Goal: Task Accomplishment & Management: Manage account settings

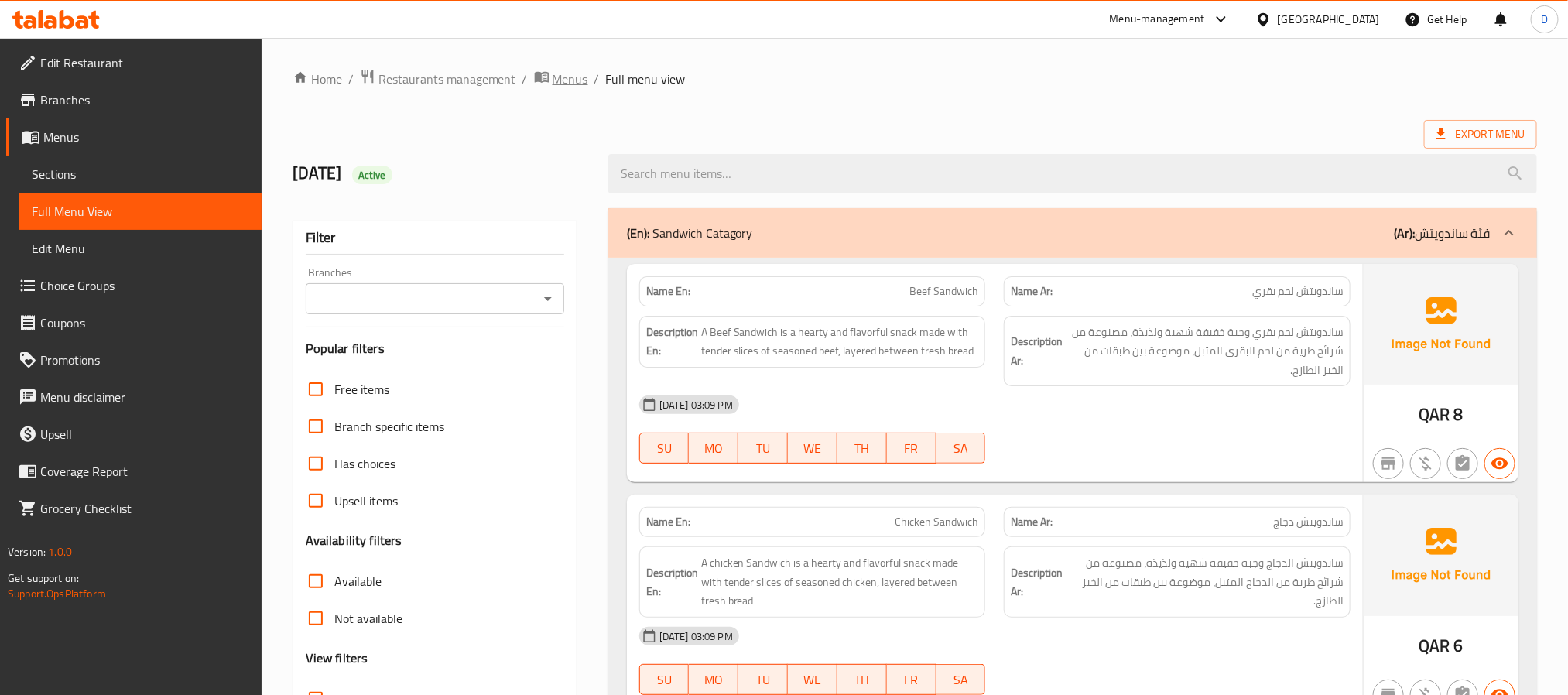
click at [565, 72] on span "Menus" at bounding box center [570, 79] width 36 height 19
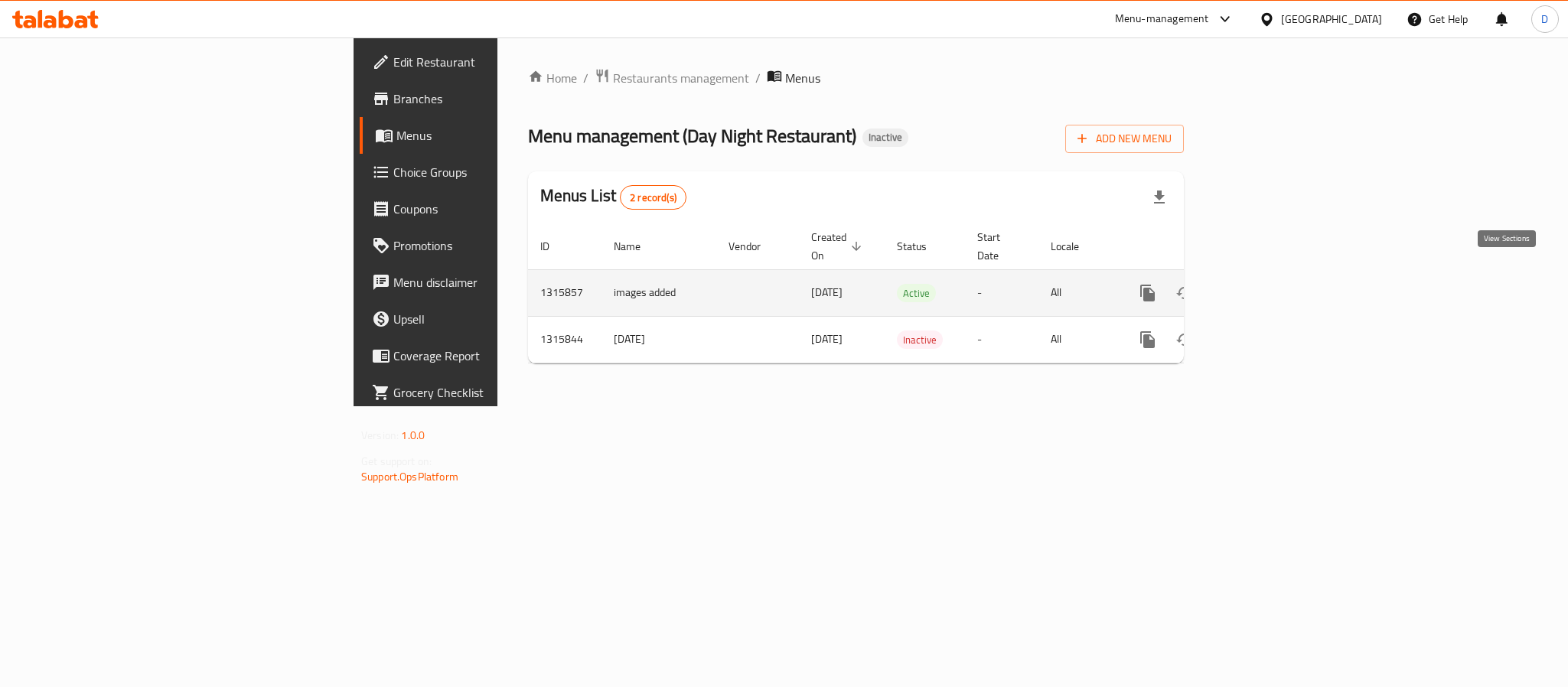
click at [1267, 284] on icon "enhanced table" at bounding box center [1258, 293] width 19 height 19
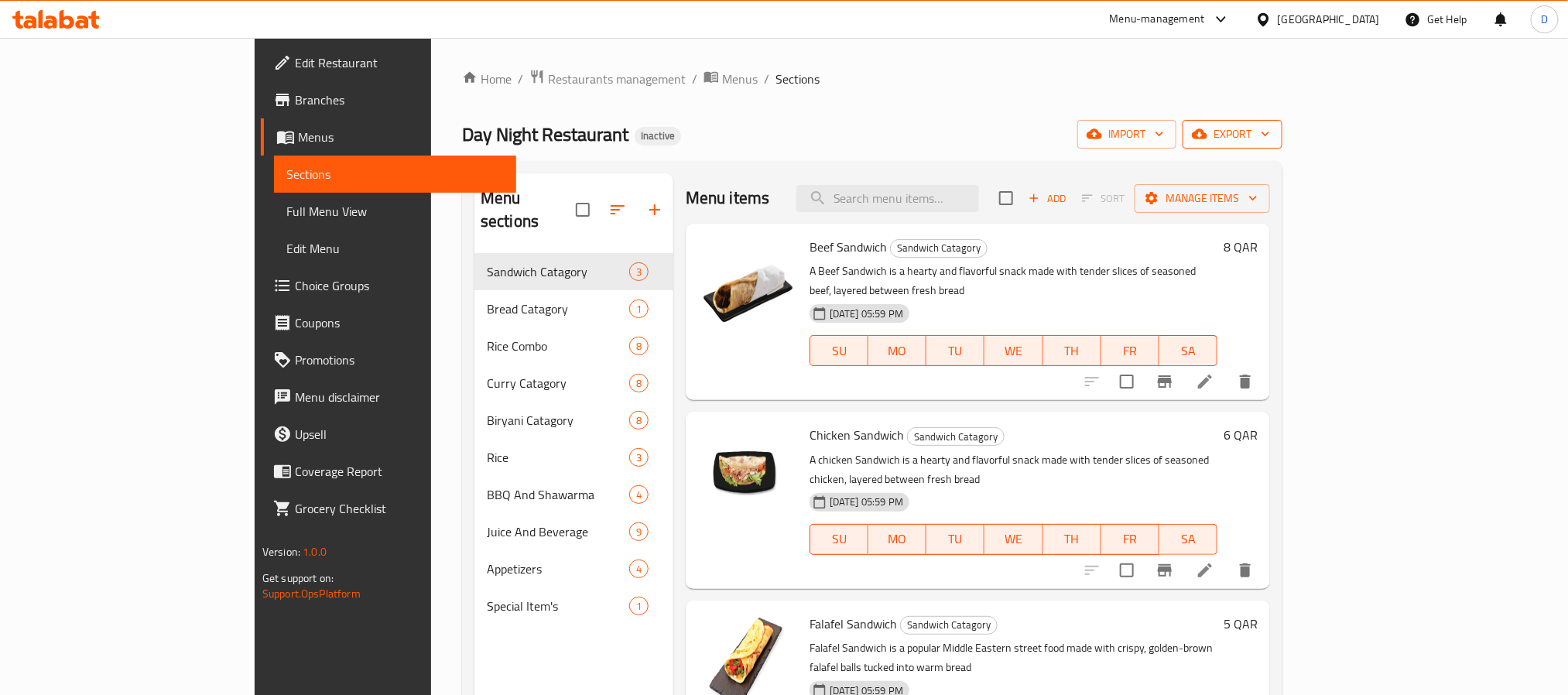
click at [1270, 126] on span "export" at bounding box center [1232, 134] width 75 height 20
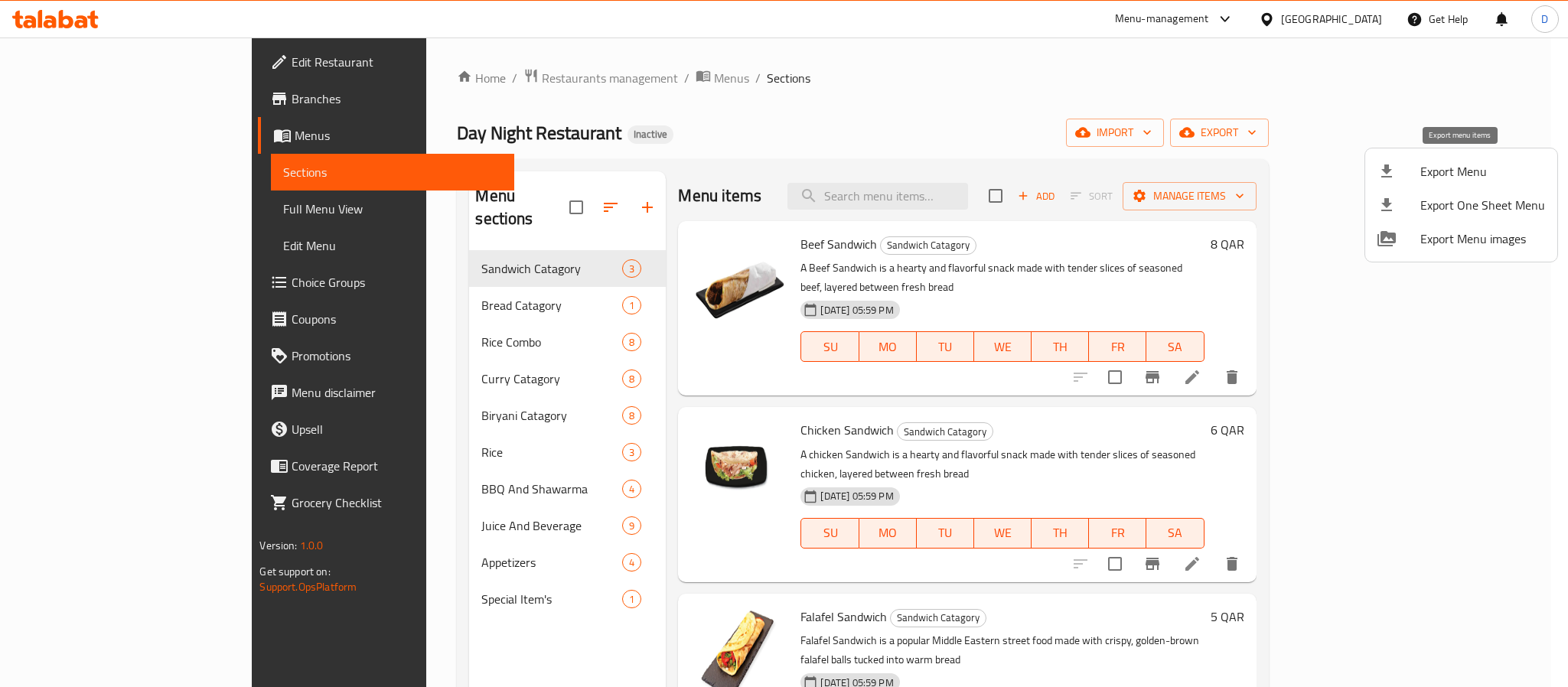
click at [1474, 169] on span "Export Menu" at bounding box center [1483, 171] width 125 height 19
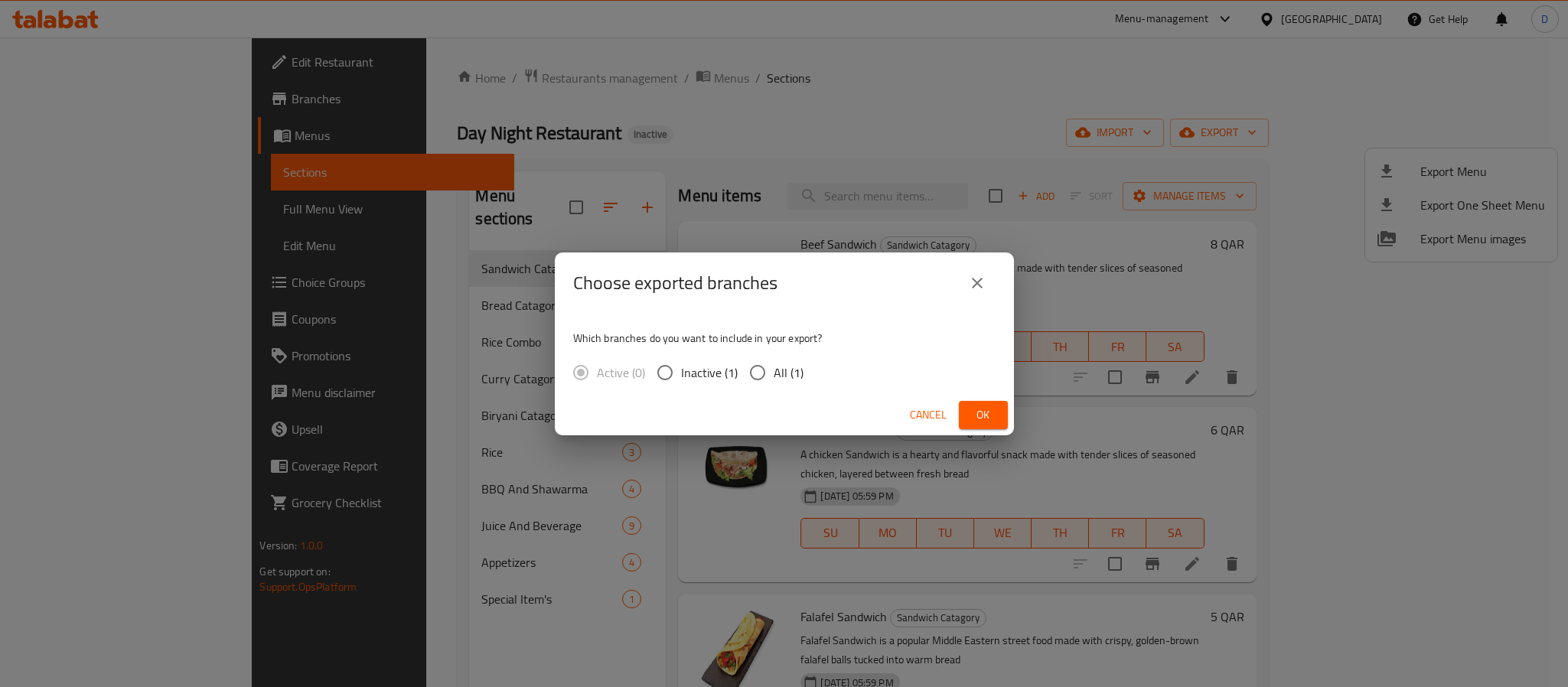
click at [975, 411] on span "Ok" at bounding box center [983, 416] width 24 height 20
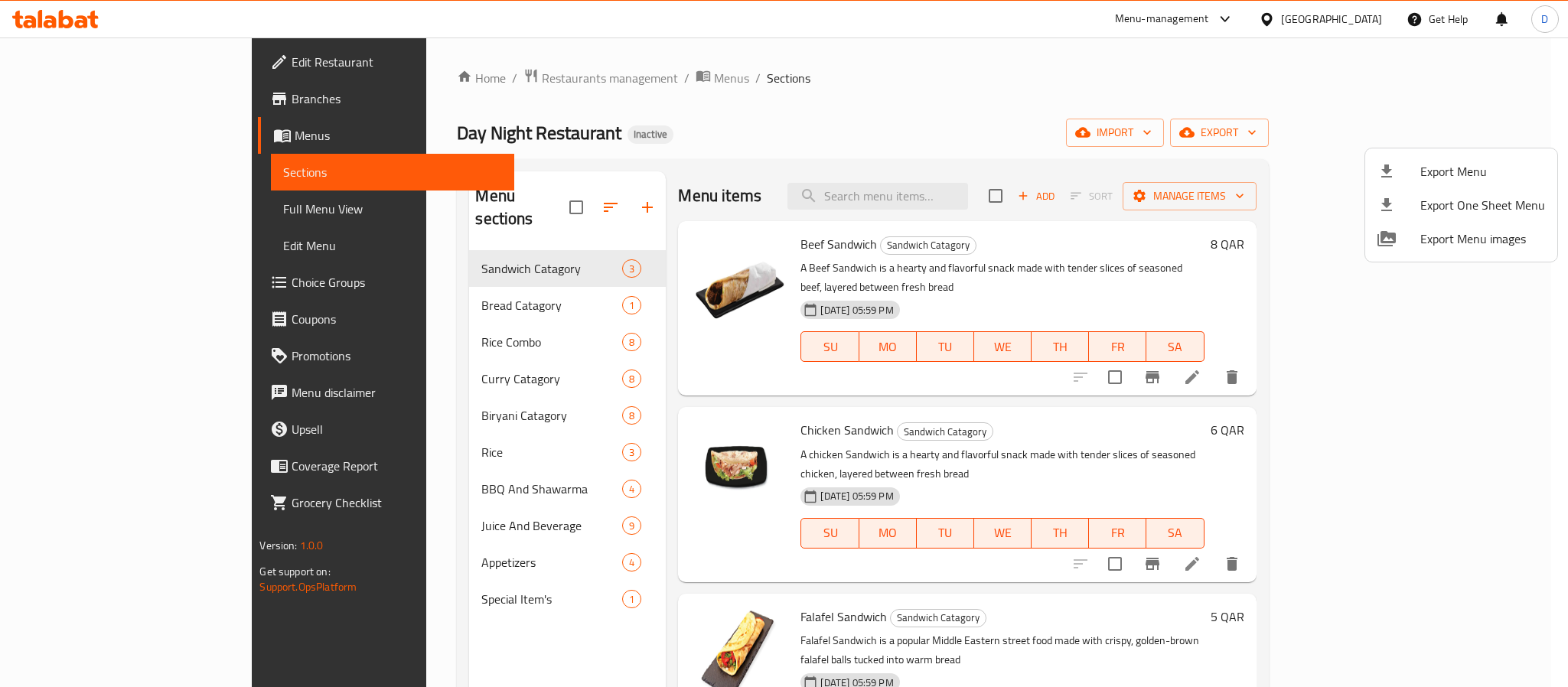
click at [113, 211] on div at bounding box center [784, 344] width 1568 height 687
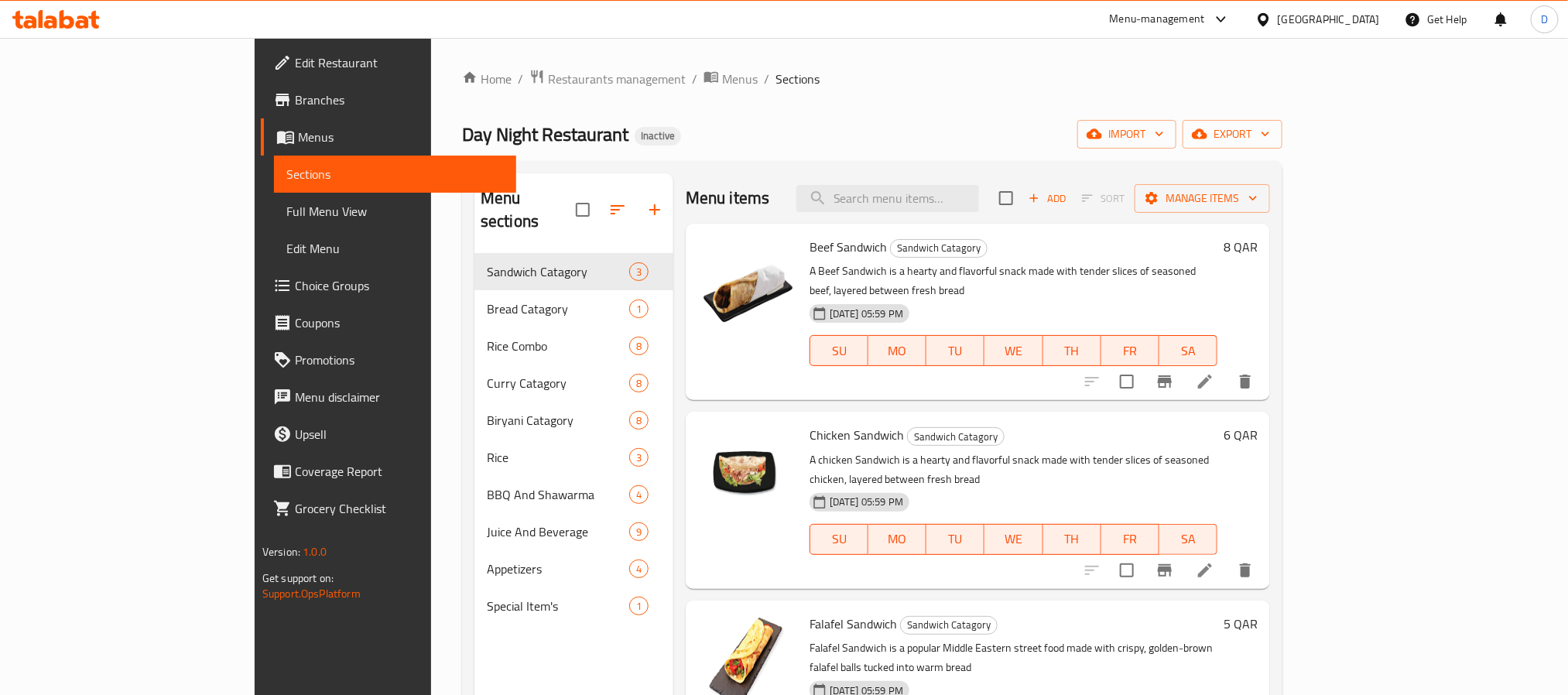
click at [286, 213] on span "Full Menu View" at bounding box center [395, 211] width 217 height 19
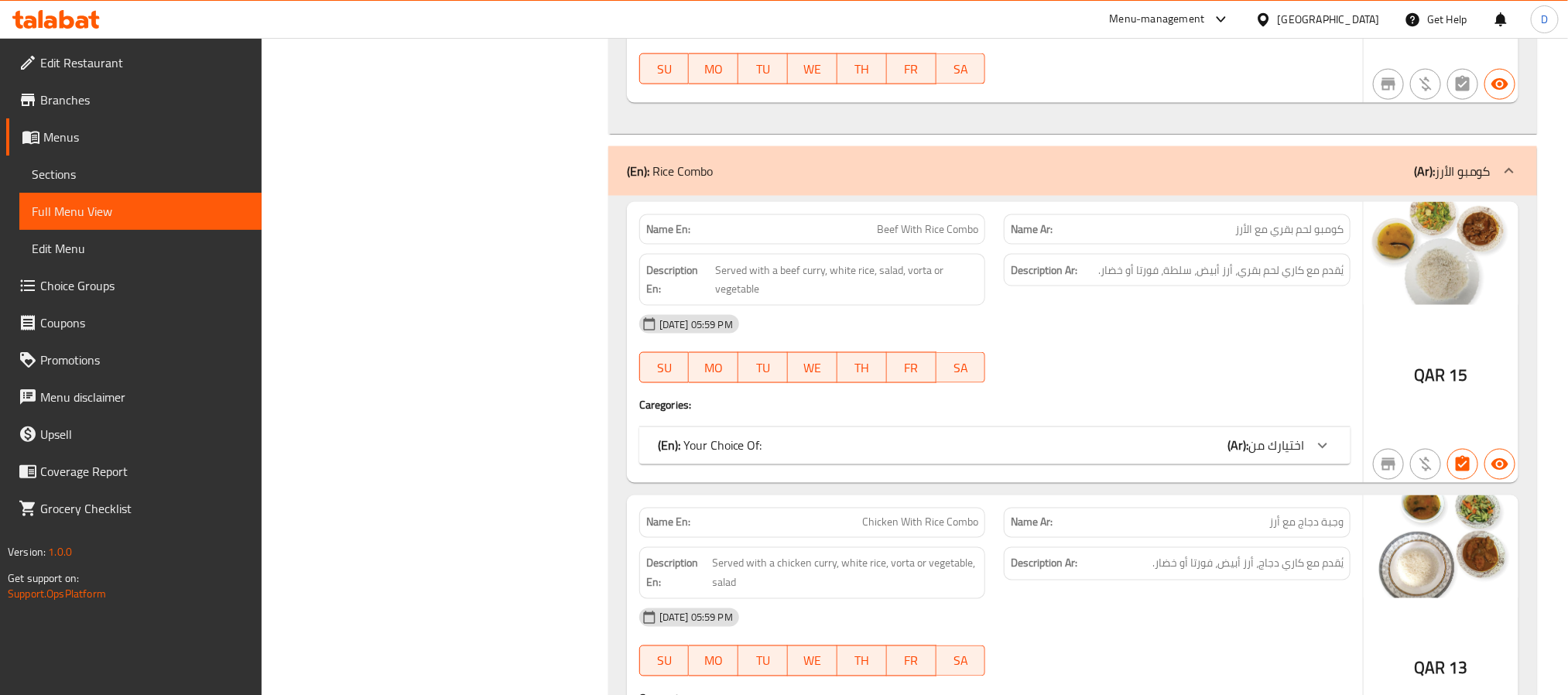
scroll to position [1162, 0]
click at [1268, 463] on div "(En): Your Choice Of: (Ar): اختيارك من" at bounding box center [995, 444] width 711 height 38
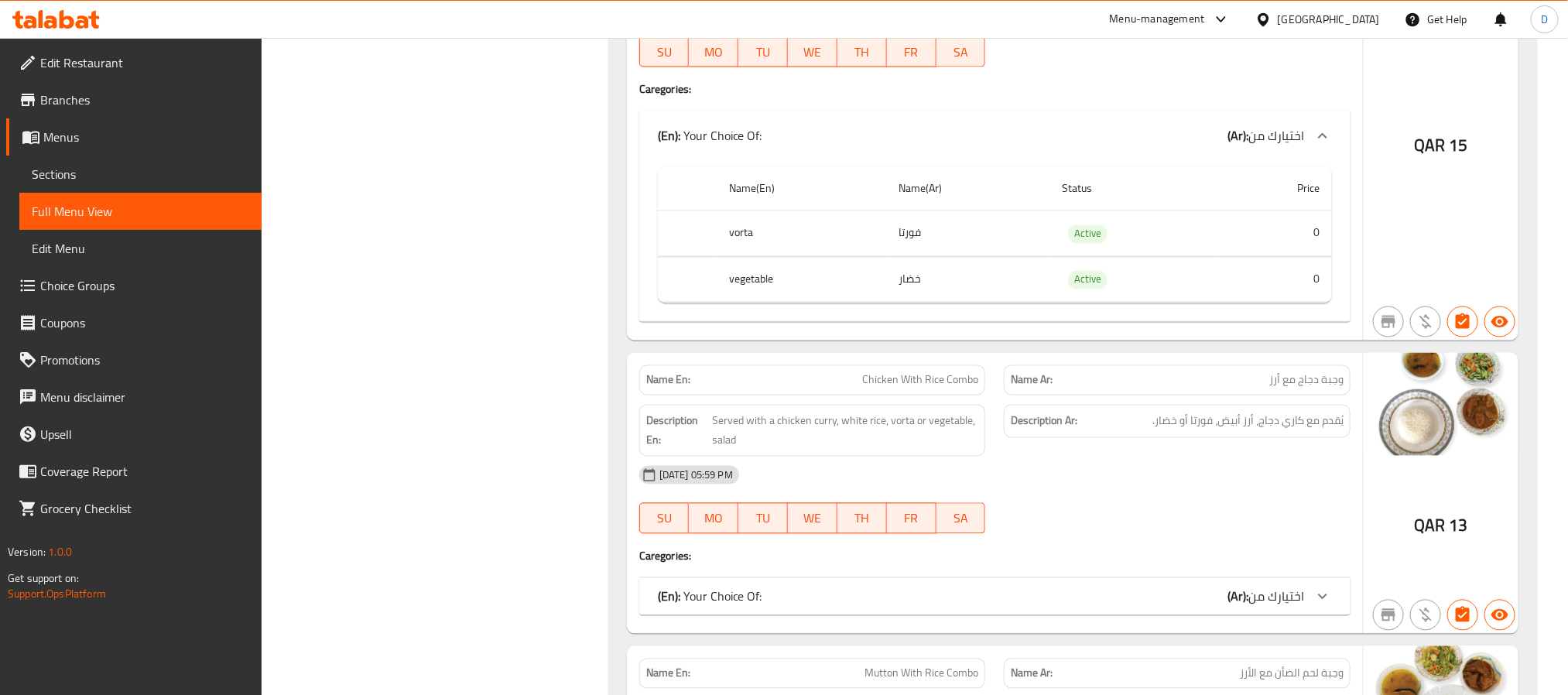
scroll to position [1510, 0]
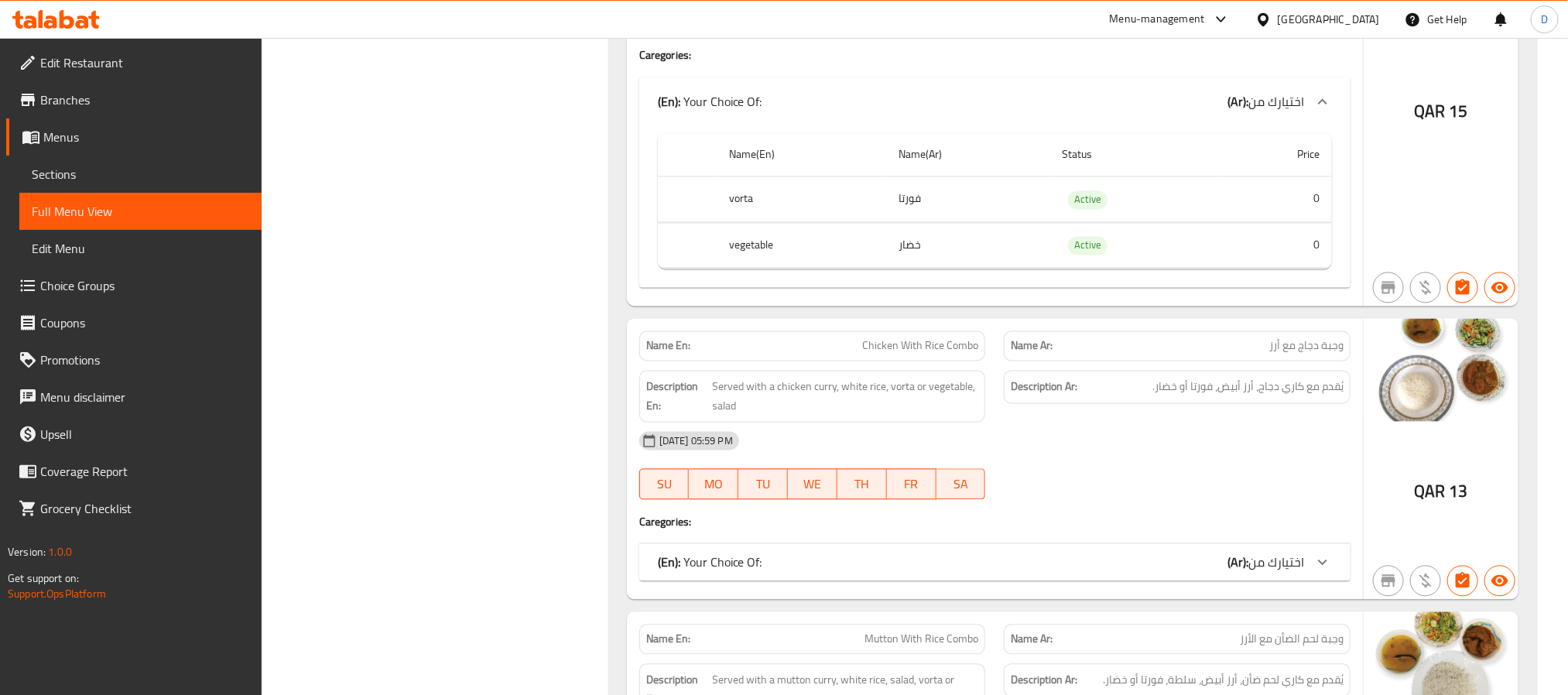
click at [1276, 560] on div "(En): Your Choice Of: (Ar): اختيارك من" at bounding box center [995, 563] width 711 height 38
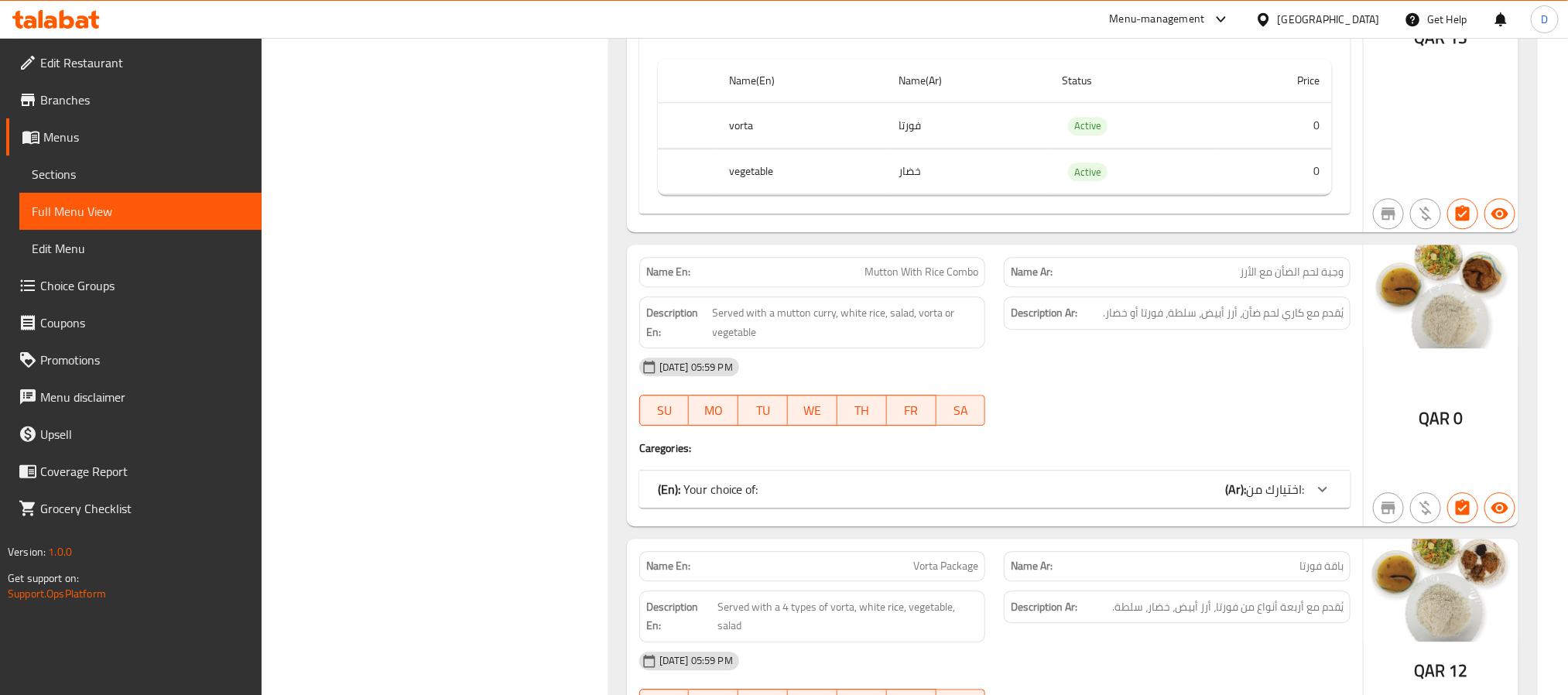
scroll to position [2091, 0]
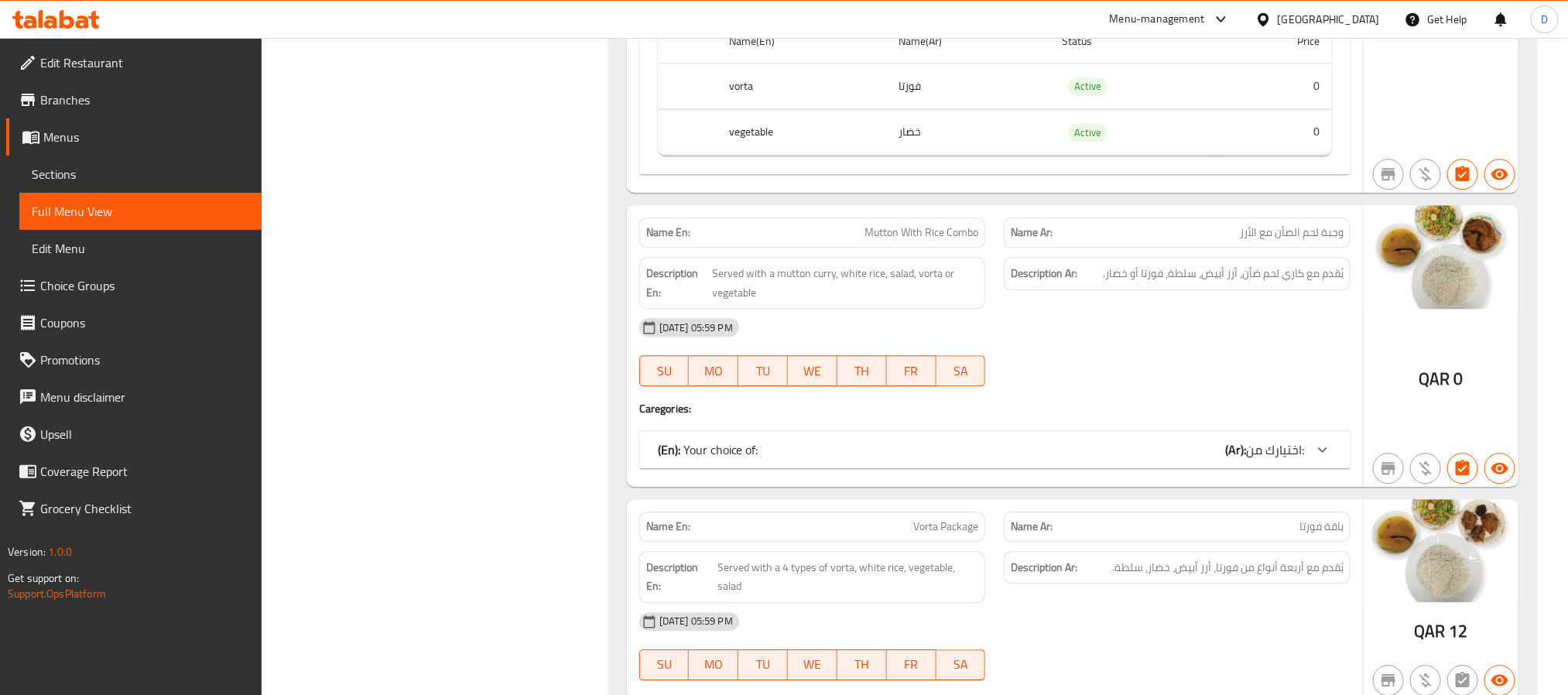
click at [1259, 458] on span "اختيارك من:" at bounding box center [1275, 450] width 58 height 24
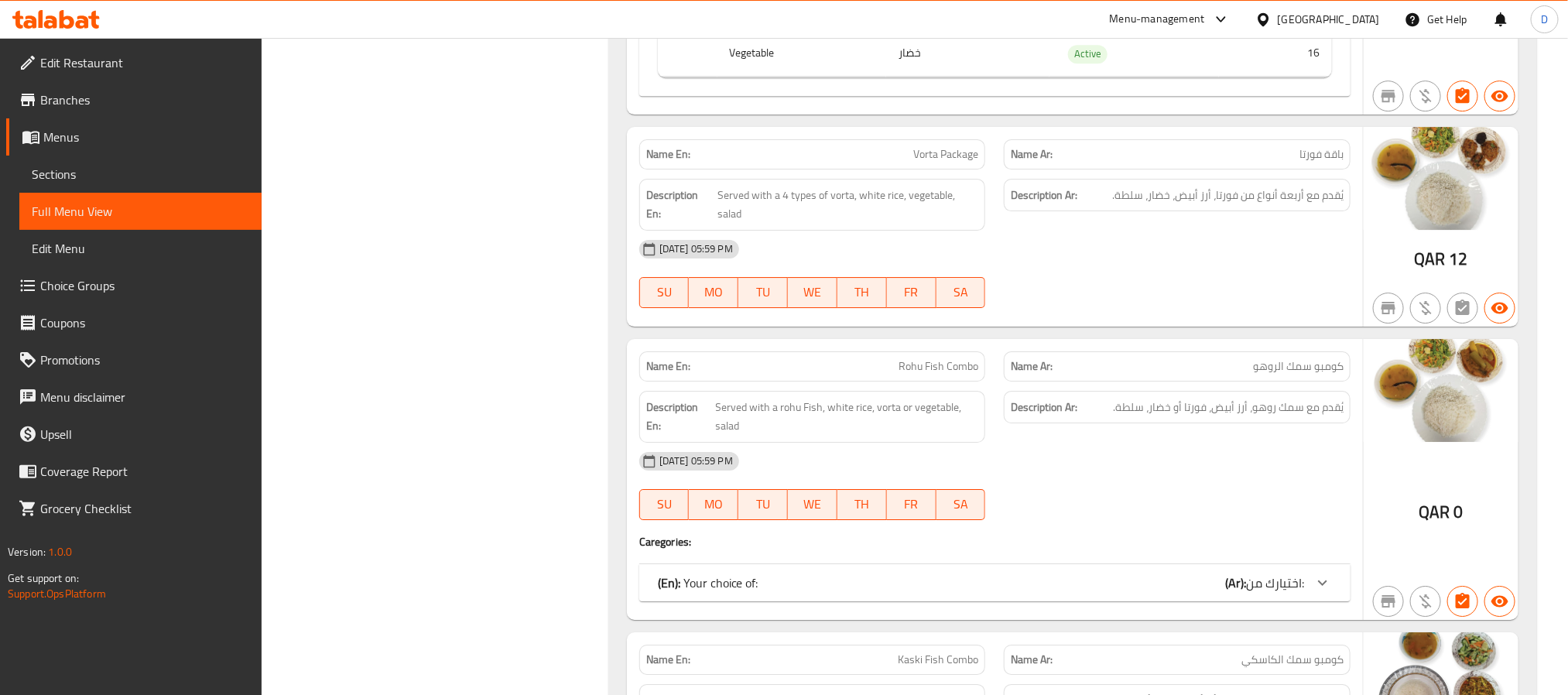
scroll to position [2788, 0]
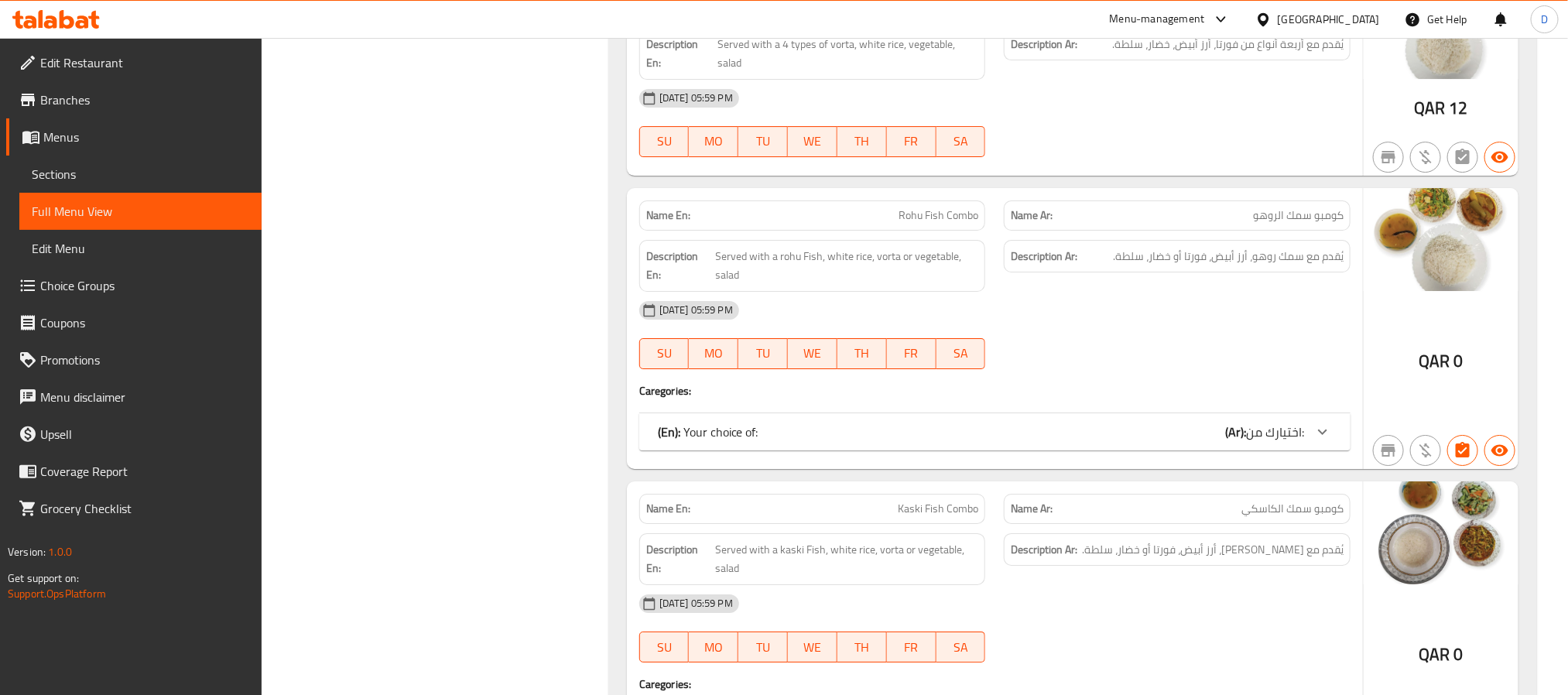
click at [1259, 443] on span "اختيارك من:" at bounding box center [1275, 432] width 58 height 24
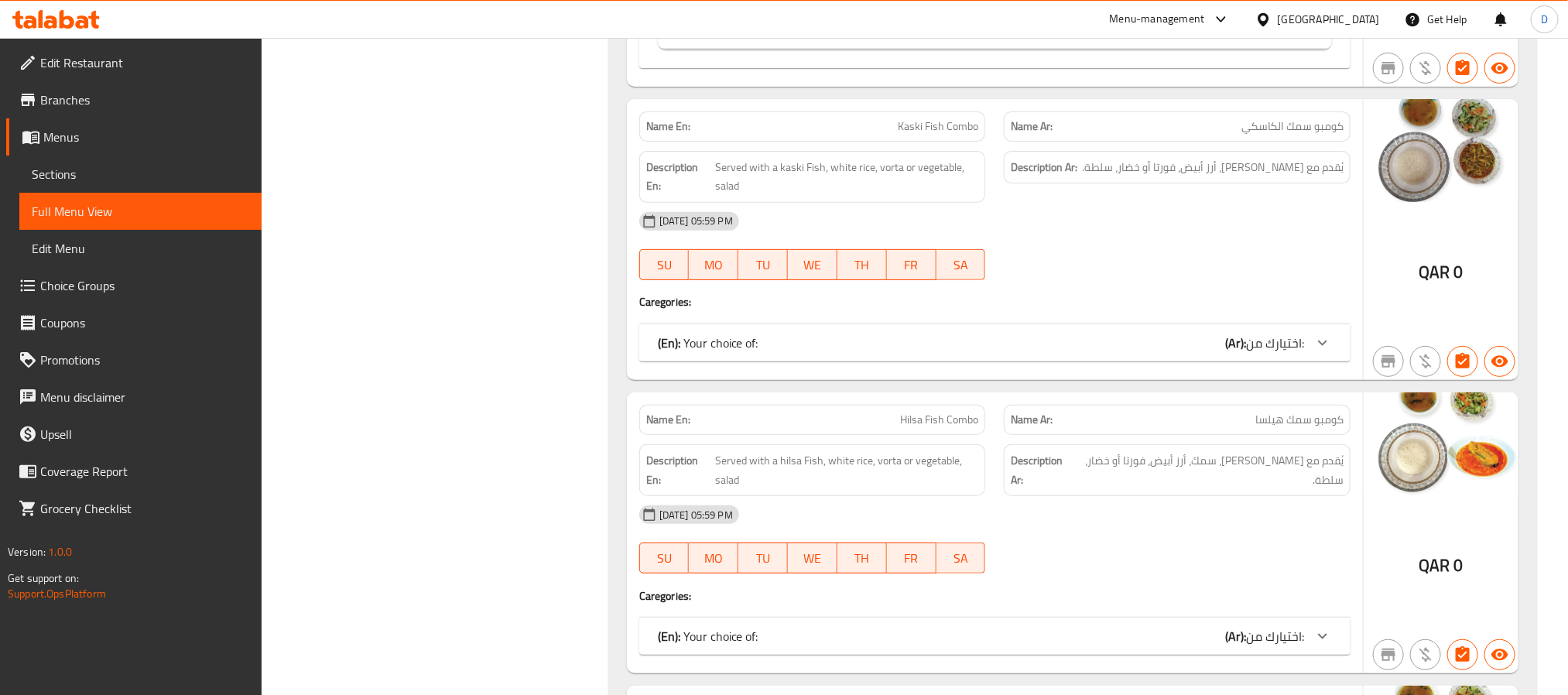
scroll to position [3368, 0]
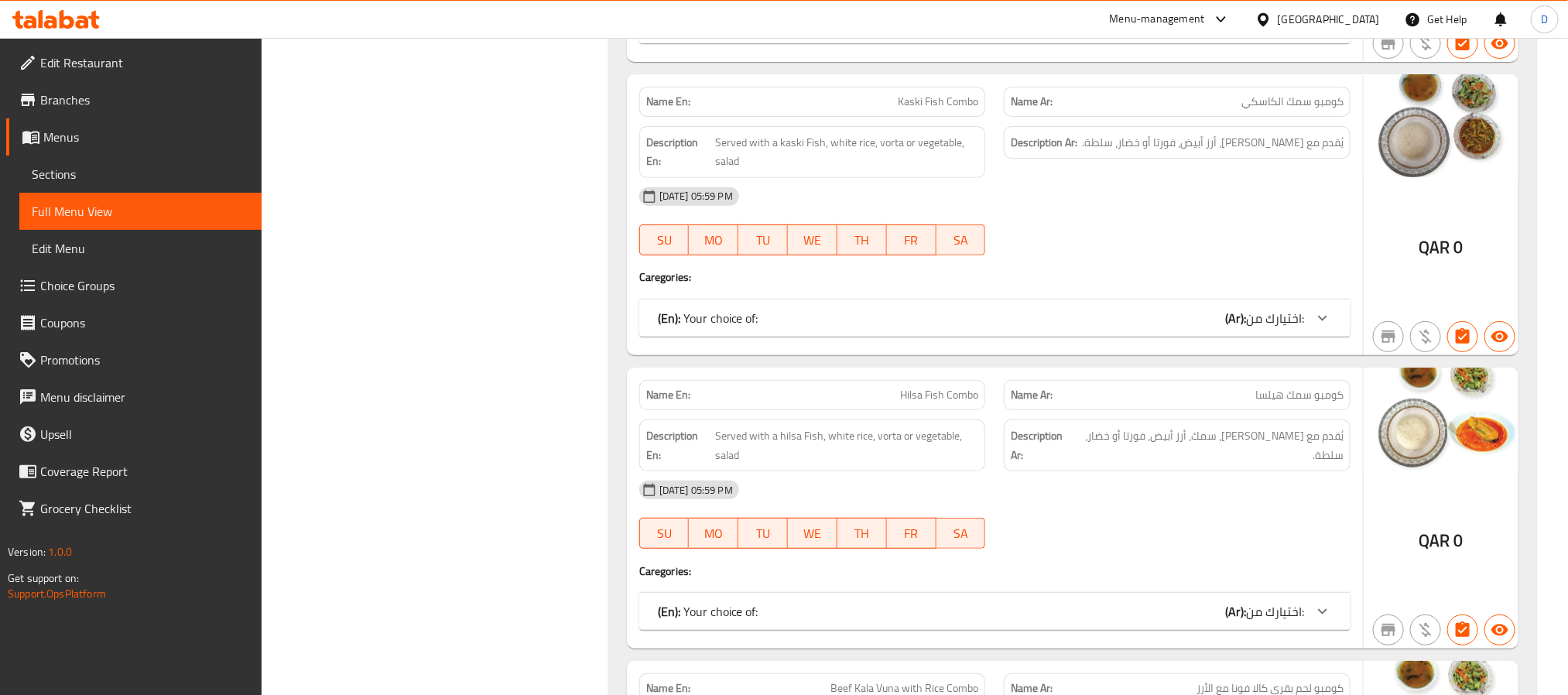
click at [1284, 623] on span "اختيارك من:" at bounding box center [1275, 612] width 58 height 24
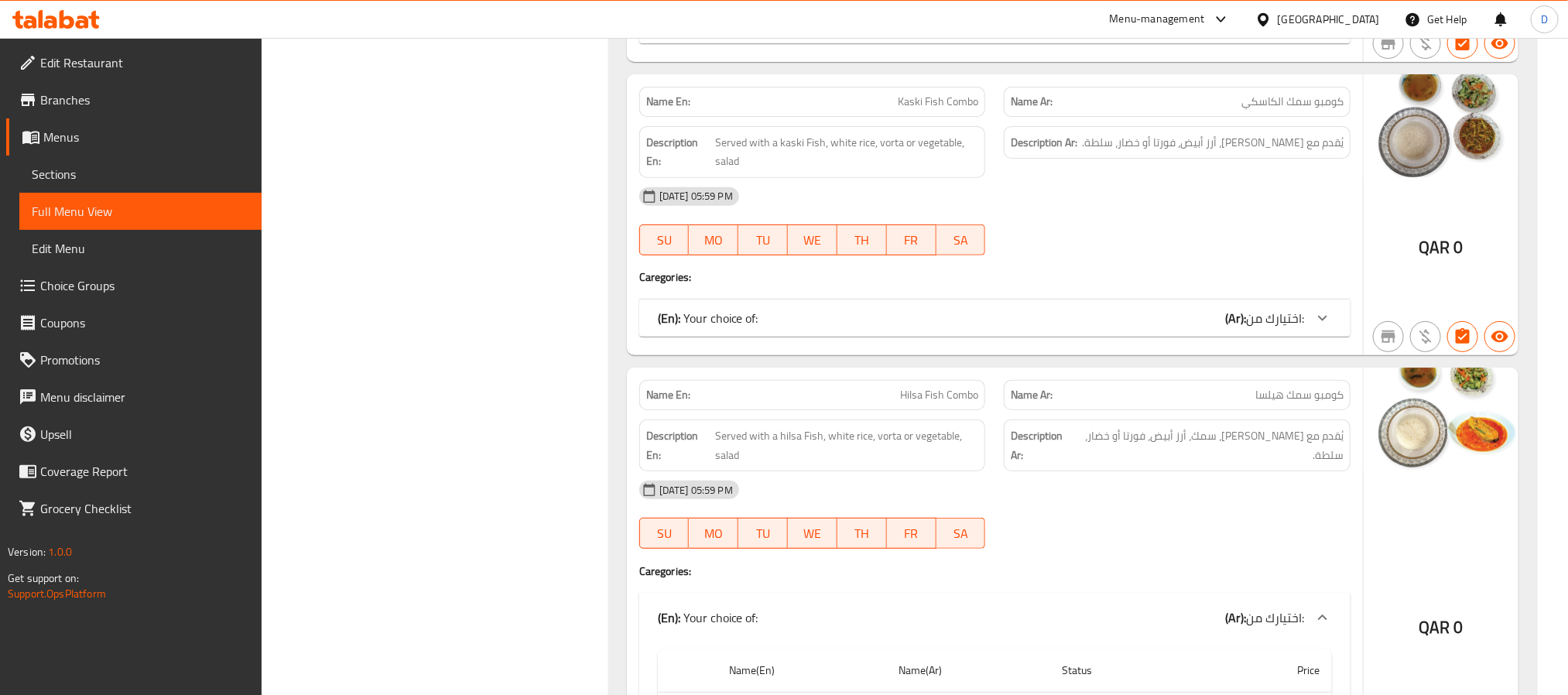
click at [1264, 355] on div "Name En: Kaski Fish Combo Name Ar: كومبو سمك الكاسكي Description En: Served wit…" at bounding box center [995, 214] width 736 height 281
click at [1264, 330] on span "اختيارك من:" at bounding box center [1275, 319] width 58 height 24
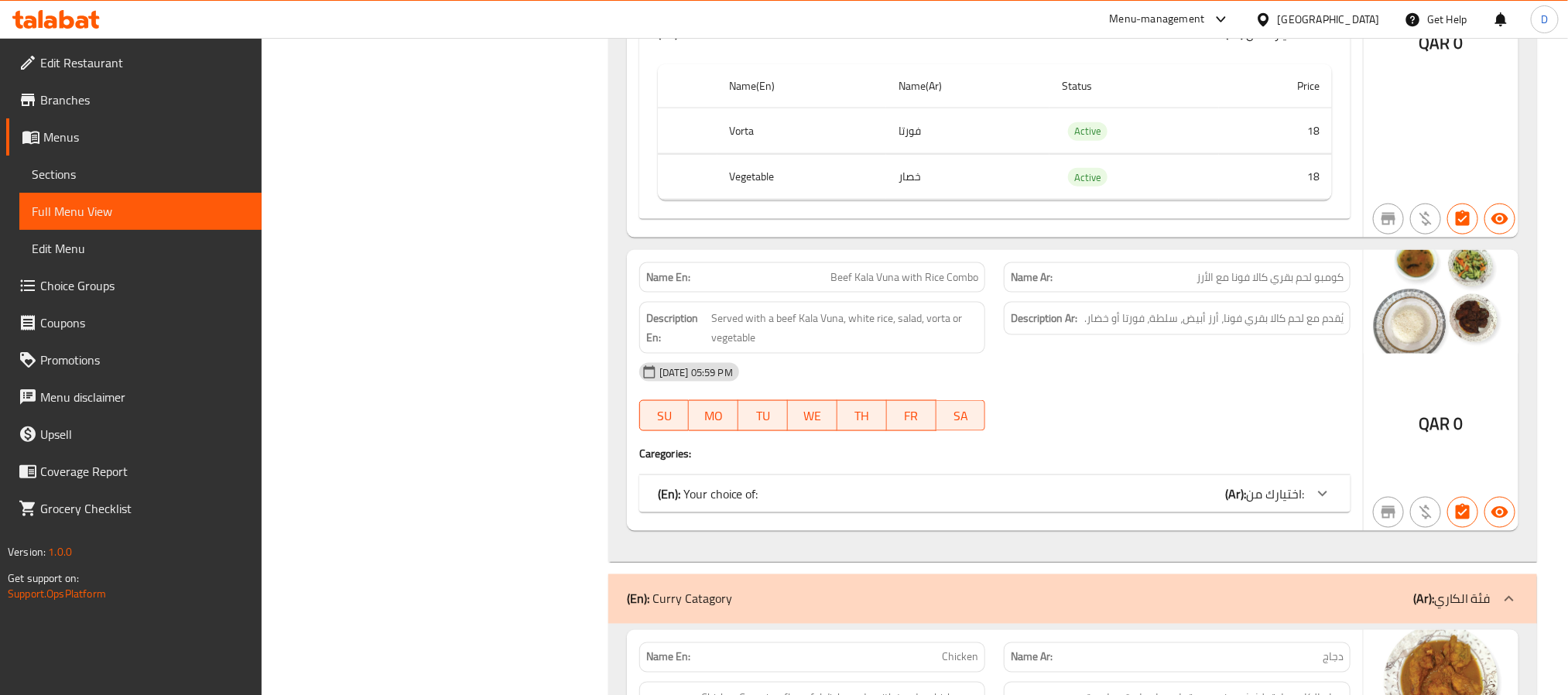
scroll to position [4182, 0]
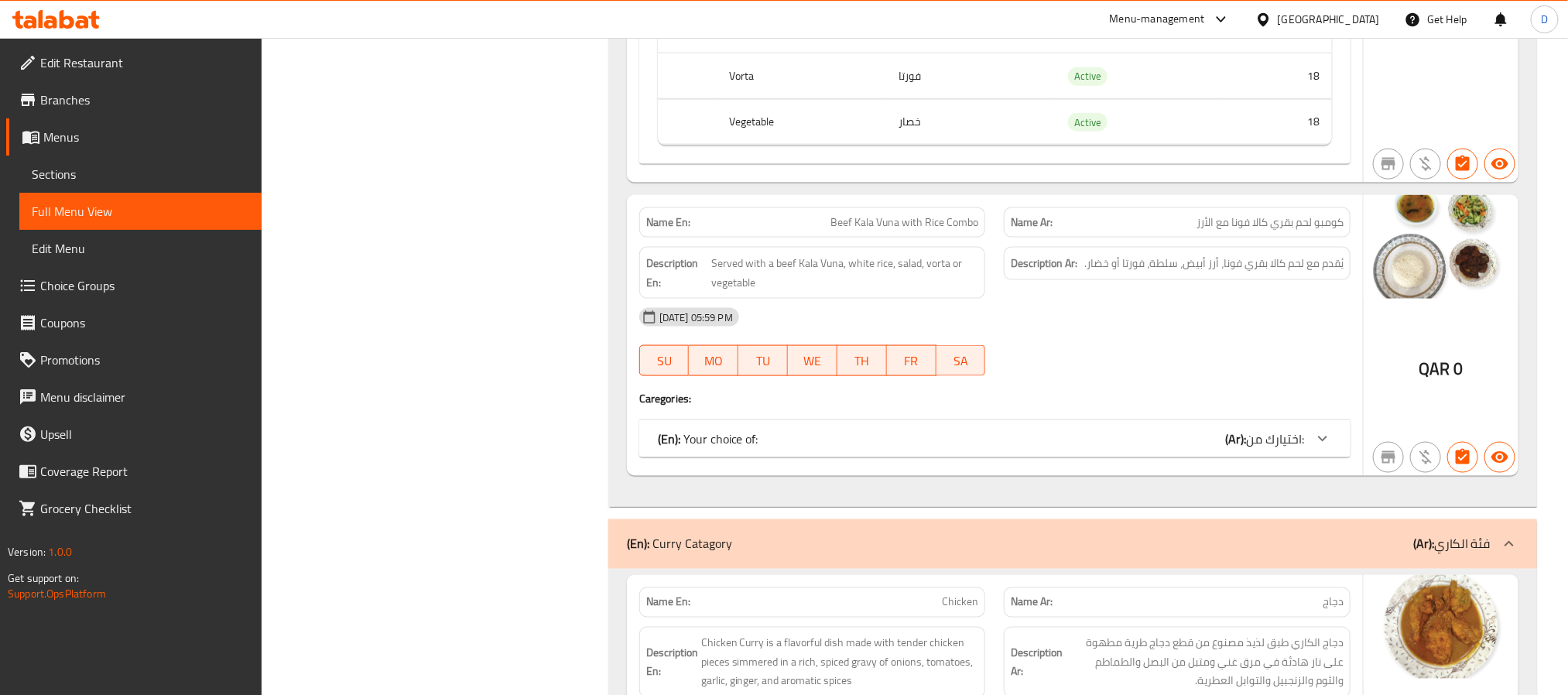
click at [1269, 451] on span "اختيارك من:" at bounding box center [1275, 439] width 58 height 24
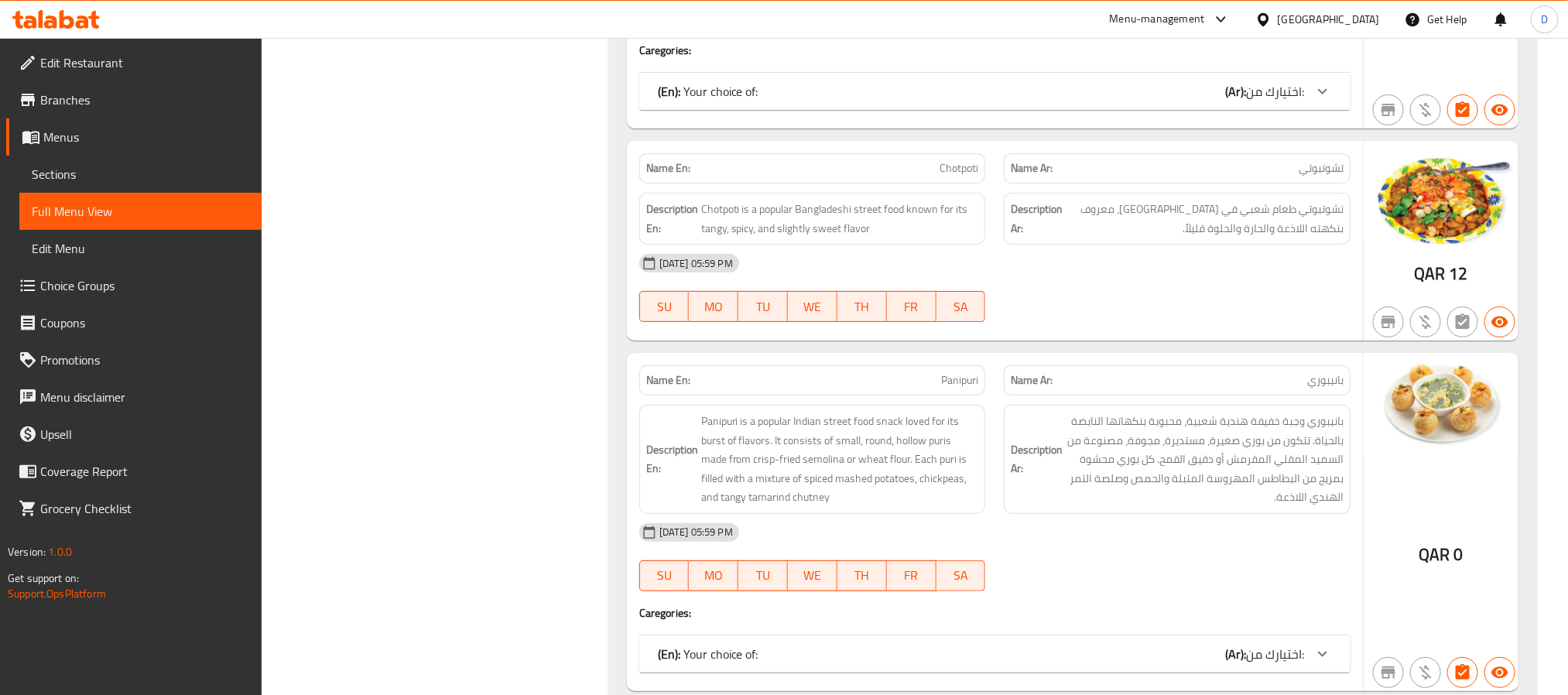
scroll to position [12196, 0]
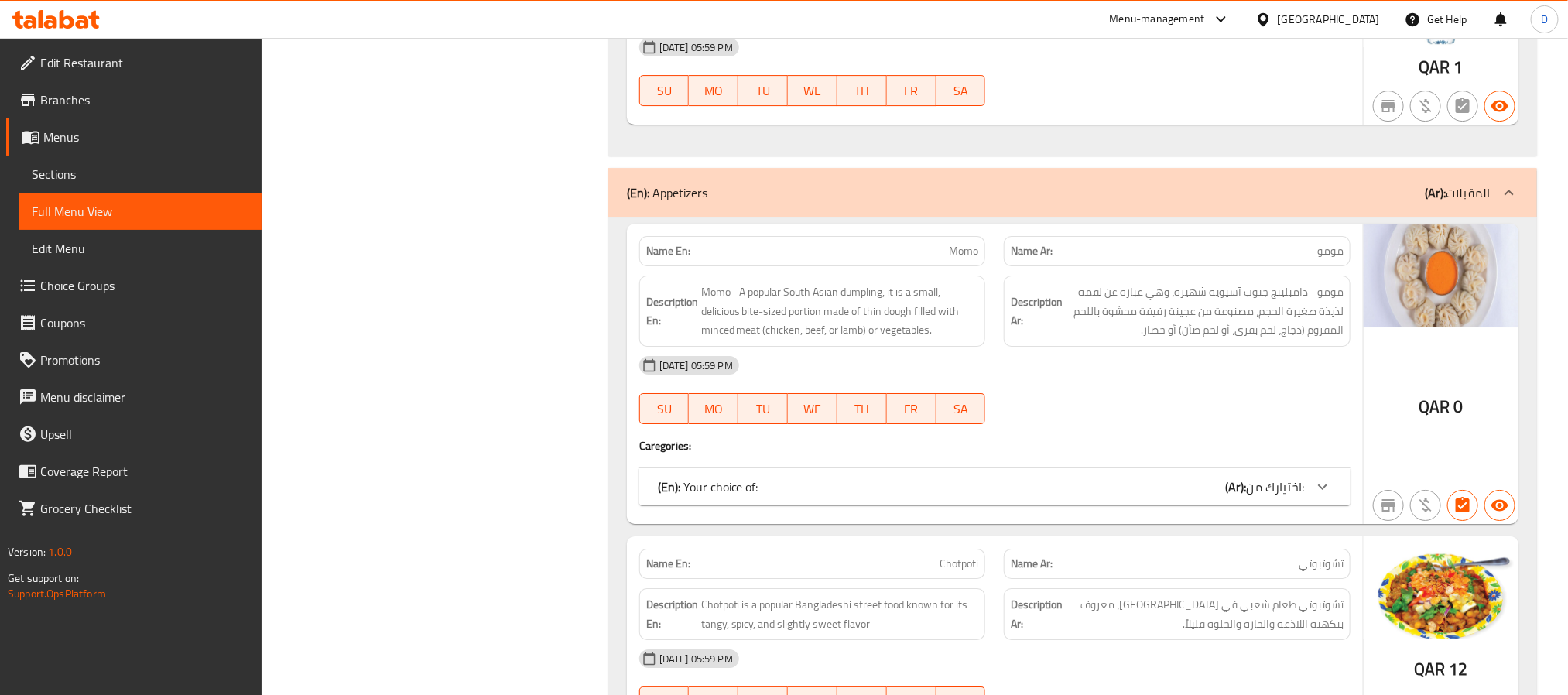
click at [1290, 499] on span "اختيارك من:" at bounding box center [1275, 488] width 58 height 24
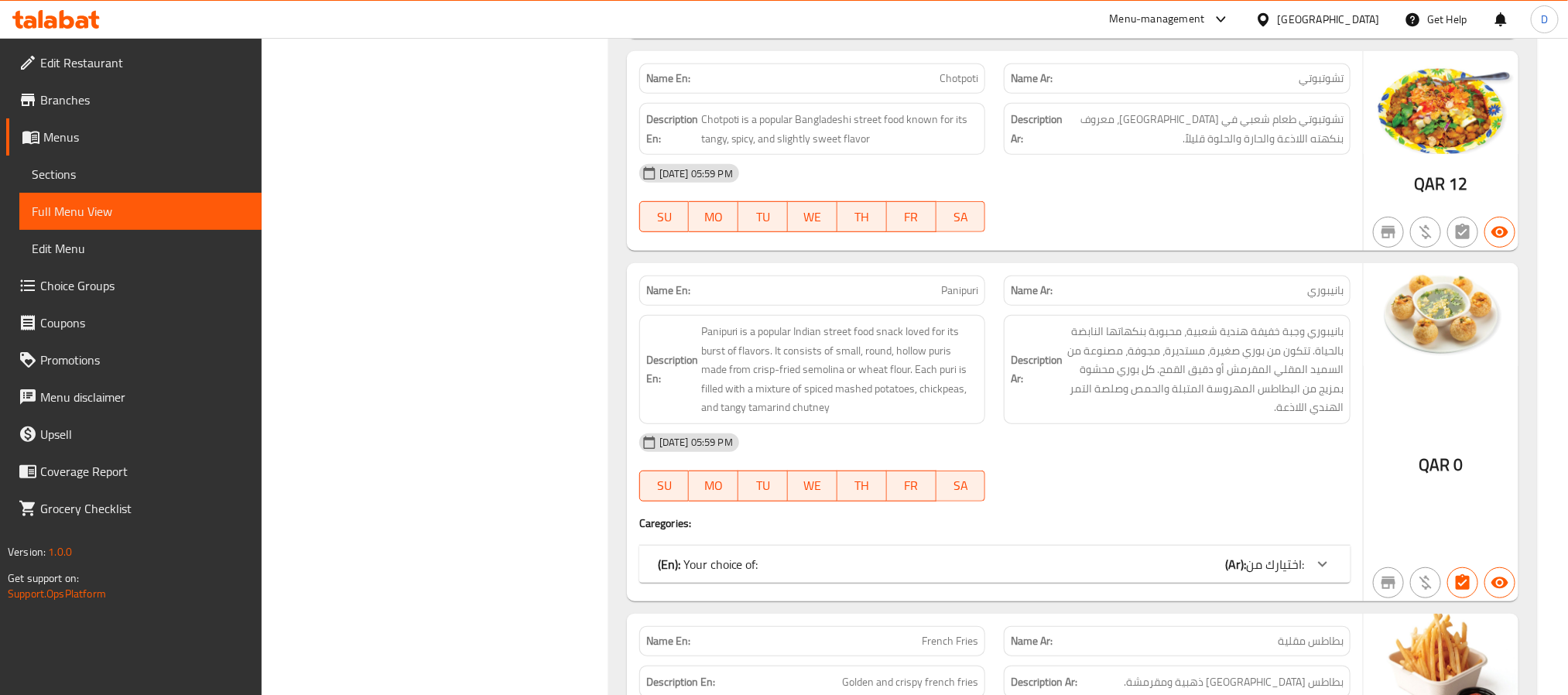
scroll to position [13010, 0]
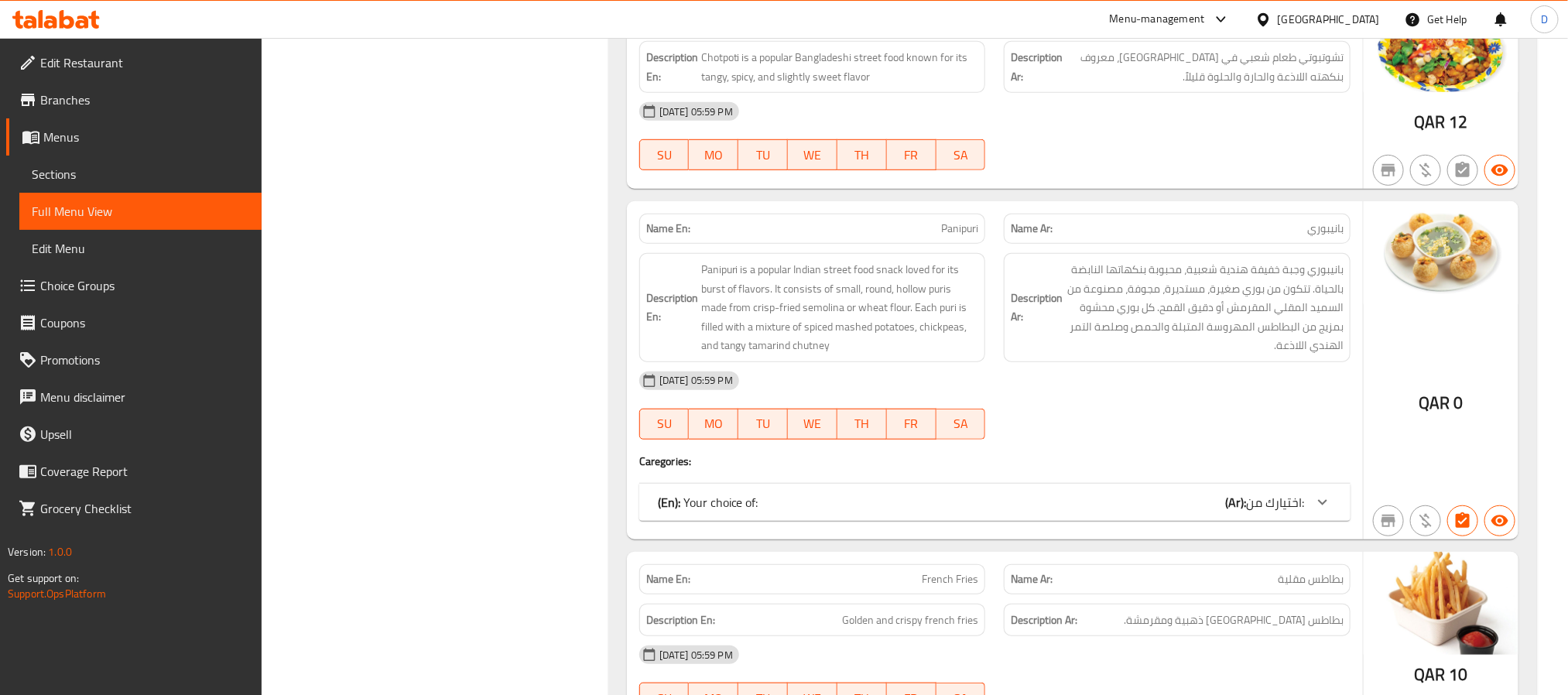
click at [1287, 514] on span "اختيارك من:" at bounding box center [1275, 502] width 58 height 24
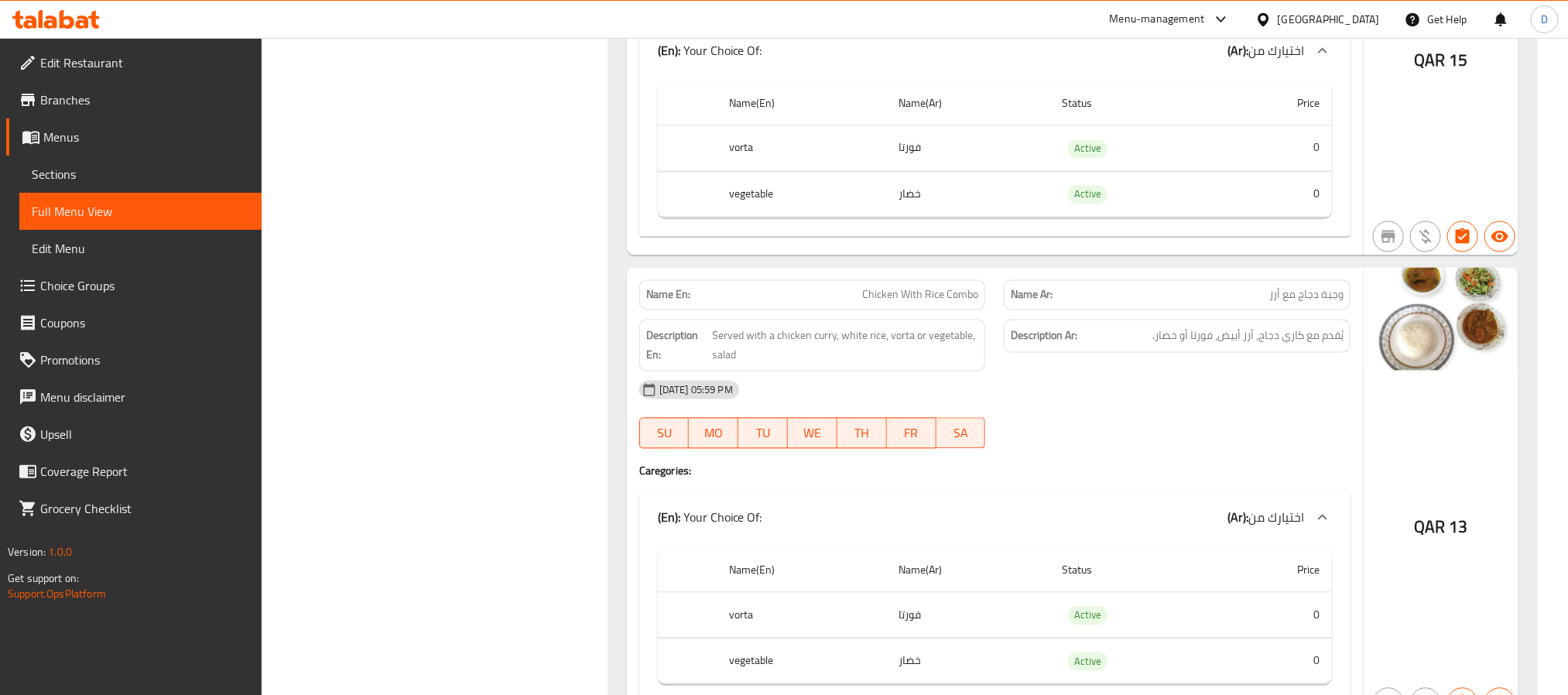
scroll to position [1564, 0]
click at [1194, 372] on div "Description Ar: يُقدم مع كاري دجاج، أرز أبيض، فورتا أو خضار." at bounding box center [1177, 343] width 365 height 70
click at [971, 301] on span "Chicken With Rice Combo" at bounding box center [921, 293] width 116 height 16
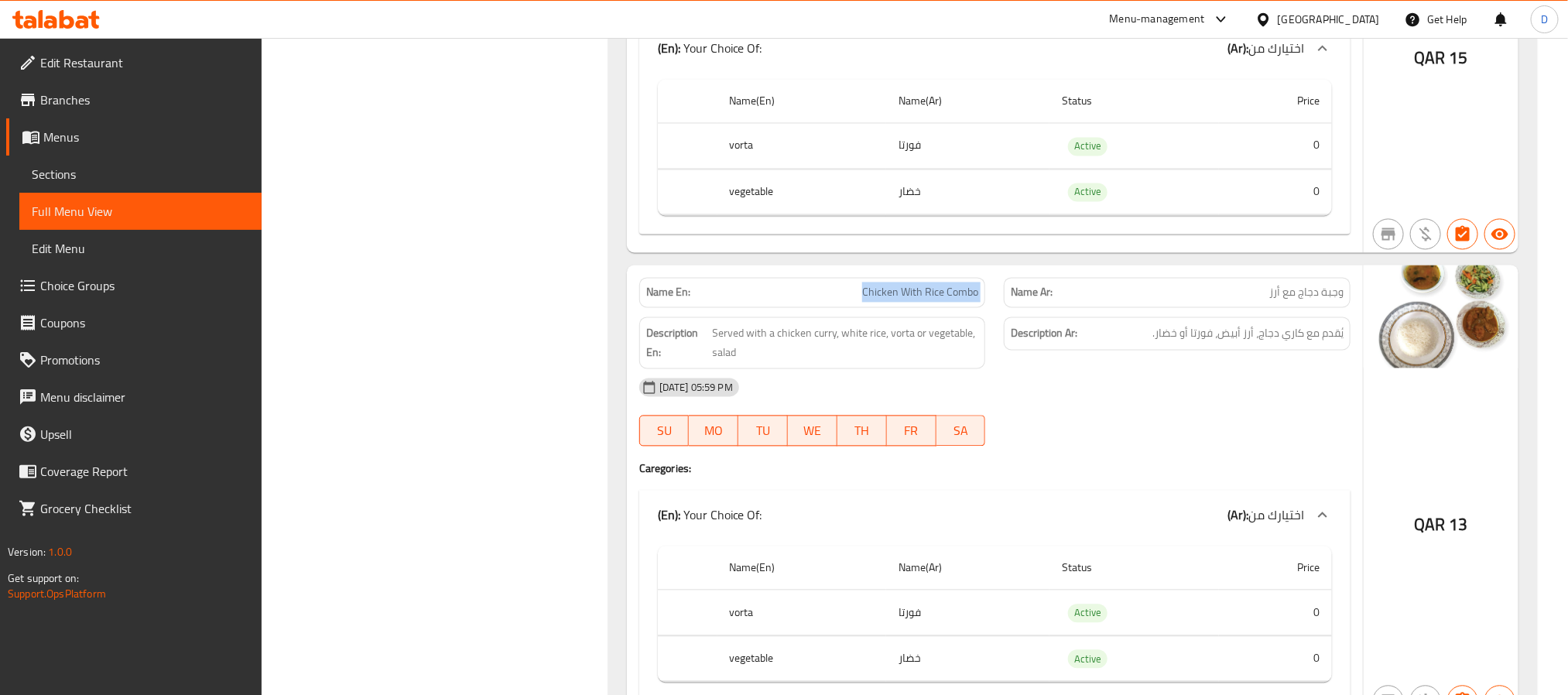
copy span "Chicken With Rice Combo"
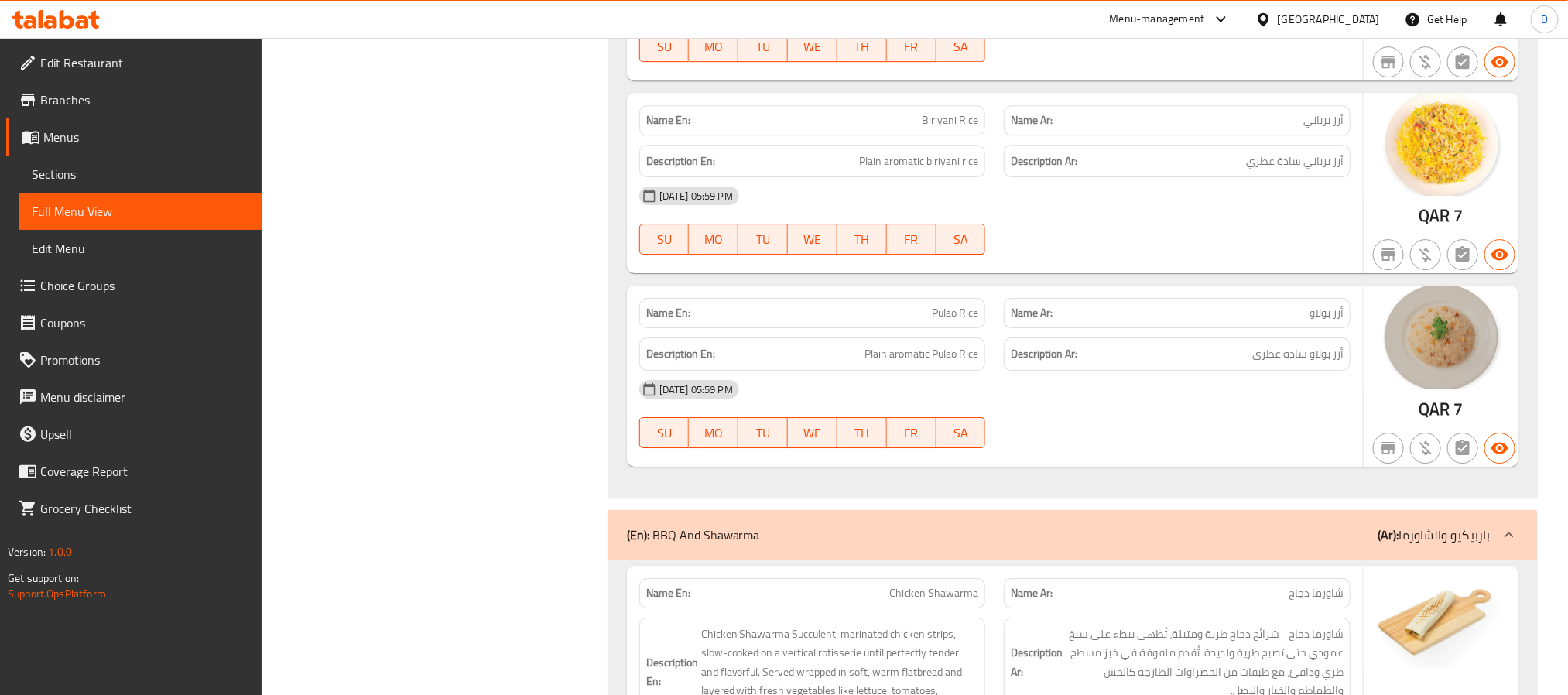
scroll to position [8997, 0]
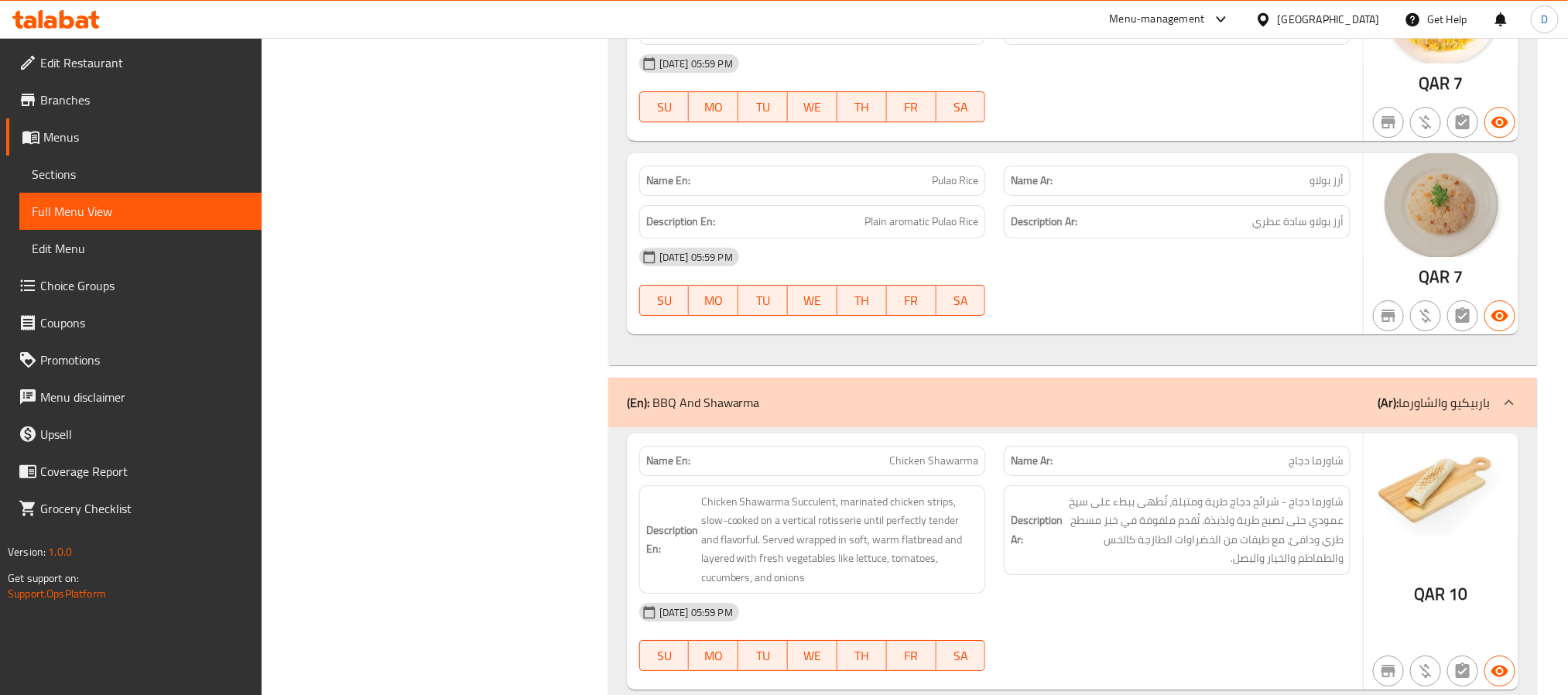
drag, startPoint x: 1236, startPoint y: 356, endPoint x: 1041, endPoint y: 316, distance: 199.1
click at [1236, 325] on div at bounding box center [1177, 316] width 365 height 19
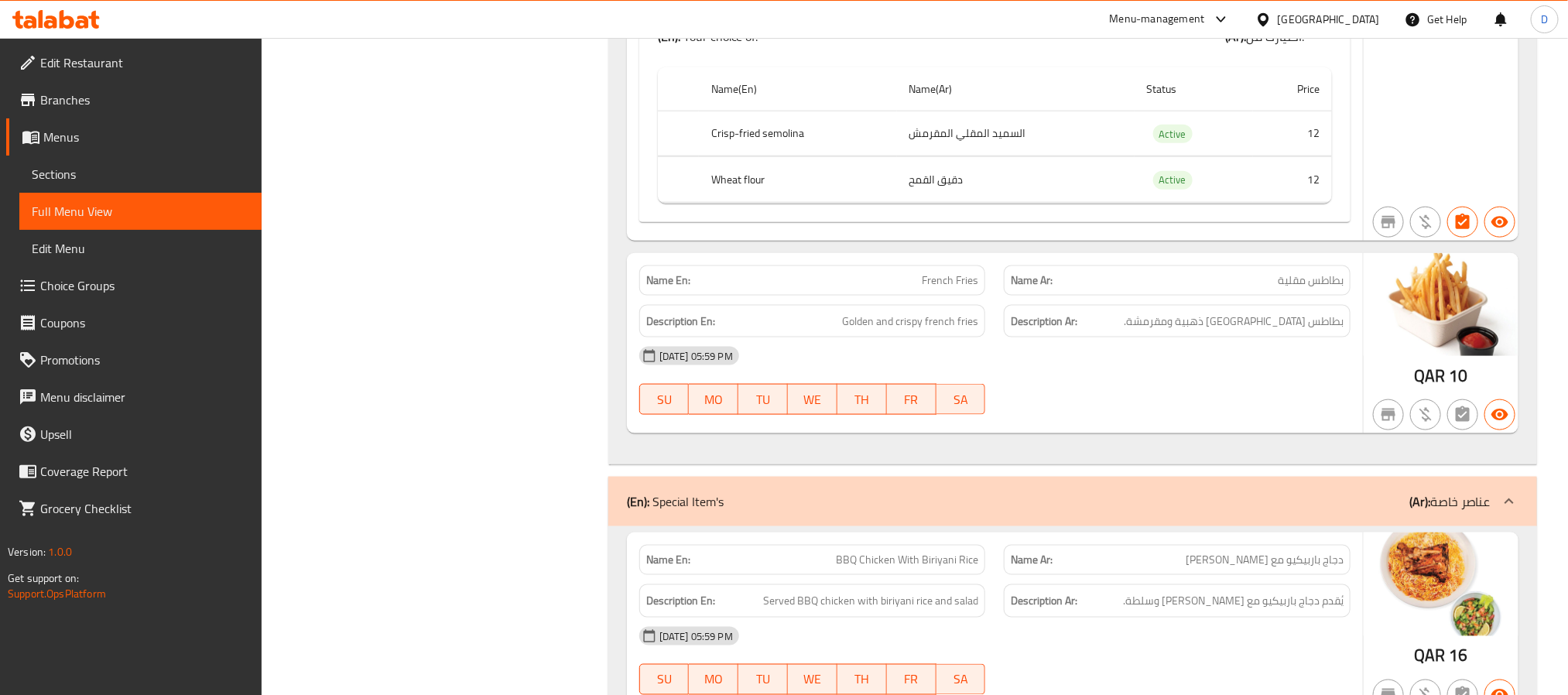
scroll to position [13528, 0]
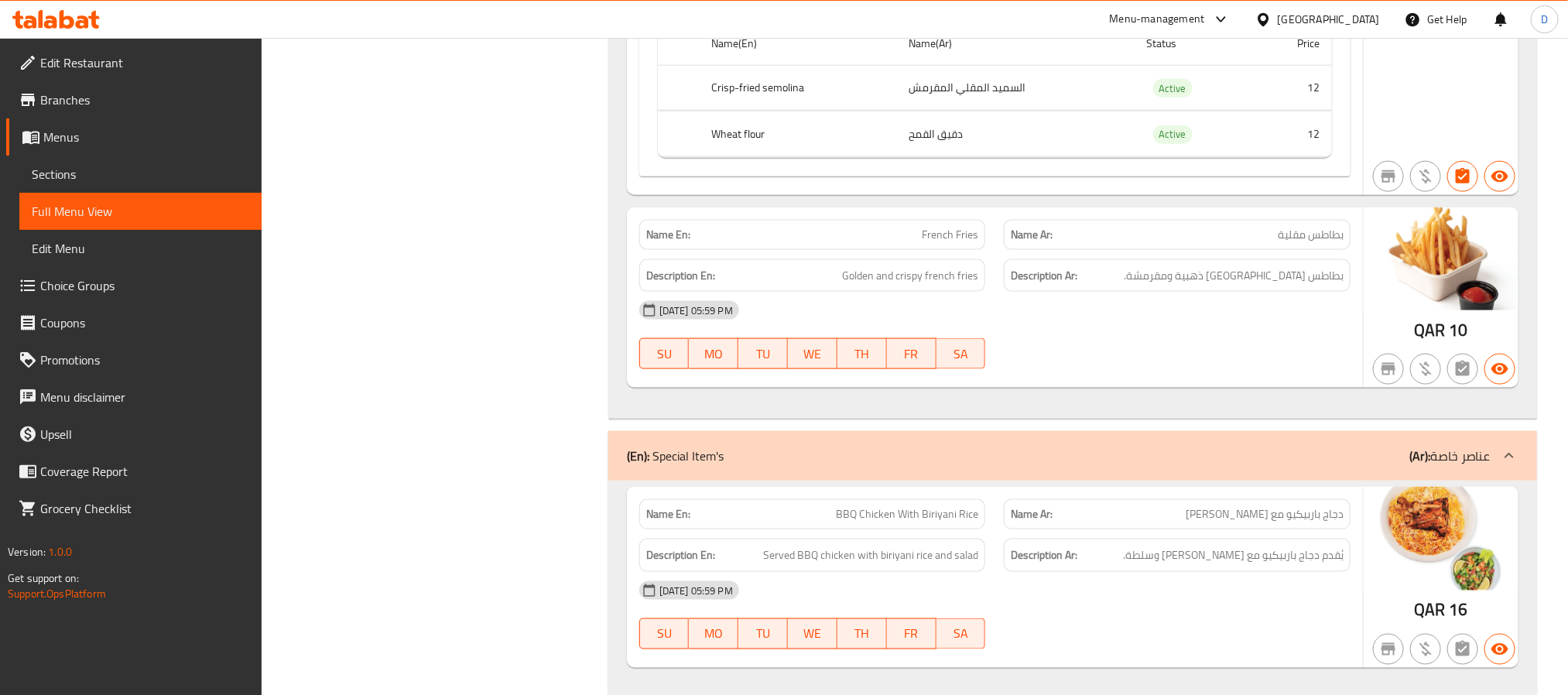
click at [1096, 376] on div "05-10-2025 05:59 PM SU MO TU WE TH FR SA" at bounding box center [995, 336] width 730 height 87
click at [1356, 14] on div "Qatar" at bounding box center [1329, 19] width 103 height 17
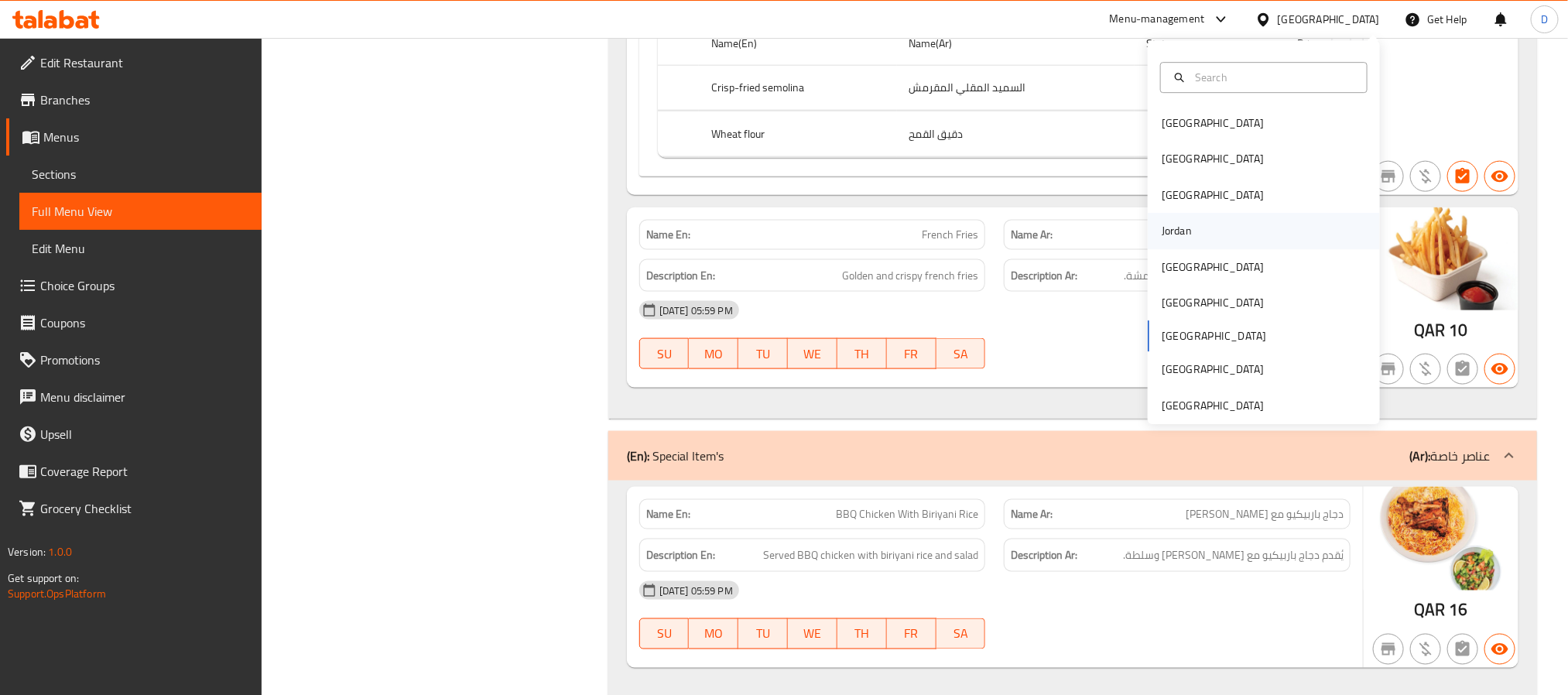
click at [1172, 223] on div "Jordan" at bounding box center [1176, 231] width 31 height 17
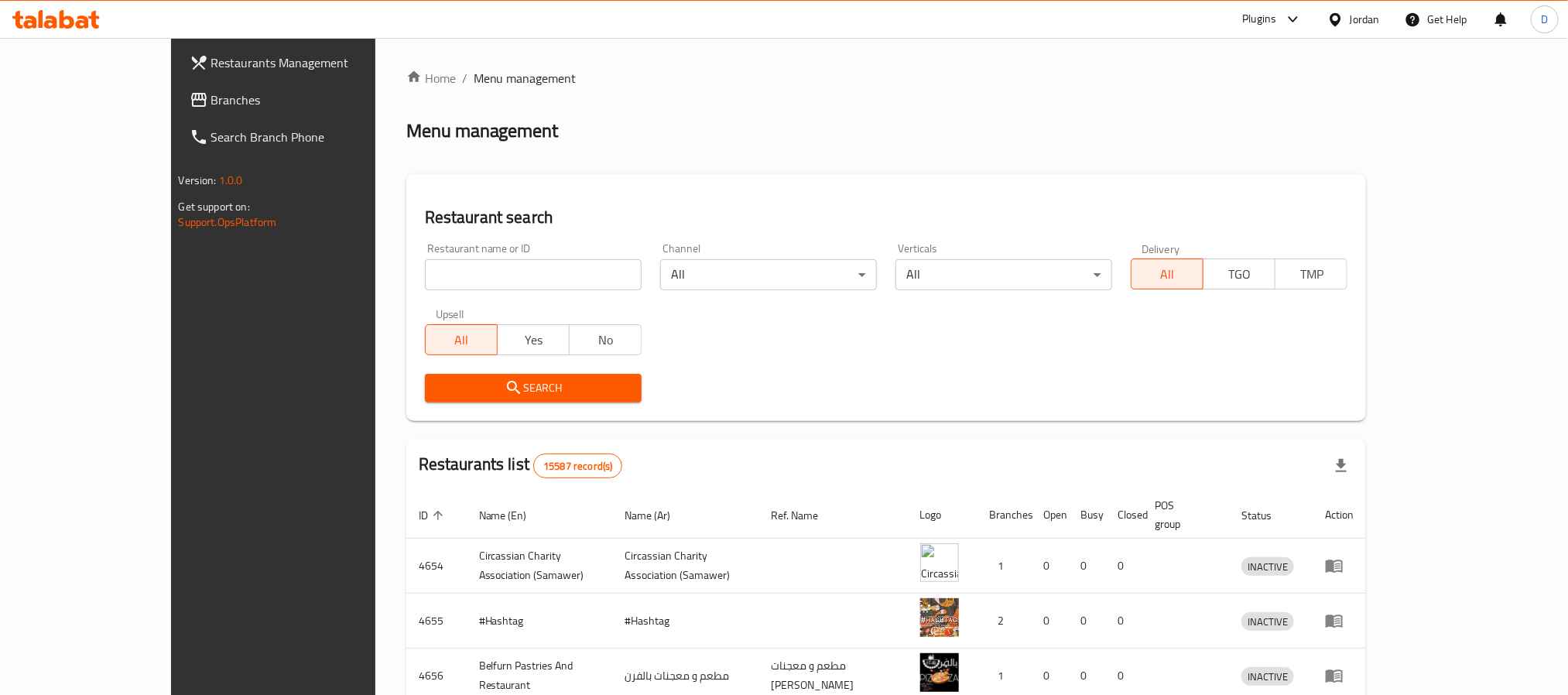
click at [1271, 20] on div "Plugins" at bounding box center [1259, 19] width 35 height 19
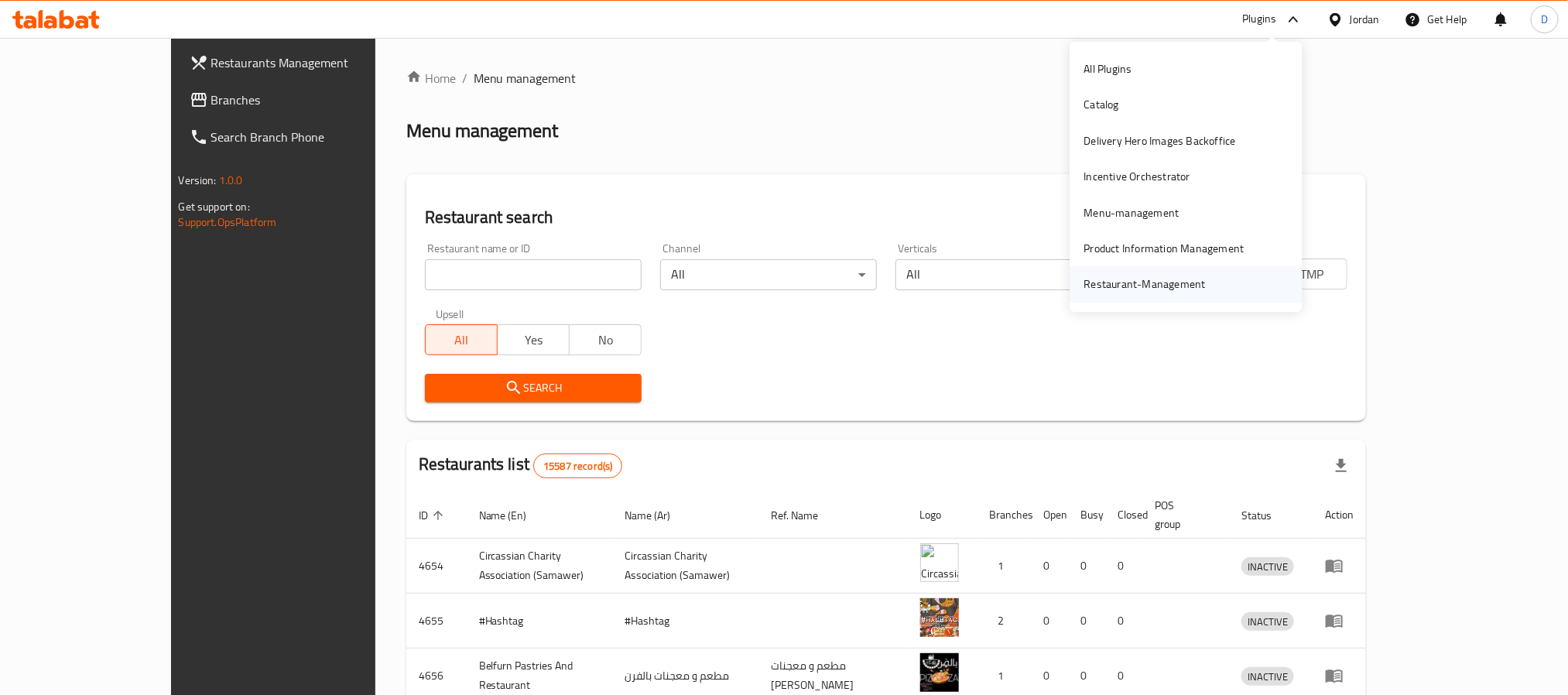
click at [1192, 278] on div "Restaurant-Management" at bounding box center [1145, 283] width 121 height 17
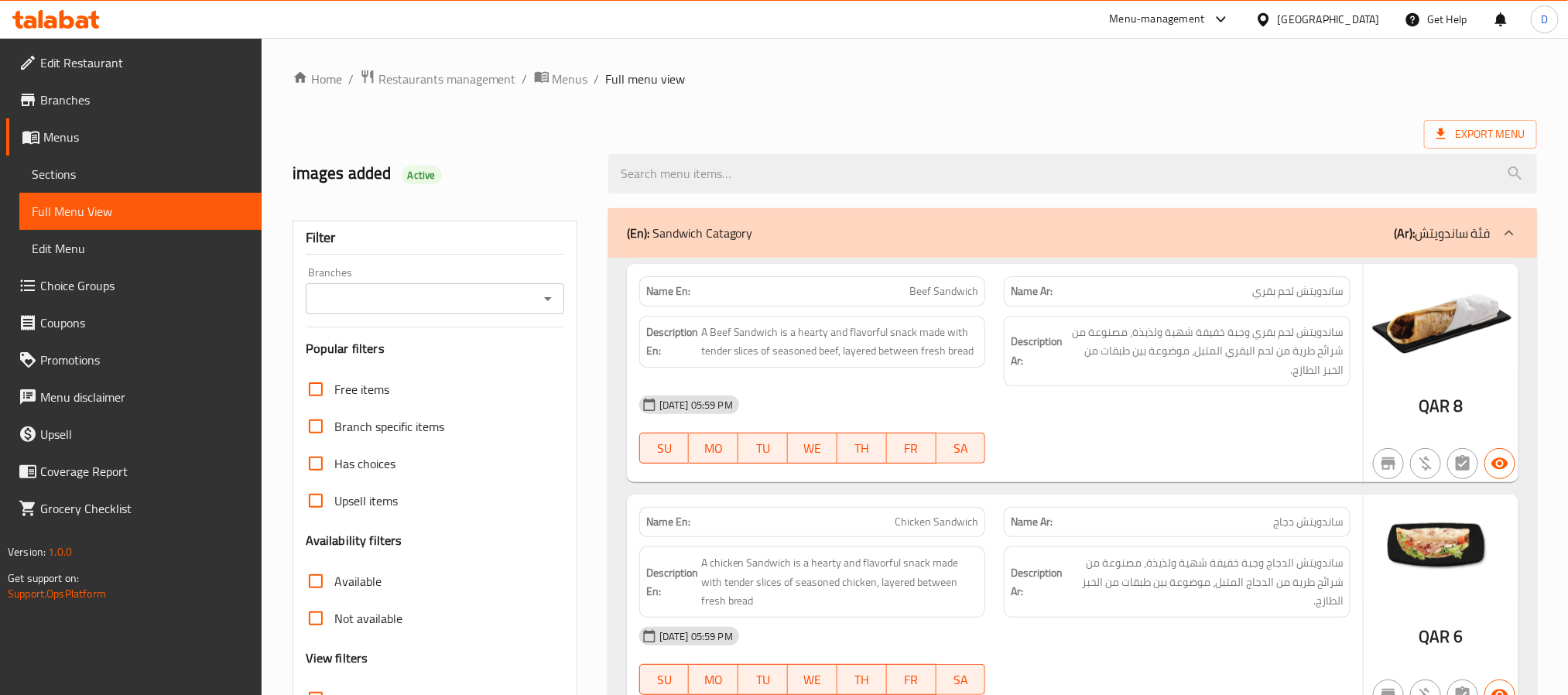
click at [112, 171] on span "Sections" at bounding box center [140, 174] width 217 height 19
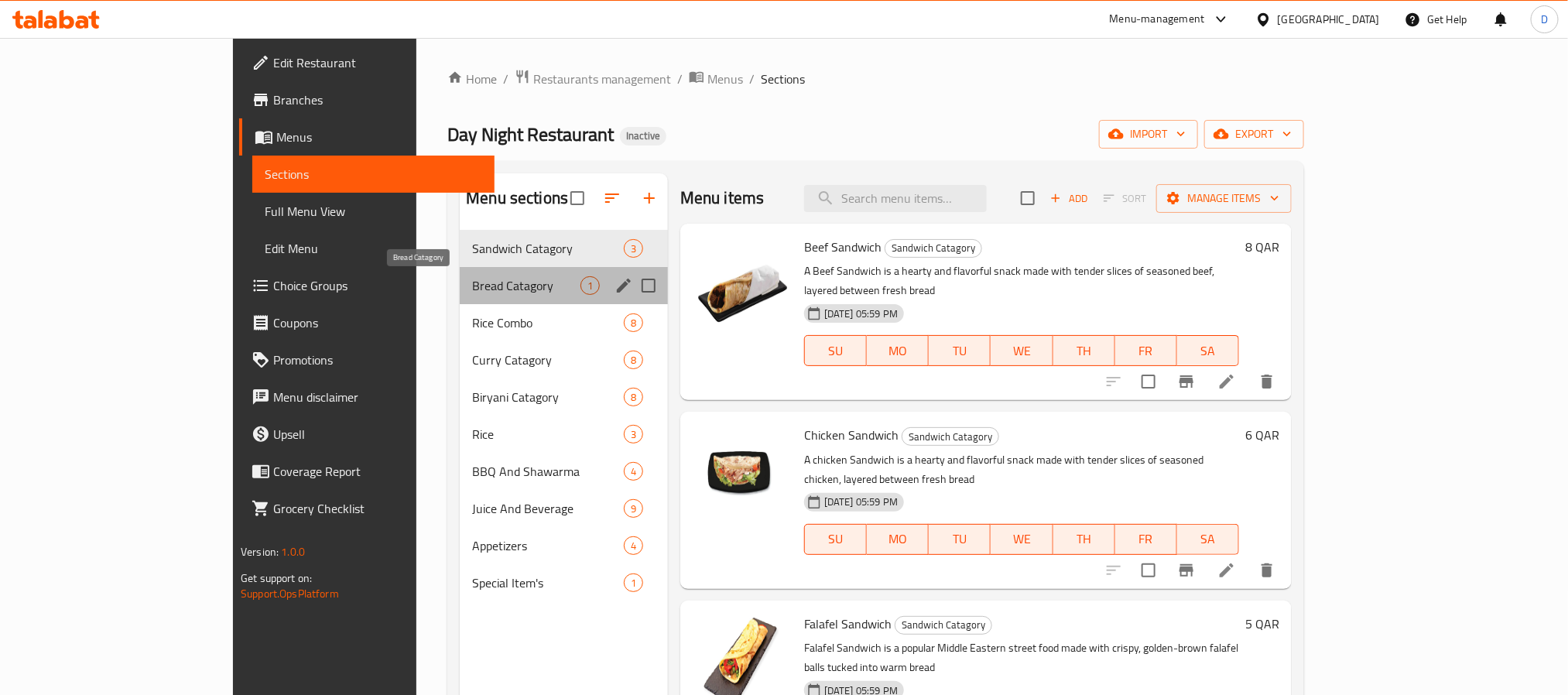
click at [472, 283] on span "Bread Catagory" at bounding box center [526, 285] width 109 height 19
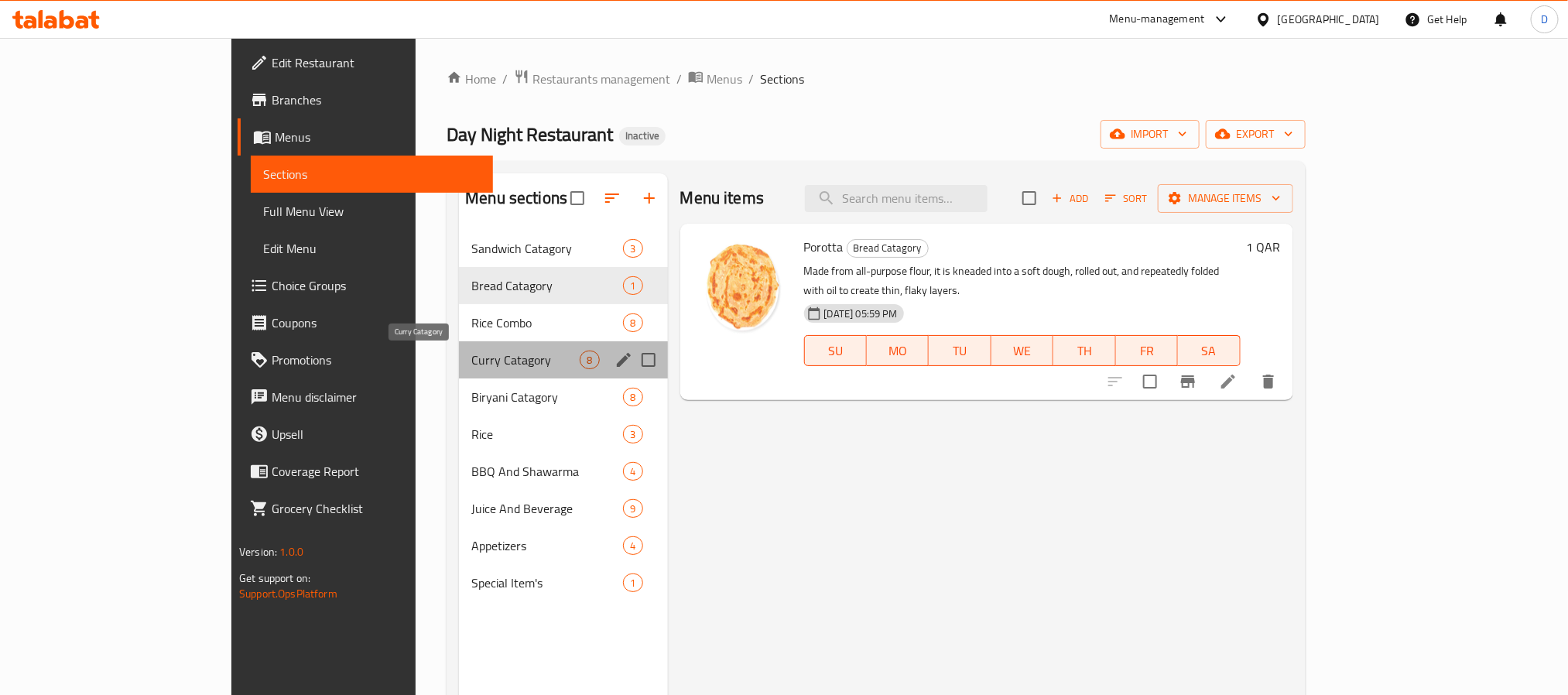
click at [472, 362] on span "Curry Catagory" at bounding box center [526, 359] width 109 height 19
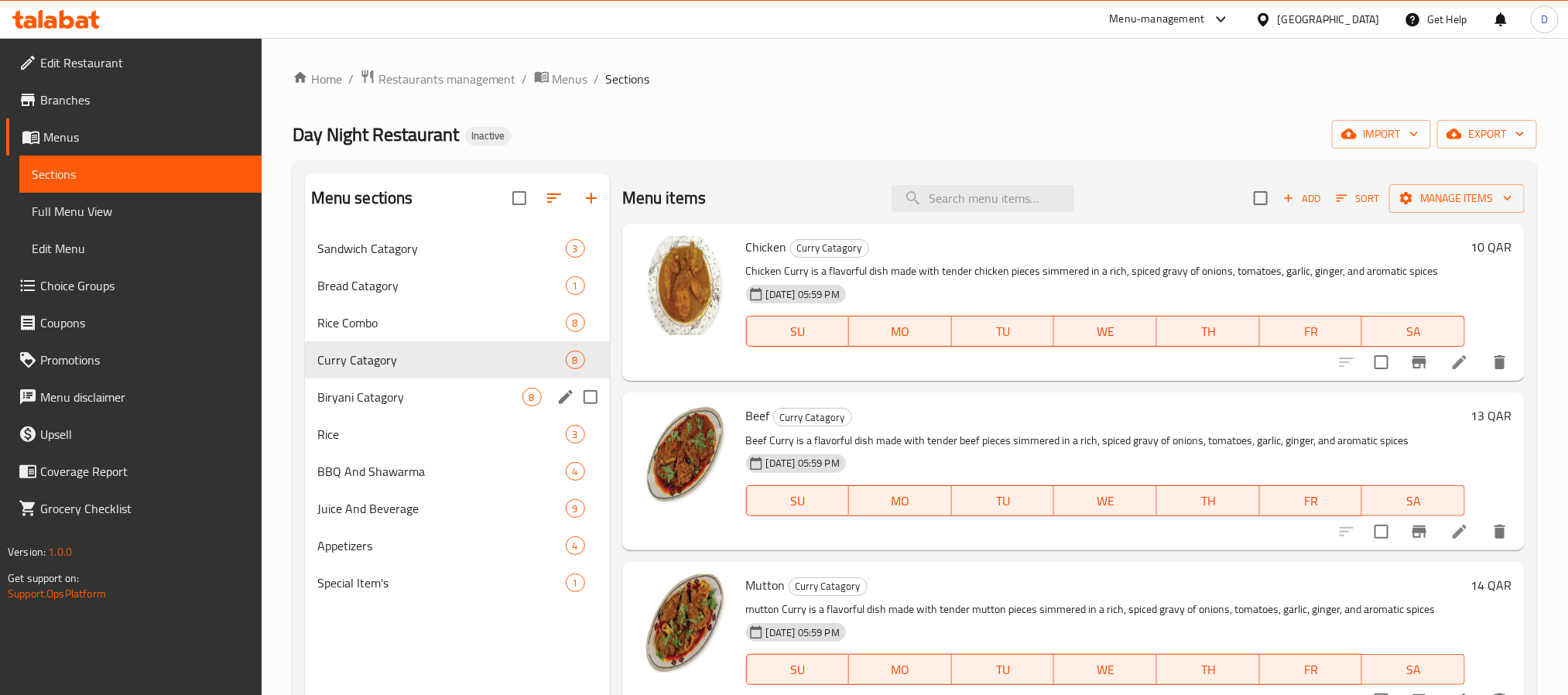
click at [427, 379] on div "Biryani Catagory 8" at bounding box center [457, 398] width 305 height 38
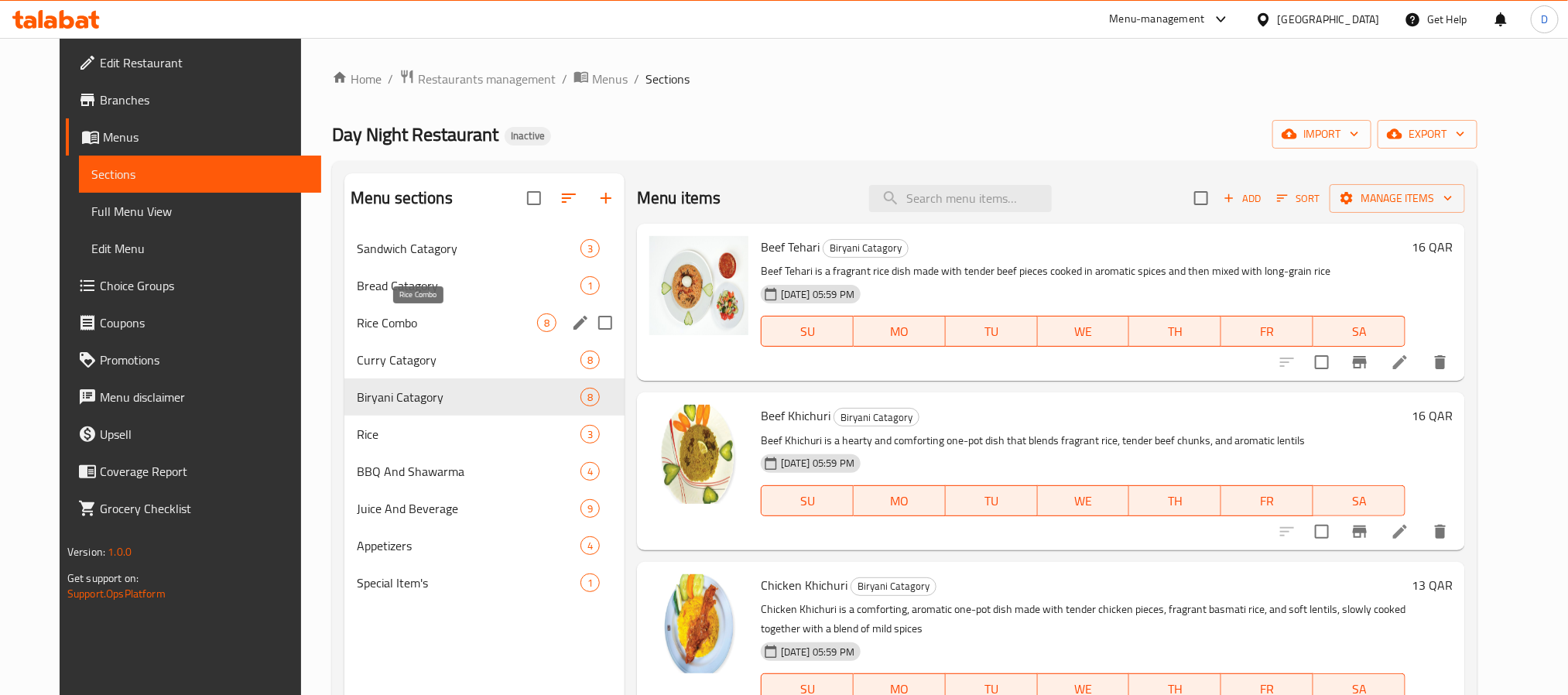
click at [407, 324] on span "Rice Combo" at bounding box center [447, 323] width 181 height 19
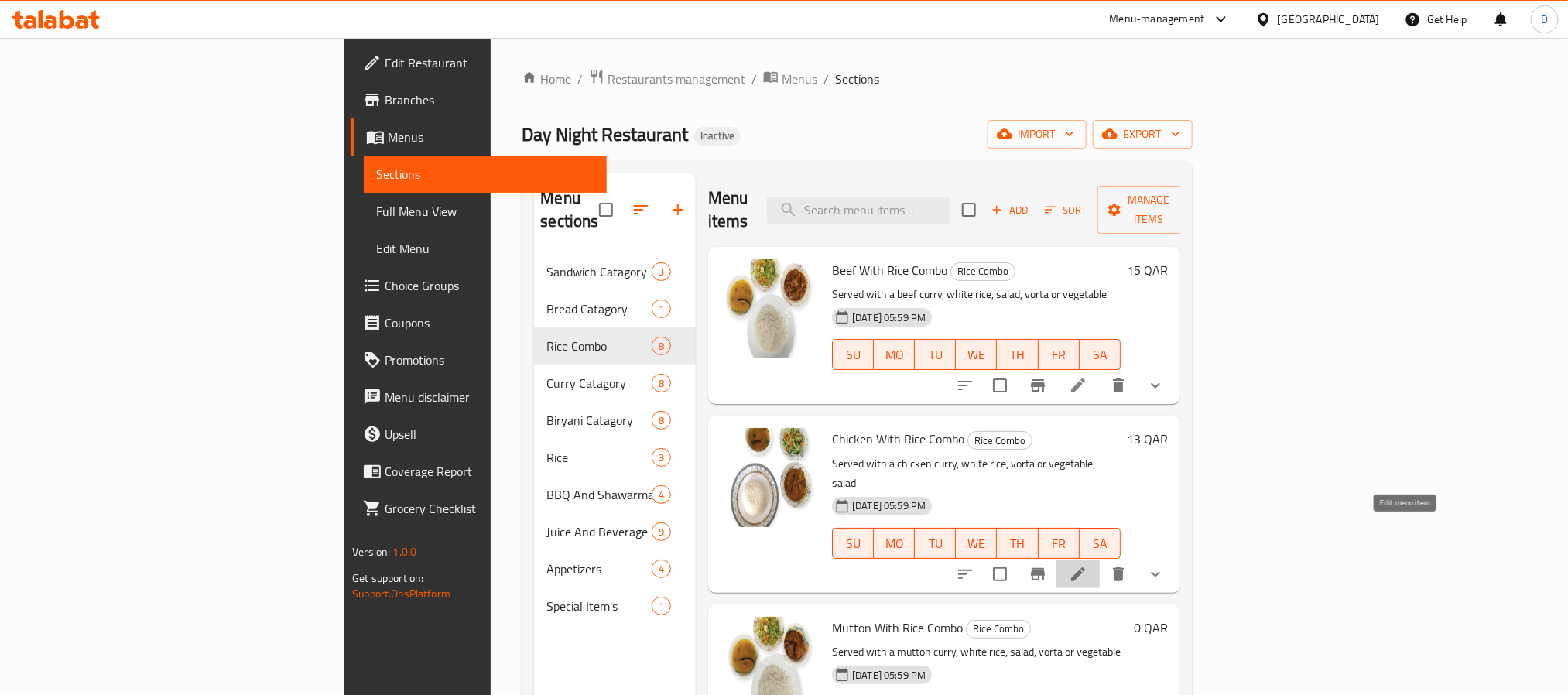
click at [1087, 566] on icon at bounding box center [1078, 575] width 19 height 19
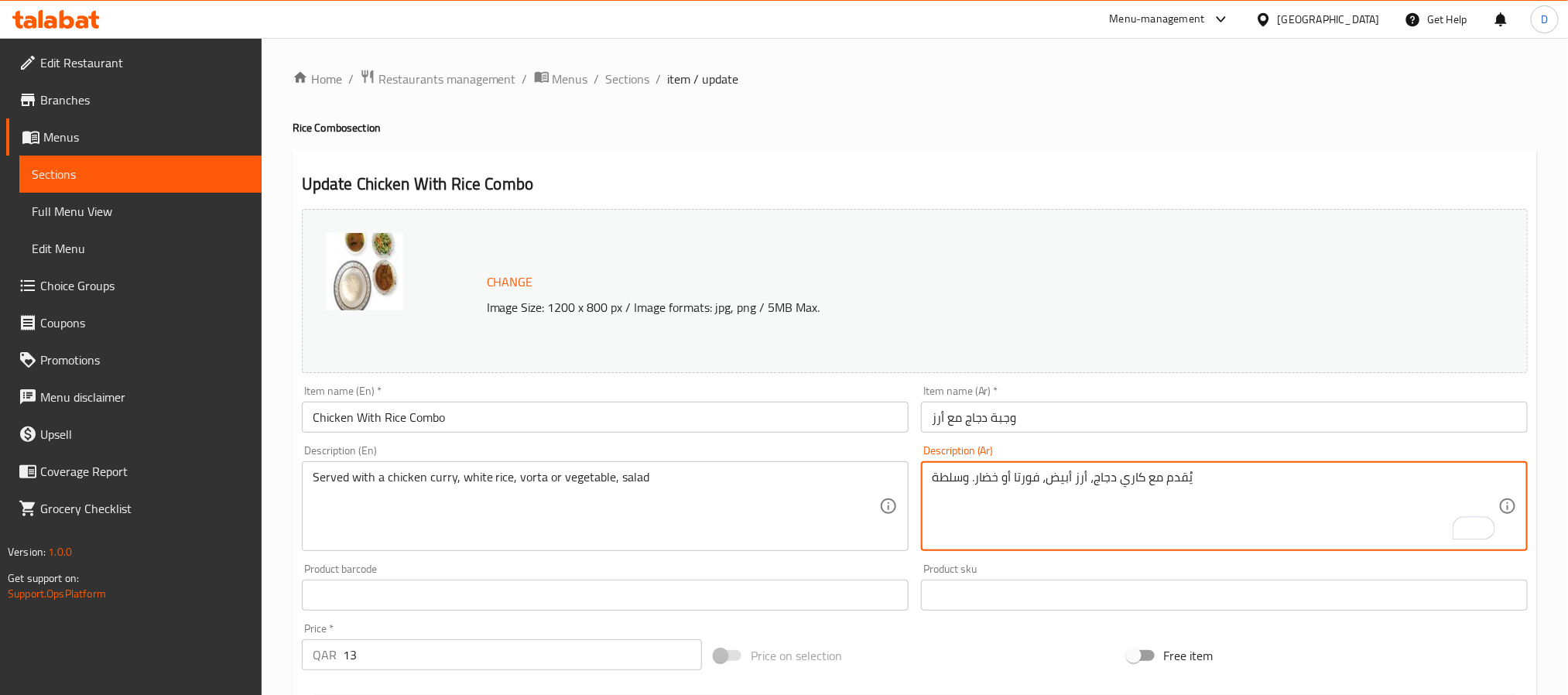
type textarea "يُقدم مع كاري دجاج، أرز أبيض، فورتا أو خضار. وسلطة"
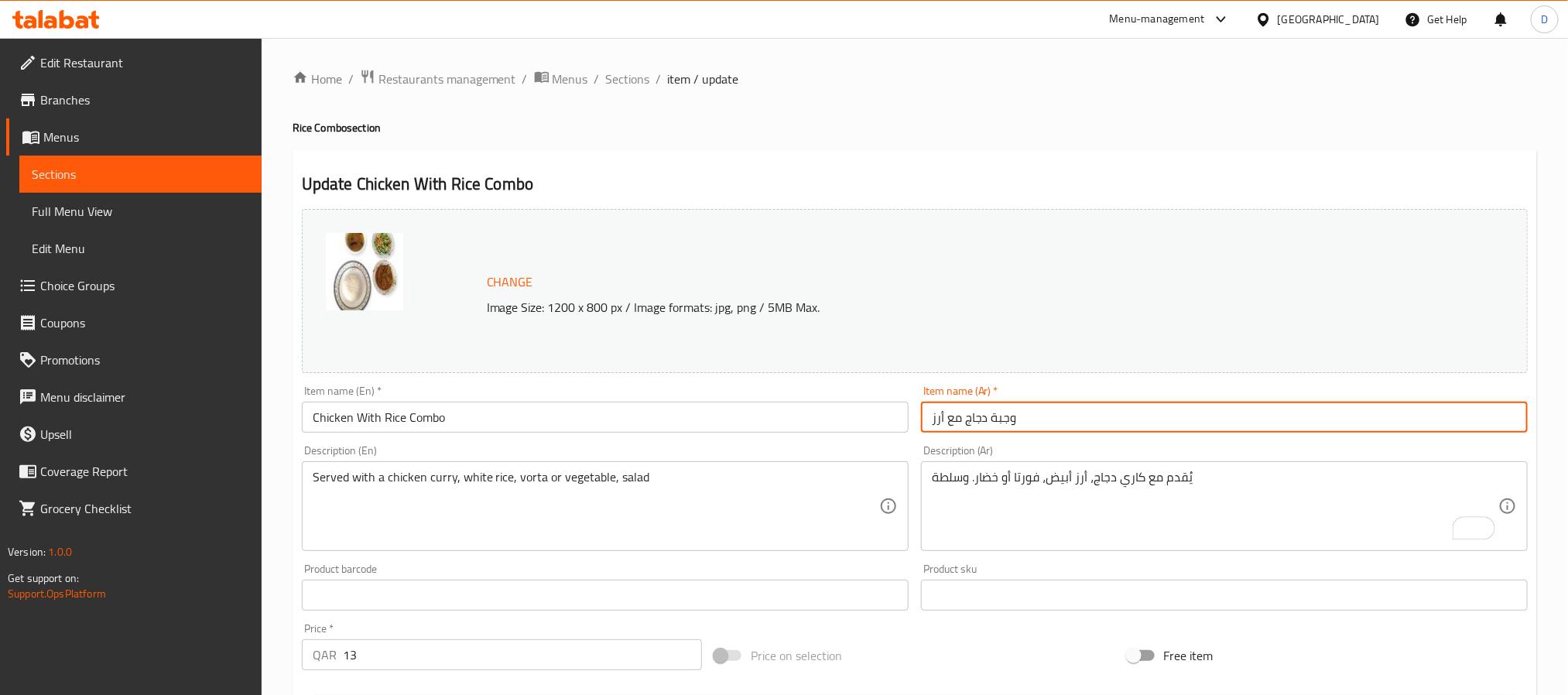
click at [1238, 407] on input "وجبة دجاج مع أرز" at bounding box center [1224, 417] width 607 height 31
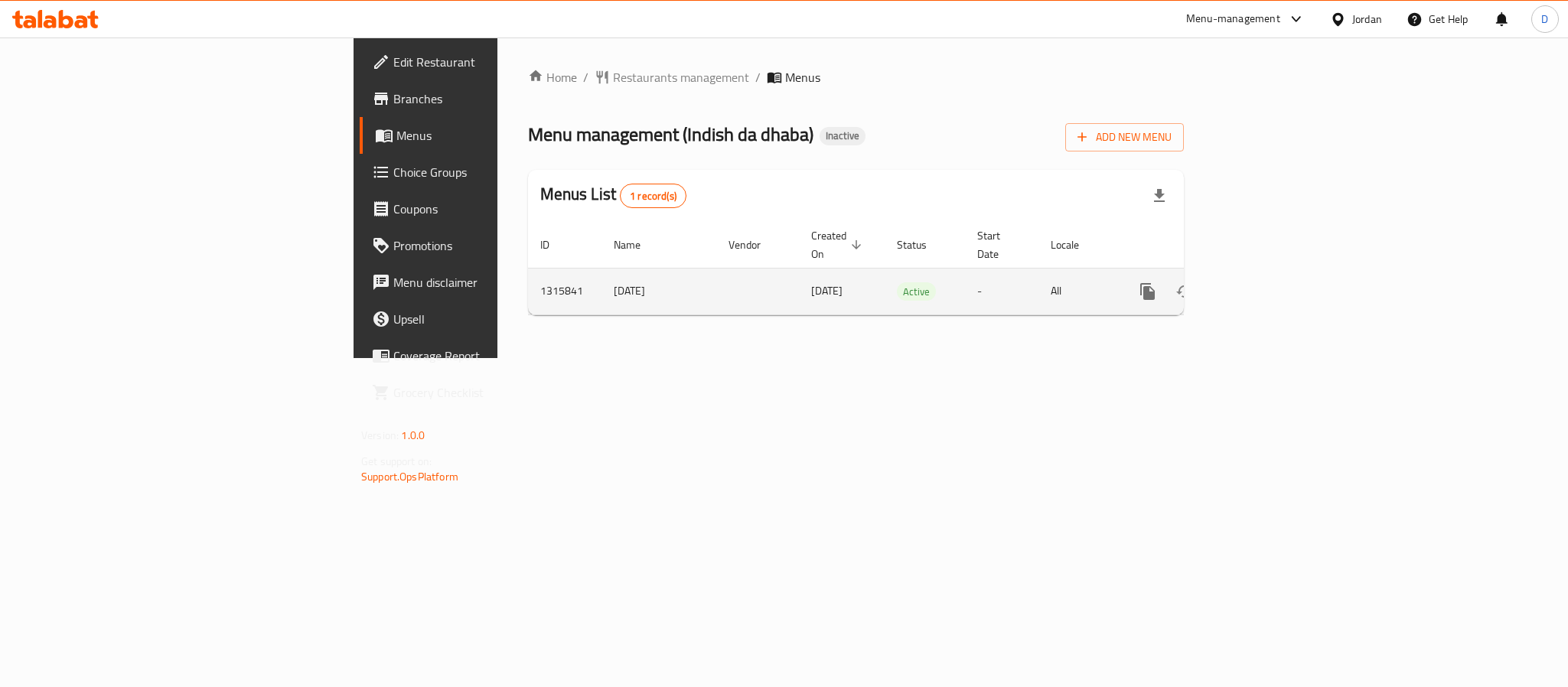
click at [1267, 282] on icon "enhanced table" at bounding box center [1258, 291] width 19 height 19
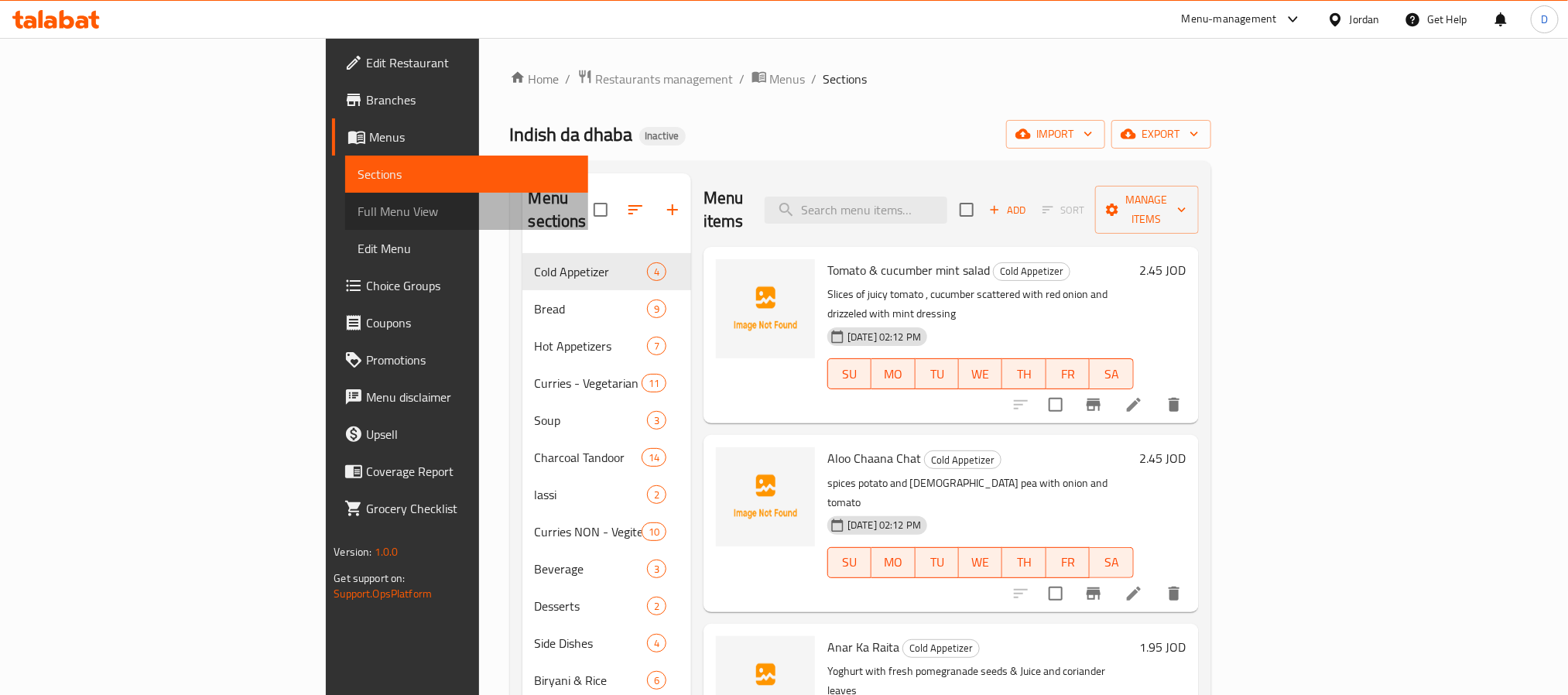
click at [357, 211] on span "Full Menu View" at bounding box center [466, 211] width 217 height 19
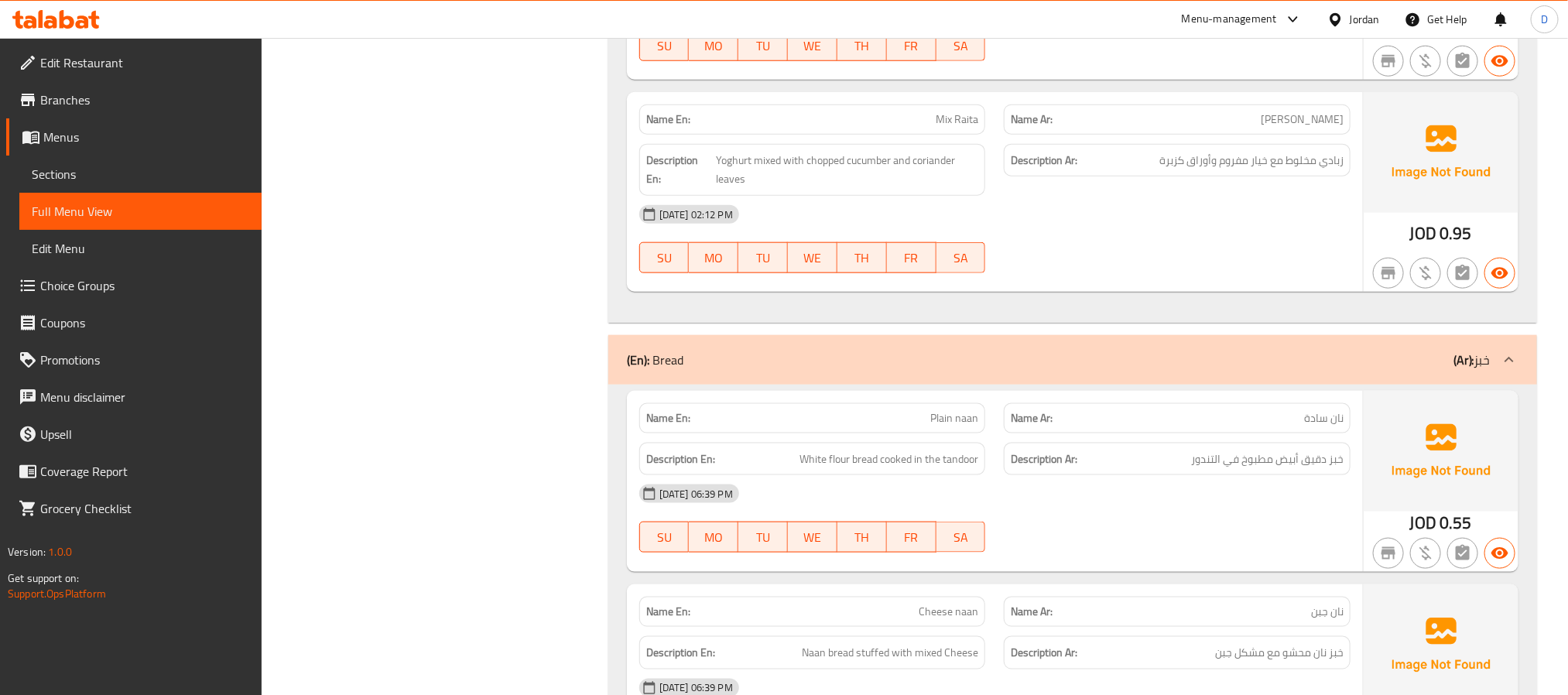
scroll to position [813, 0]
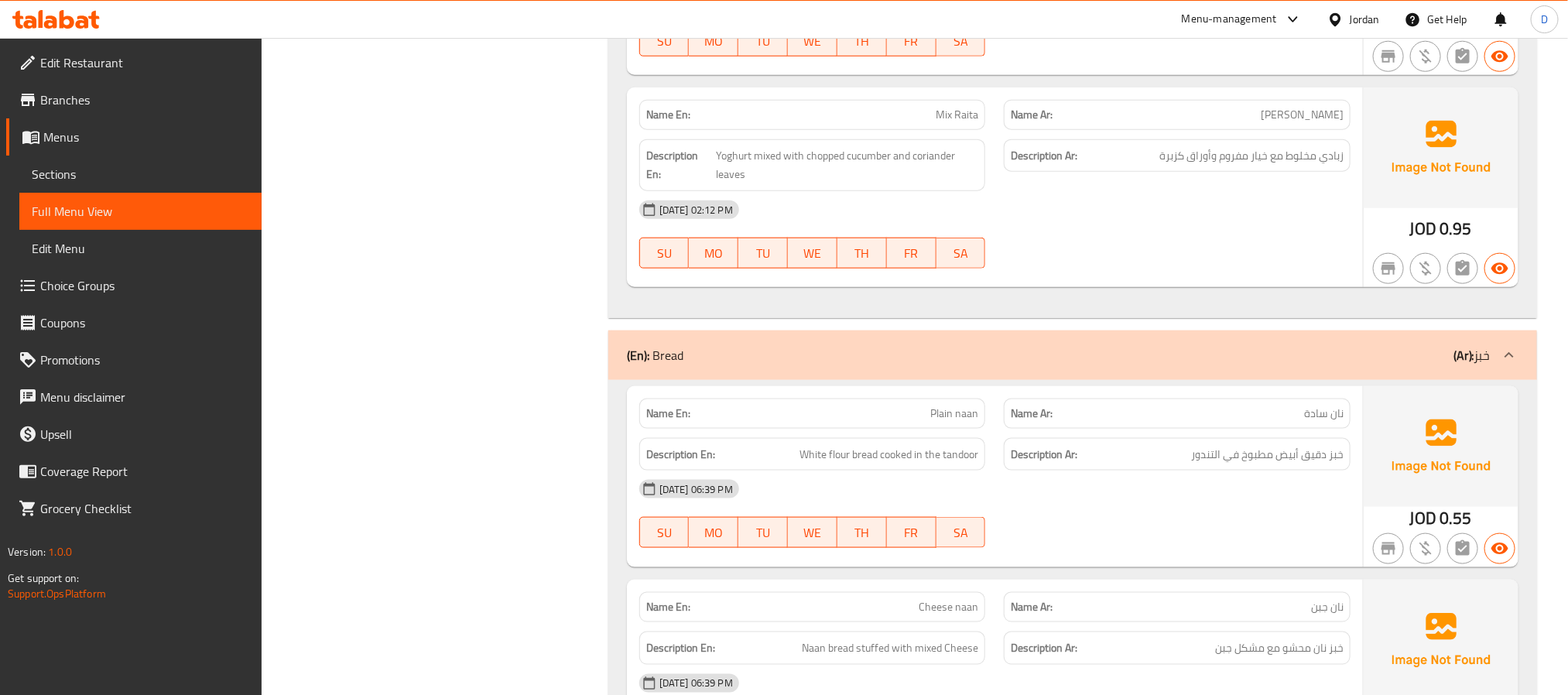
click at [1089, 353] on div "(En): Bread (Ar): خبز" at bounding box center [1073, 355] width 929 height 49
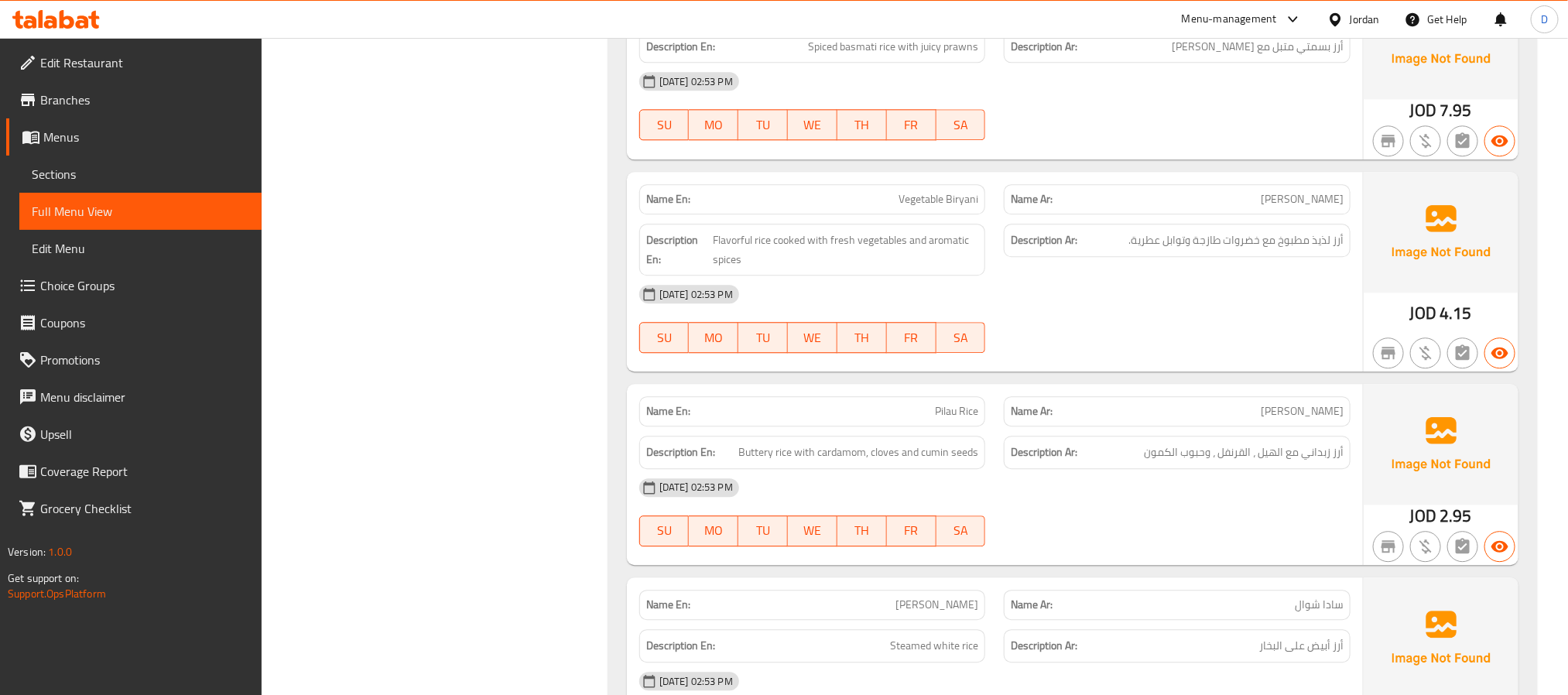
scroll to position [14706, 0]
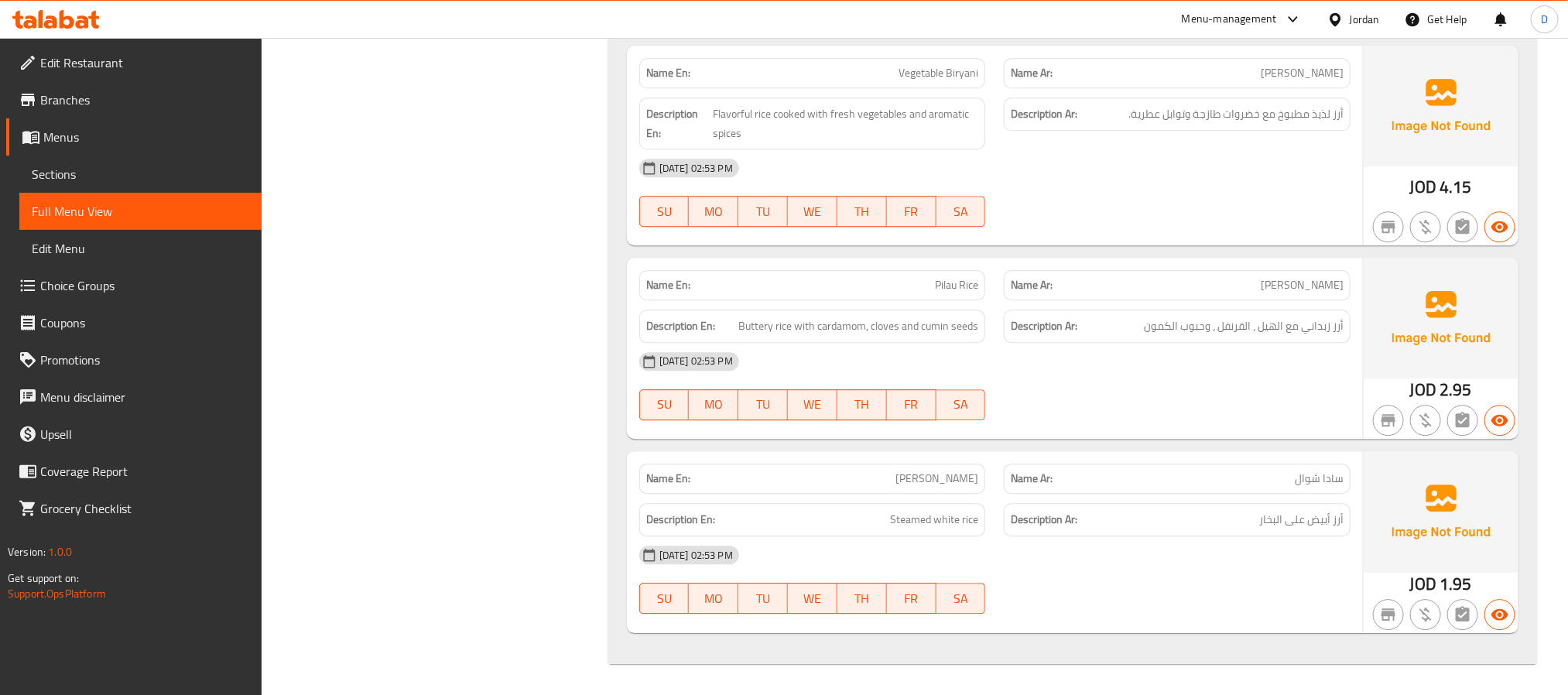
click at [1122, 390] on div "05-10-2025 02:53 PM SU MO TU WE TH FR SA" at bounding box center [995, 386] width 730 height 87
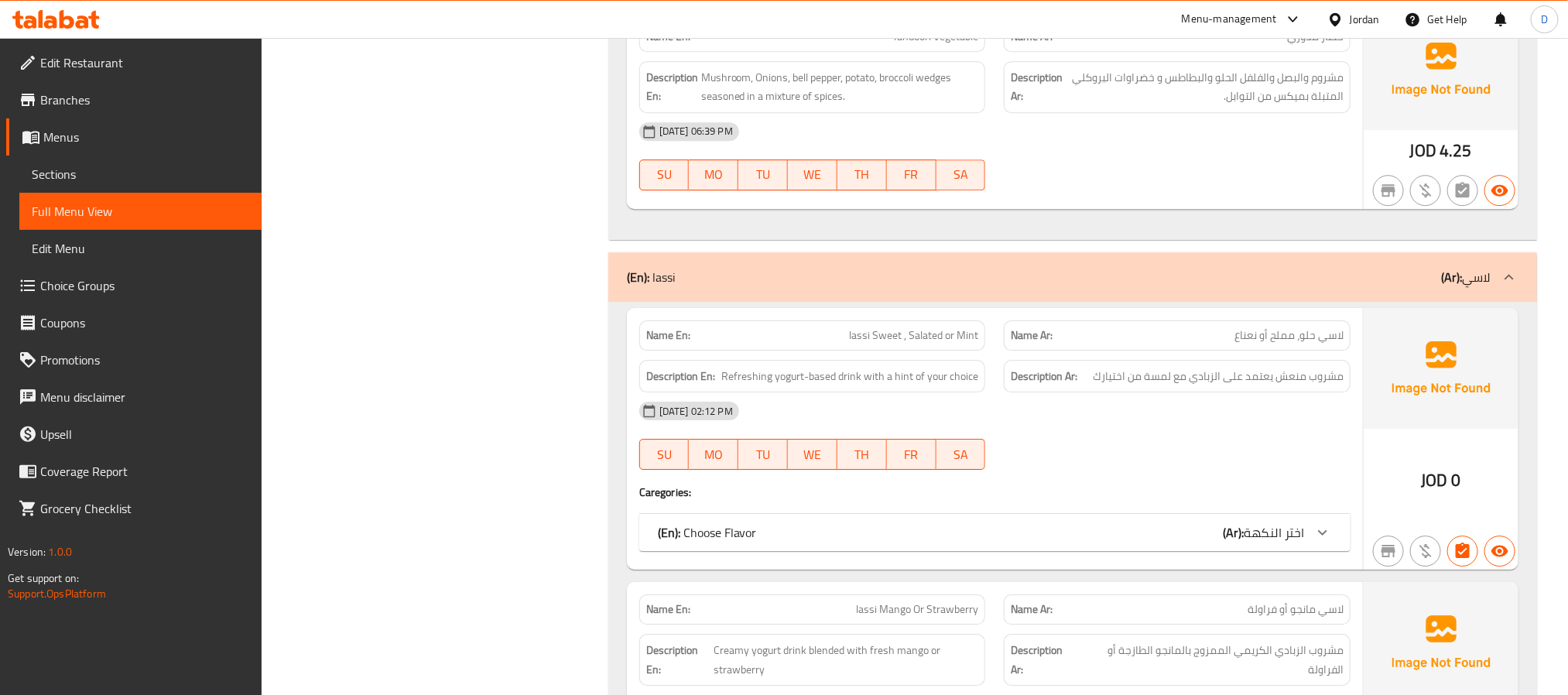
click at [1163, 541] on div "(En): Choose Flavor (Ar): اختر النكهة" at bounding box center [981, 532] width 646 height 19
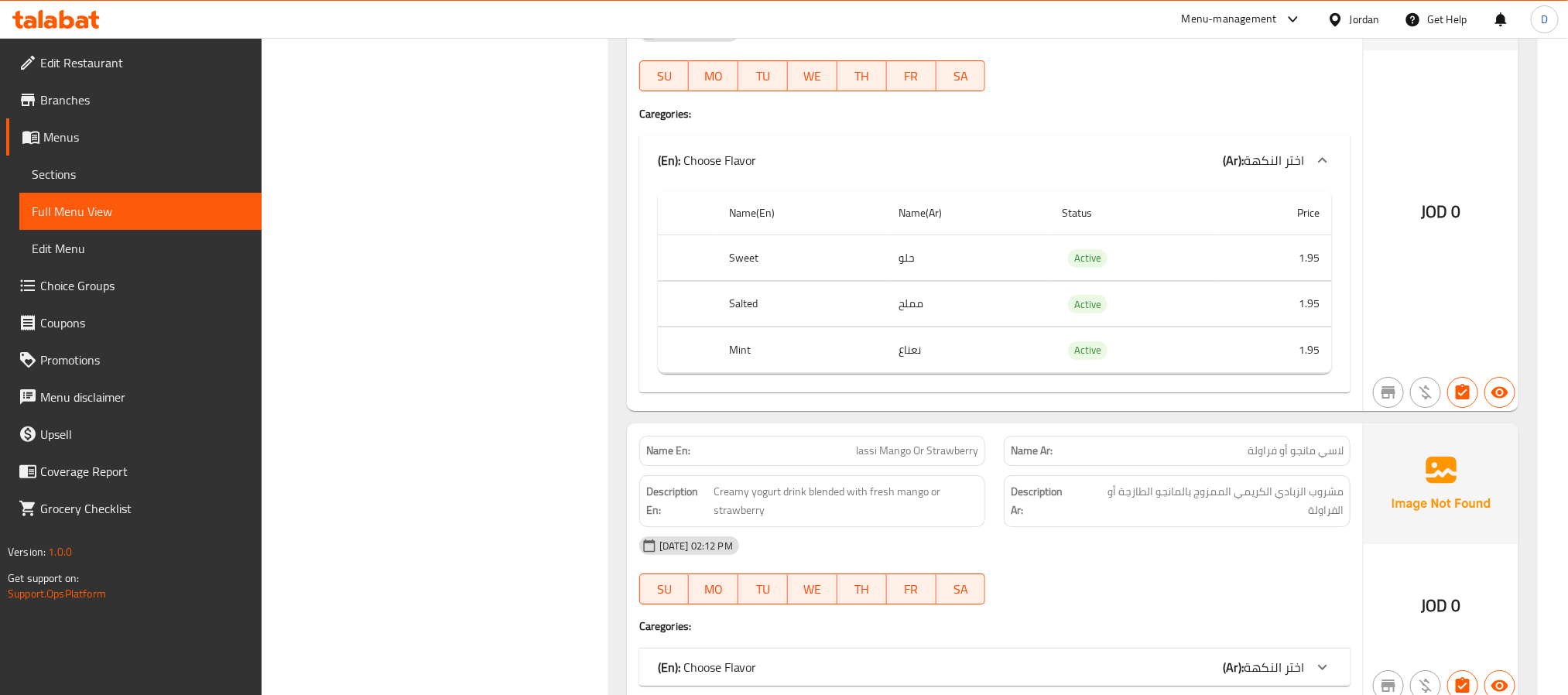
scroll to position [9184, 0]
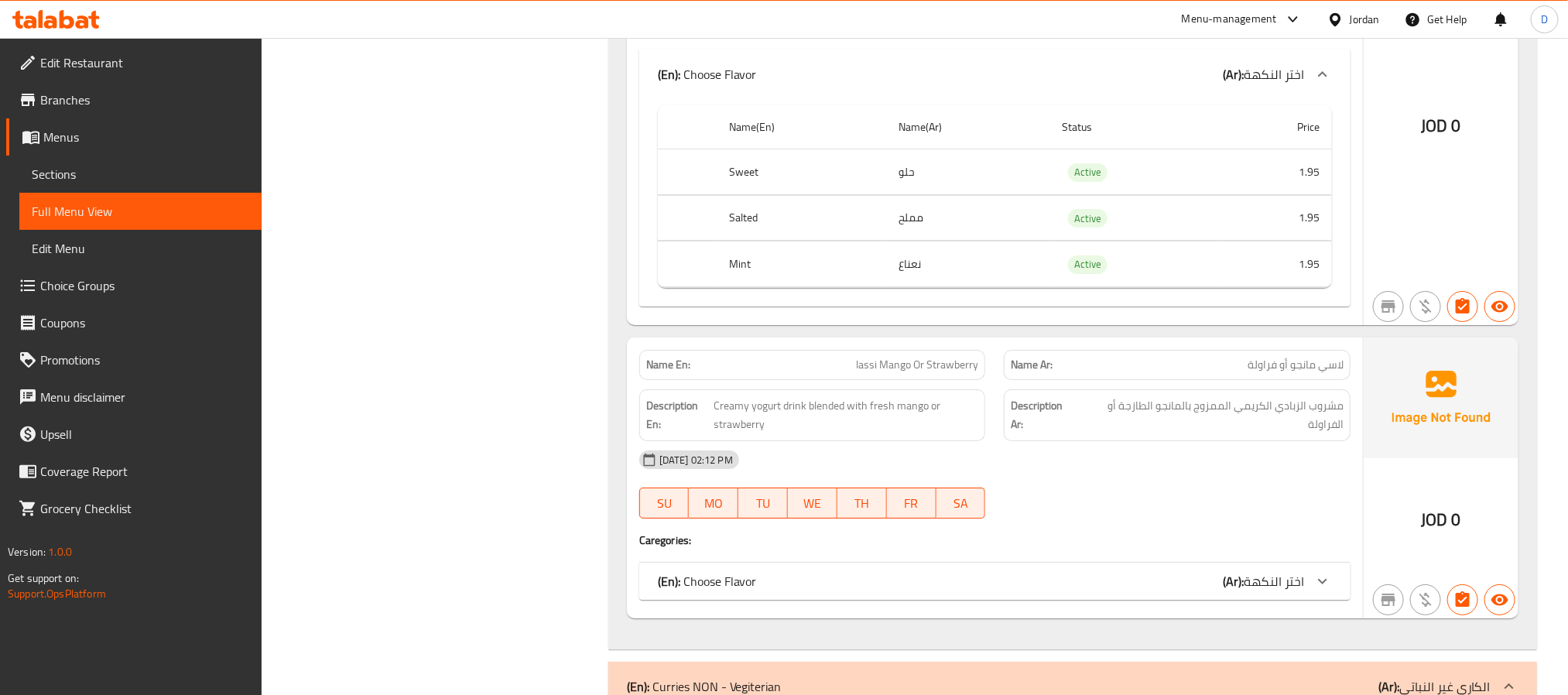
click at [1199, 590] on div "(En): Choose Flavor (Ar): اختر النكهة" at bounding box center [981, 581] width 646 height 19
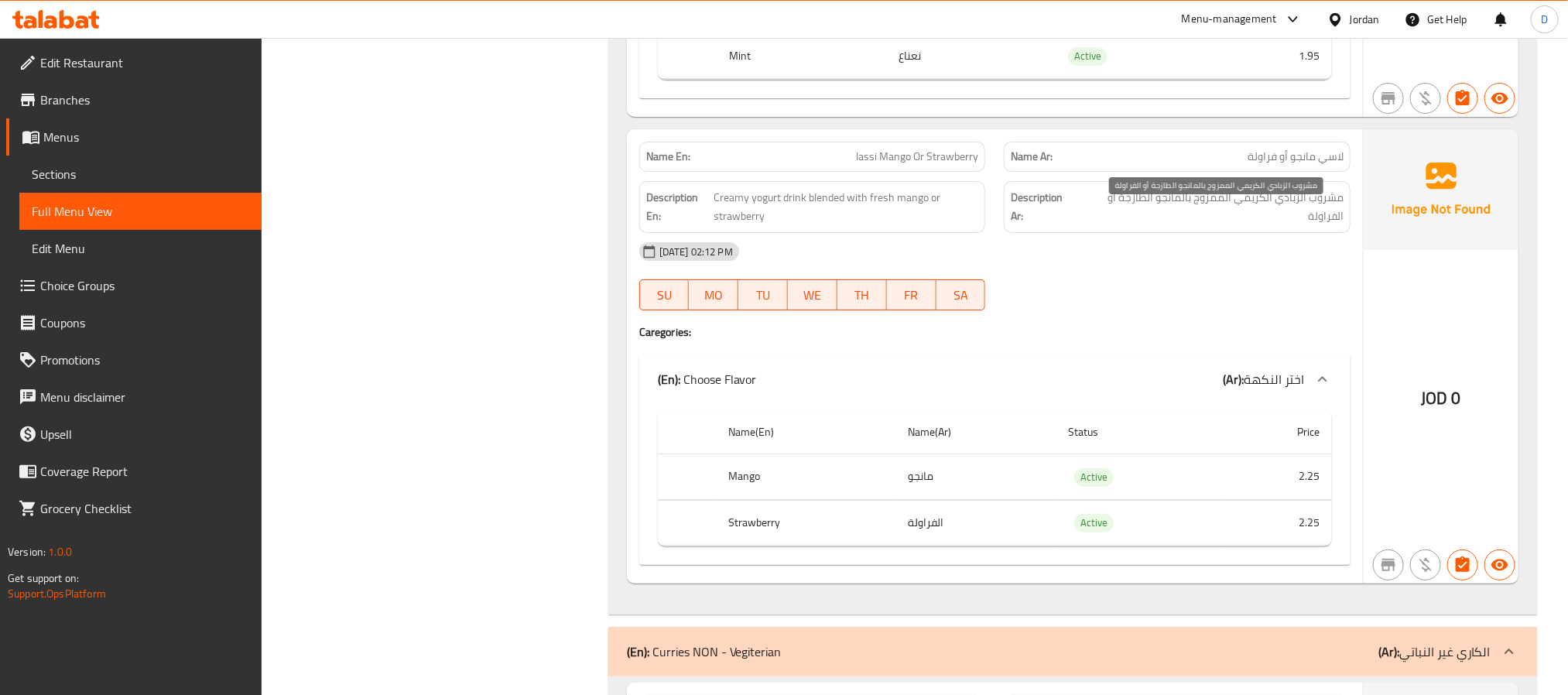
scroll to position [9416, 0]
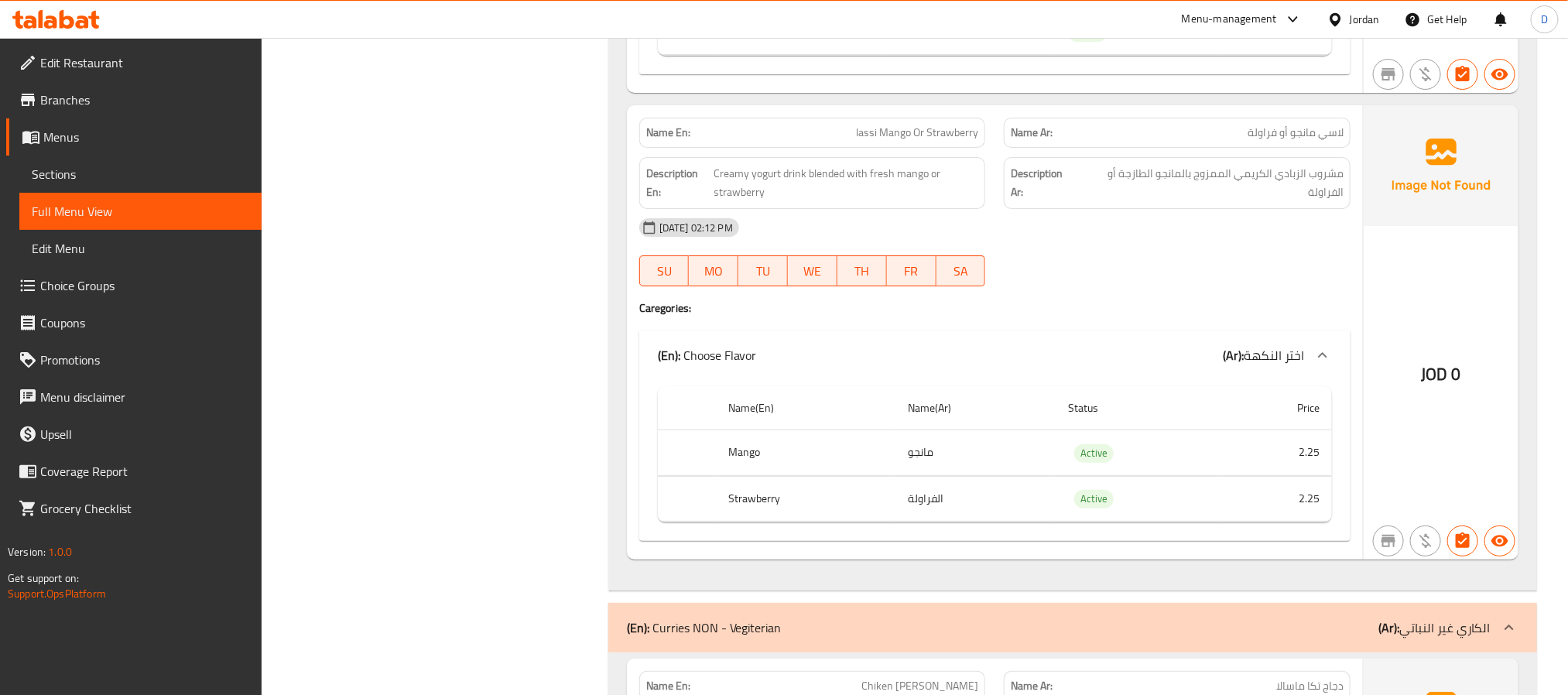
click at [1157, 283] on div "05-10-2025 02:12 PM SU MO TU WE TH FR SA" at bounding box center [995, 253] width 730 height 87
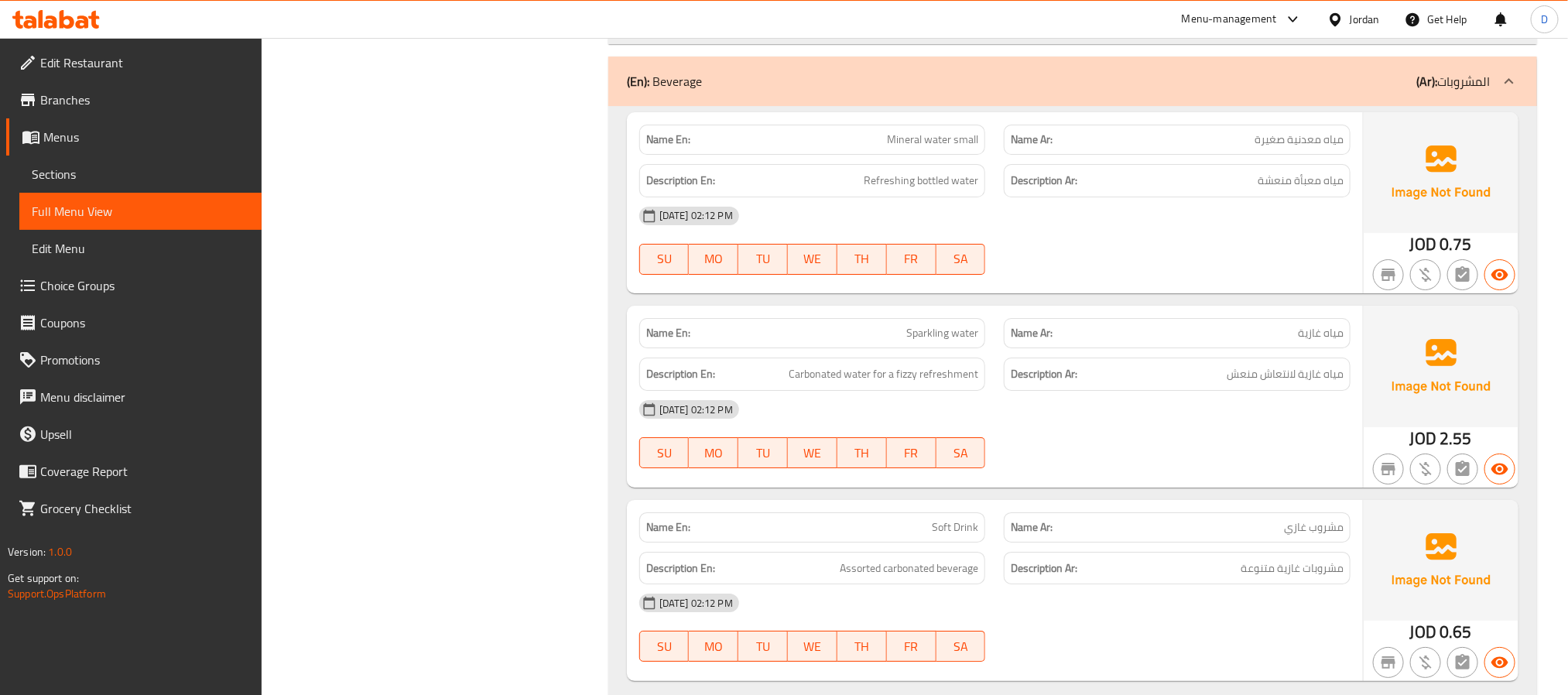
scroll to position [12322, 0]
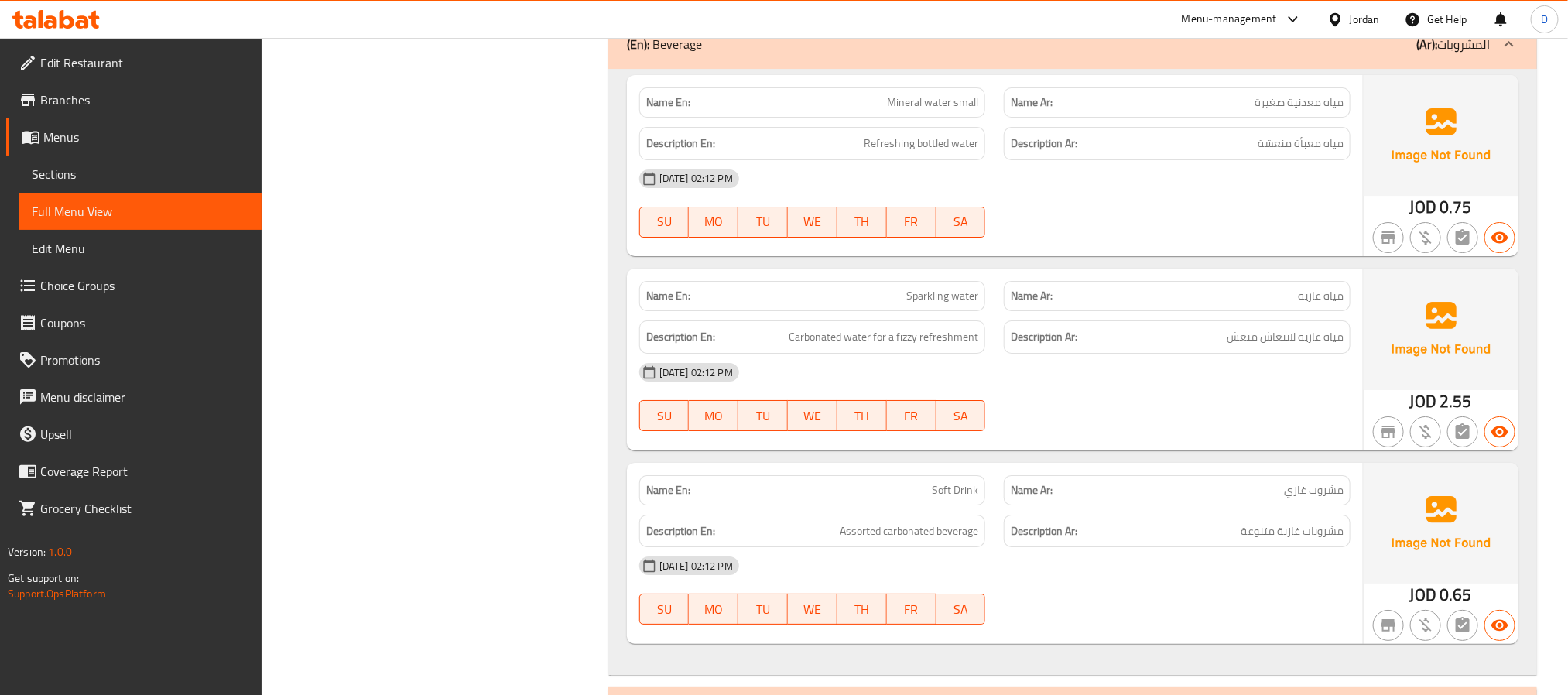
click at [1151, 499] on p "Name Ar: مشروب غازي" at bounding box center [1176, 491] width 333 height 16
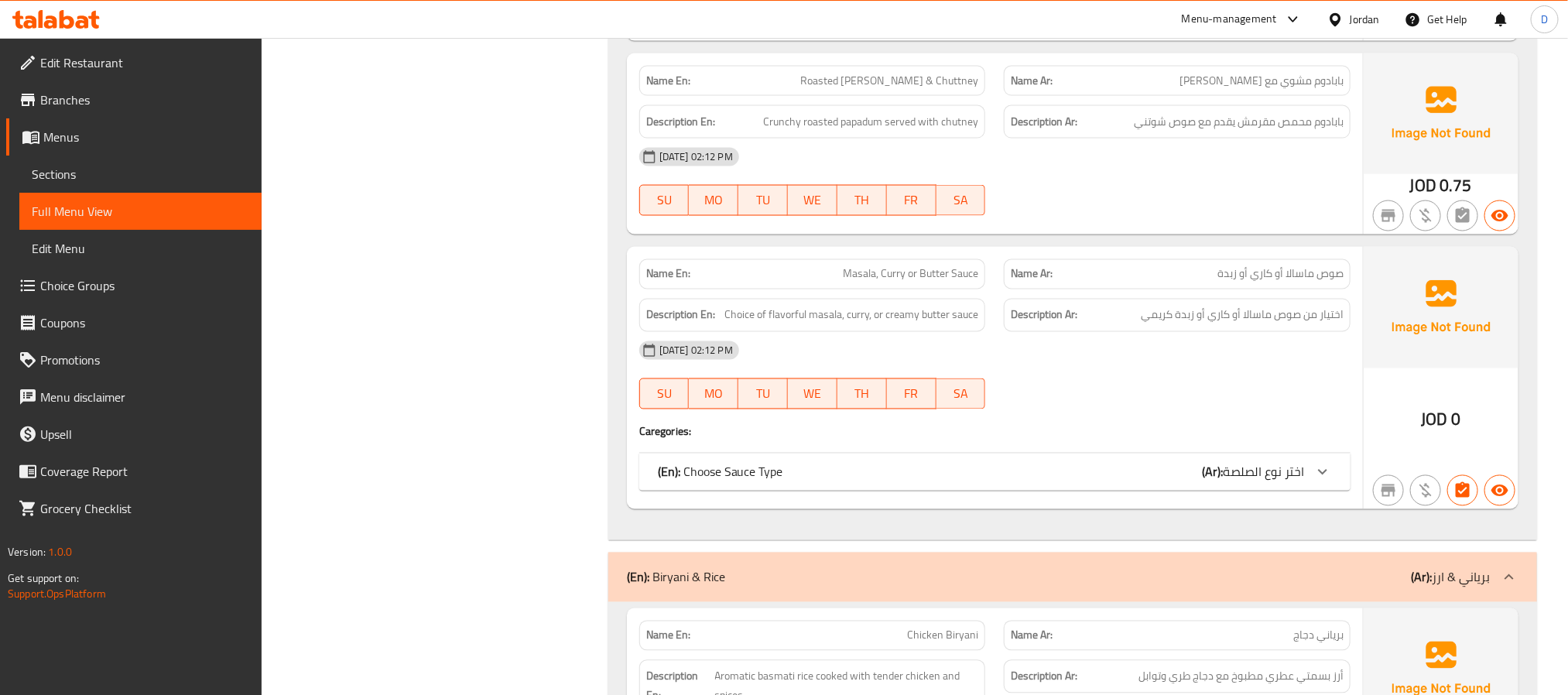
scroll to position [13923, 0]
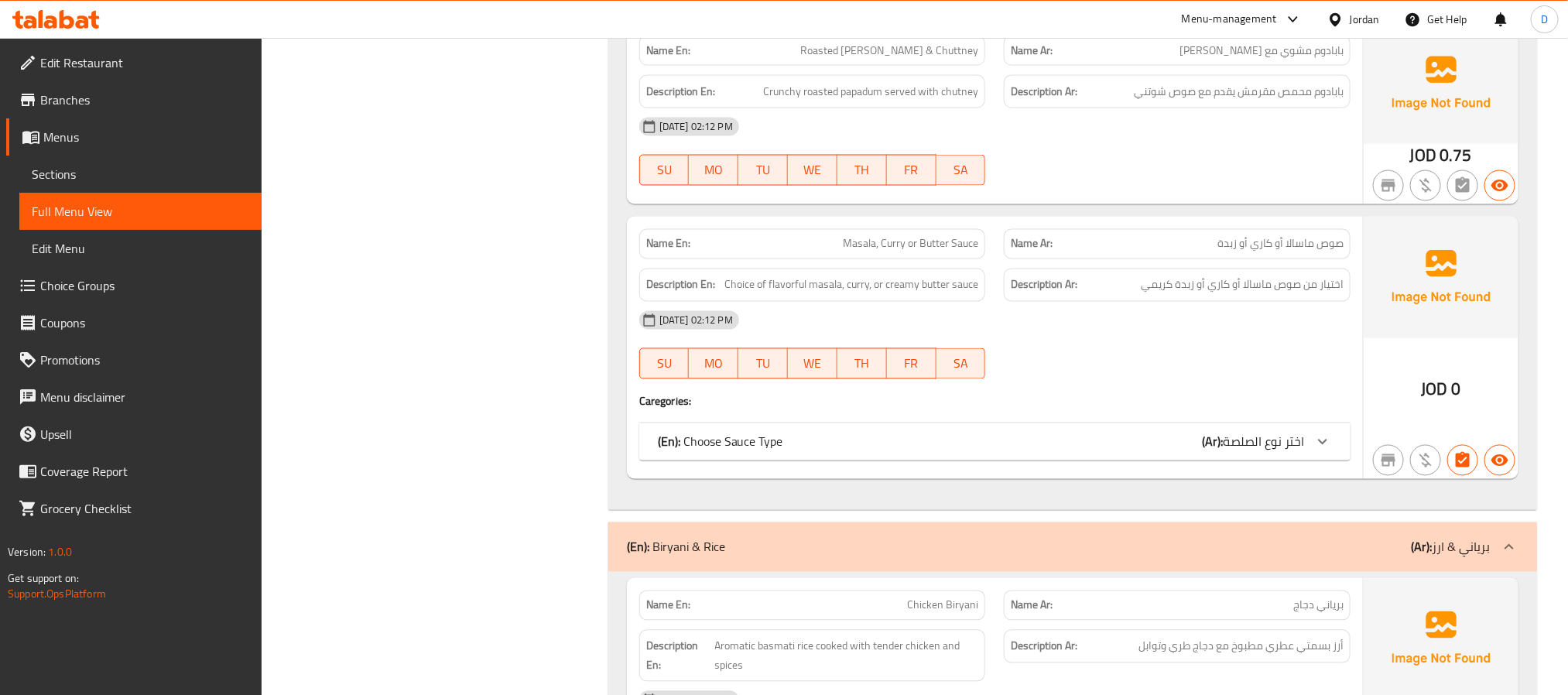
click at [1112, 461] on div "(En): Choose Sauce Type (Ar): اختر نوع الصلصة" at bounding box center [995, 442] width 711 height 38
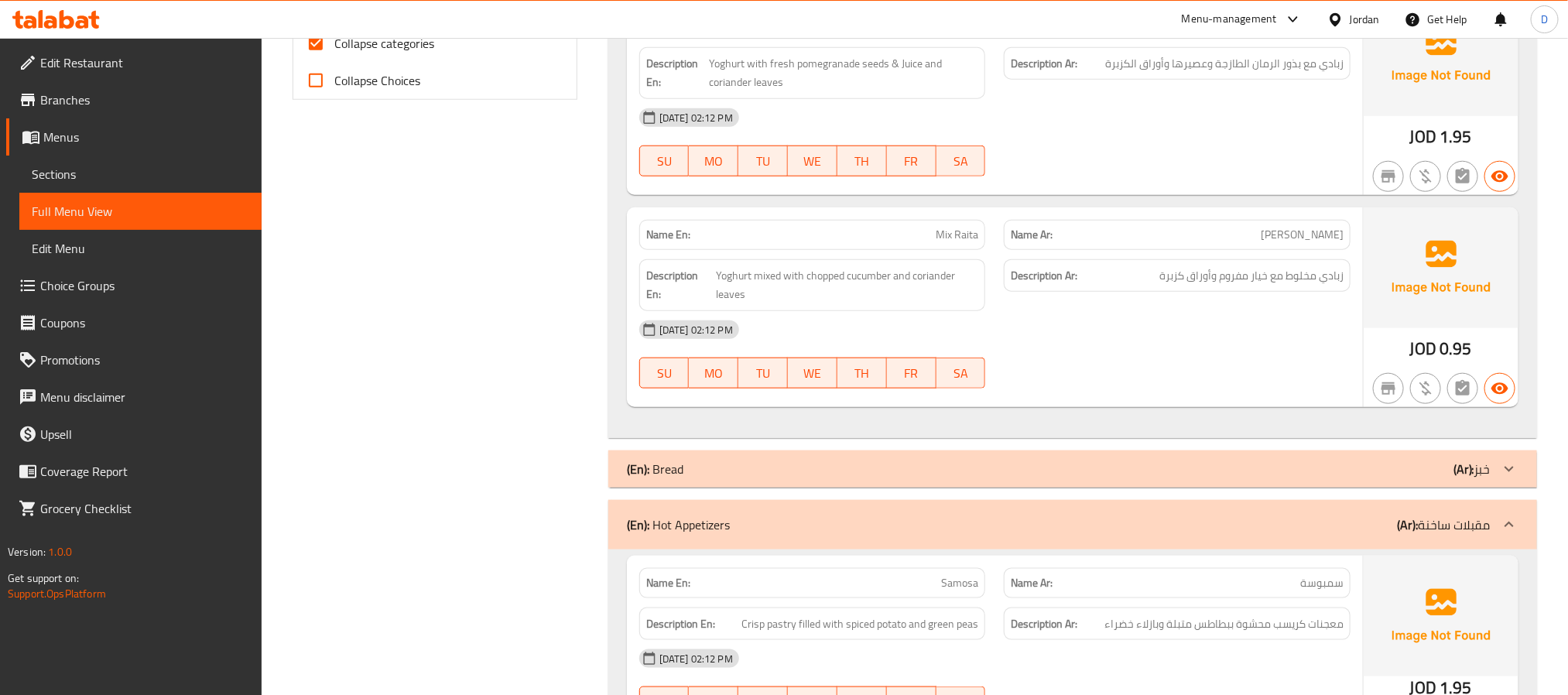
scroll to position [681, 0]
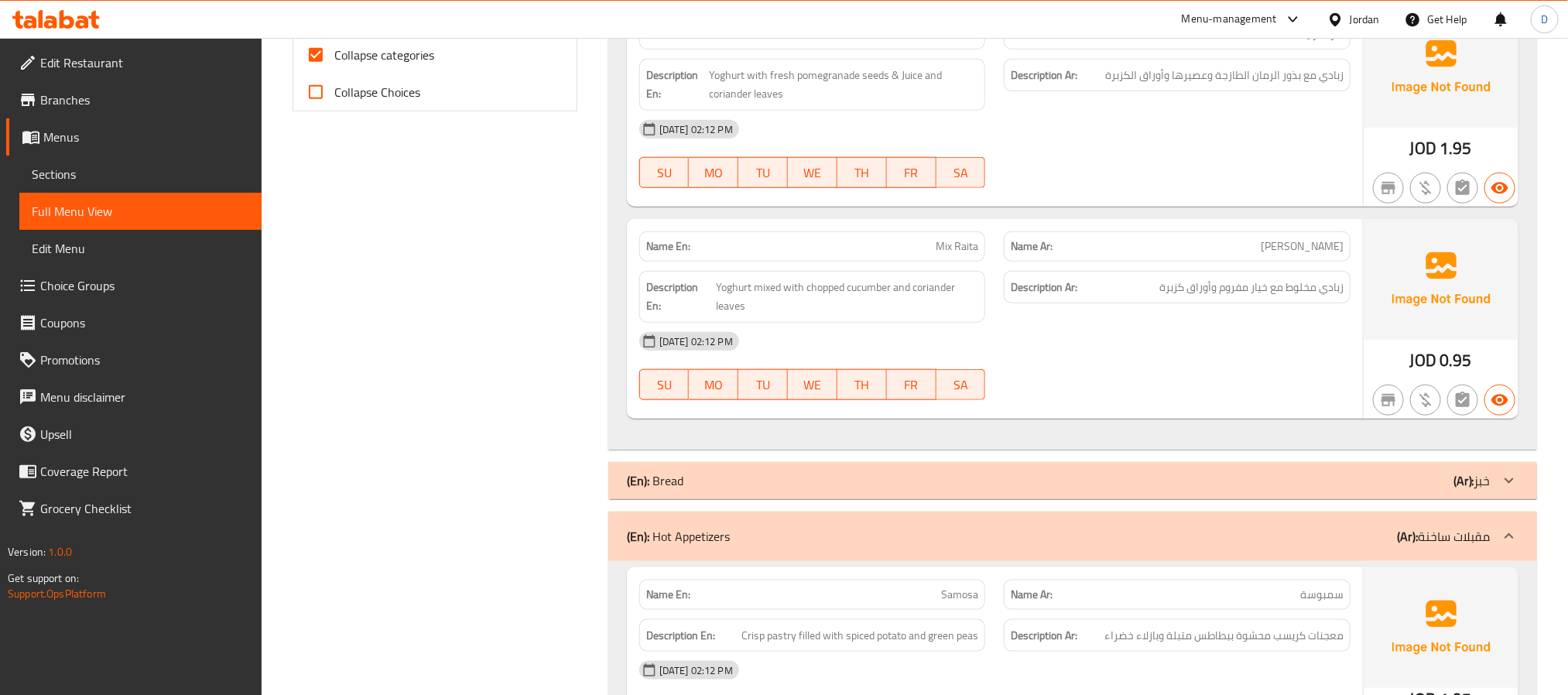
click at [1256, 477] on div "(En): Bread (Ar): خبز" at bounding box center [1073, 481] width 929 height 38
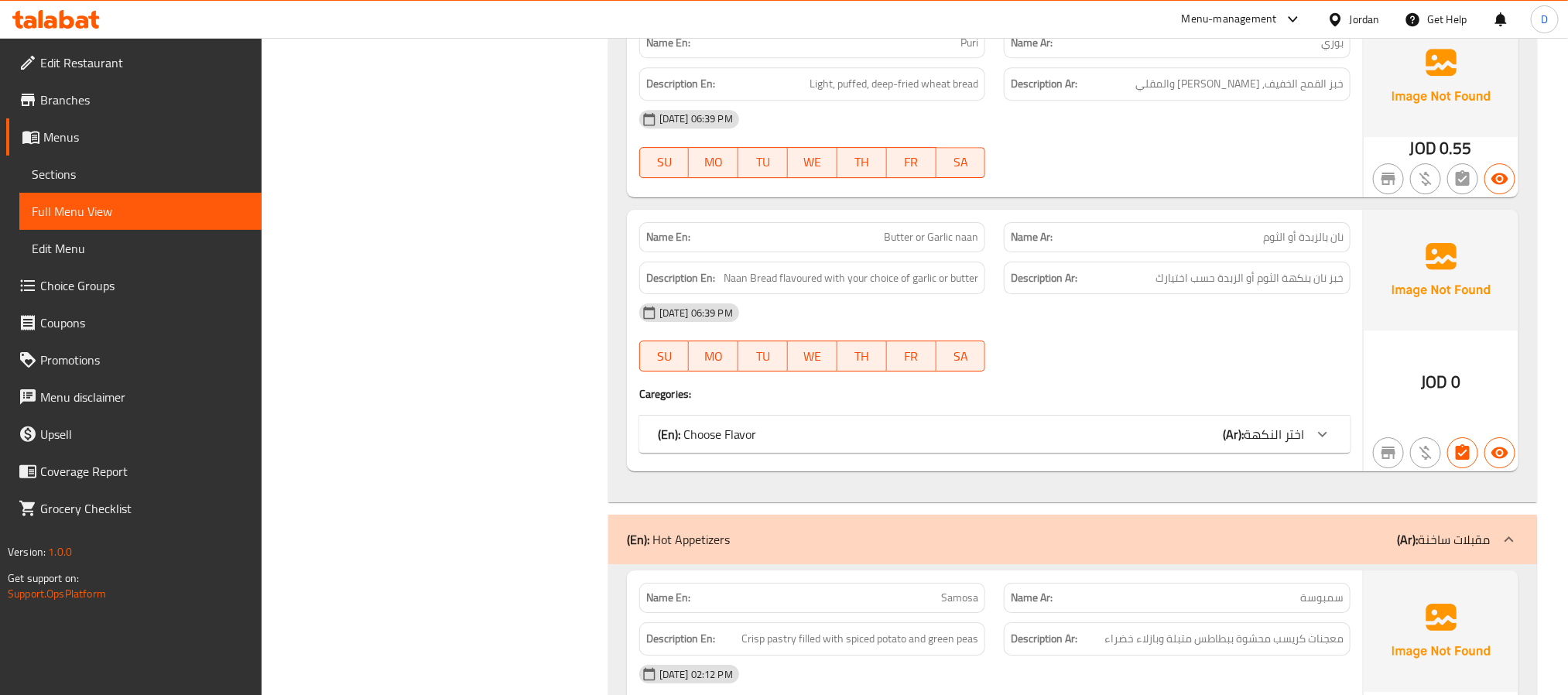
scroll to position [2656, 0]
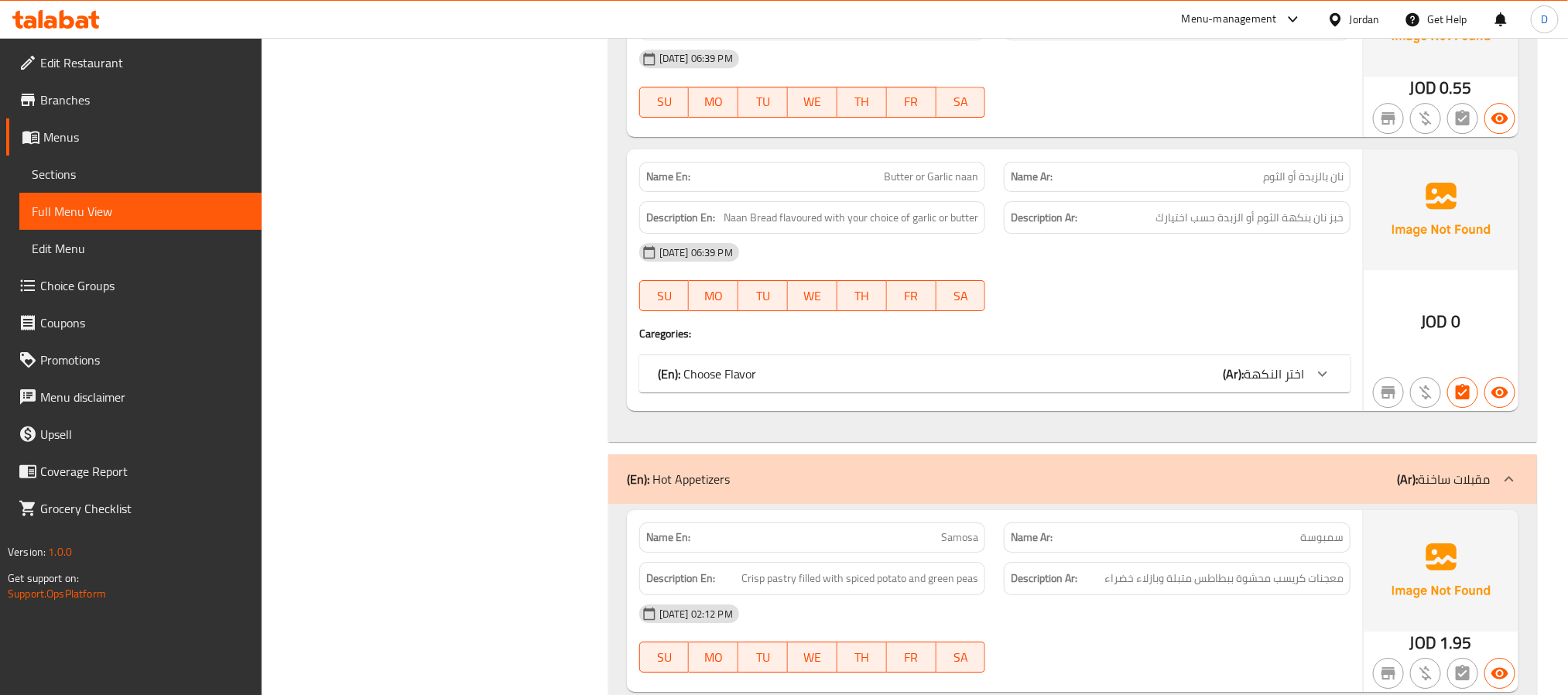
click at [1264, 369] on span "اختر النكهة" at bounding box center [1274, 374] width 60 height 24
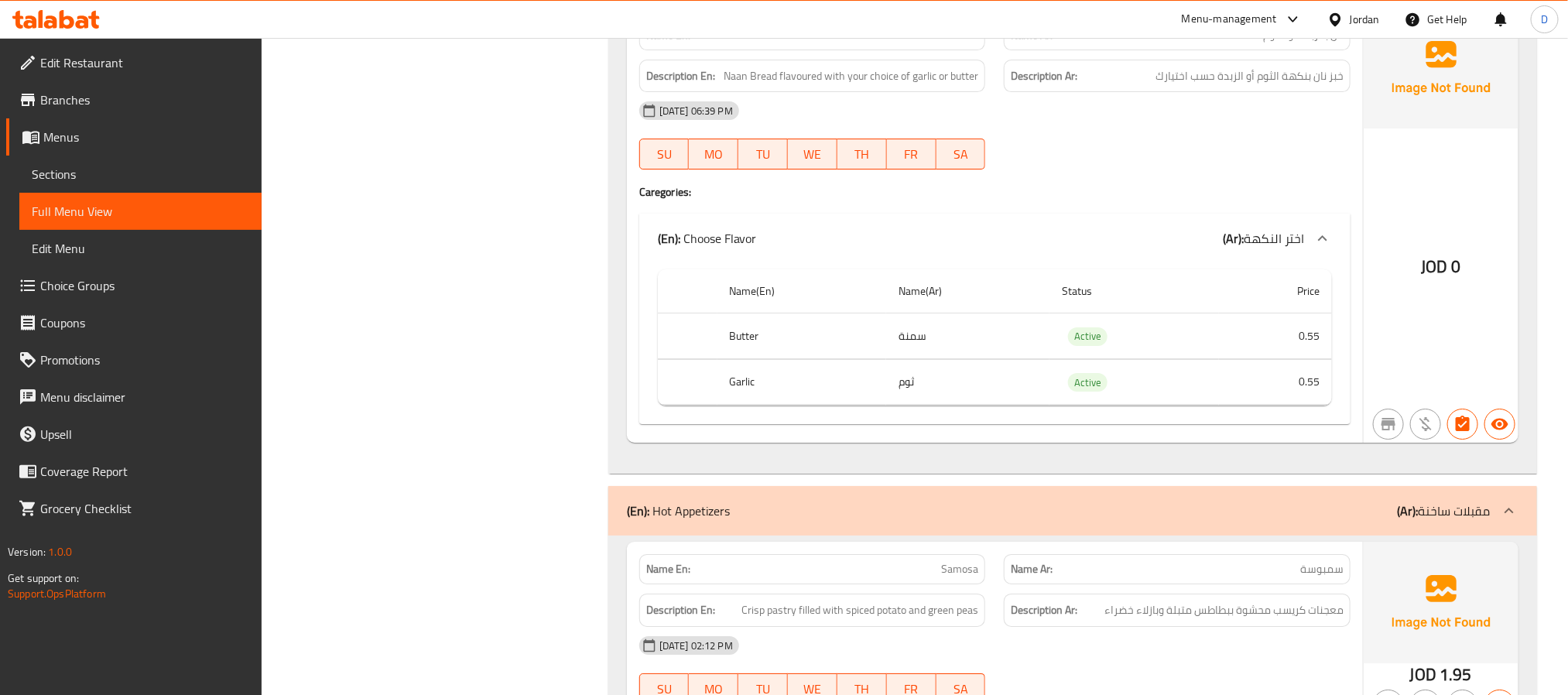
scroll to position [2772, 0]
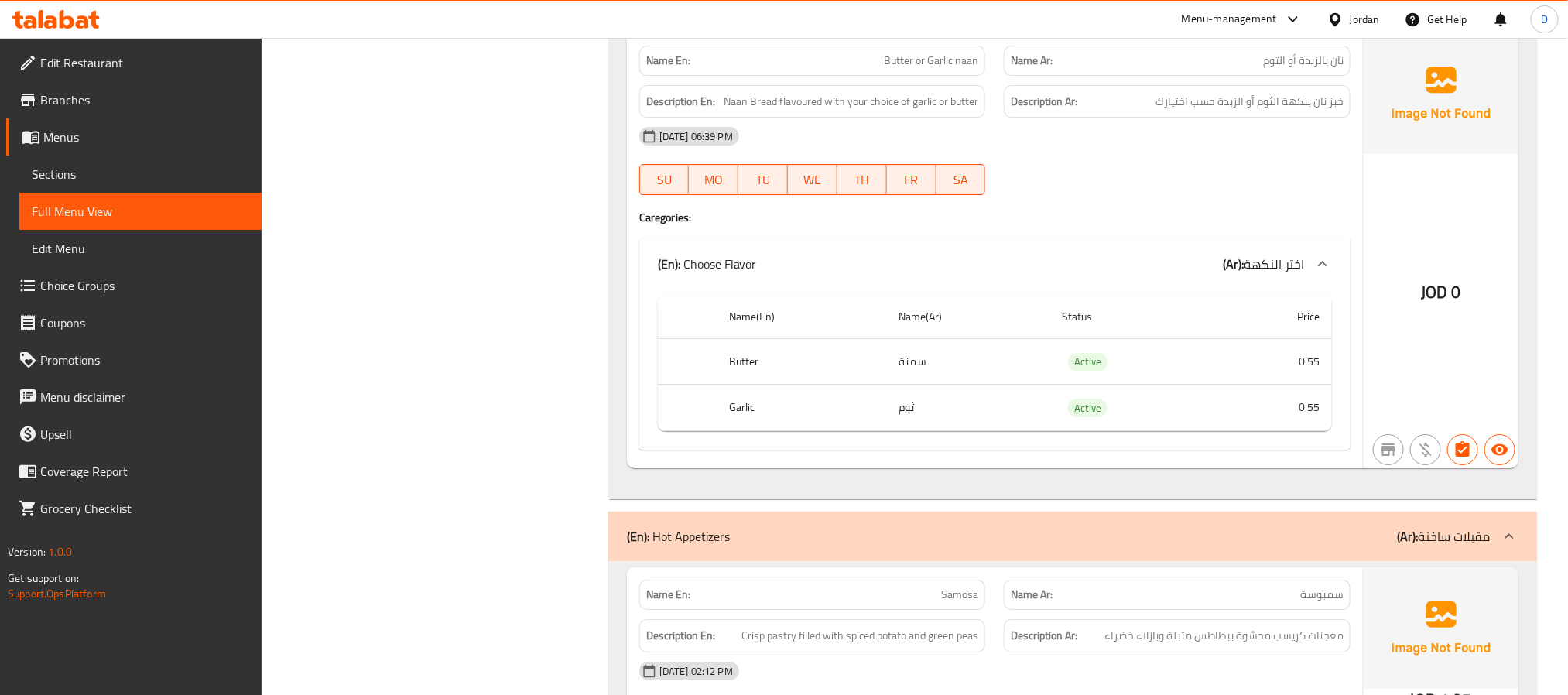
click at [1240, 210] on h4 "Caregories:" at bounding box center [995, 218] width 711 height 16
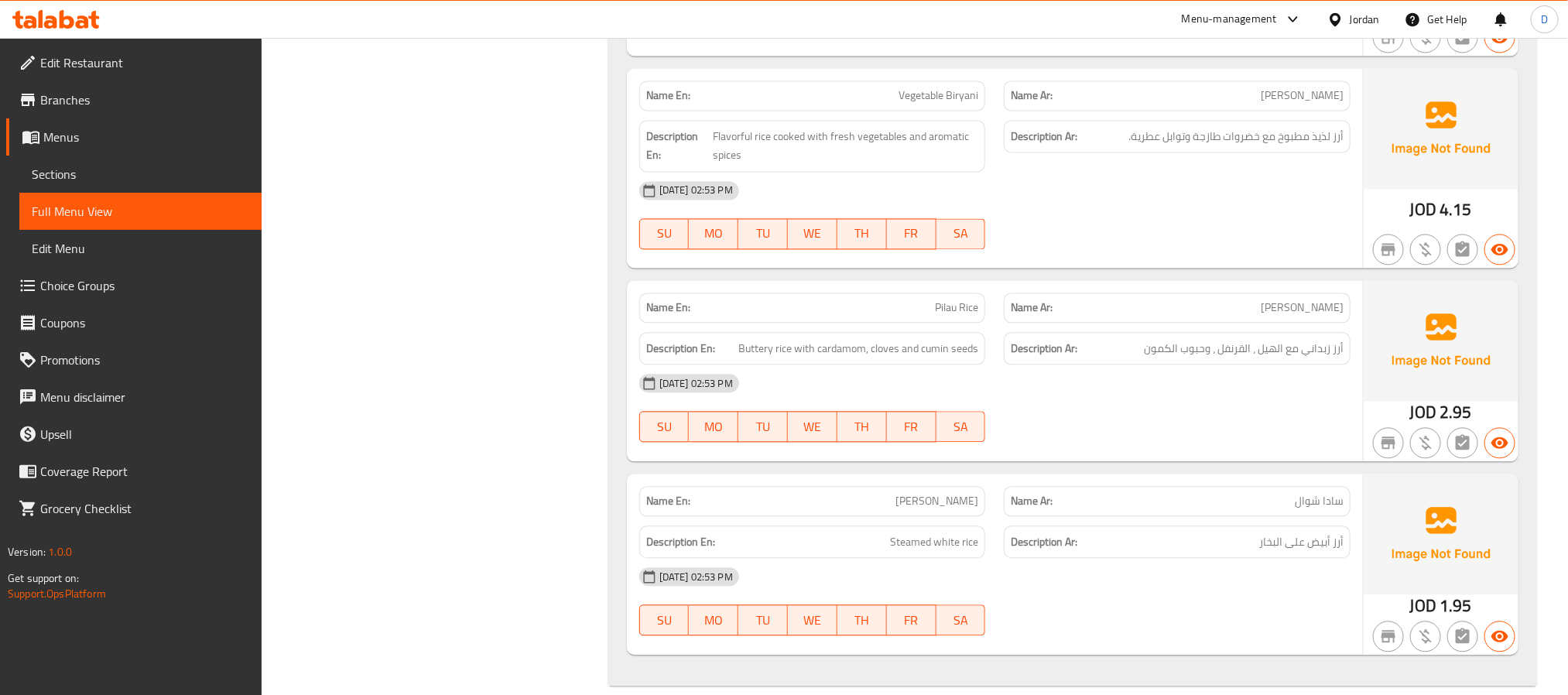
scroll to position [17424, 0]
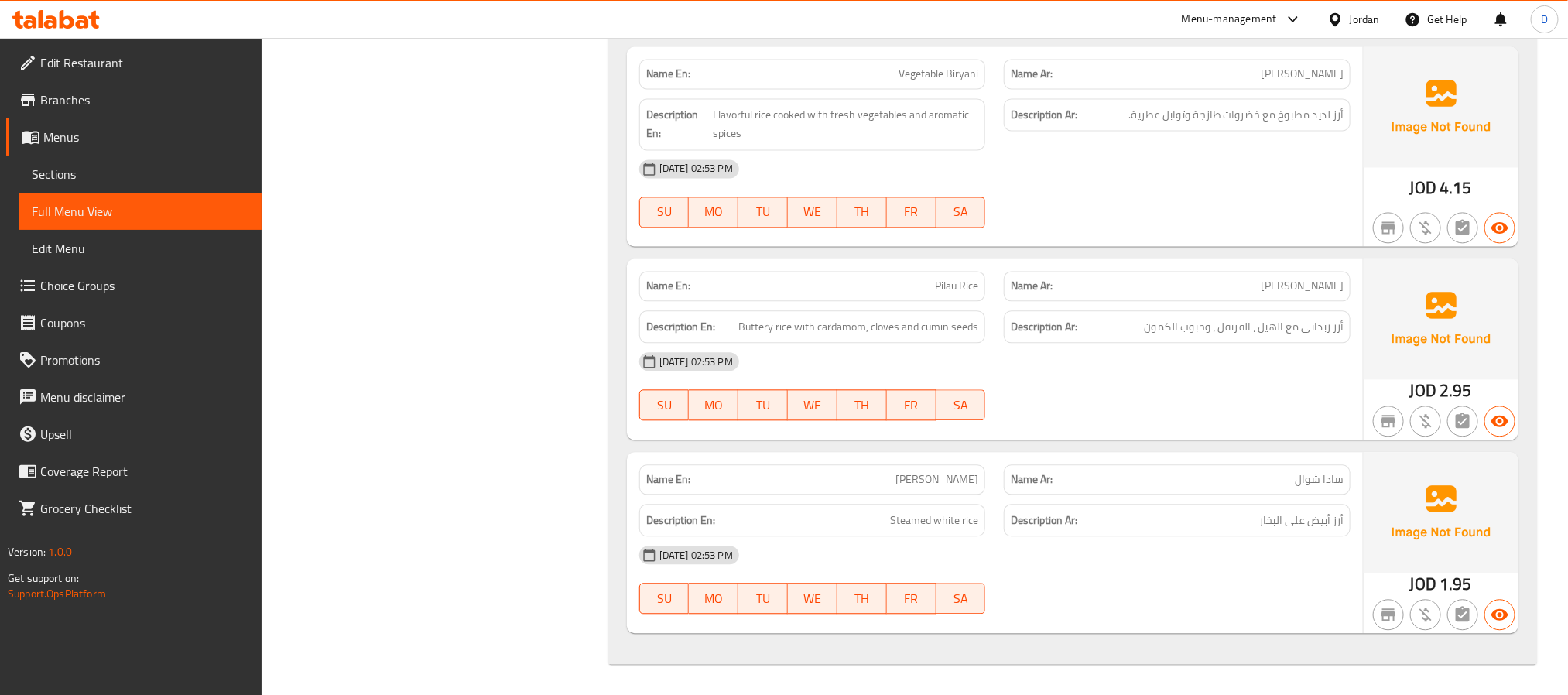
click at [1189, 425] on div at bounding box center [1177, 421] width 365 height 19
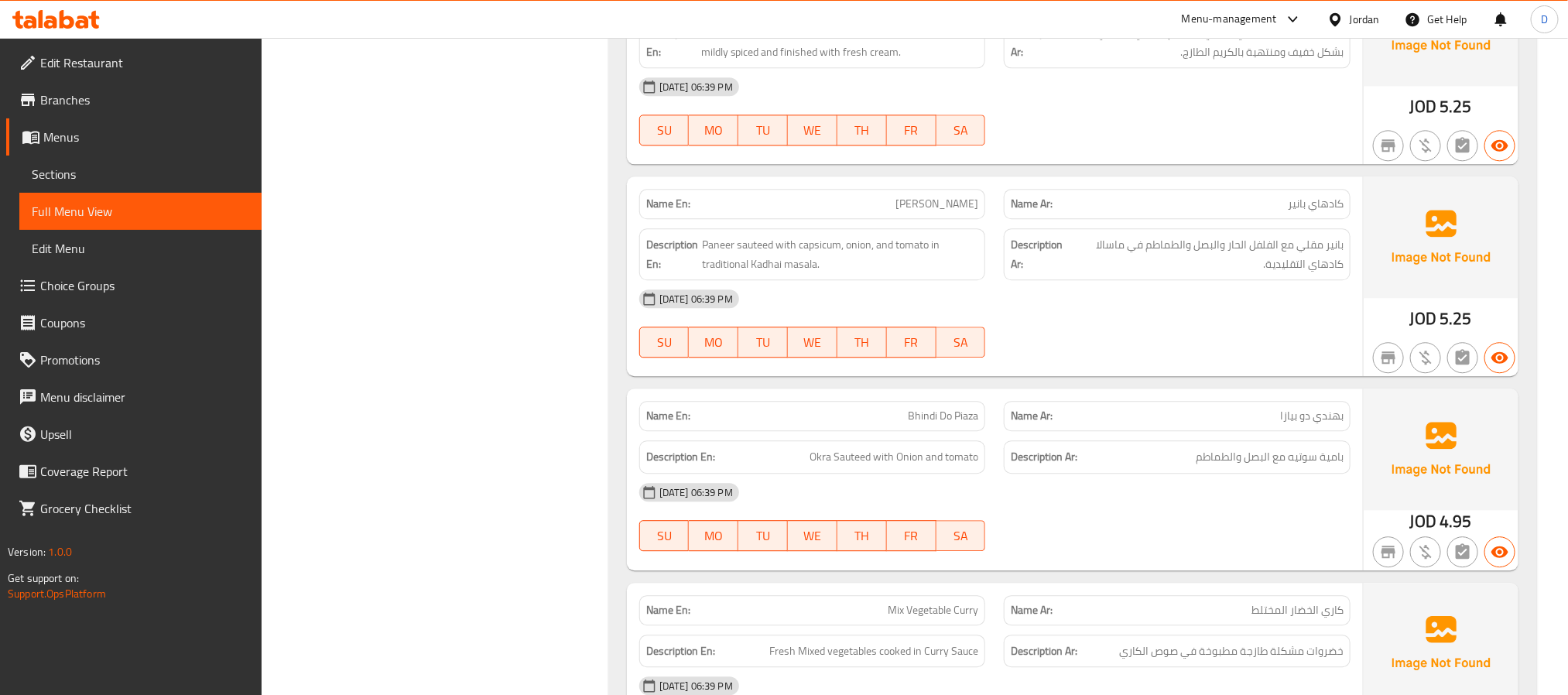
scroll to position [5143, 0]
click at [1218, 278] on div "[DATE] 06:39 PM" at bounding box center [995, 297] width 730 height 38
click at [824, 234] on span "Paneer sauteed with capsicum, onion, and tomato in traditional Kadhai masala." at bounding box center [840, 253] width 276 height 38
copy span "capsicum"
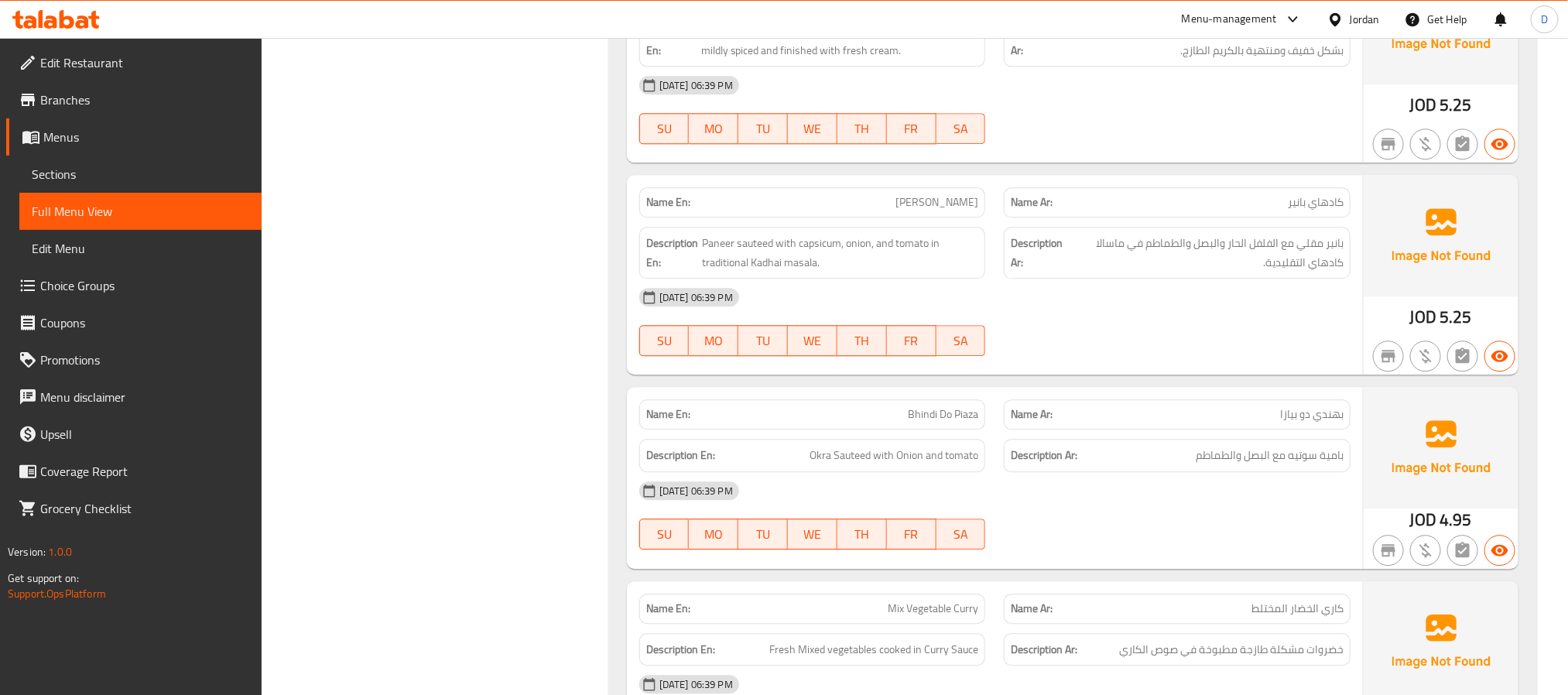
click at [948, 194] on span "Kadhai Paneer" at bounding box center [937, 202] width 83 height 16
copy span "Kadhai Paneer"
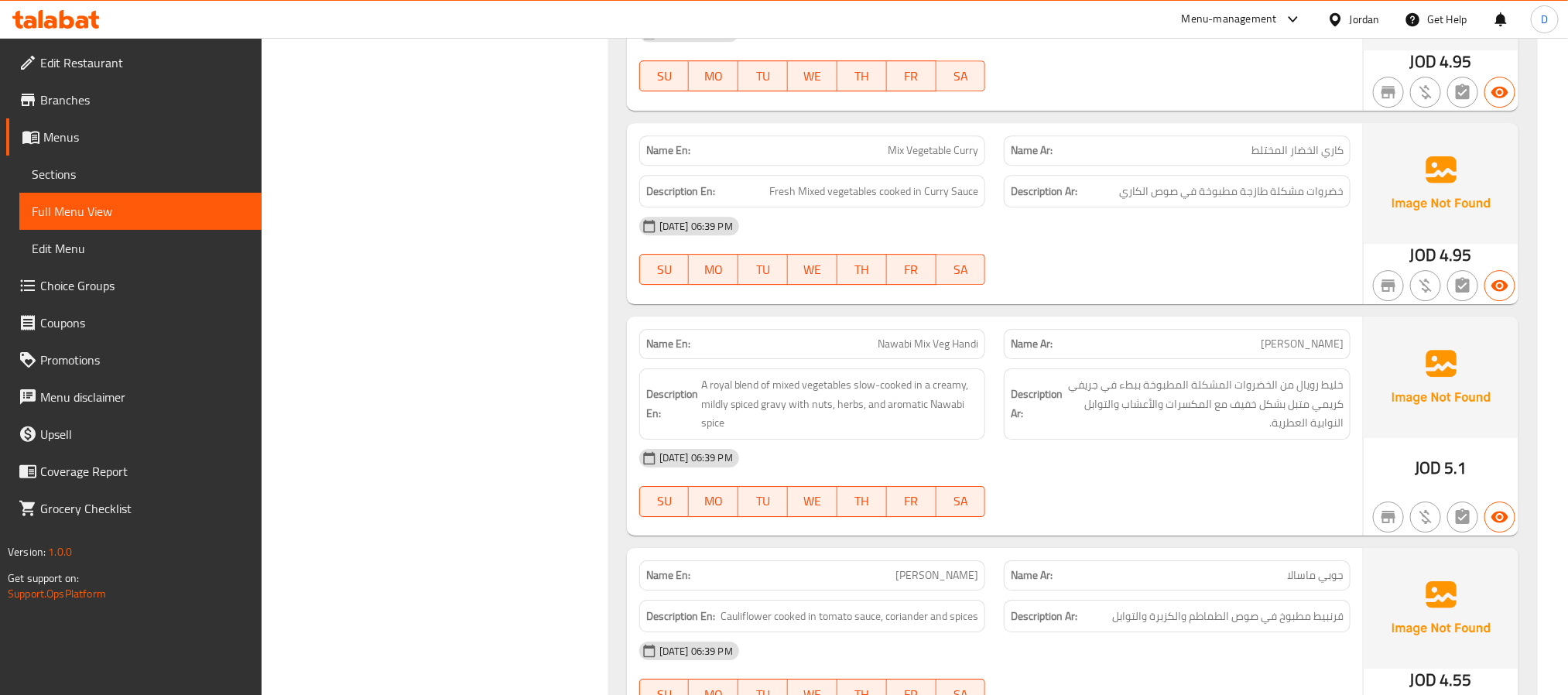
scroll to position [5608, 0]
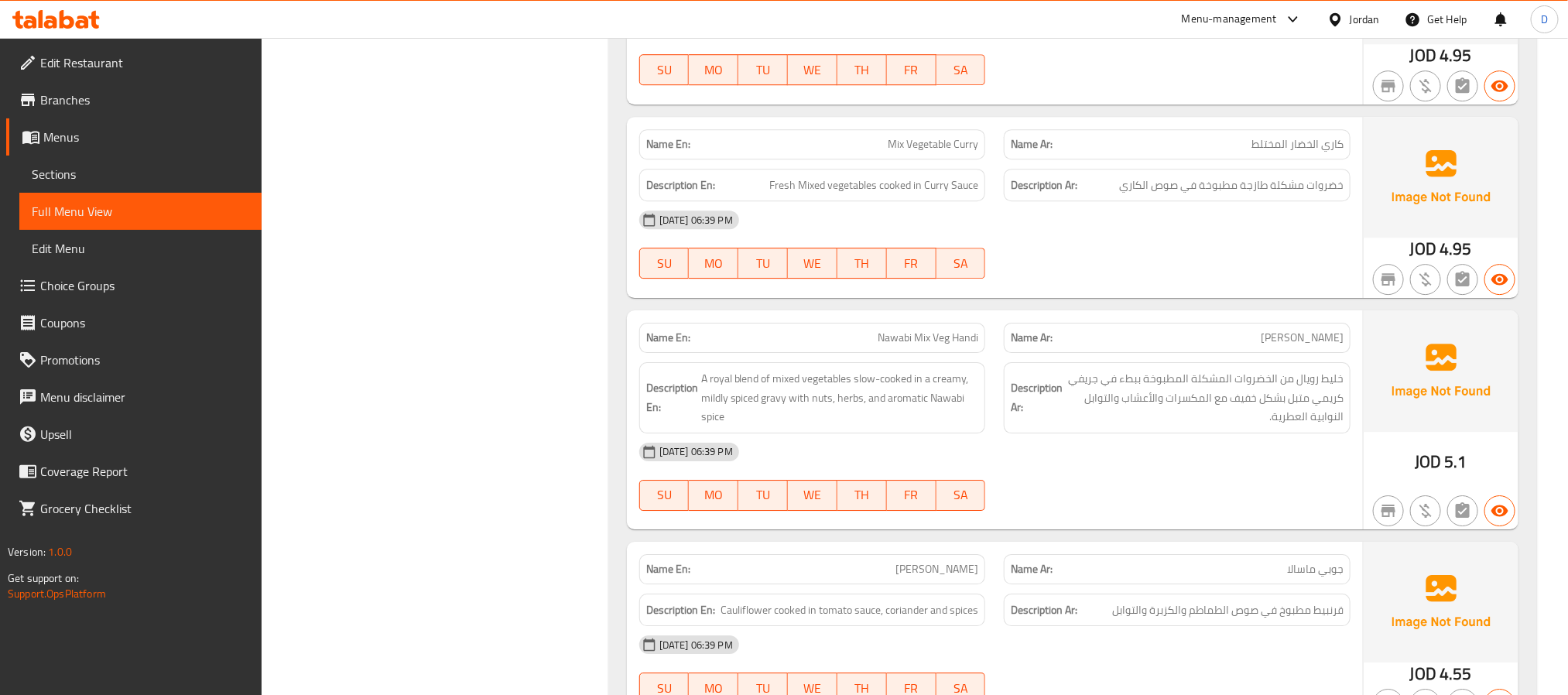
click at [960, 330] on span "Nawabi Mix Veg Handi" at bounding box center [929, 338] width 101 height 16
copy span "Nawabi Mix Veg Handi"
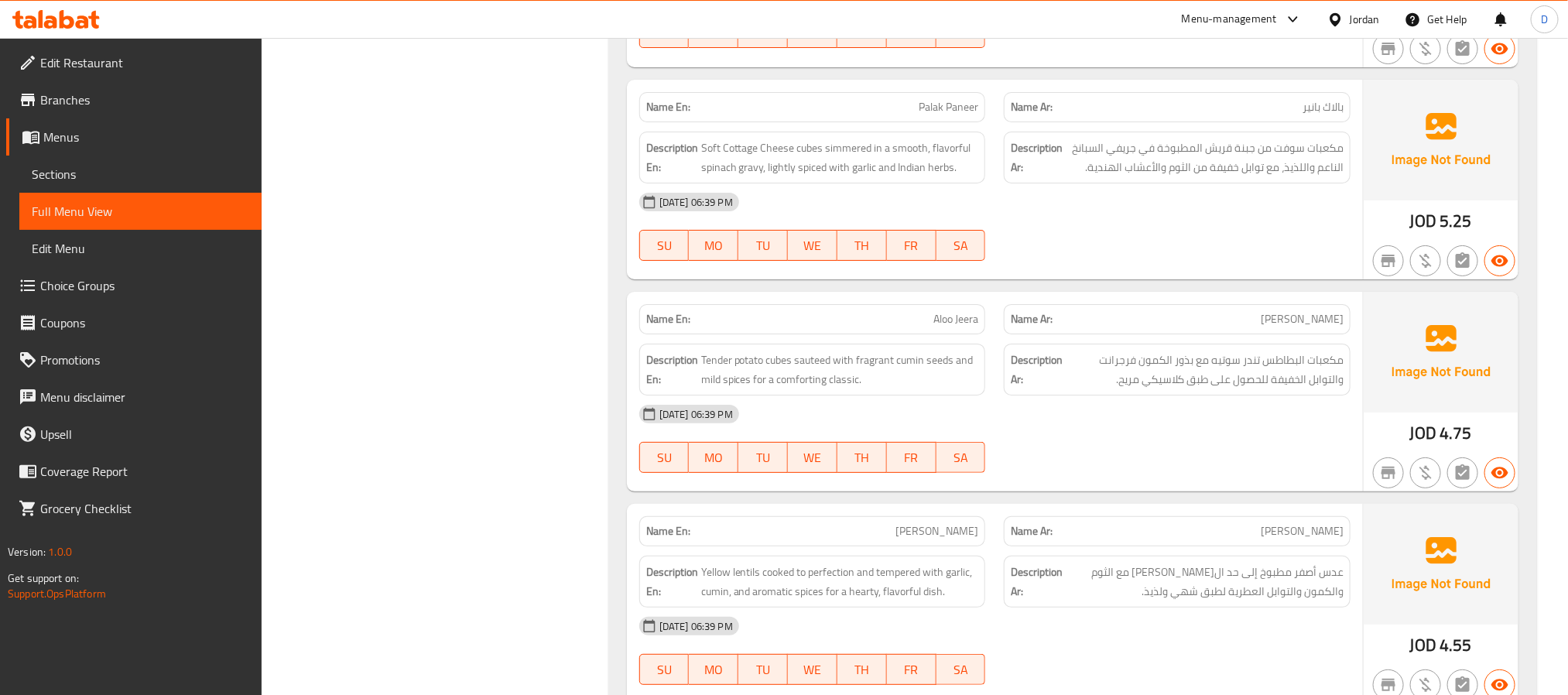
scroll to position [6305, 0]
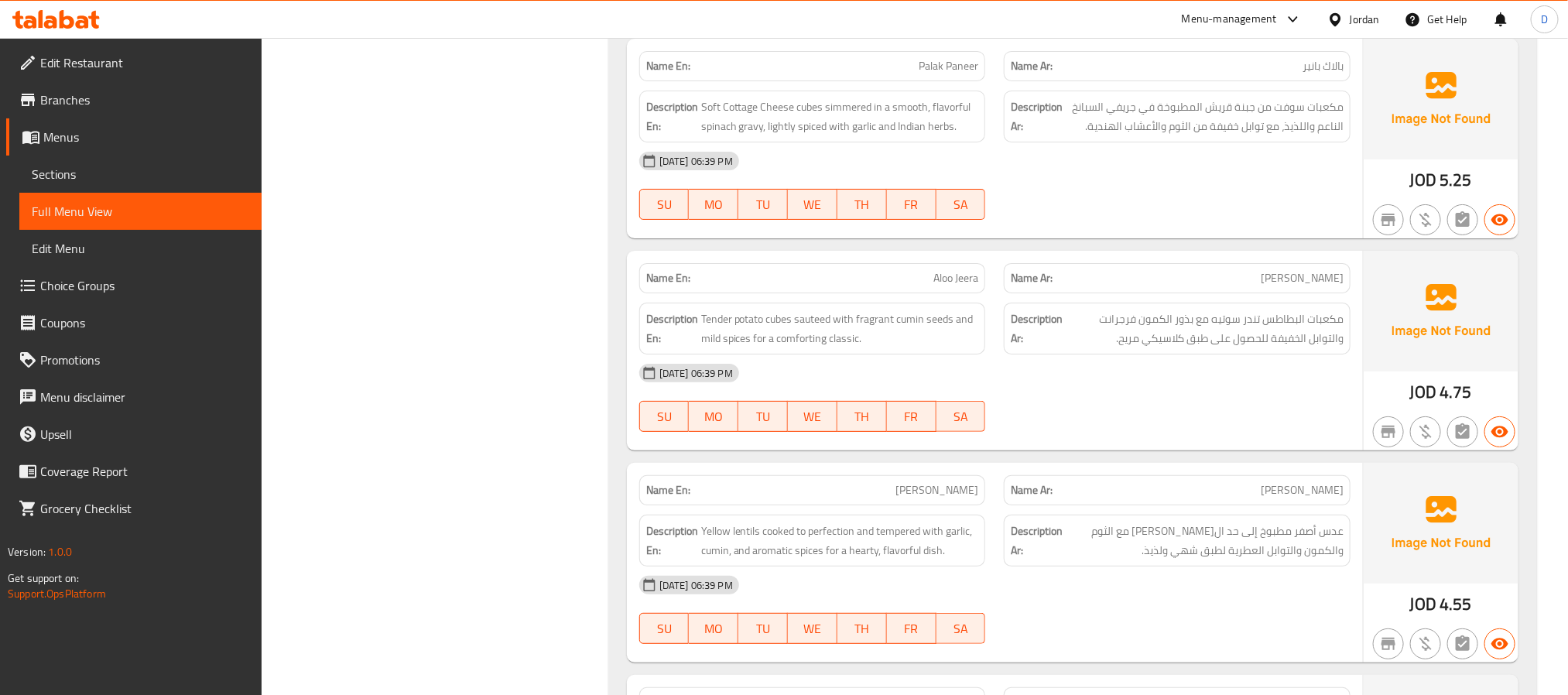
click at [966, 282] on span "Aloo Jeera" at bounding box center [955, 278] width 44 height 16
copy span "Aloo Jeera"
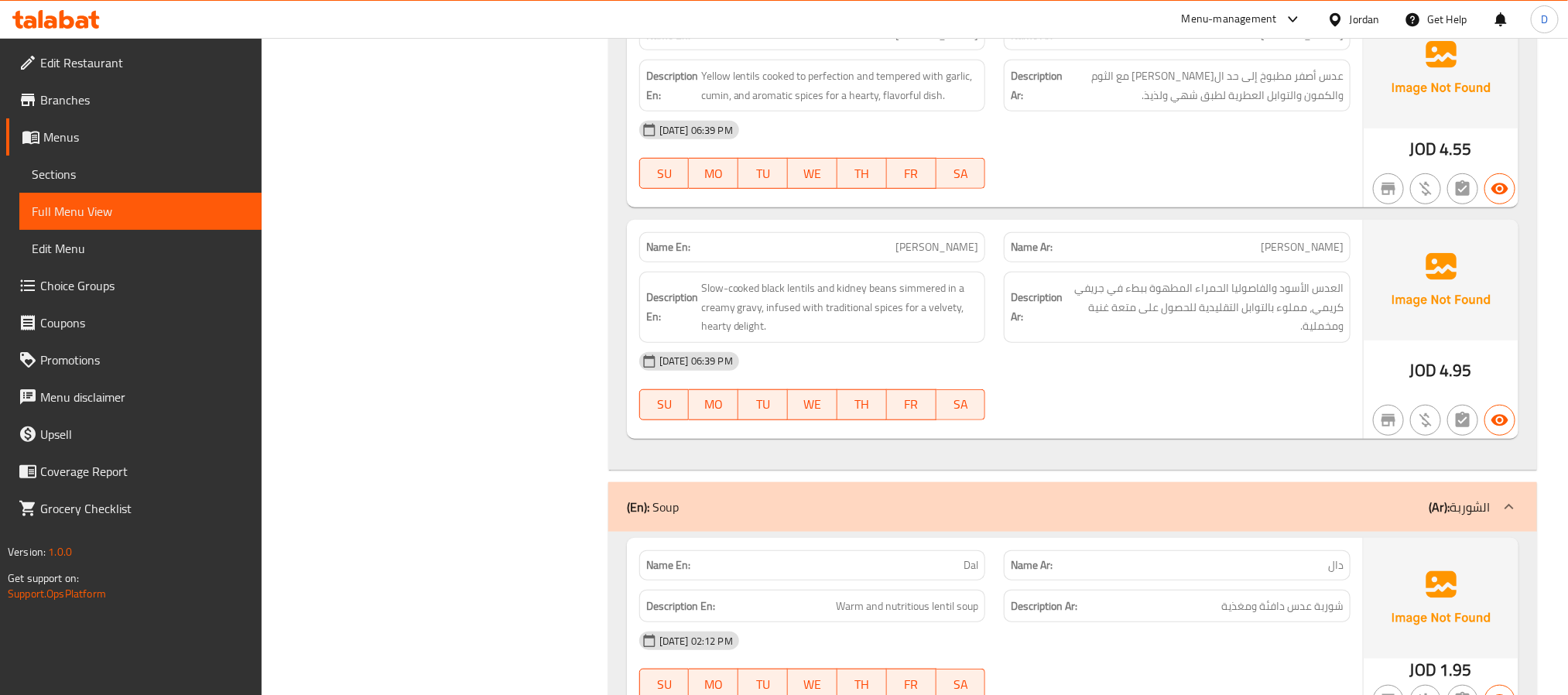
scroll to position [6769, 0]
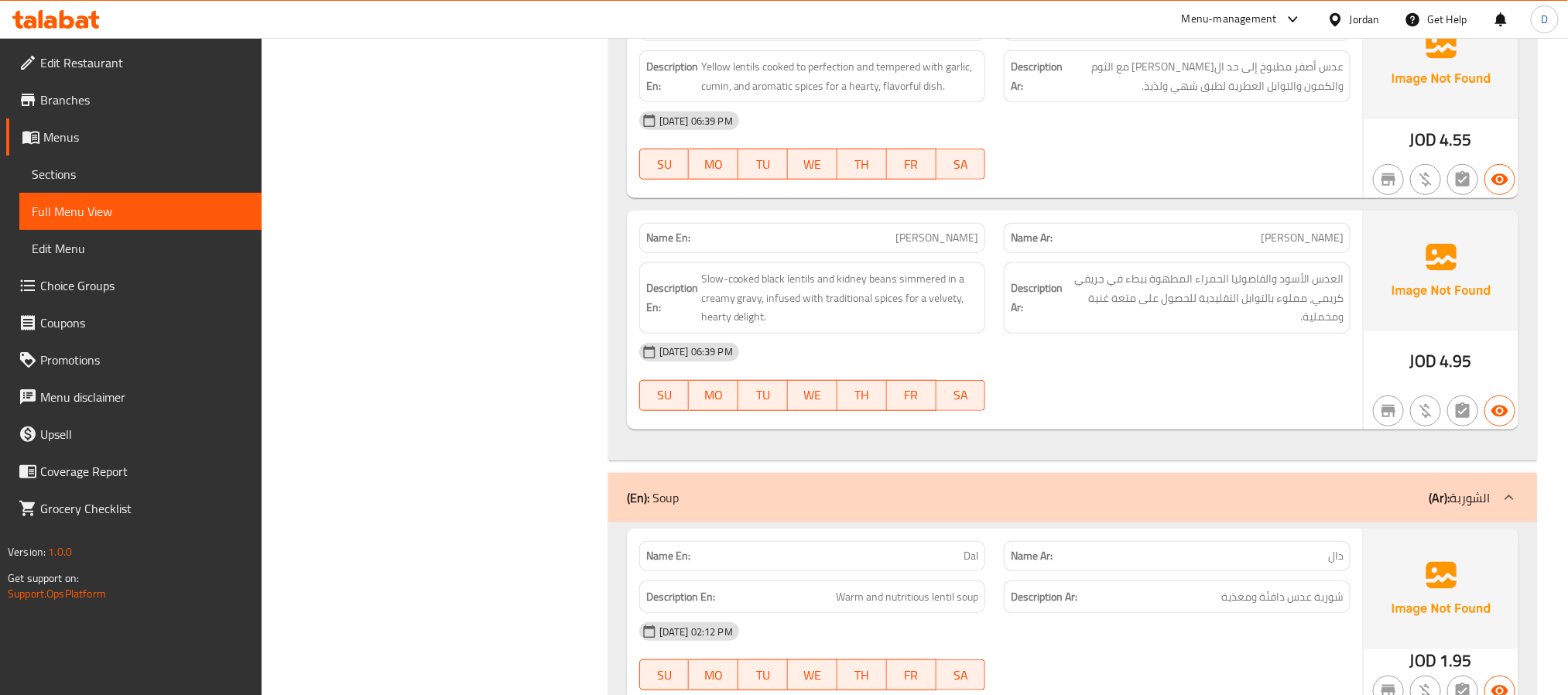
click at [1224, 376] on div "05-10-2025 06:39 PM SU MO TU WE TH FR SA" at bounding box center [995, 377] width 730 height 87
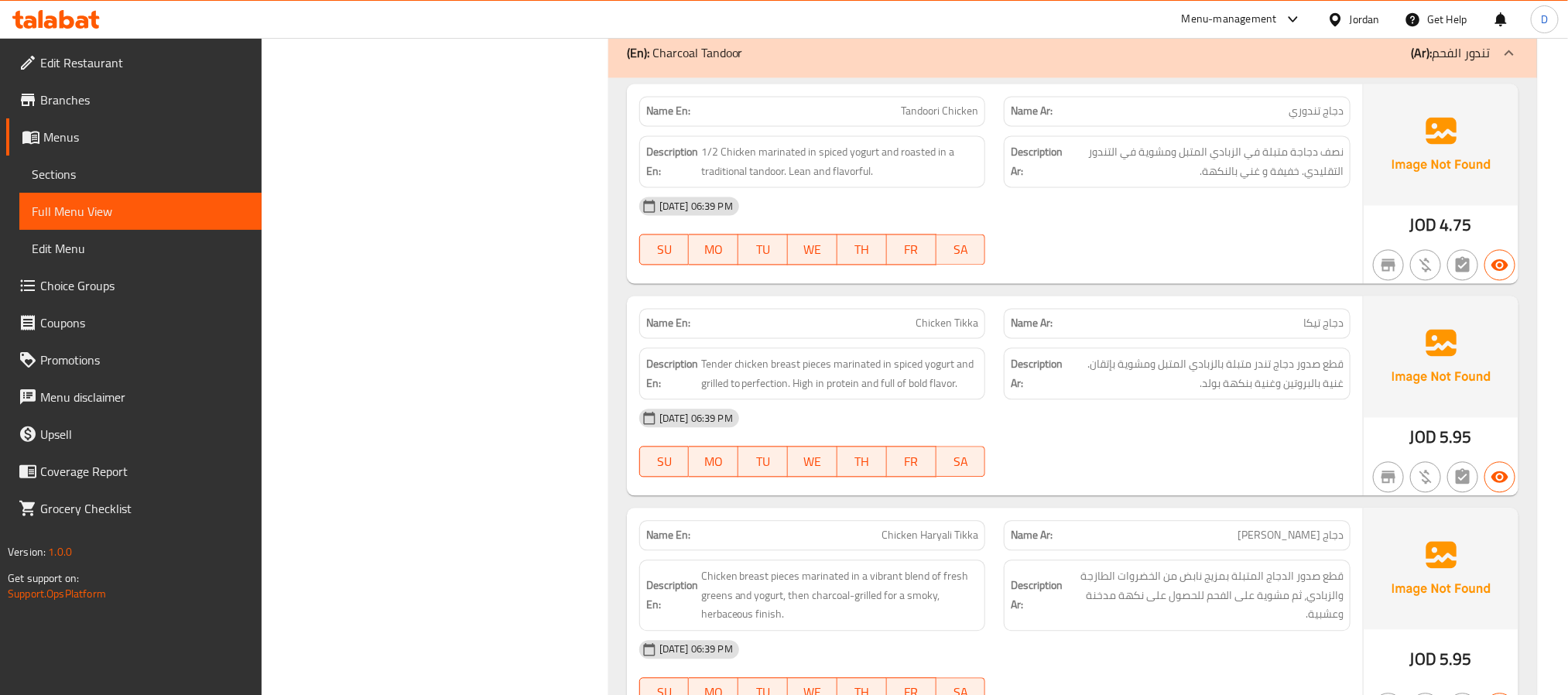
scroll to position [8017, 0]
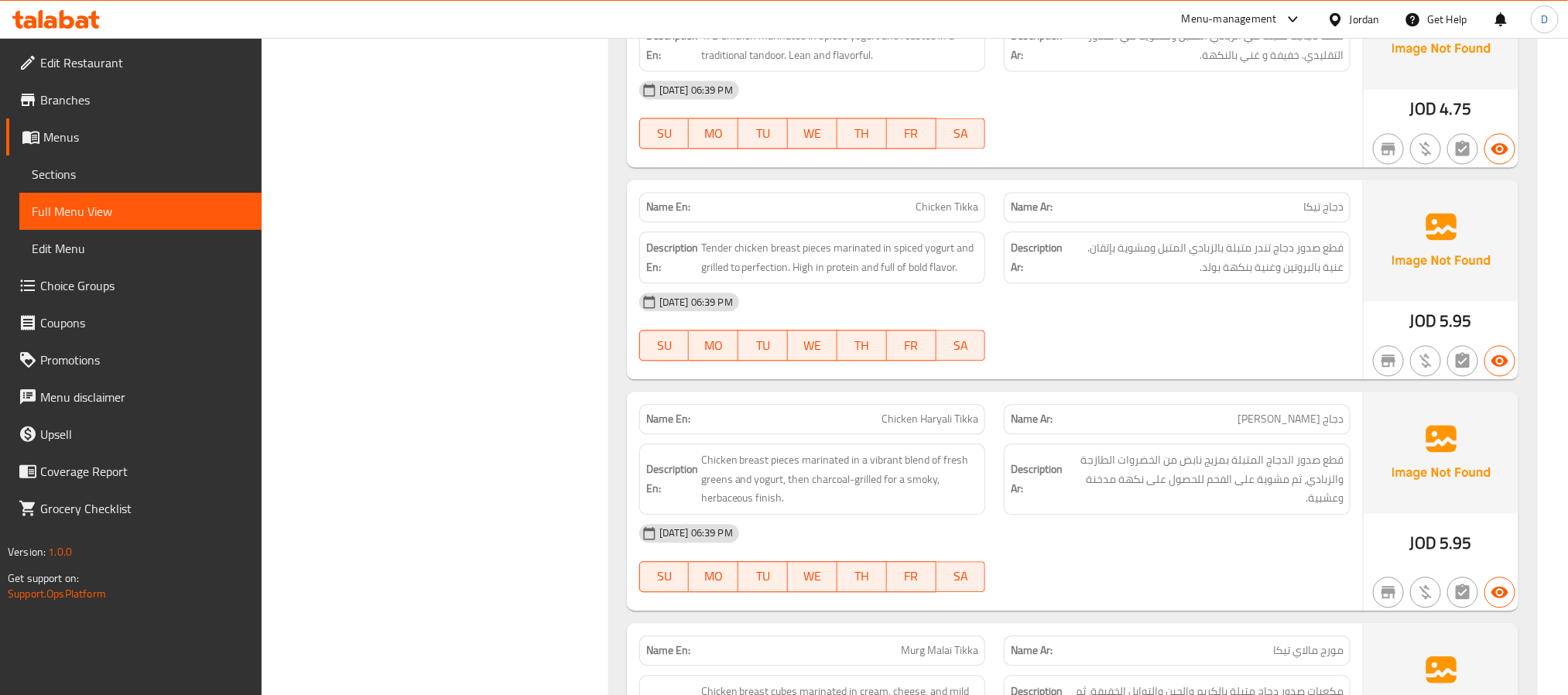
drag, startPoint x: 1331, startPoint y: 318, endPoint x: 1314, endPoint y: 199, distance: 120.2
click at [1331, 318] on div "[DATE] 06:39 PM" at bounding box center [995, 302] width 730 height 38
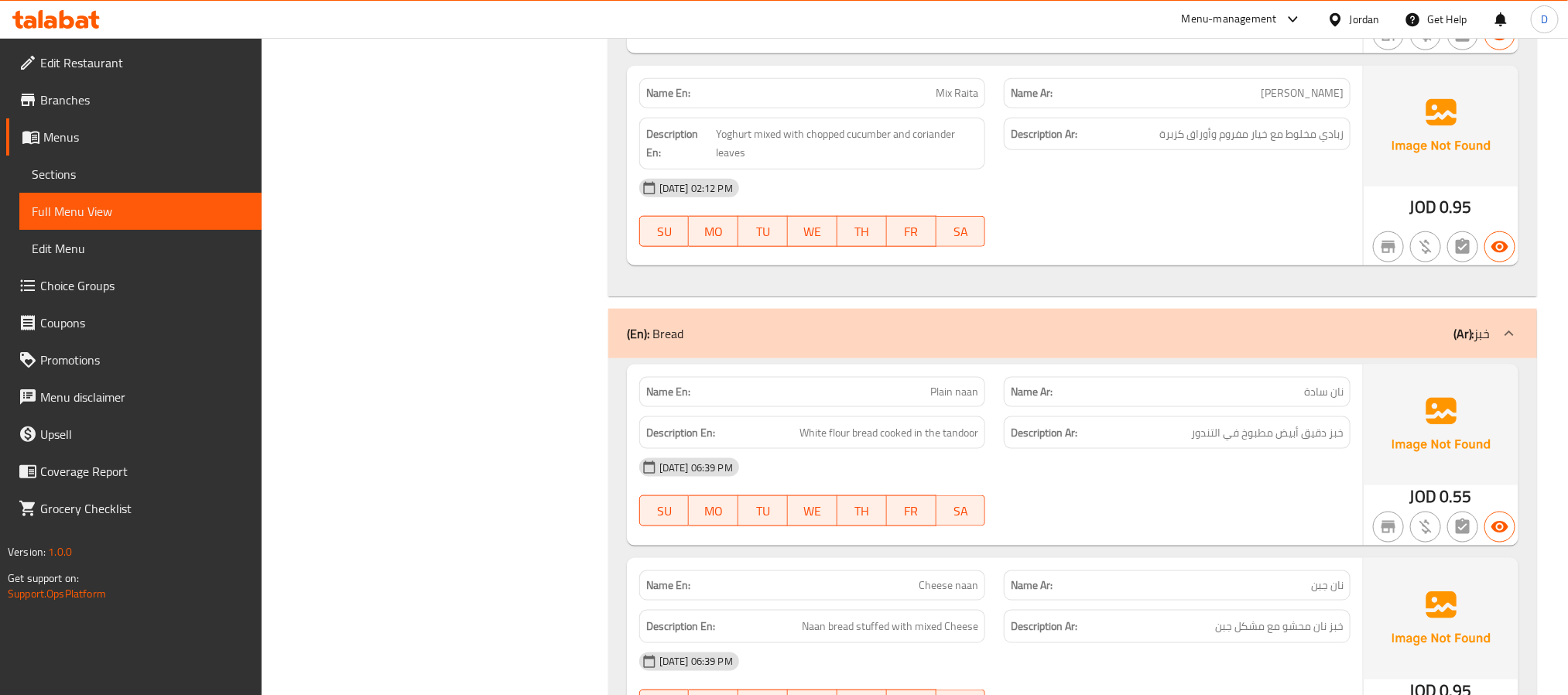
scroll to position [0, 0]
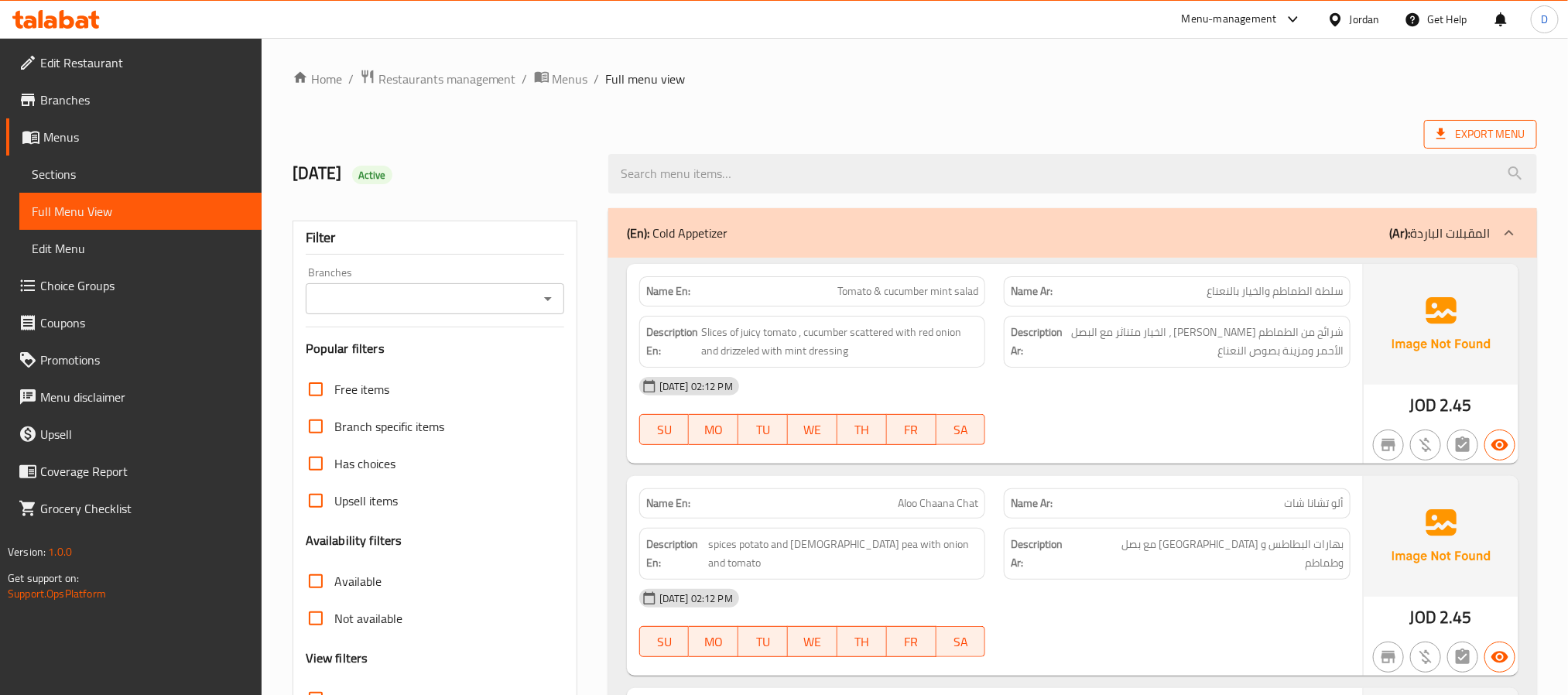
click at [1503, 137] on span "Export Menu" at bounding box center [1480, 134] width 88 height 20
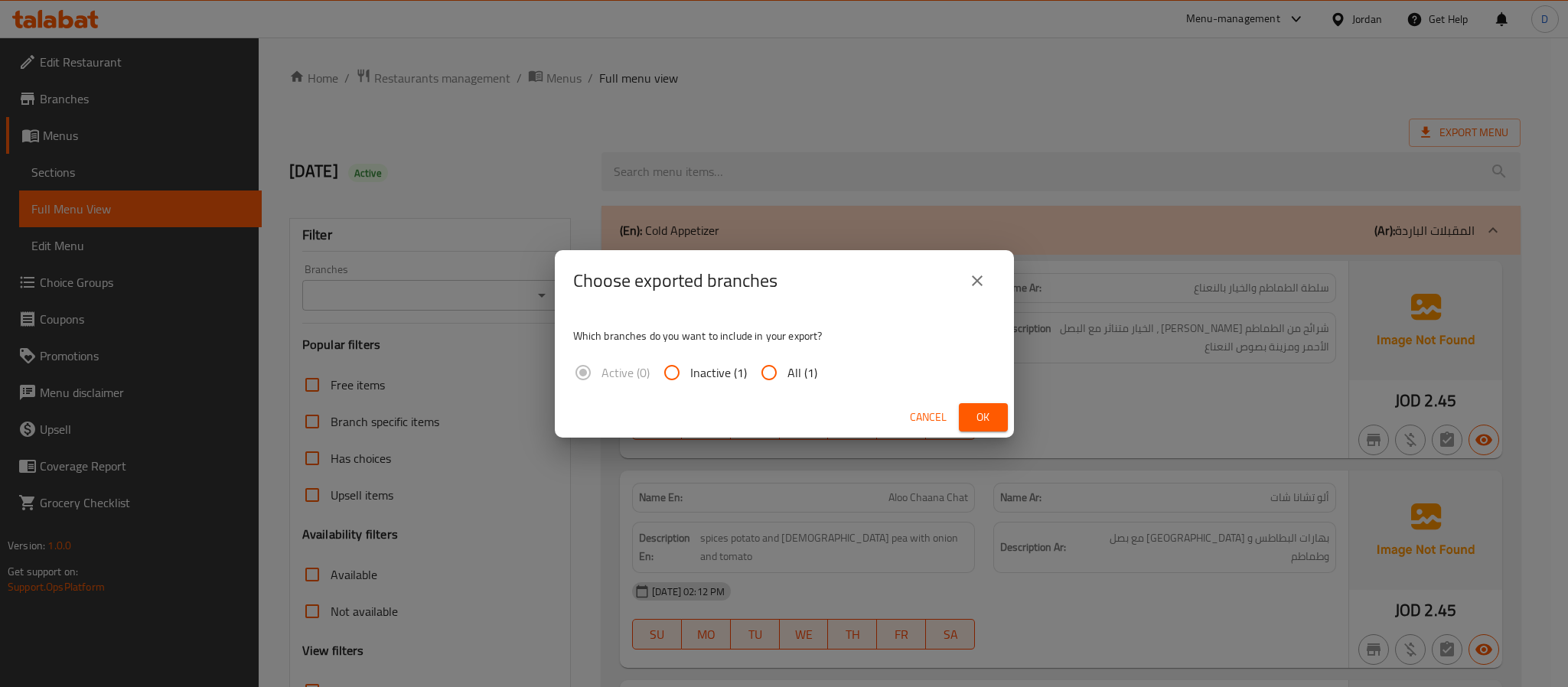
click at [976, 410] on span "Ok" at bounding box center [983, 418] width 24 height 20
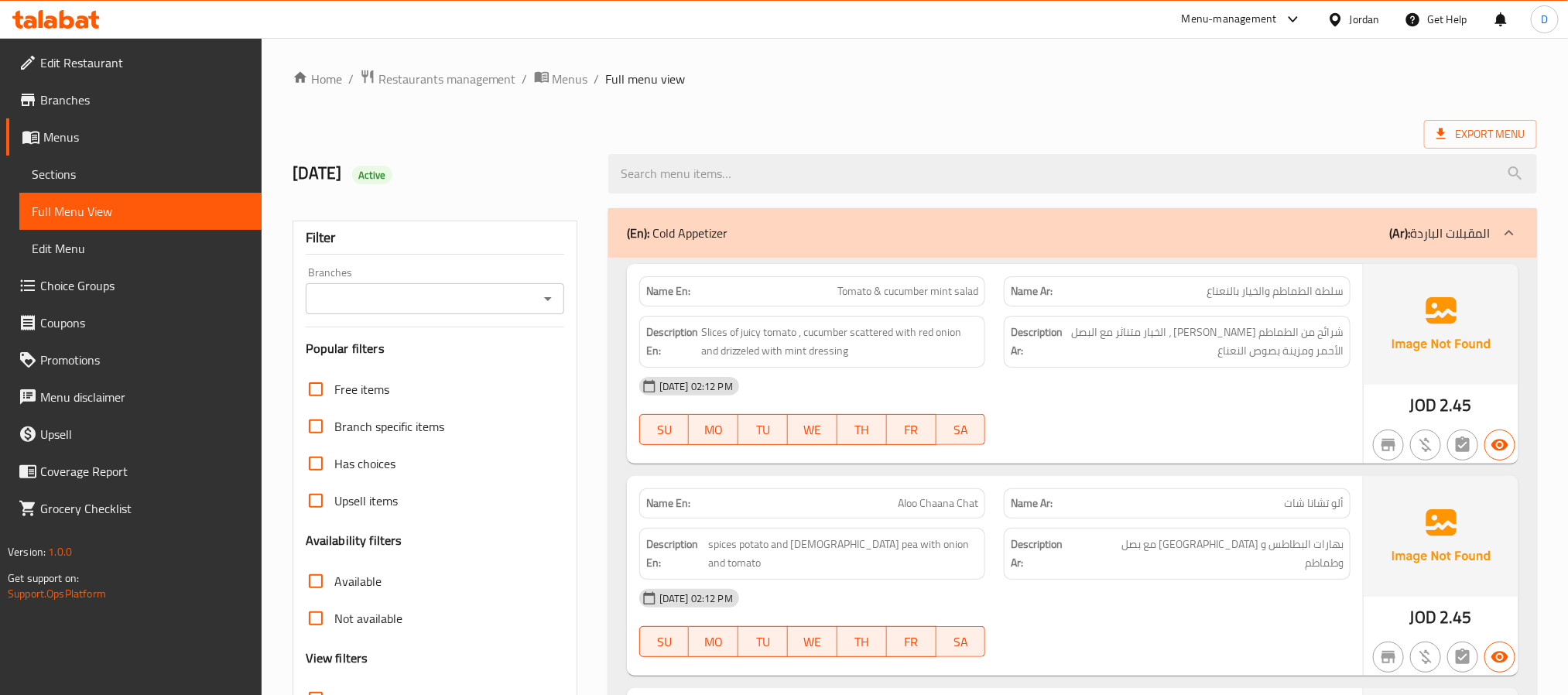
drag, startPoint x: 147, startPoint y: 175, endPoint x: 190, endPoint y: 199, distance: 49.2
click at [147, 175] on span "Sections" at bounding box center [140, 174] width 217 height 19
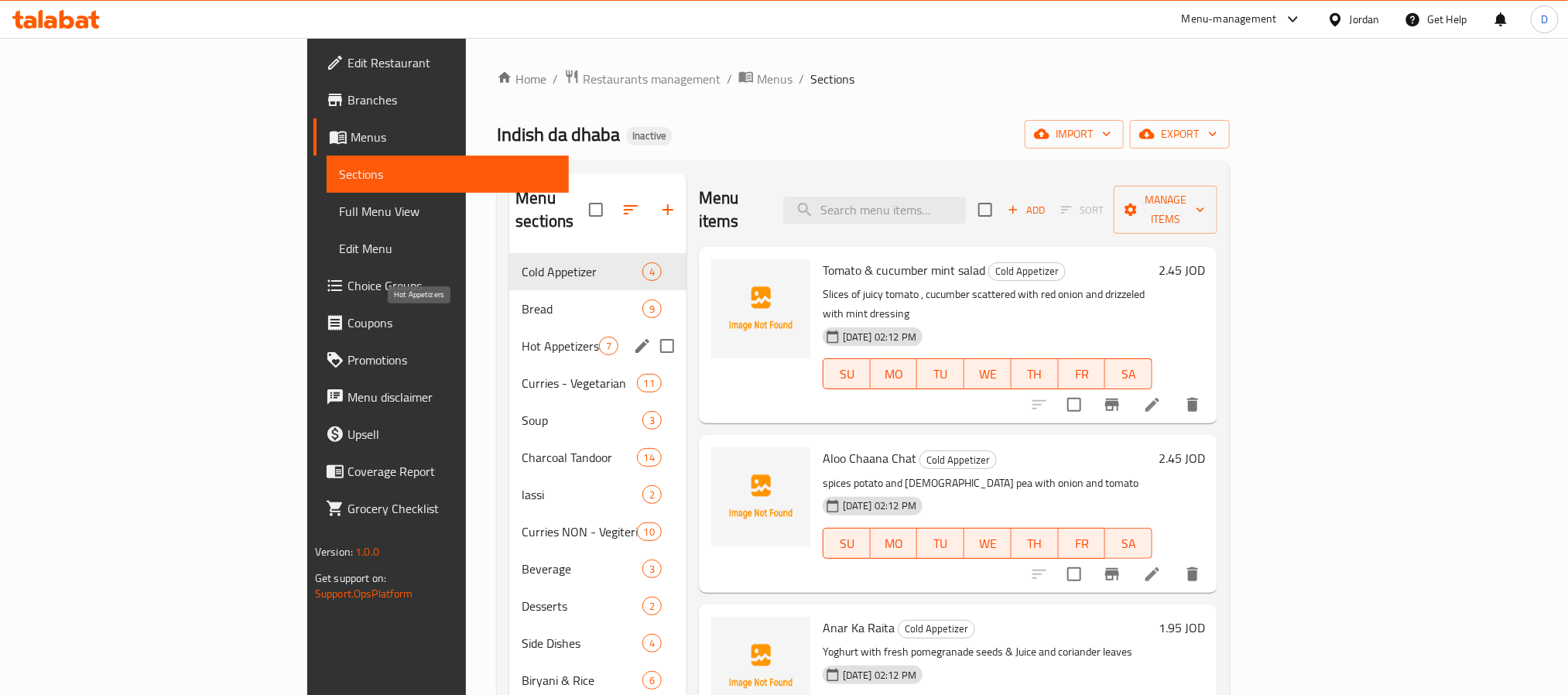
click at [509, 364] on div "Curries - Vegetarian 11" at bounding box center [598, 383] width 178 height 38
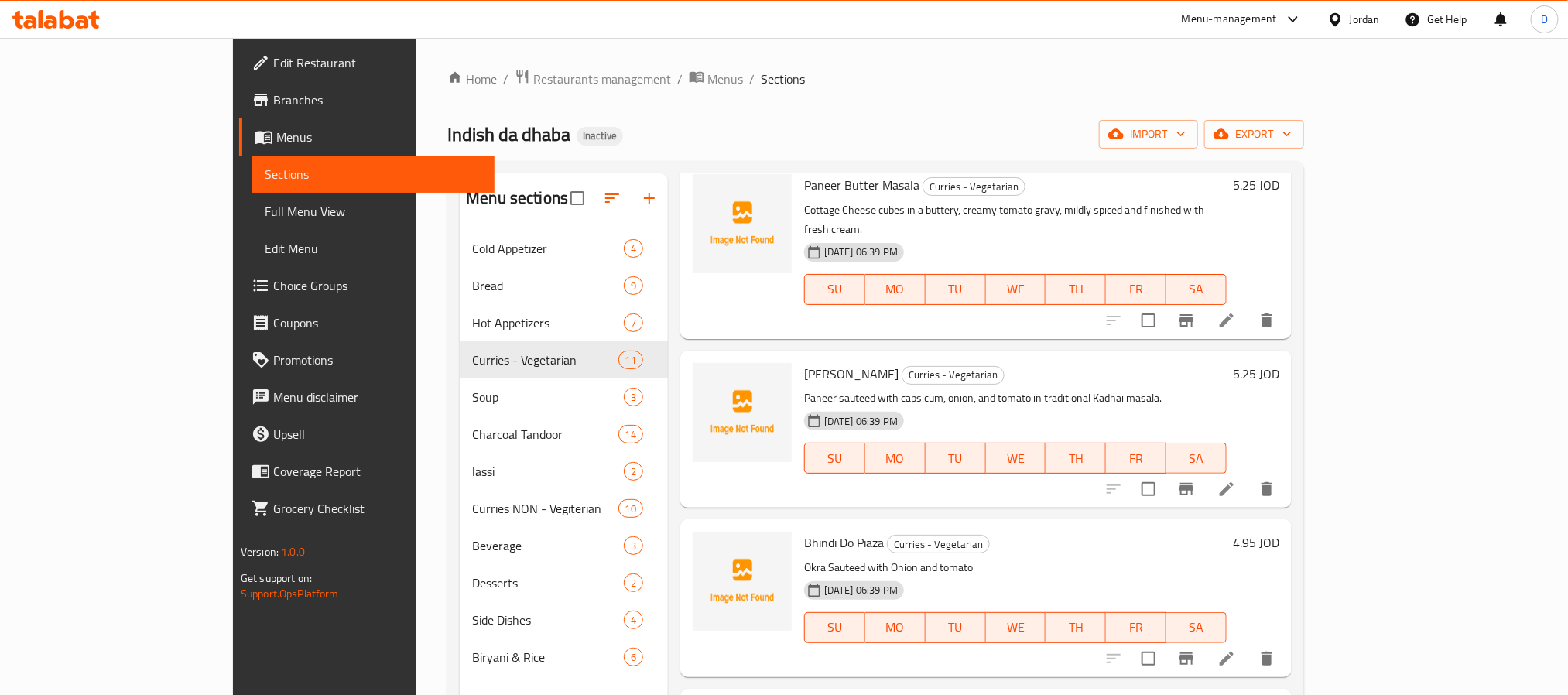
scroll to position [232, 0]
click at [1233, 481] on icon at bounding box center [1227, 488] width 14 height 14
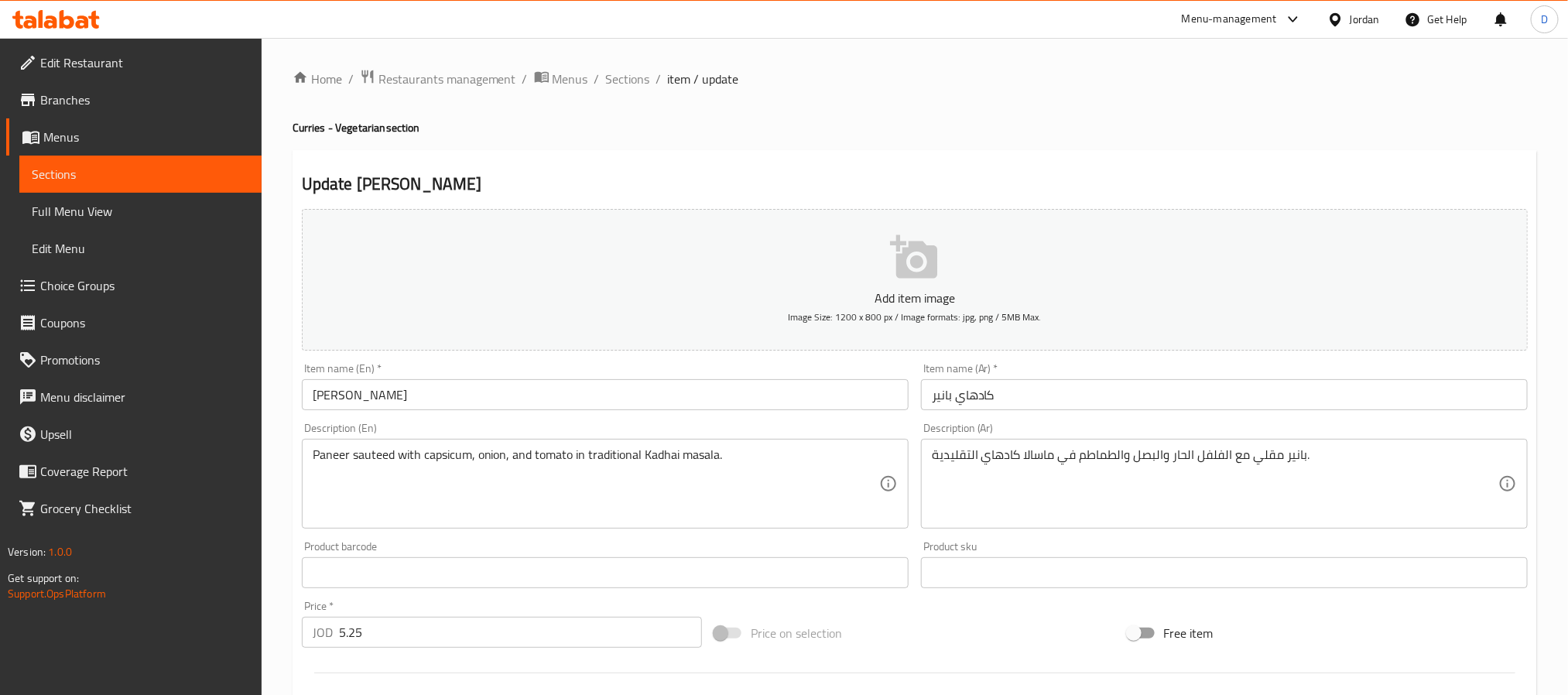
click at [1184, 453] on textarea "بانير مقلي مع الفلفل الحار والبصل والطماطم في ماسالا كادهاي التقليدية." at bounding box center [1215, 484] width 566 height 74
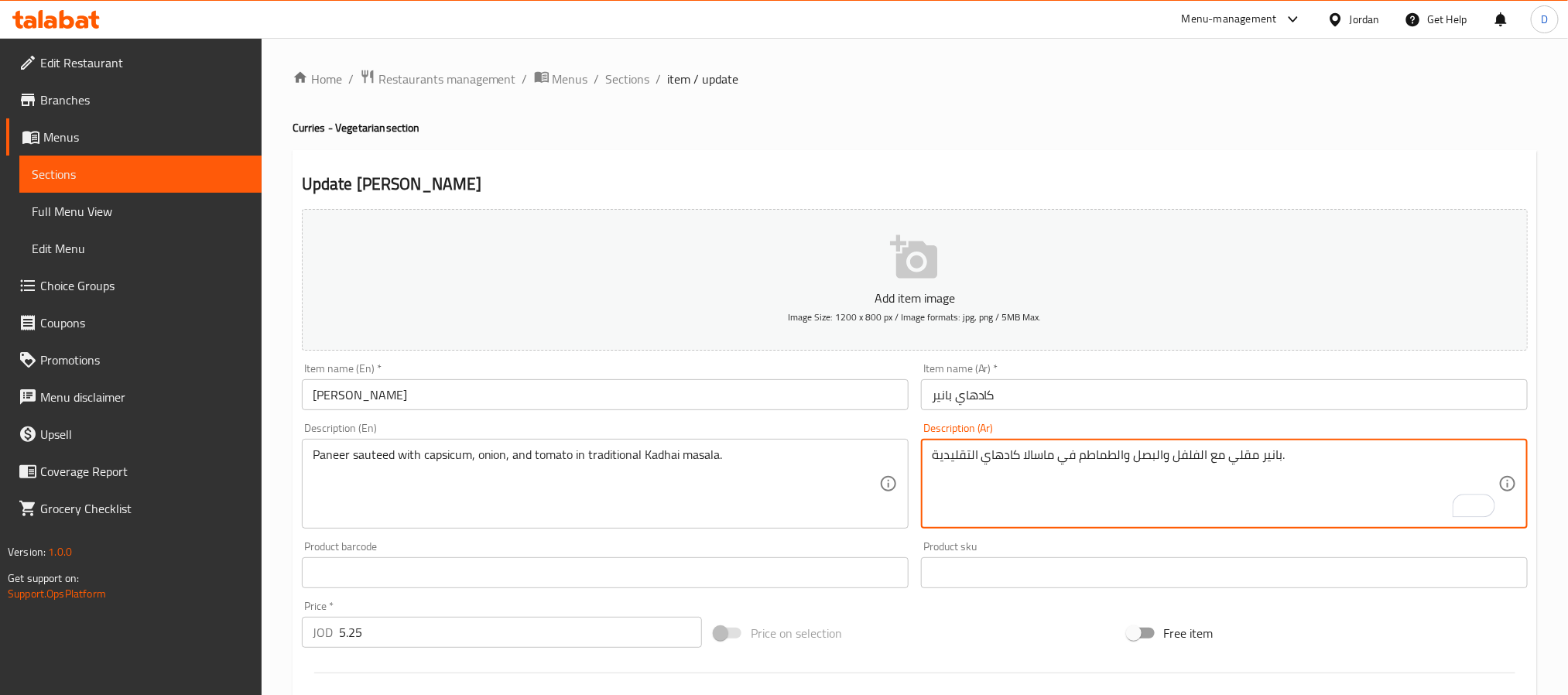
click at [1245, 462] on textarea "بانير مقلي مع الفلفل والبصل والطماطم في ماسالا كادهاي التقليدية." at bounding box center [1215, 484] width 566 height 74
type textarea "بانير سوتيه مع الفلفل والبصل والطماطم في ماسالا كادهاي التقليدية."
click at [1326, 401] on input "كادهاي بانير" at bounding box center [1224, 394] width 607 height 31
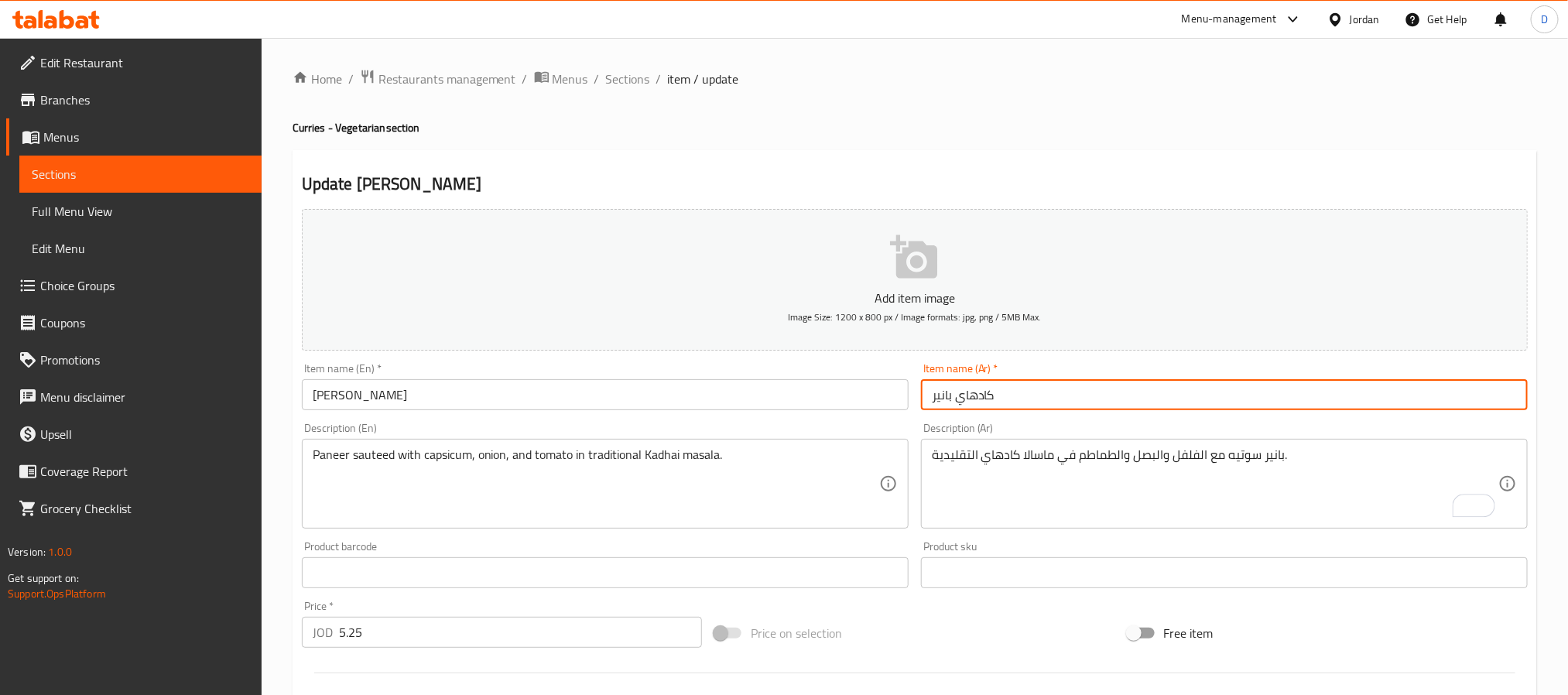
drag, startPoint x: 890, startPoint y: 145, endPoint x: 748, endPoint y: 126, distance: 143.3
click at [890, 145] on div "Home / Restaurants management / Menus / Sections / item / update Curries - Vege…" at bounding box center [915, 566] width 1244 height 994
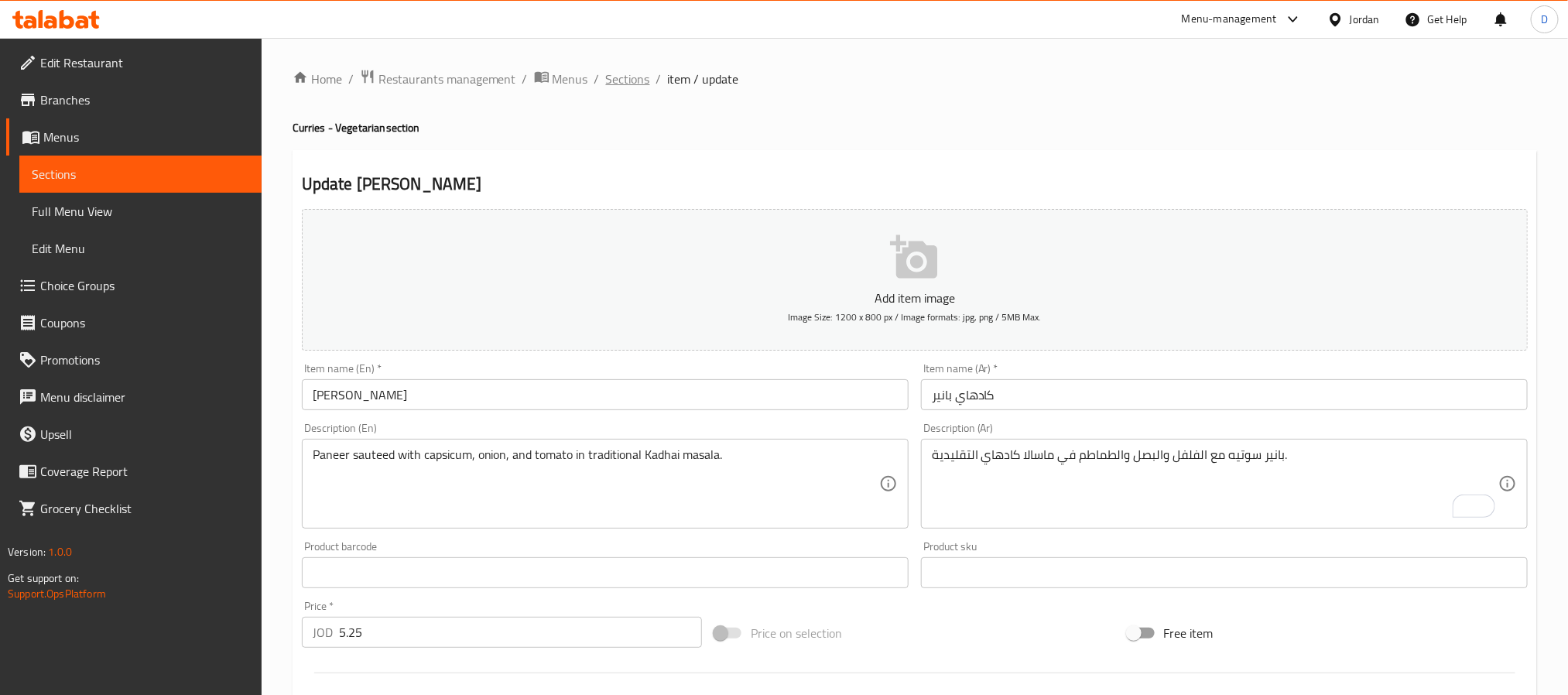
click at [623, 88] on span "Sections" at bounding box center [628, 79] width 44 height 19
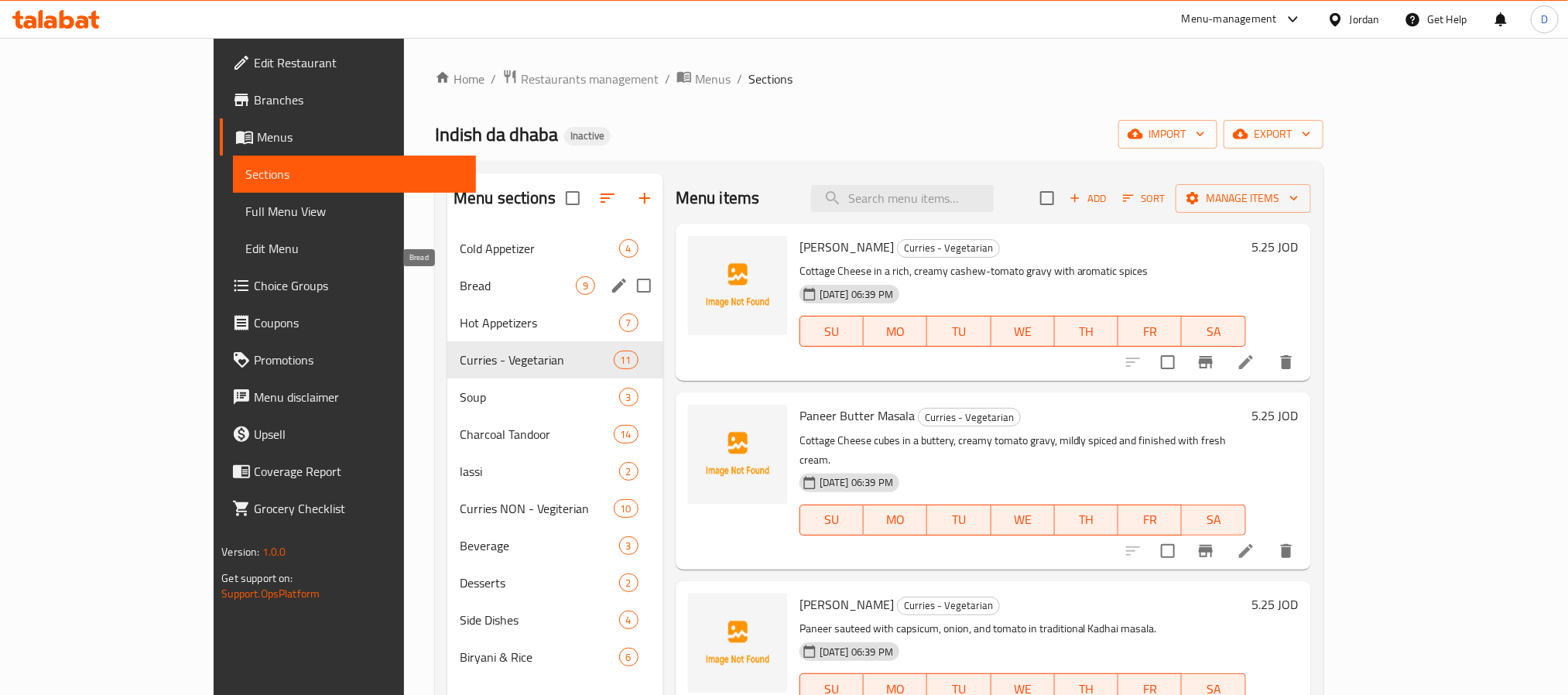
click at [460, 286] on span "Bread" at bounding box center [518, 285] width 116 height 19
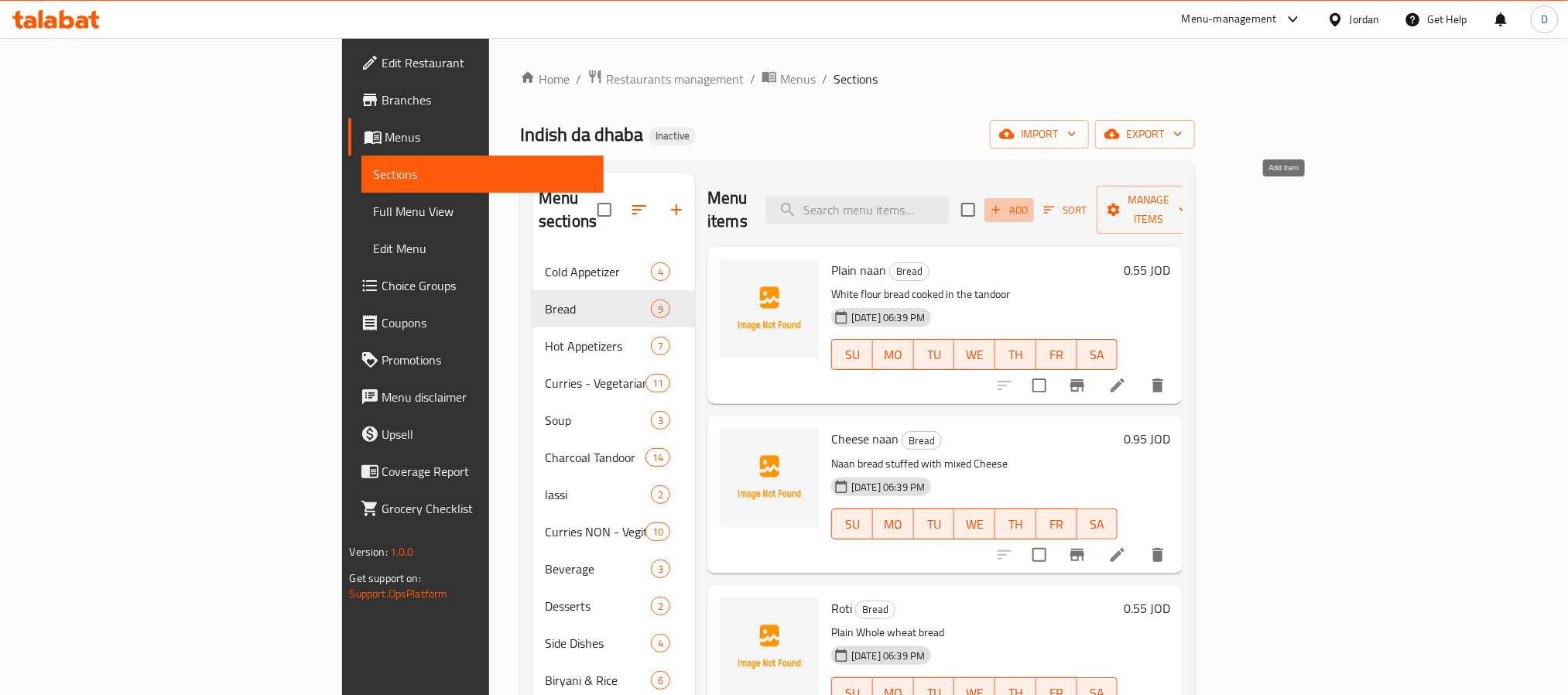
click at [1030, 203] on span "Add" at bounding box center [1009, 210] width 41 height 18
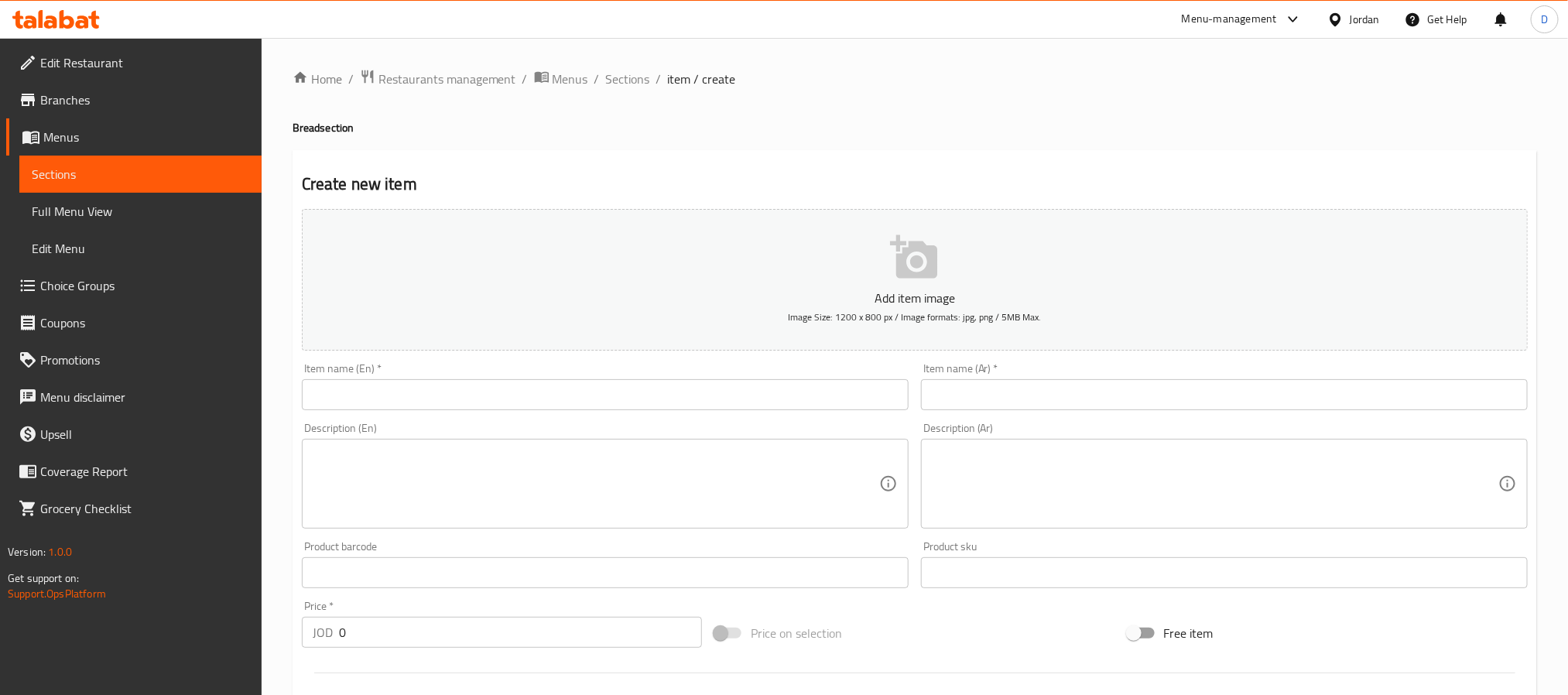
click at [646, 401] on input "text" at bounding box center [605, 394] width 607 height 31
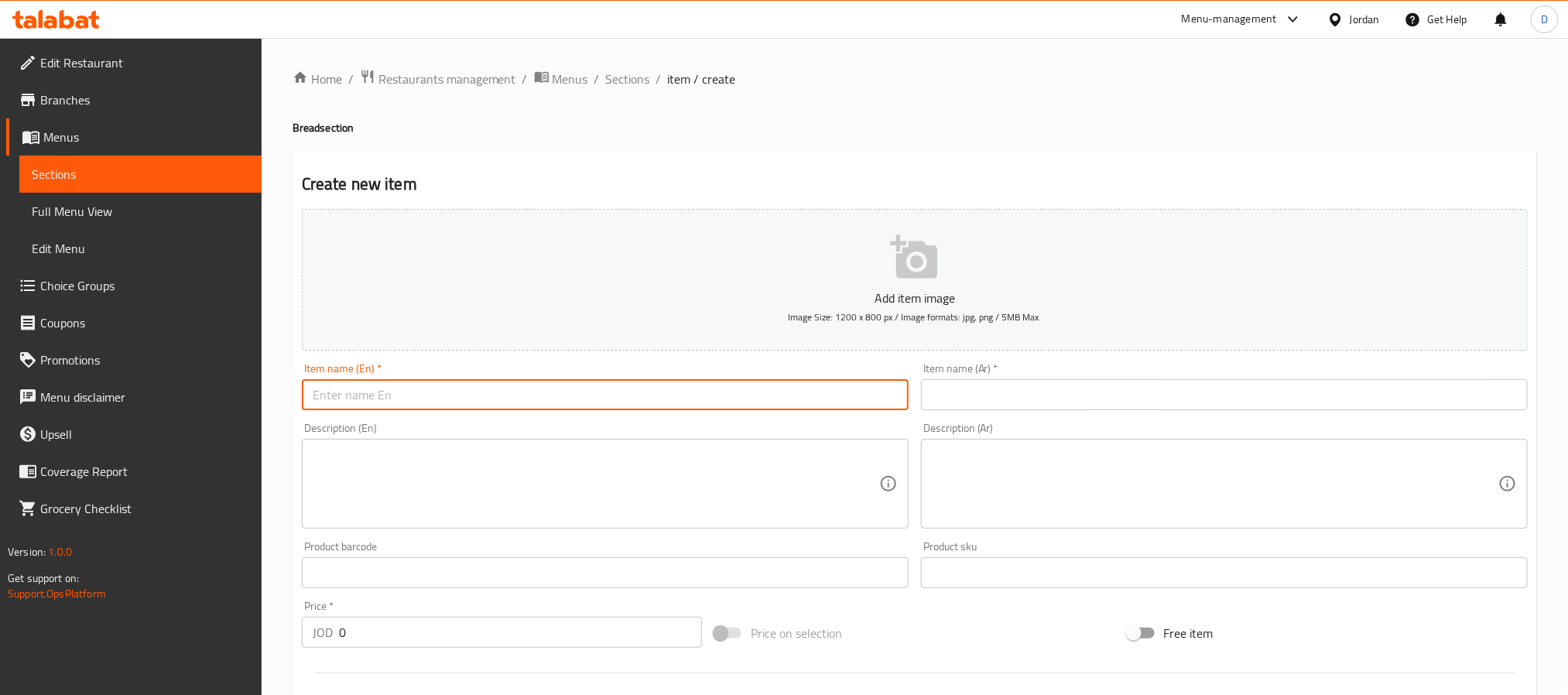
paste input "Stuffed Paratha"
type input "Stuffed Paratha"
click at [1012, 386] on input "text" at bounding box center [1224, 394] width 607 height 31
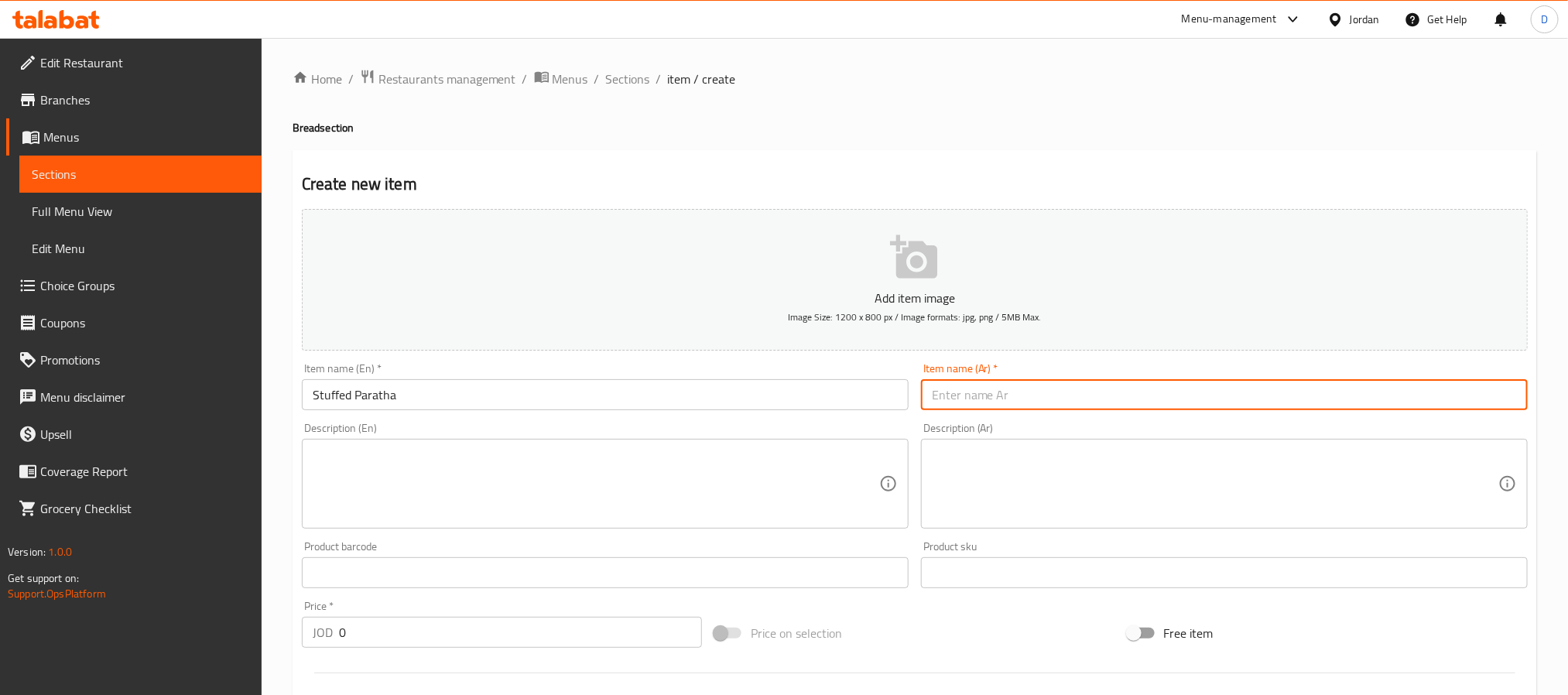
paste input "باراثا محشوة"
type input "باراثا محشوة"
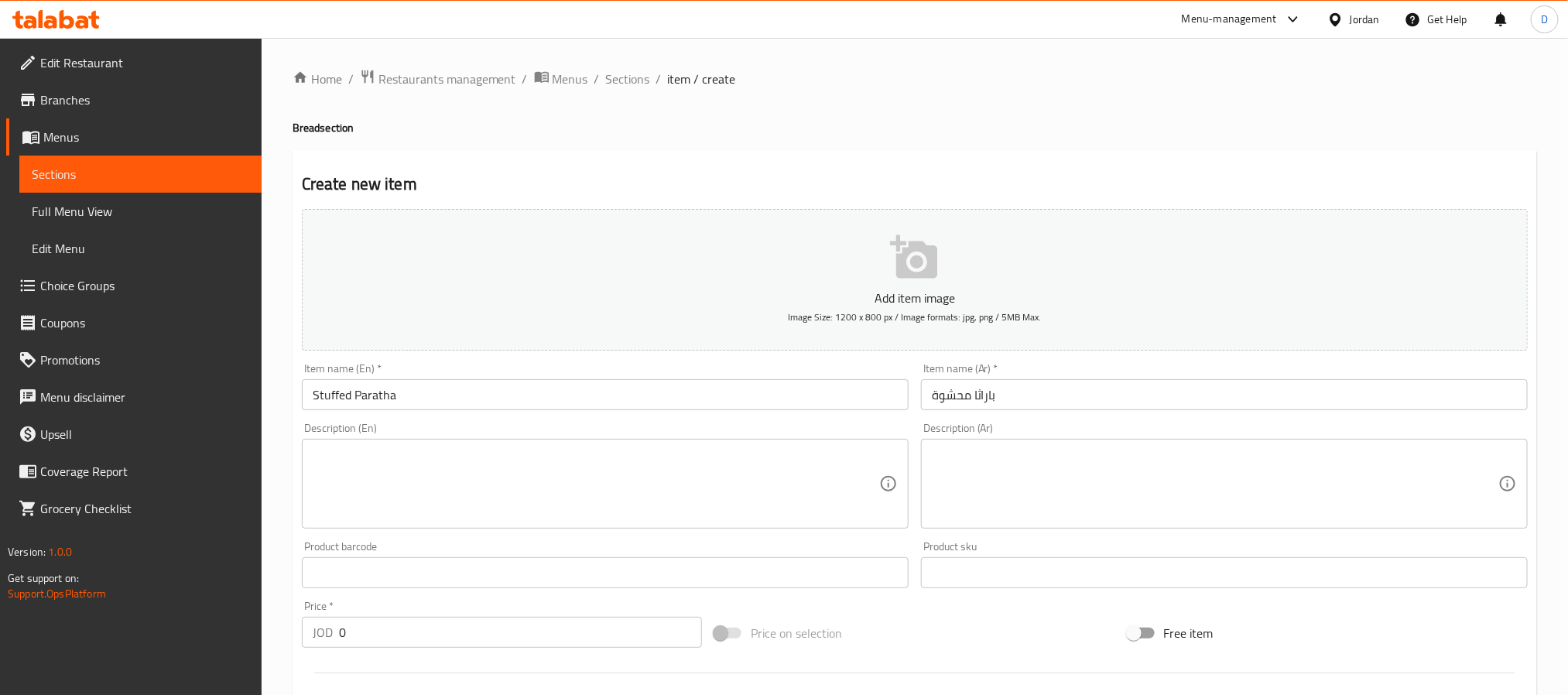
click at [803, 482] on textarea at bounding box center [596, 484] width 566 height 74
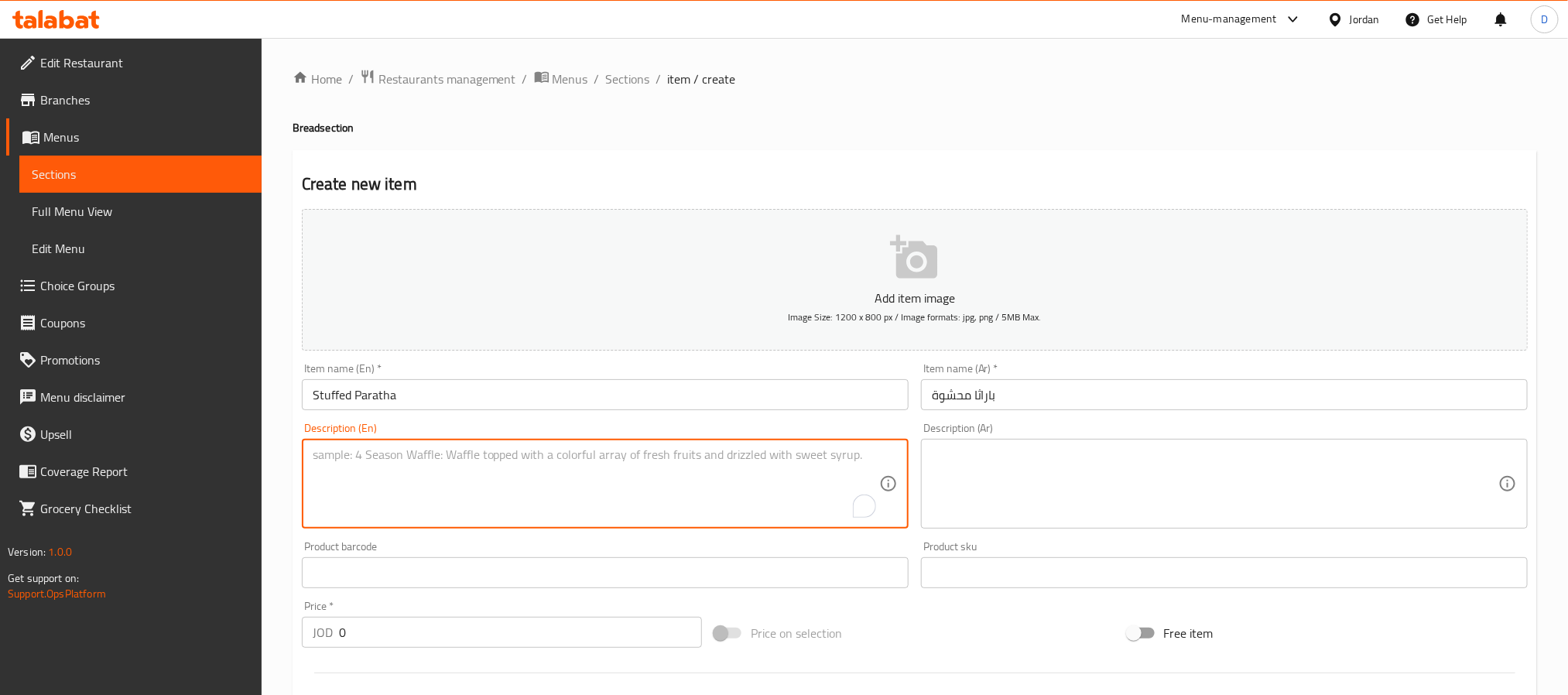
paste textarea "Whole wheat bread stuffed with your choice of potato , paneer or Mix Veg"
click at [620, 451] on textarea "Whole wheat bread stuffed with your choice of potato , paneer or Mix Veg" at bounding box center [596, 484] width 566 height 74
type textarea "Whole wheat bread stuffed with your choice of potato or Mix Veg"
click at [774, 443] on div "Whole wheat bread stuffed with your choice of potato or Mix Veg Description (En)" at bounding box center [605, 484] width 607 height 90
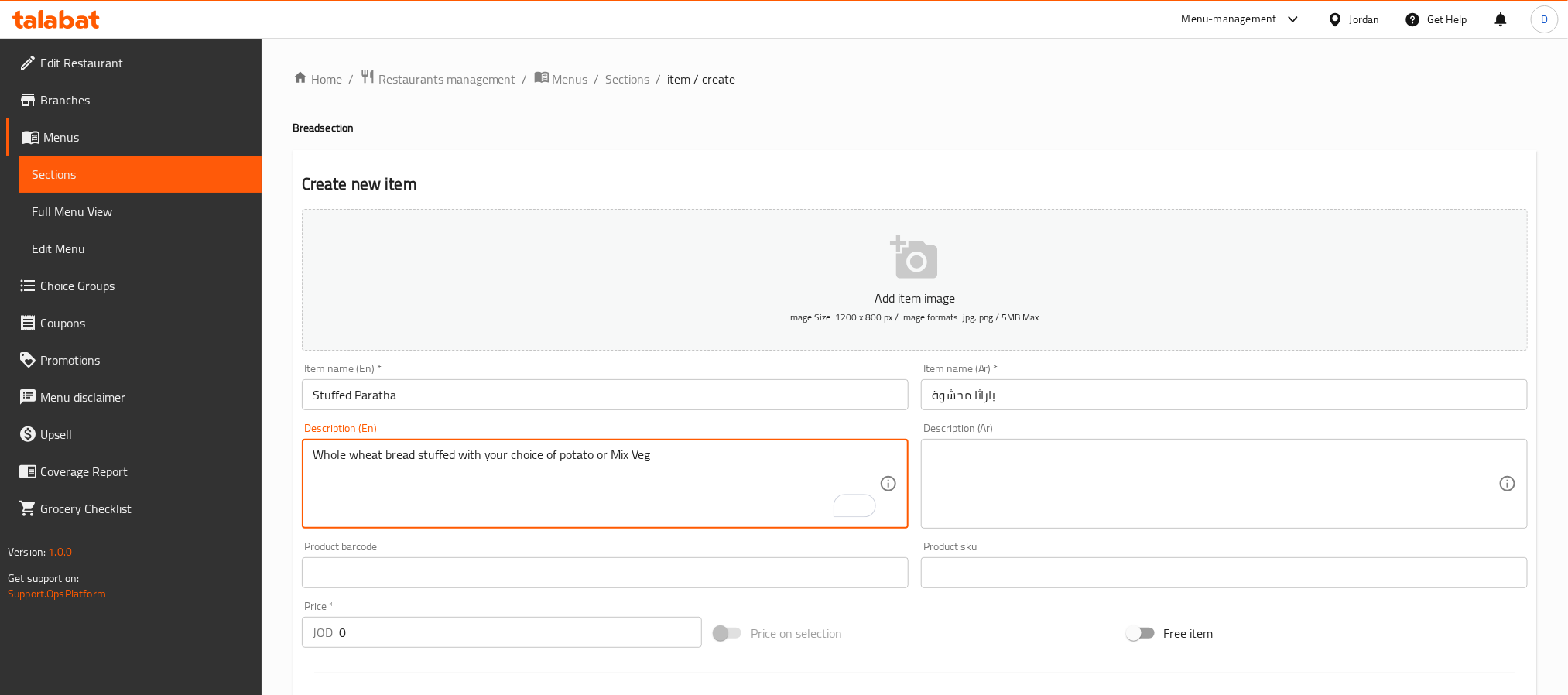
click at [774, 443] on div "Whole wheat bread stuffed with your choice of potato or Mix Veg Description (En)" at bounding box center [605, 484] width 607 height 90
click at [739, 461] on textarea "Whole wheat bread stuffed with your choice of potato or Mix Veg" at bounding box center [596, 484] width 566 height 74
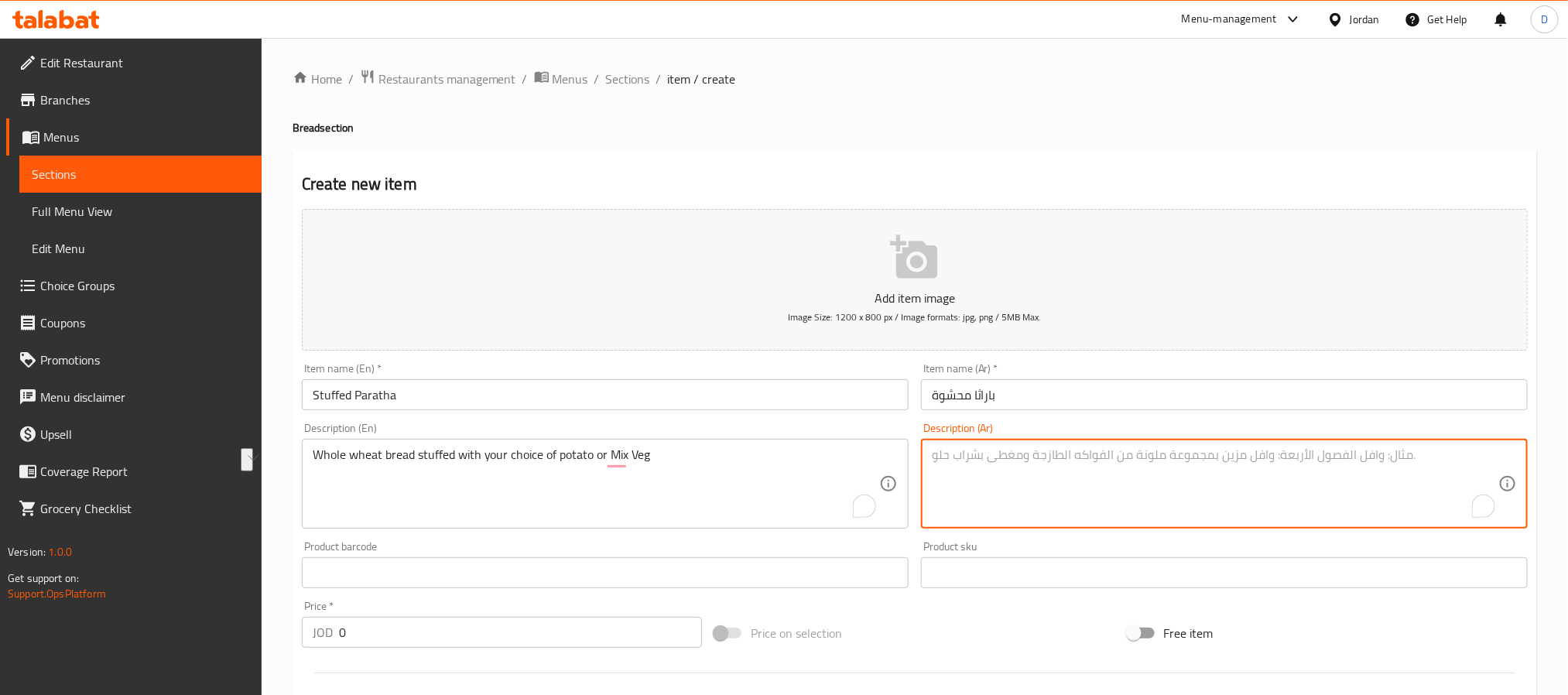
click at [1071, 458] on textarea "To enrich screen reader interactions, please activate Accessibility in Grammarl…" at bounding box center [1215, 484] width 566 height 74
paste textarea "خبز القمح الكامل محشو بالبطاطس أو الخضار المشكلة حسب اختيارك"
type textarea "خبز القمح الكامل محشو بالبطاطس أو الخضار المشكلة حسب اختيارك"
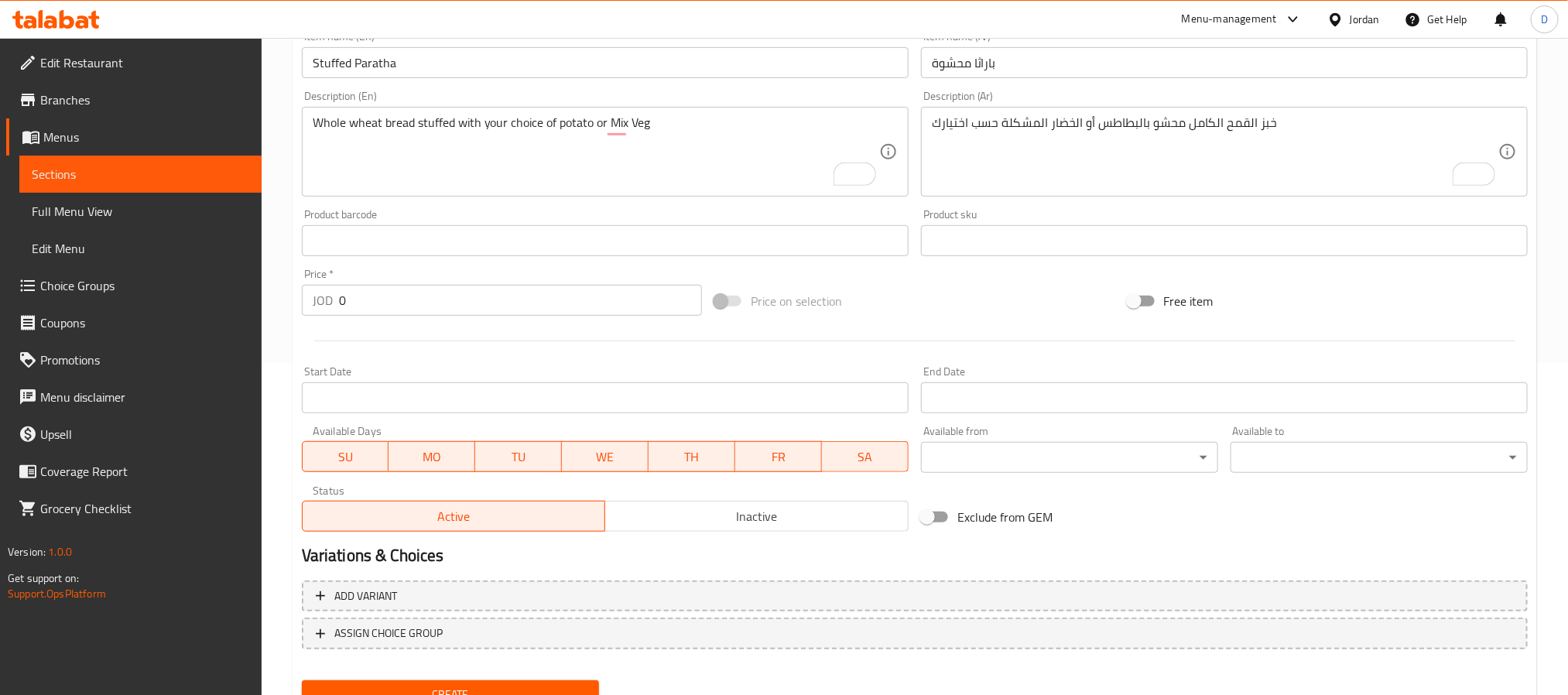
scroll to position [397, 0]
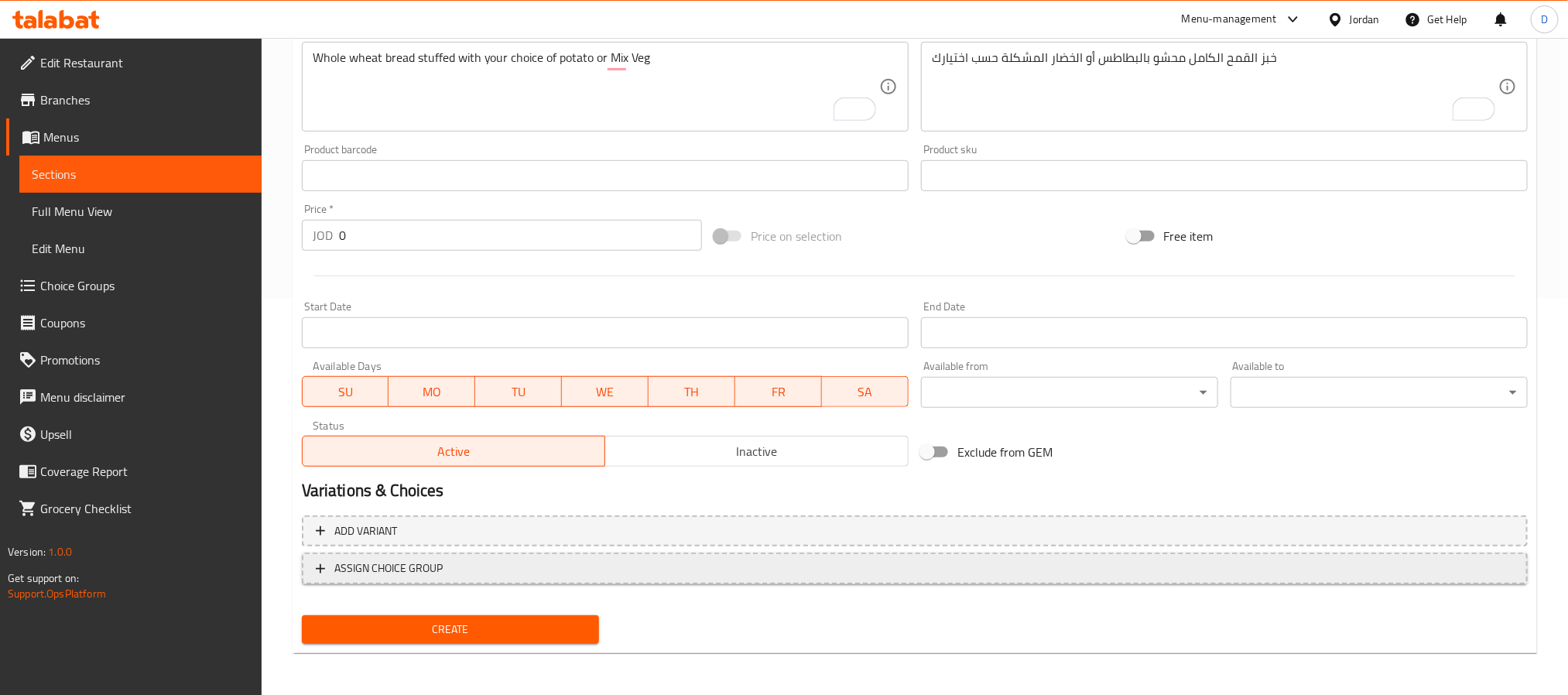
click at [942, 575] on span "ASSIGN CHOICE GROUP" at bounding box center [915, 569] width 1198 height 20
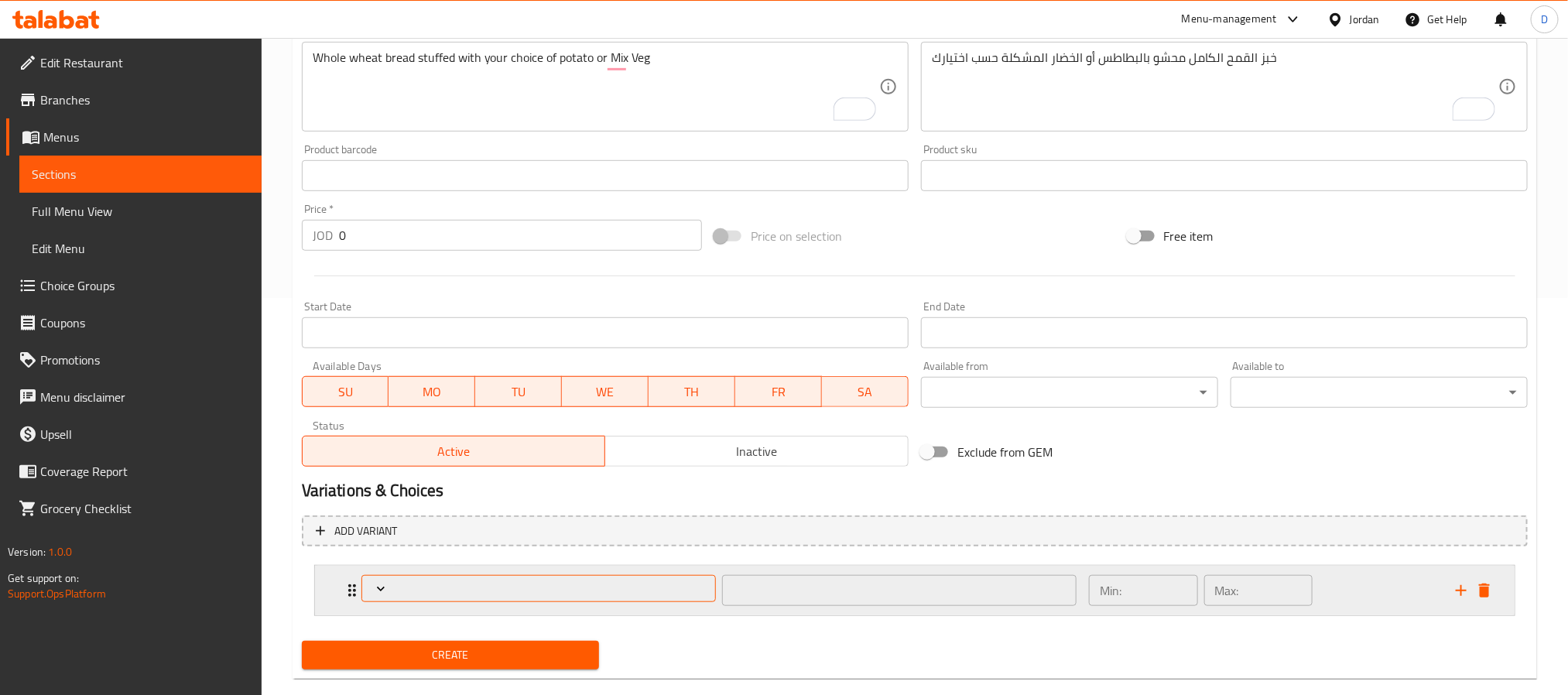
click at [574, 598] on button "Expand" at bounding box center [538, 588] width 354 height 27
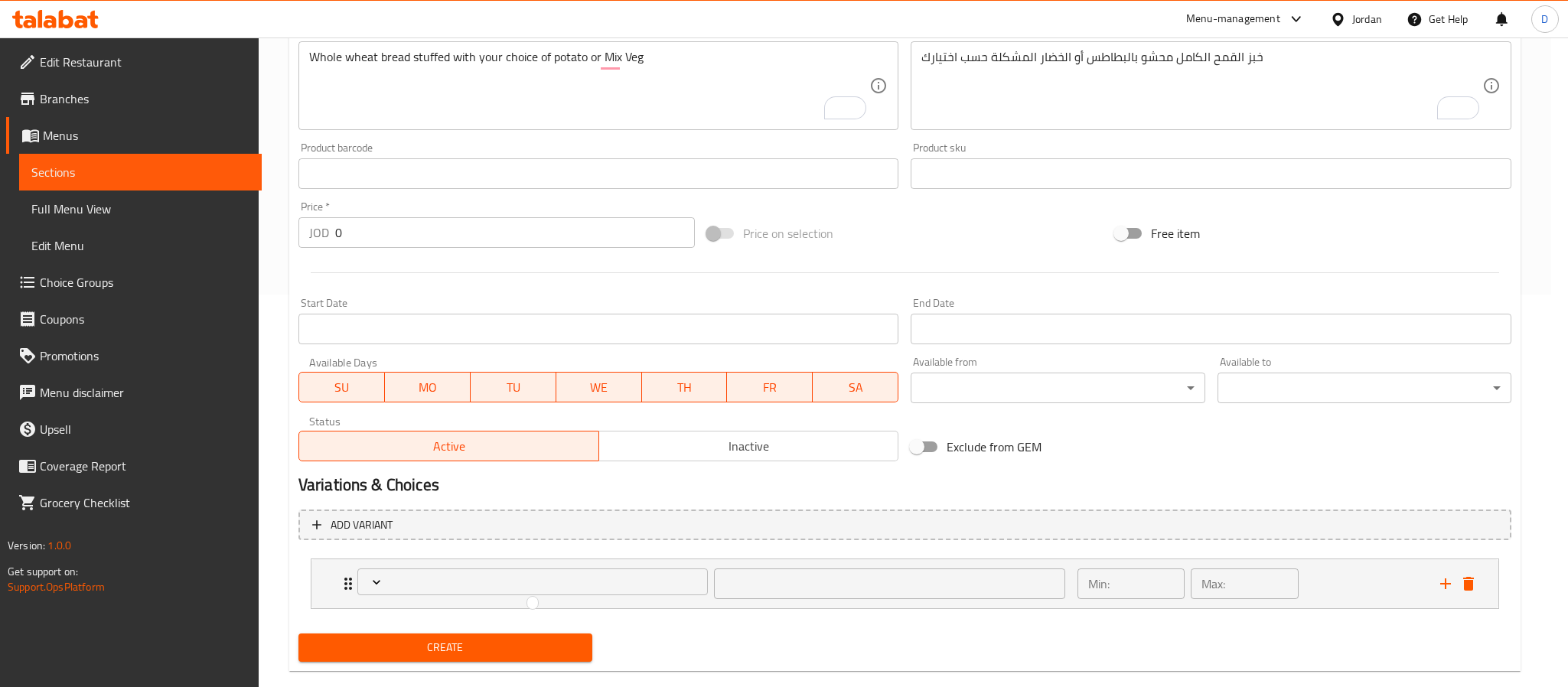
click at [570, 520] on div at bounding box center [784, 344] width 1568 height 687
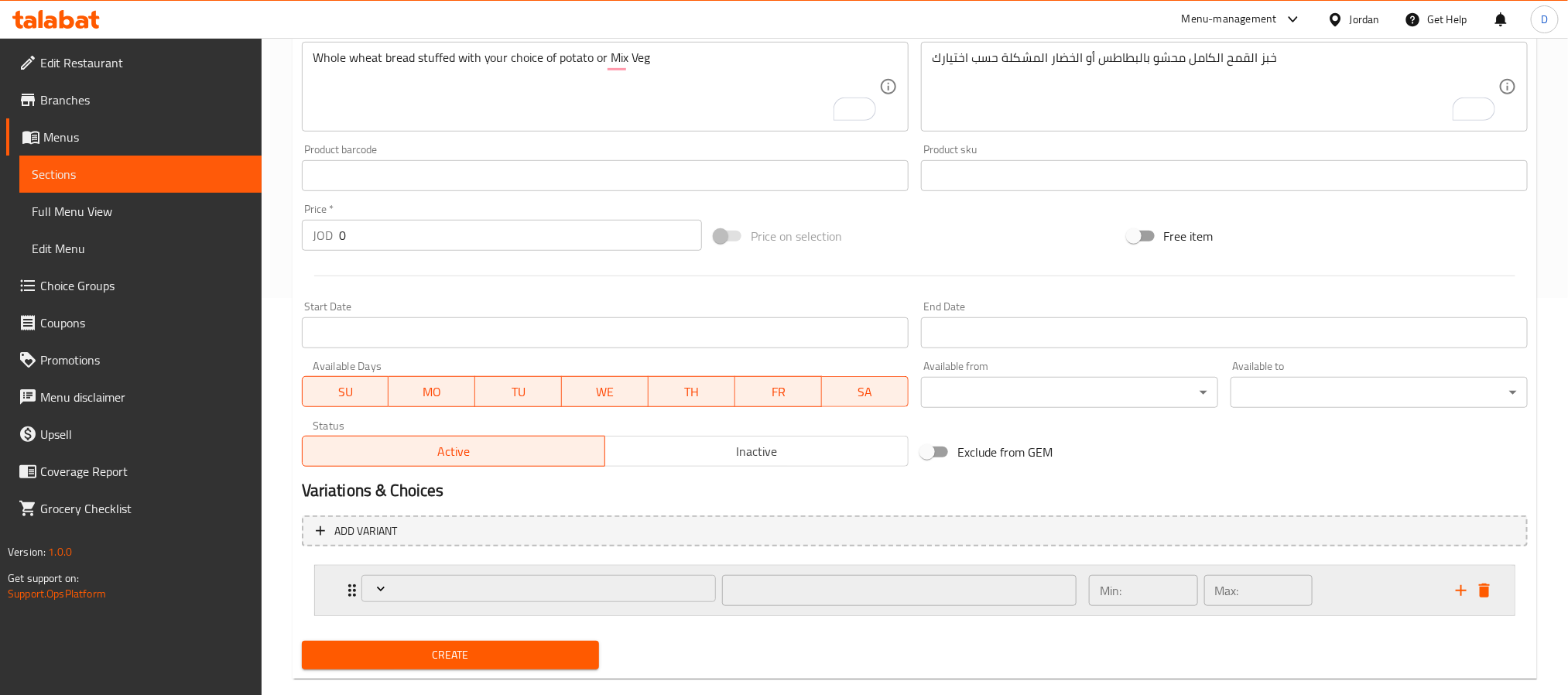
click at [1488, 597] on icon "delete" at bounding box center [1484, 590] width 11 height 14
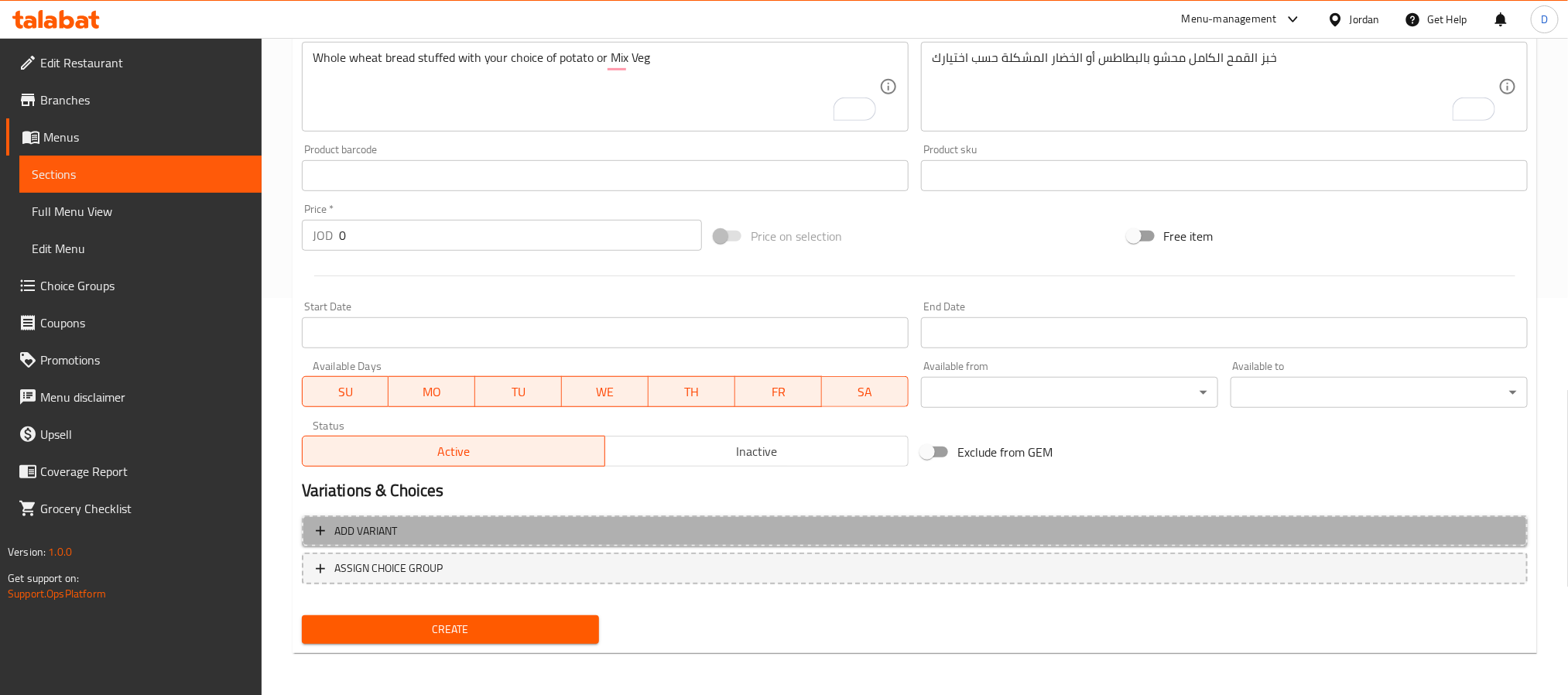
click at [717, 525] on span "Add variant" at bounding box center [915, 532] width 1198 height 20
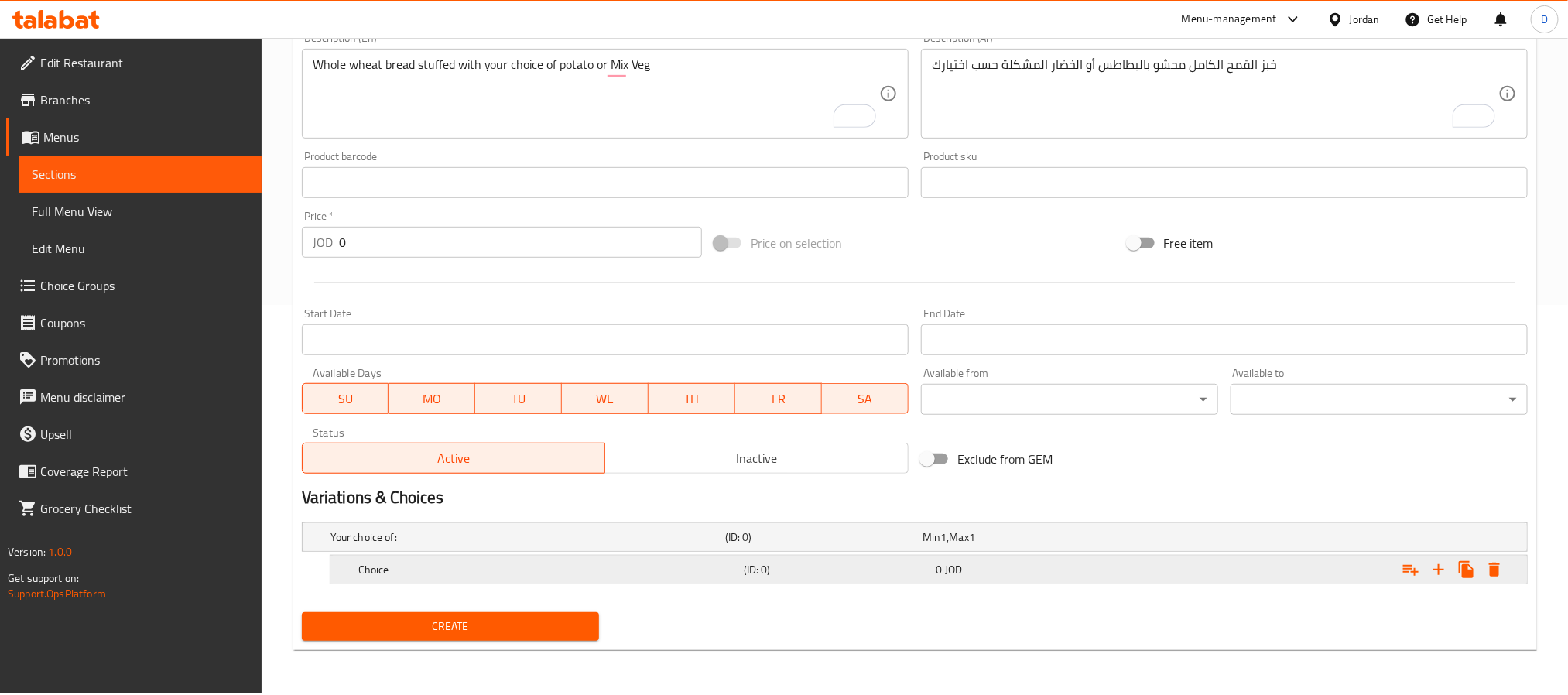
click at [548, 577] on h5 "Choice" at bounding box center [548, 570] width 379 height 16
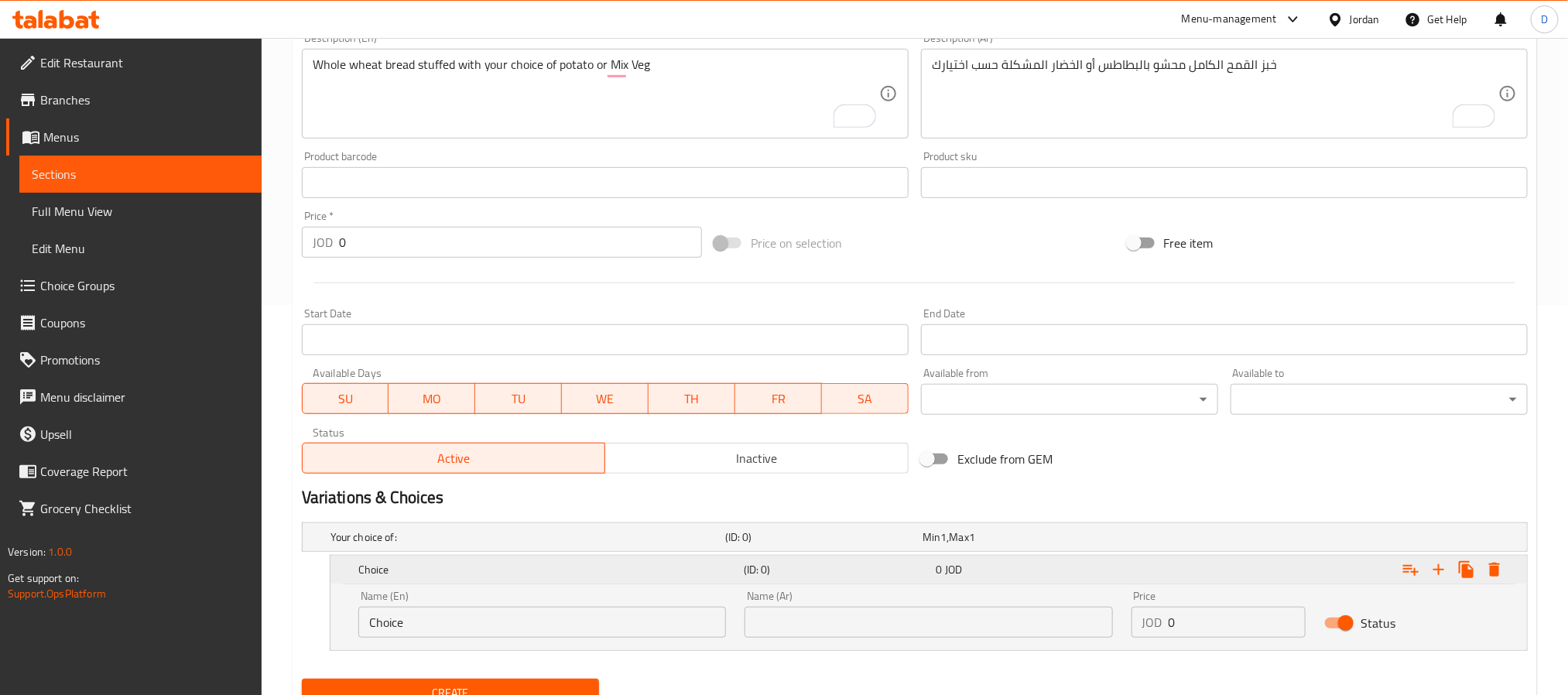
click at [548, 577] on h5 "Choice" at bounding box center [548, 570] width 379 height 16
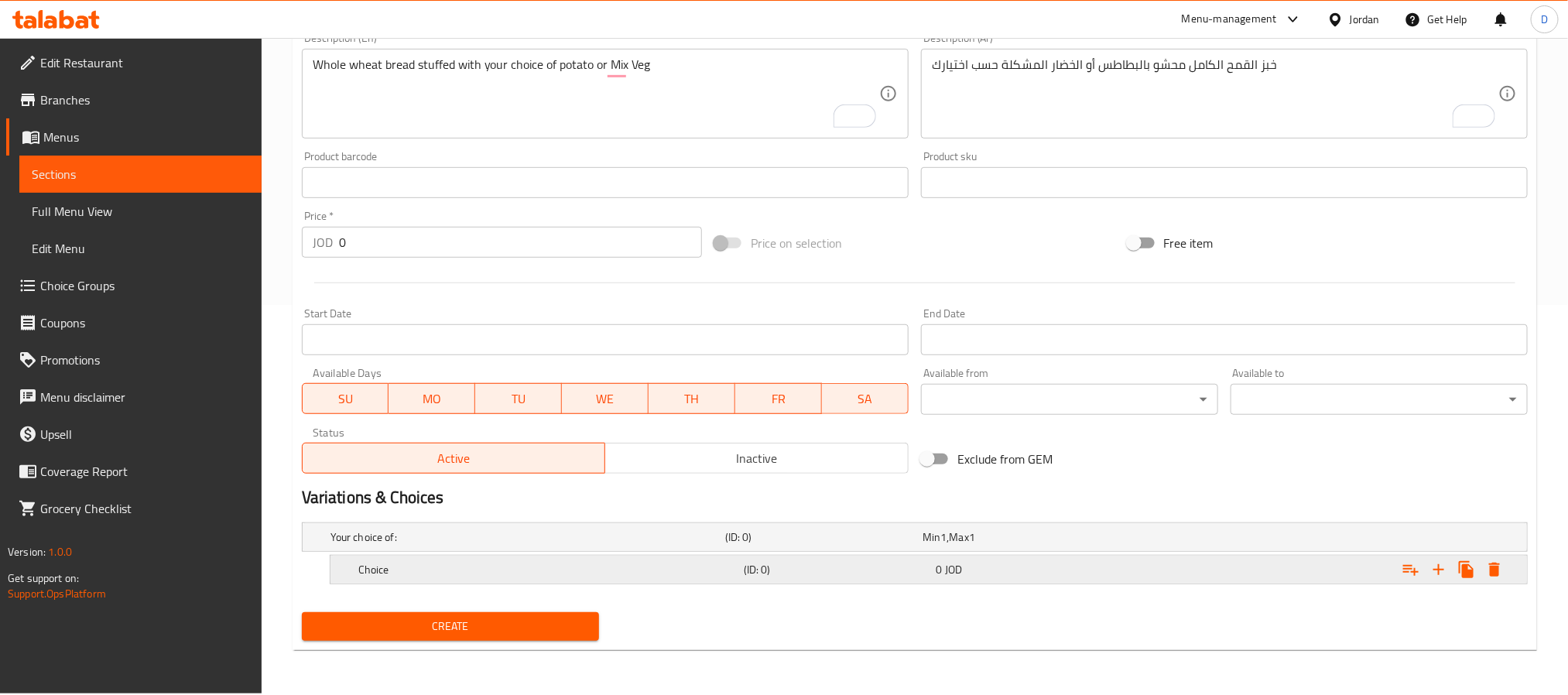
click at [549, 579] on div "Choice" at bounding box center [548, 570] width 386 height 22
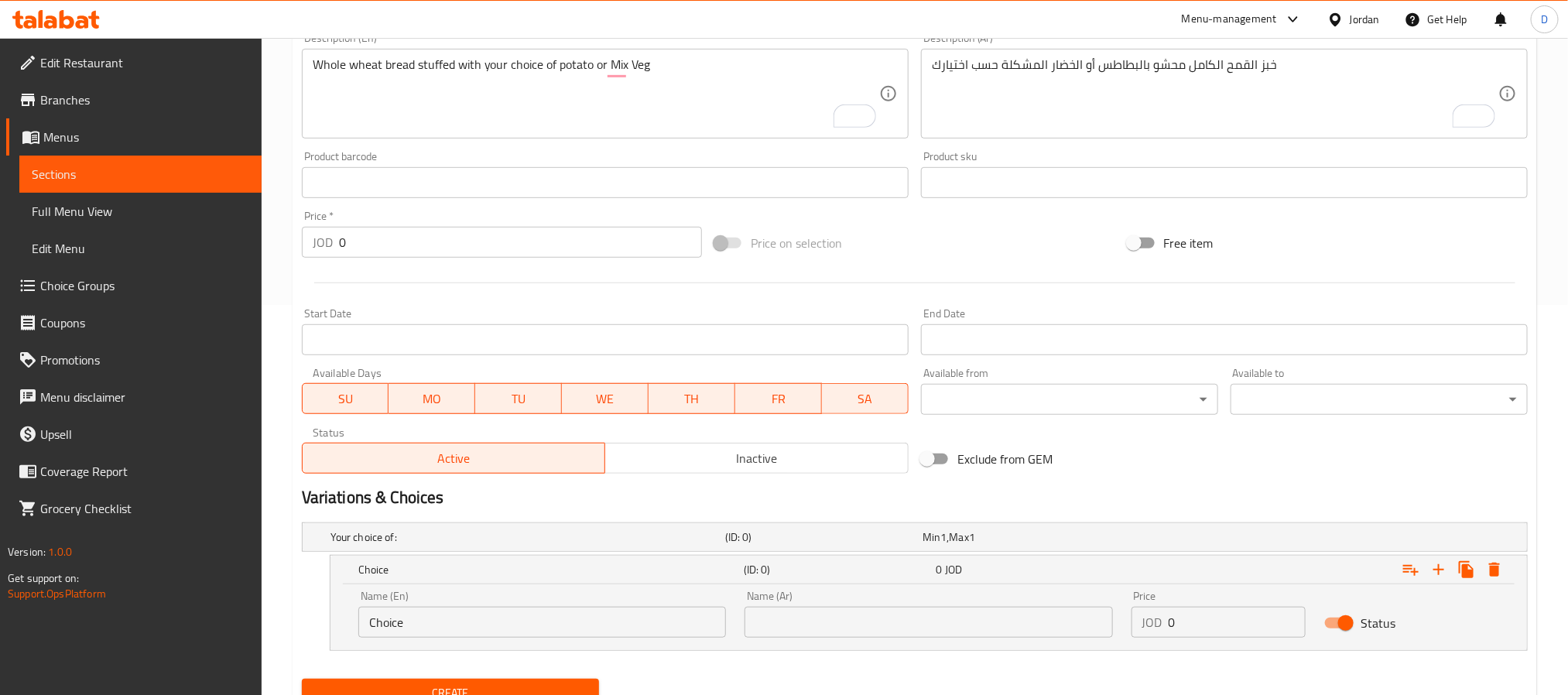
click at [389, 616] on input "Choice" at bounding box center [542, 622] width 368 height 31
paste input "potato"
type input "potato"
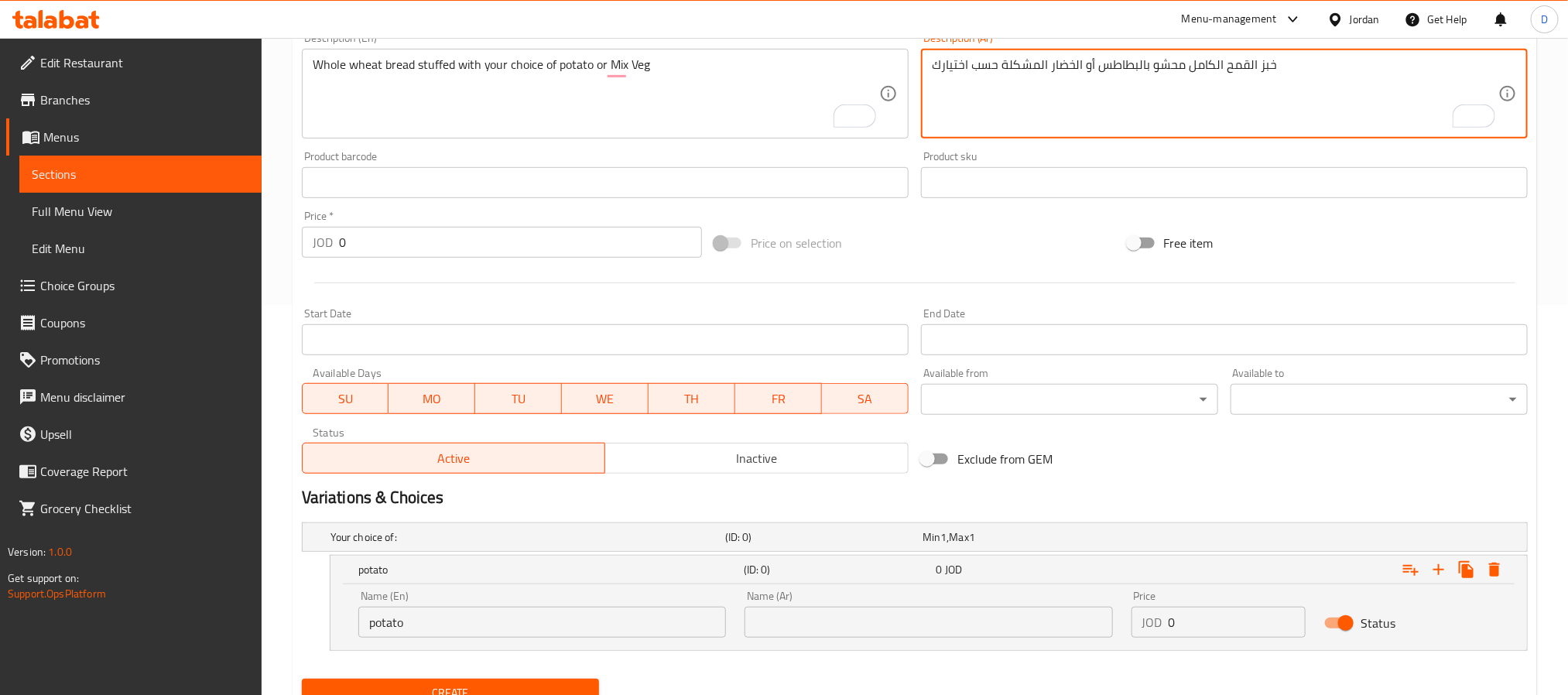
click at [1129, 66] on textarea "خبز القمح الكامل محشو بالبطاطس أو الخضار المشكلة حسب اختيارك" at bounding box center [1215, 94] width 566 height 74
click at [794, 616] on input "text" at bounding box center [929, 622] width 368 height 31
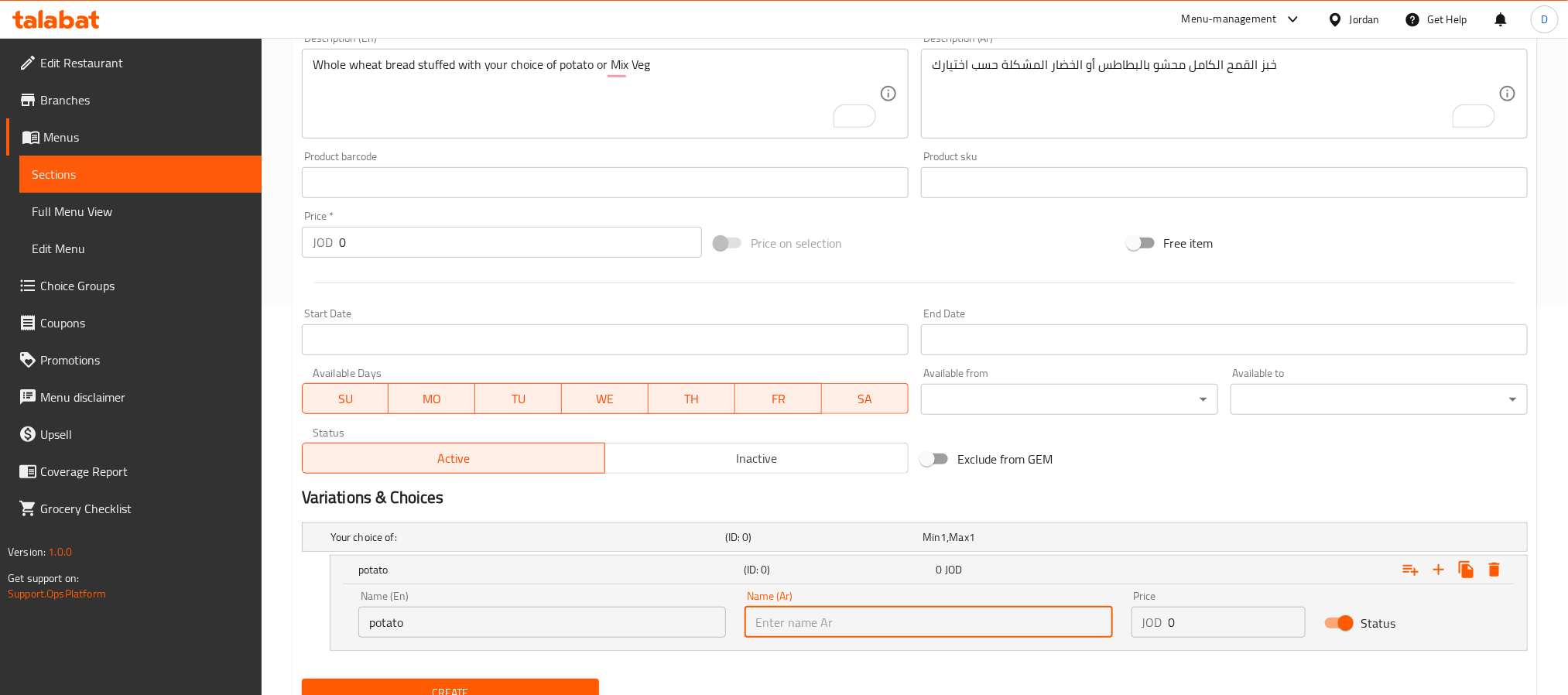
paste input "بالبطاطس"
type input "بالبطاطس"
click at [1226, 620] on input "0" at bounding box center [1237, 622] width 138 height 31
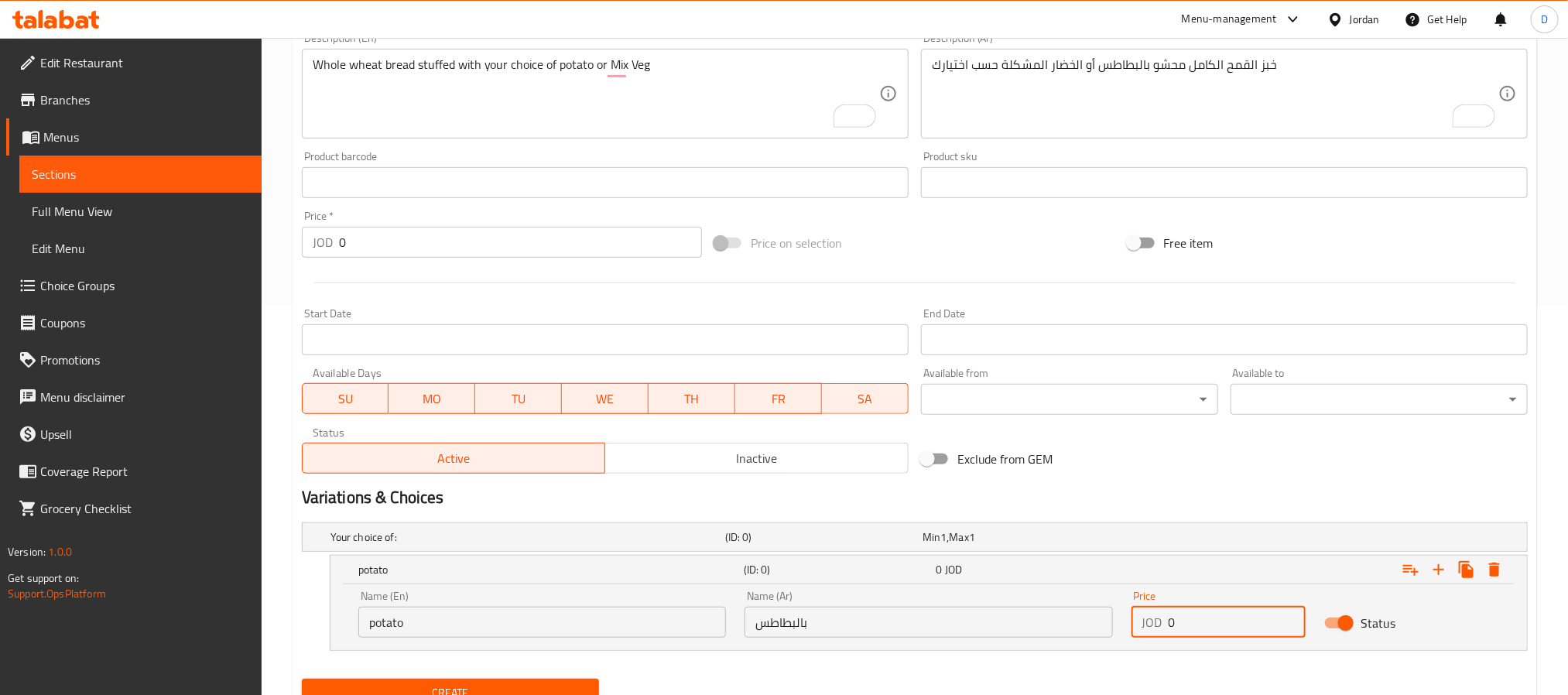
drag, startPoint x: 1199, startPoint y: 625, endPoint x: 1145, endPoint y: 618, distance: 54.5
click at [1150, 619] on div "JOD 0 Price" at bounding box center [1219, 622] width 175 height 31
paste input "1"
type input "1"
click at [1435, 570] on icon "Expand" at bounding box center [1439, 570] width 11 height 11
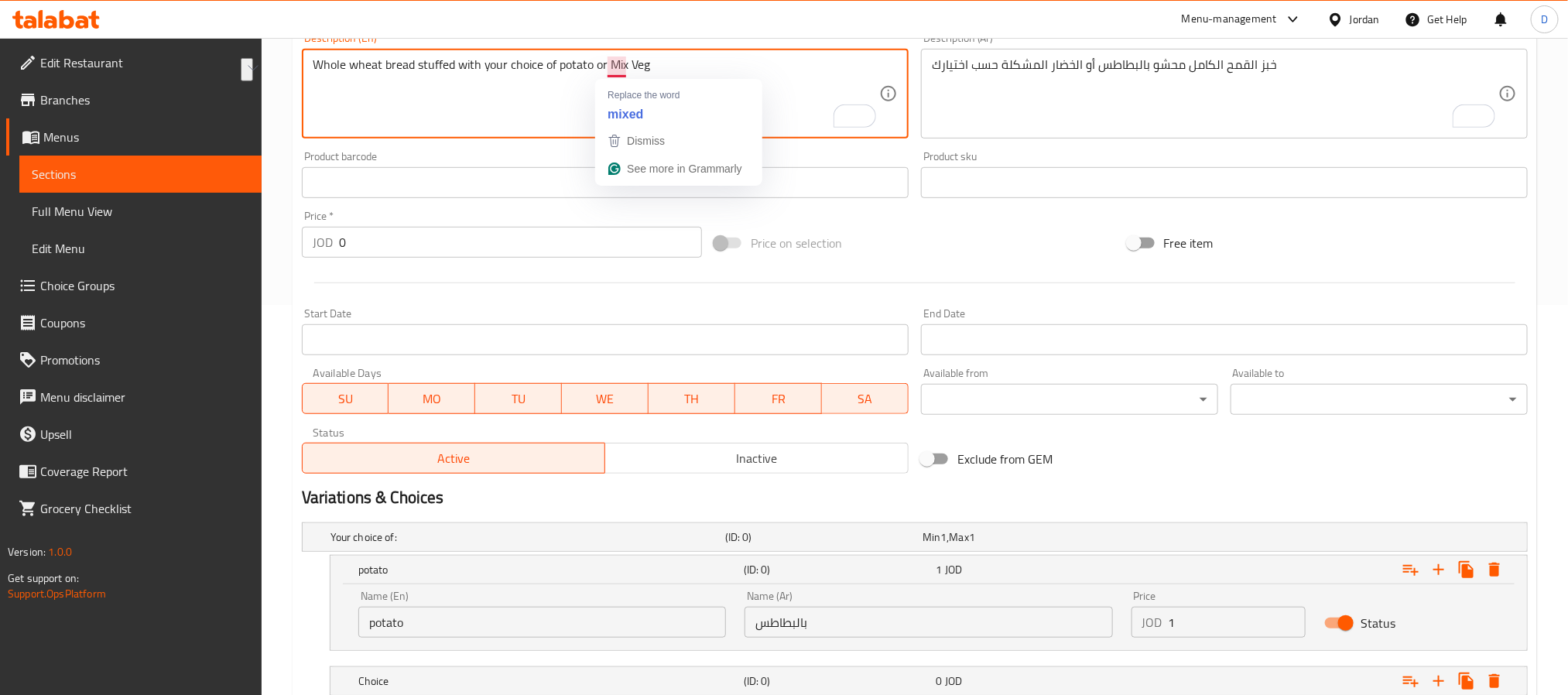
drag, startPoint x: 611, startPoint y: 63, endPoint x: 669, endPoint y: 75, distance: 59.2
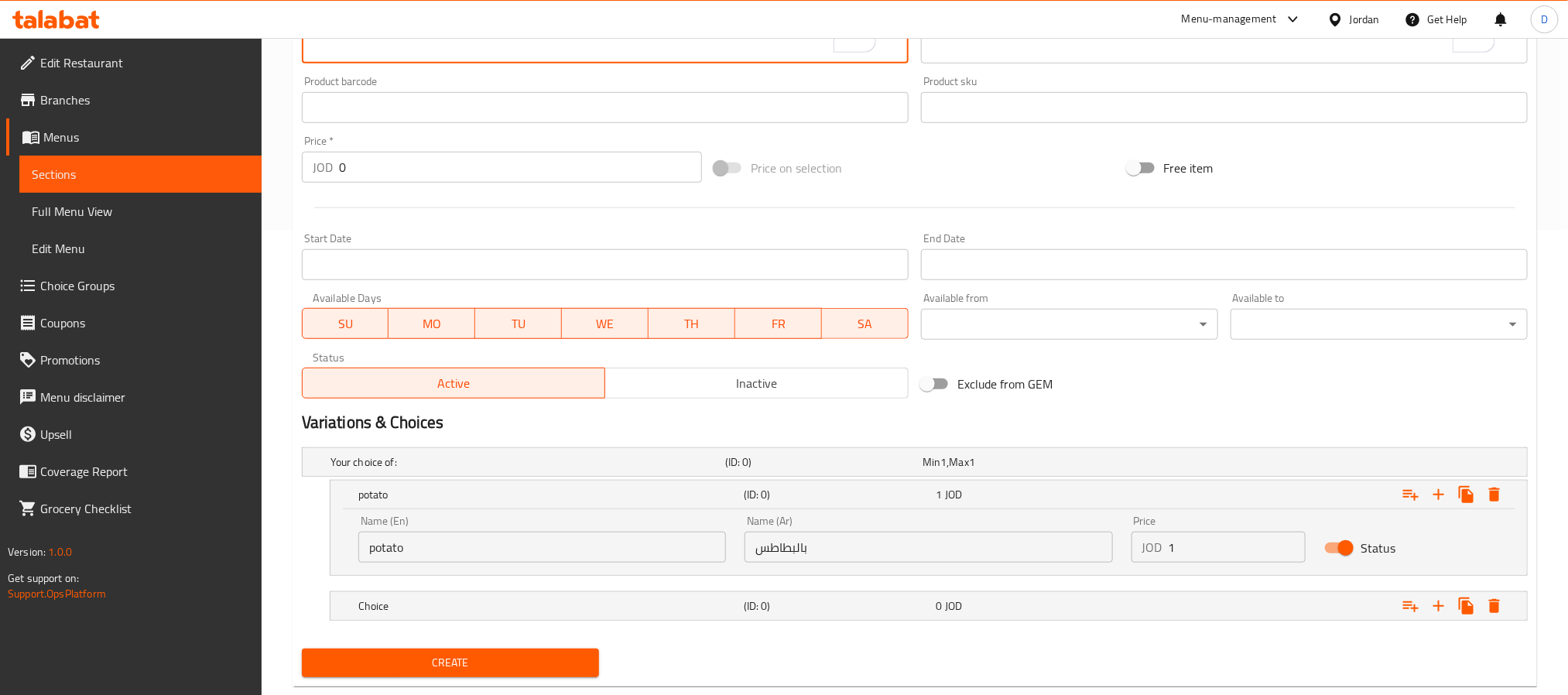
scroll to position [502, 0]
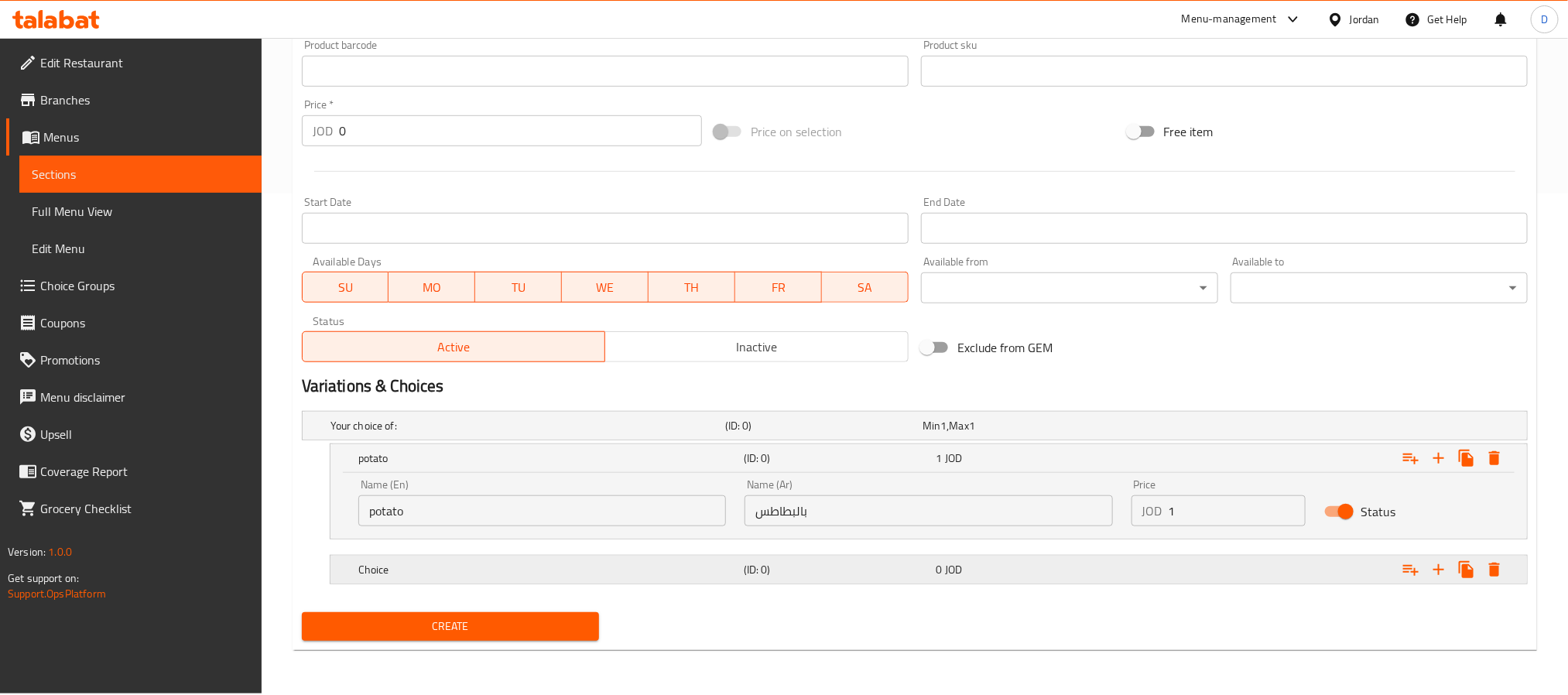
click at [497, 573] on h5 "Choice" at bounding box center [548, 570] width 379 height 16
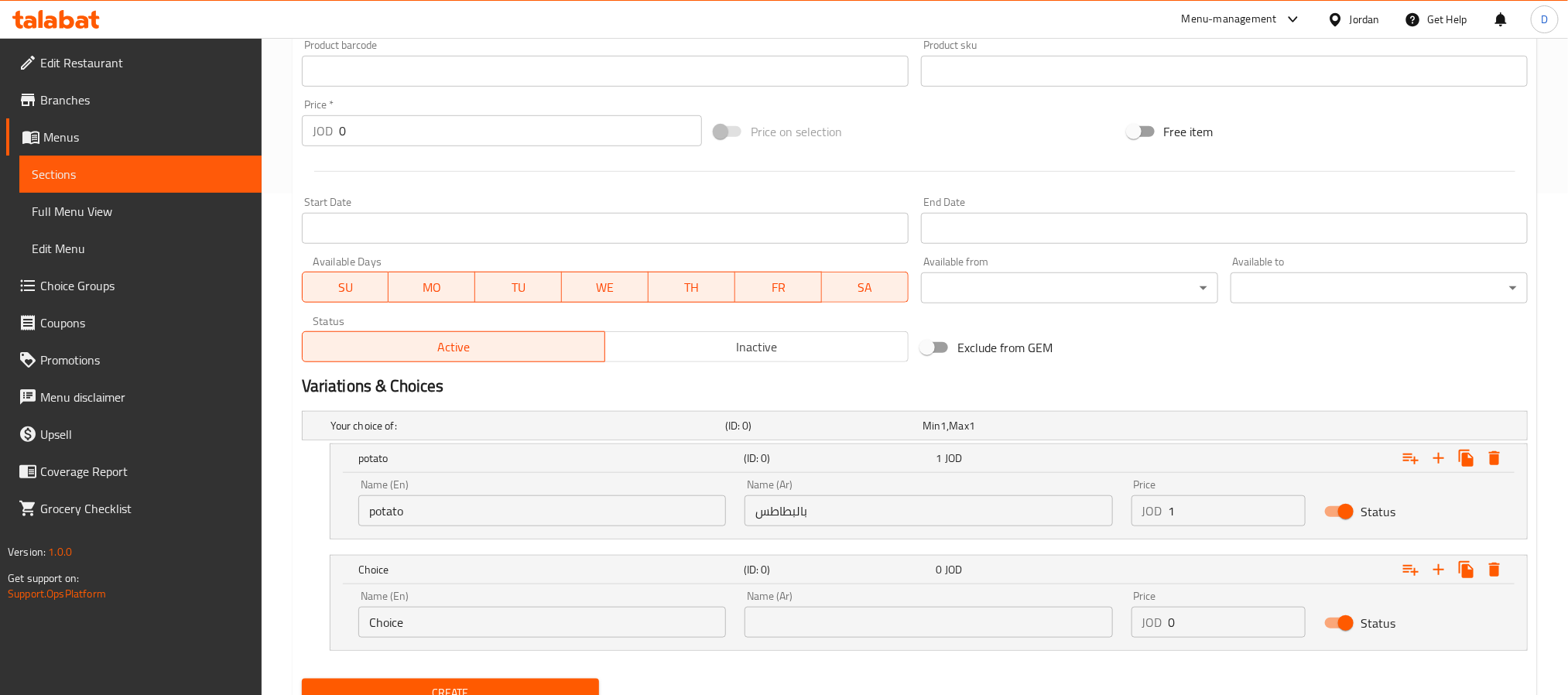
click at [381, 626] on input "Choice" at bounding box center [542, 622] width 368 height 31
paste input "Mix Veg"
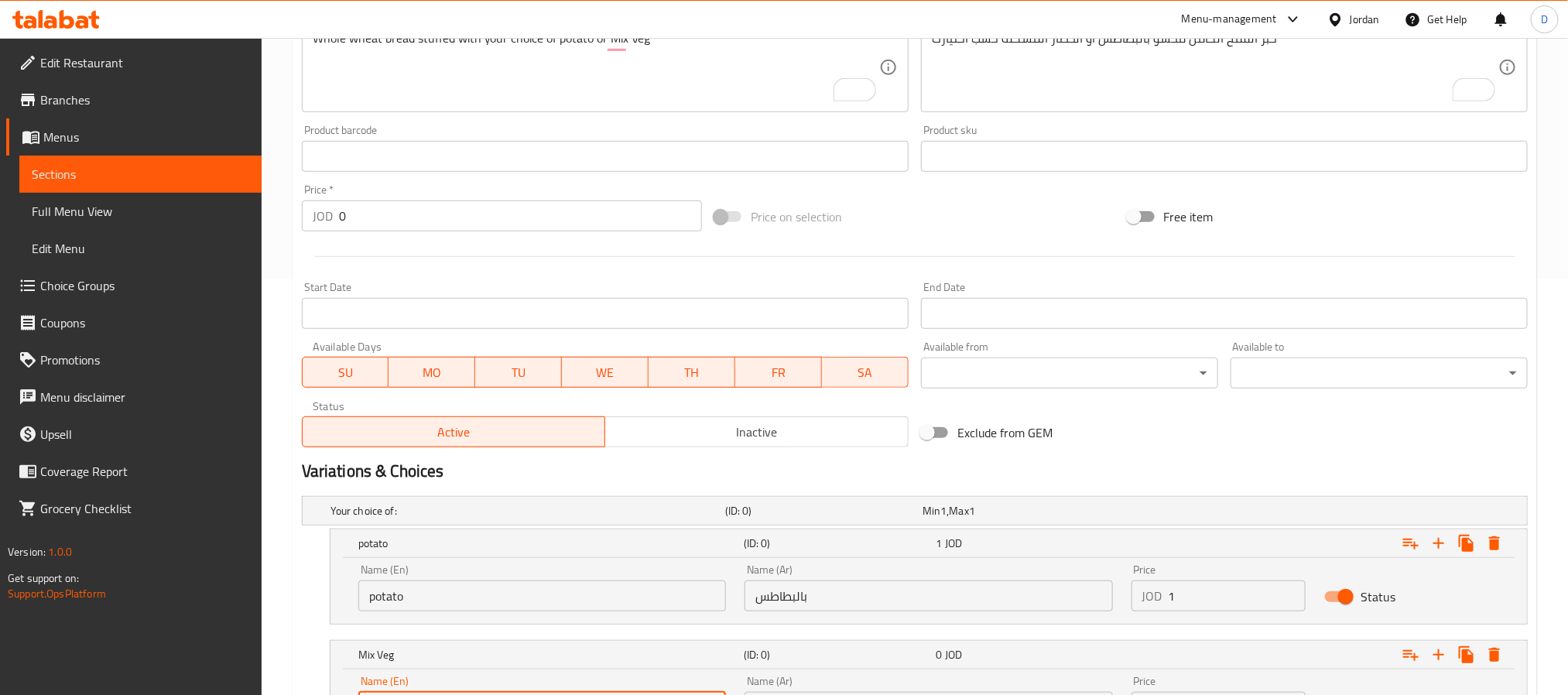
scroll to position [386, 0]
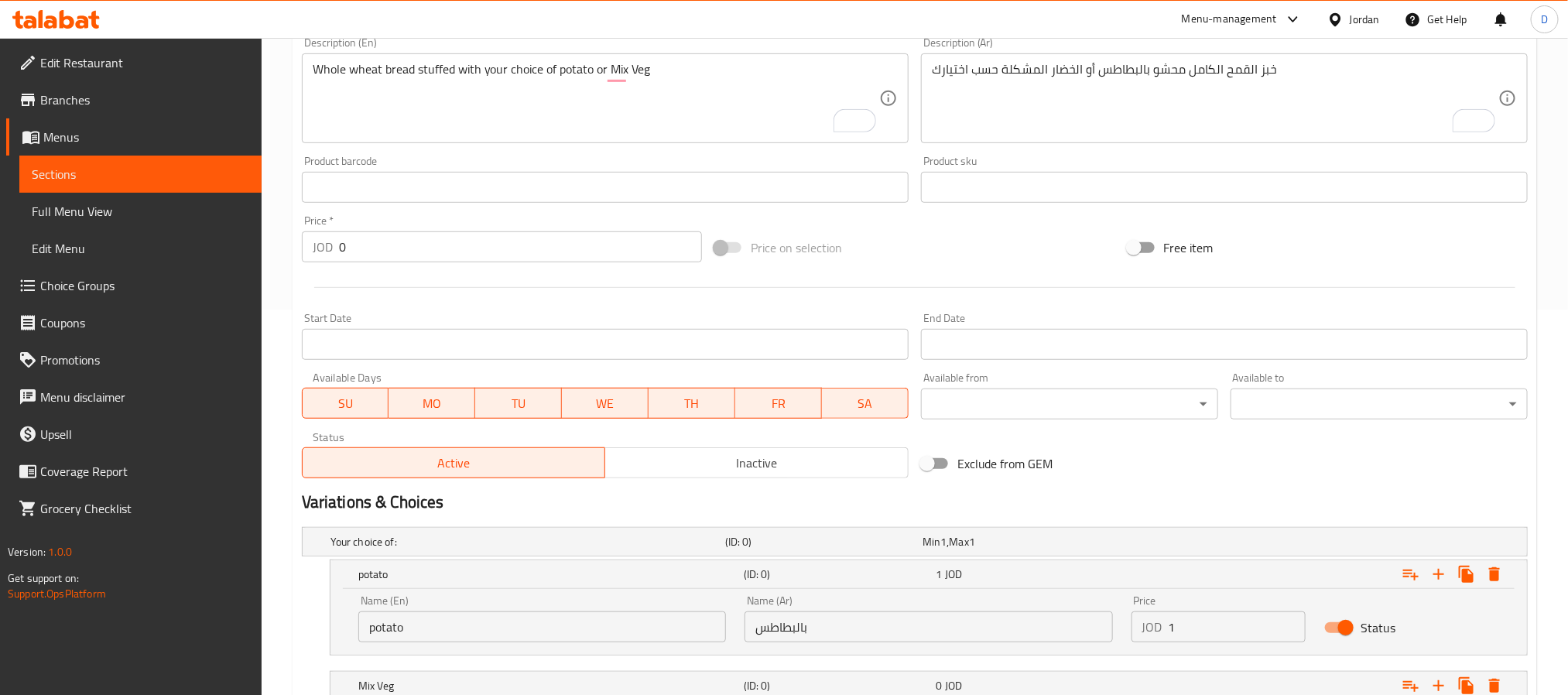
type input "Mix Veg"
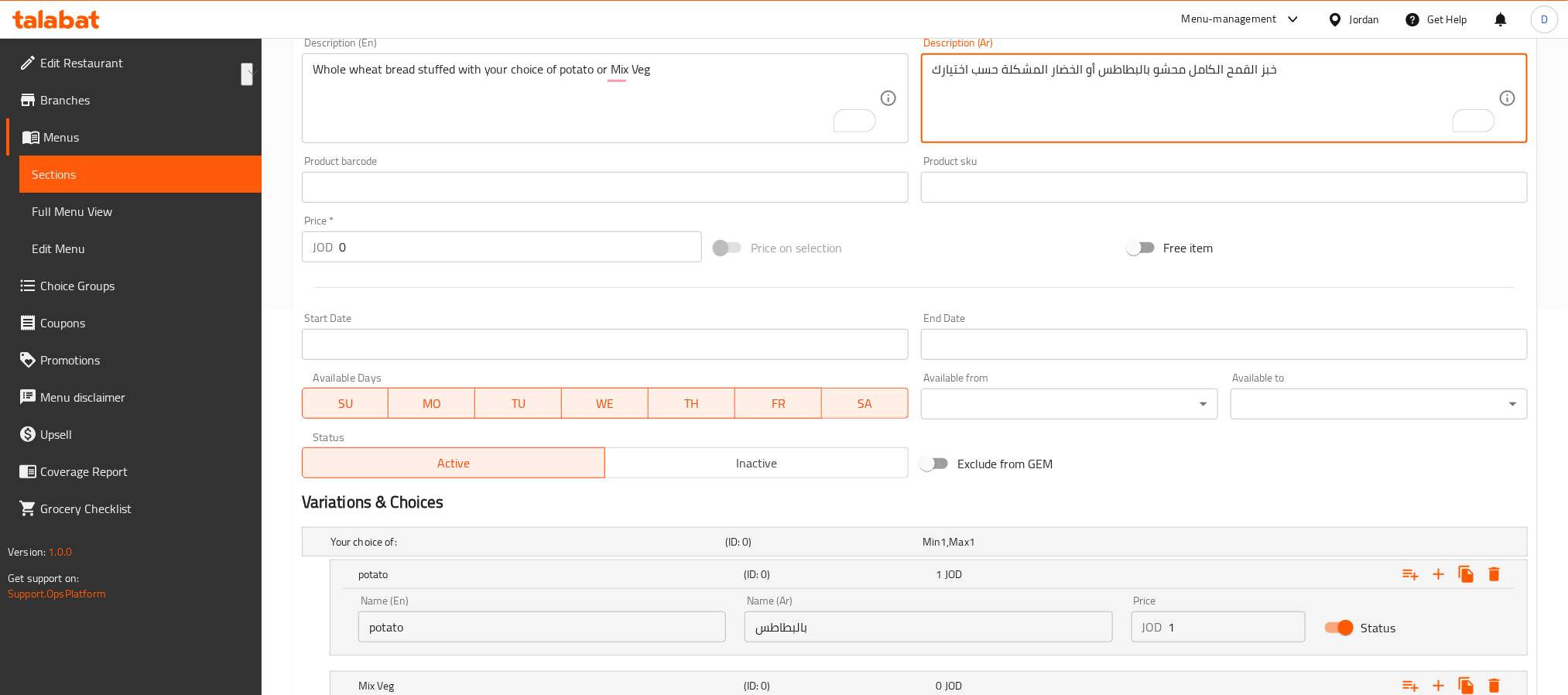
drag, startPoint x: 1002, startPoint y: 70, endPoint x: 1080, endPoint y: 75, distance: 78.2
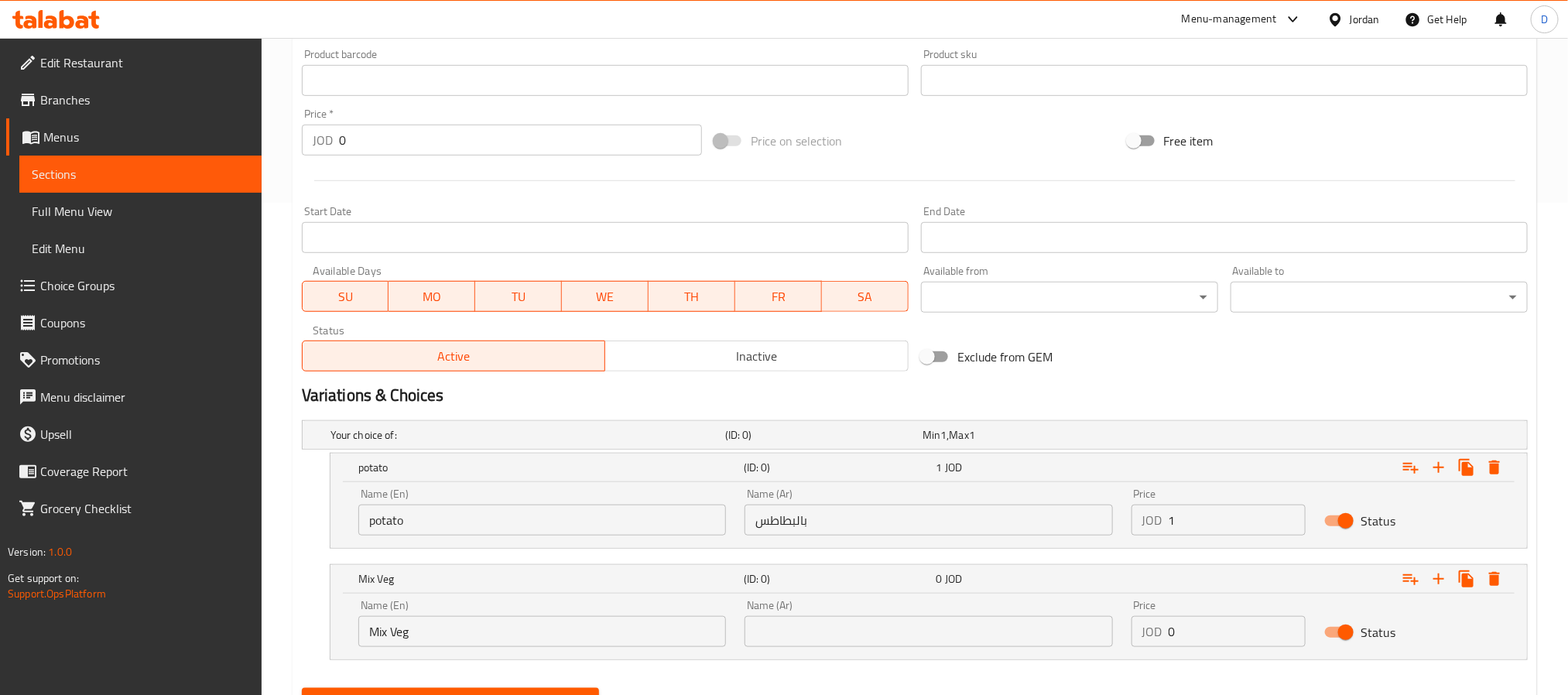
scroll to position [568, 0]
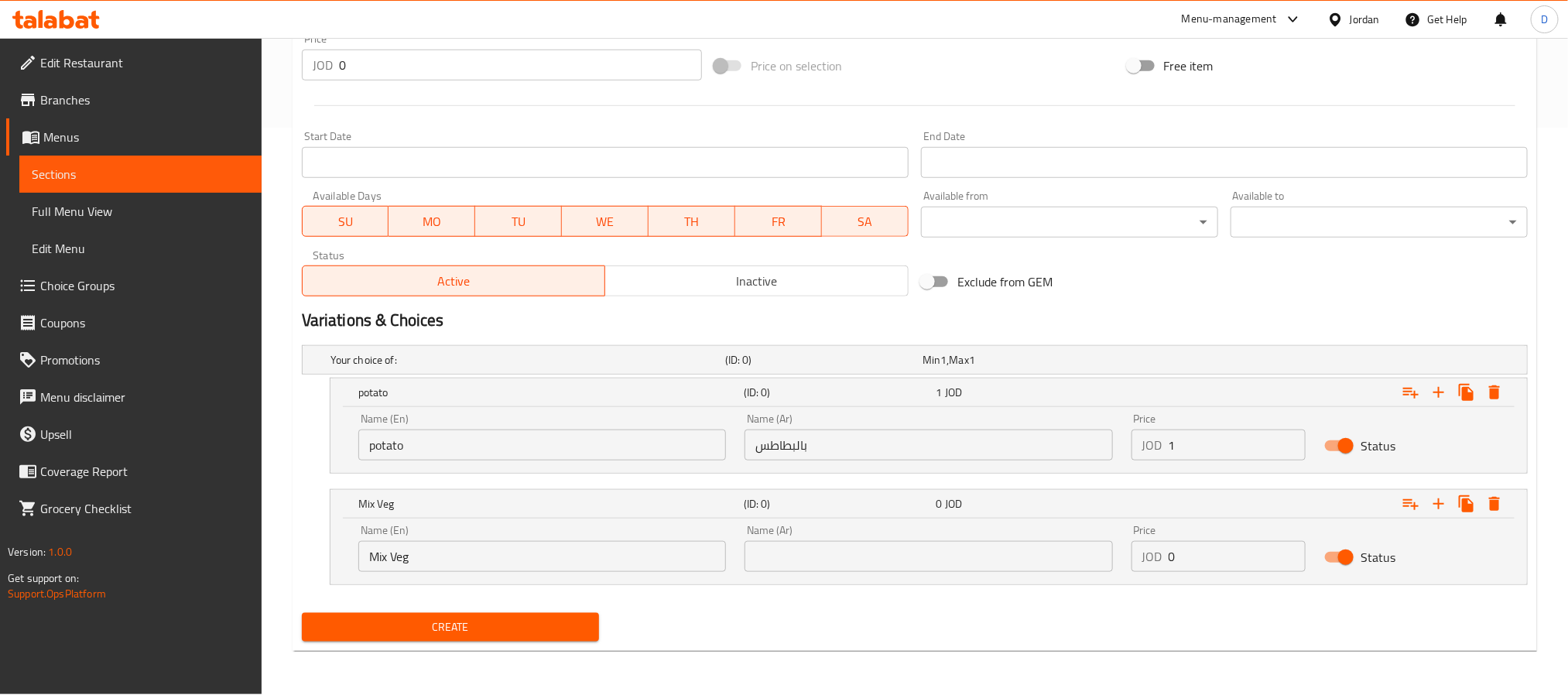
click at [873, 548] on input "text" at bounding box center [929, 556] width 368 height 31
paste input "الخضار المشكلة"
type input "الخضار المشكل"
drag, startPoint x: 1199, startPoint y: 553, endPoint x: 1129, endPoint y: 528, distance: 74.3
click at [1129, 528] on div "Price JOD 0 Price" at bounding box center [1219, 548] width 193 height 66
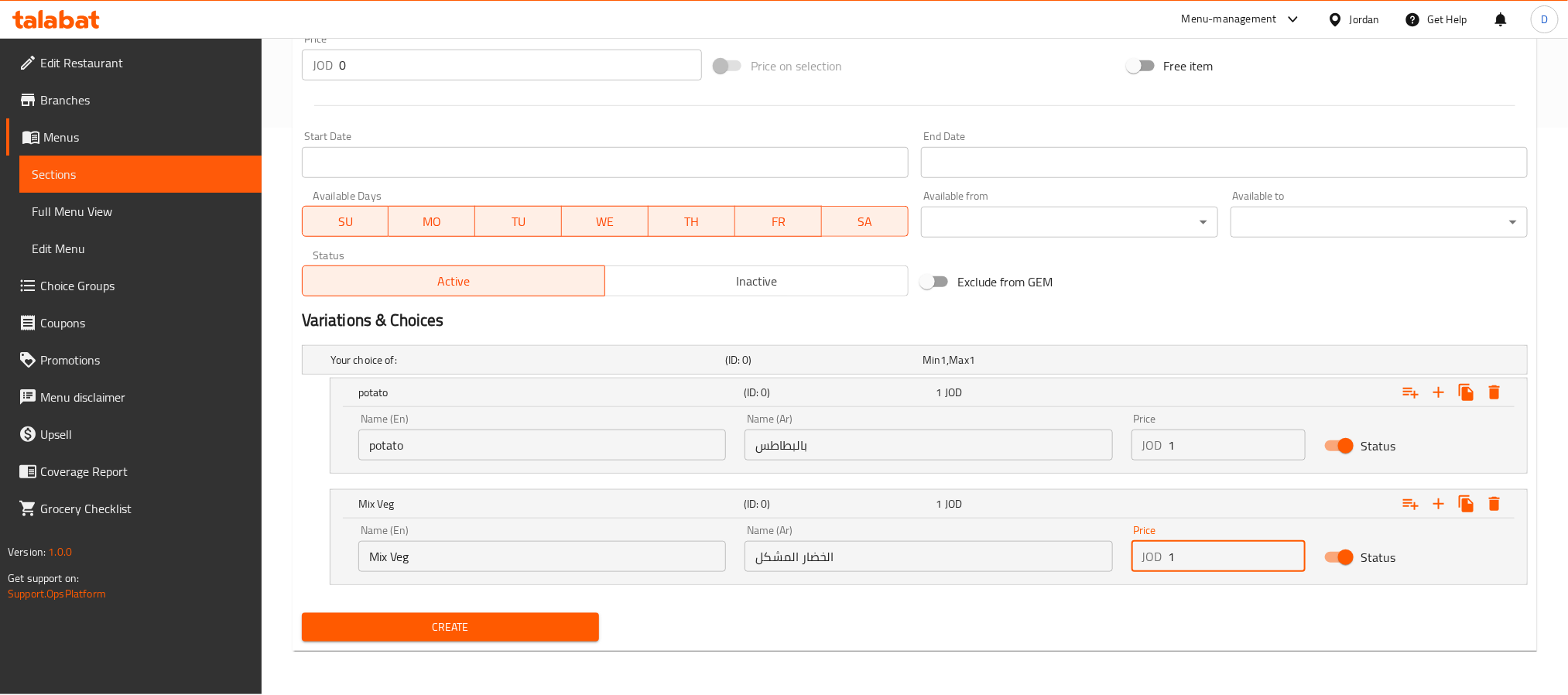
type input "1"
click at [499, 625] on span "Create" at bounding box center [450, 628] width 272 height 20
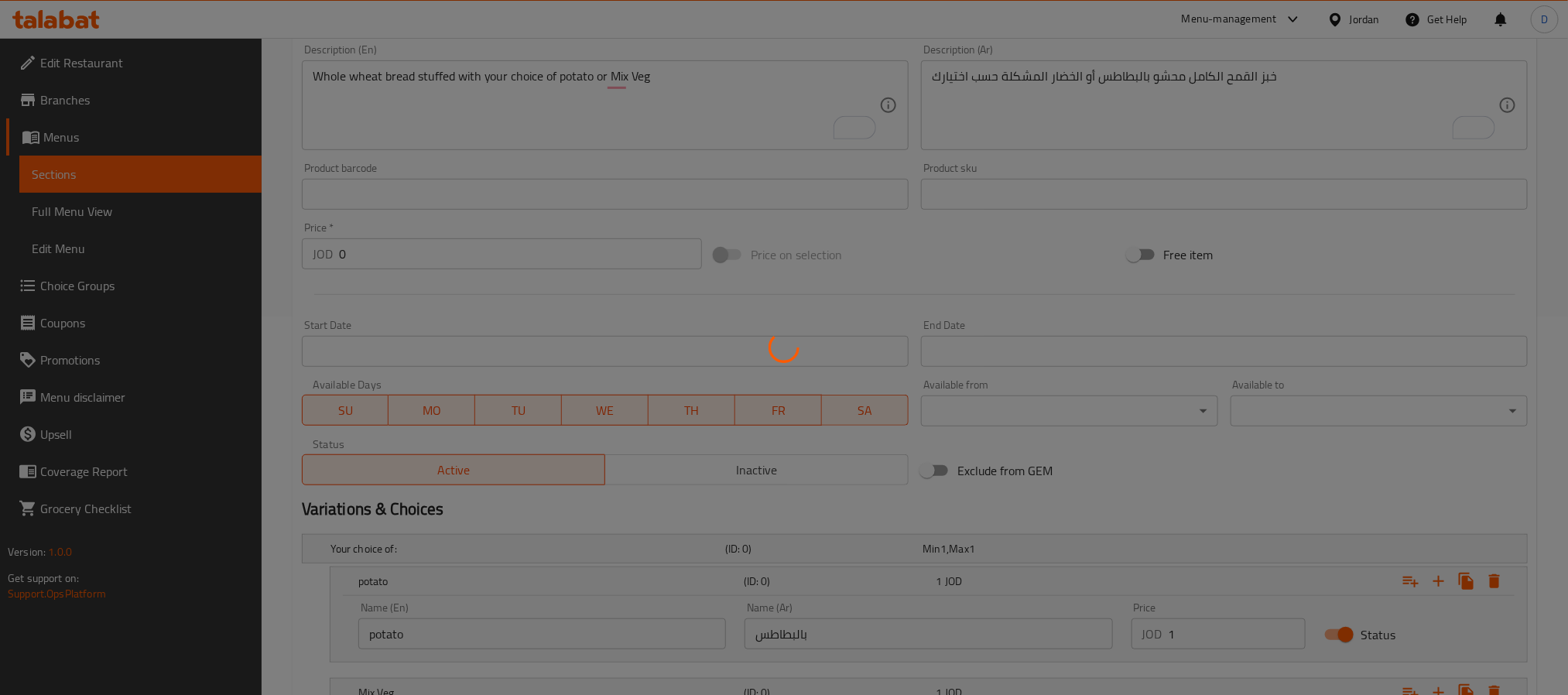
scroll to position [0, 0]
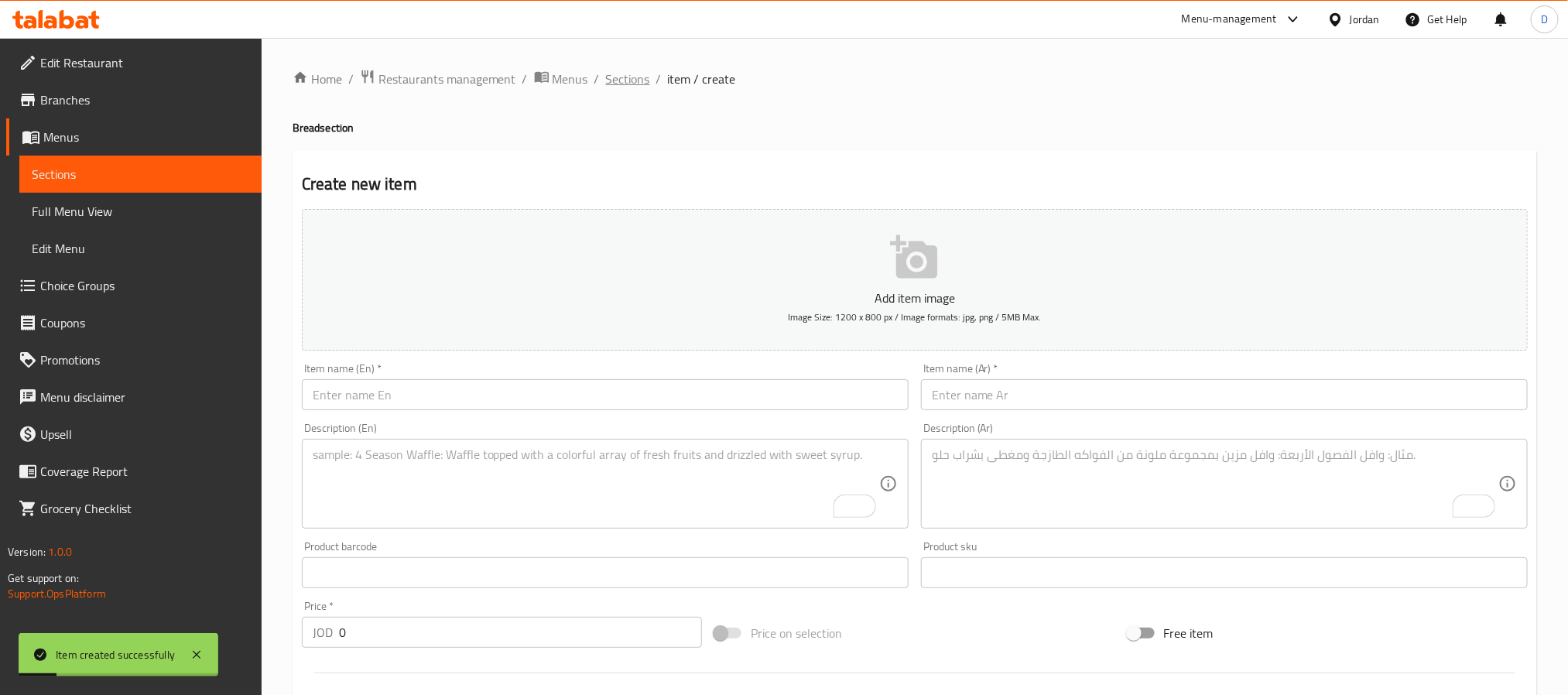
click at [616, 88] on span "Sections" at bounding box center [628, 79] width 44 height 19
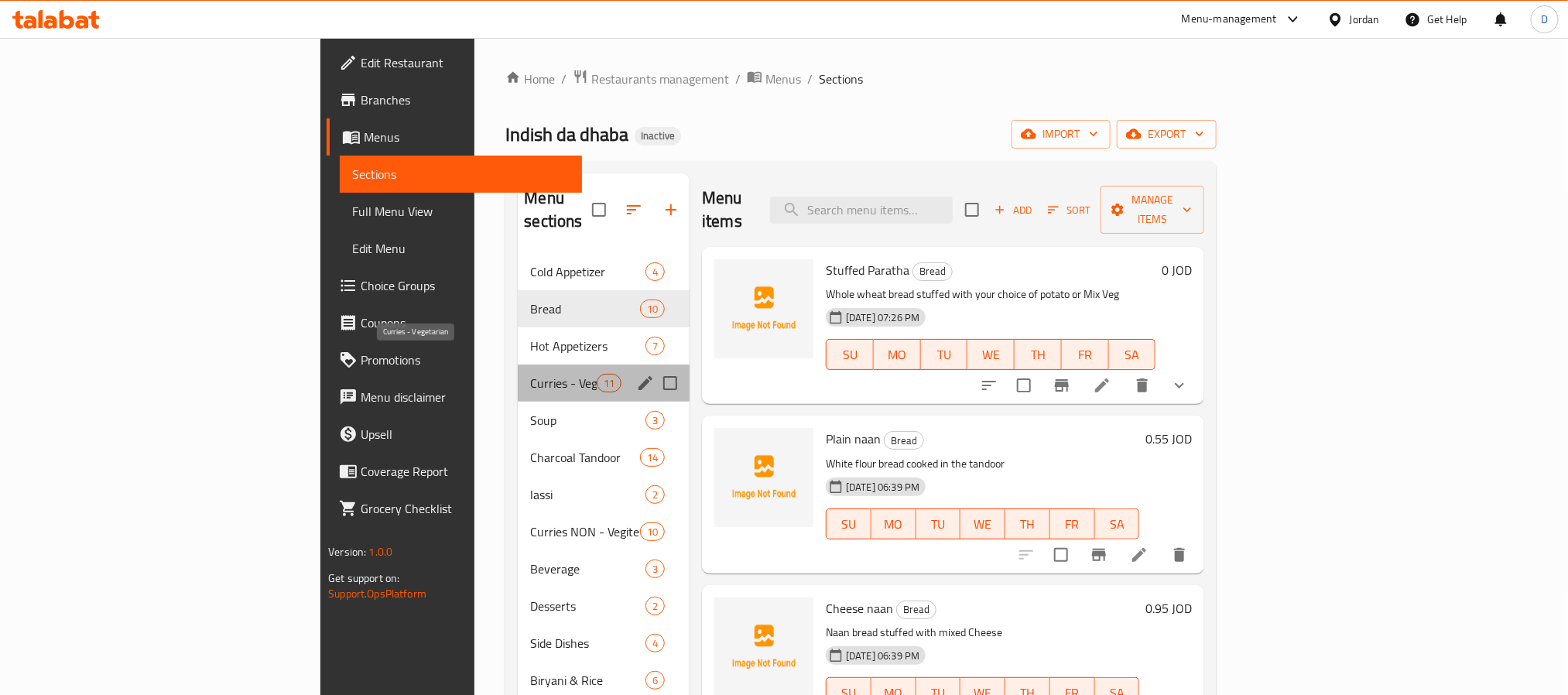
click at [530, 374] on span "Curries - Vegetarian" at bounding box center [562, 383] width 66 height 19
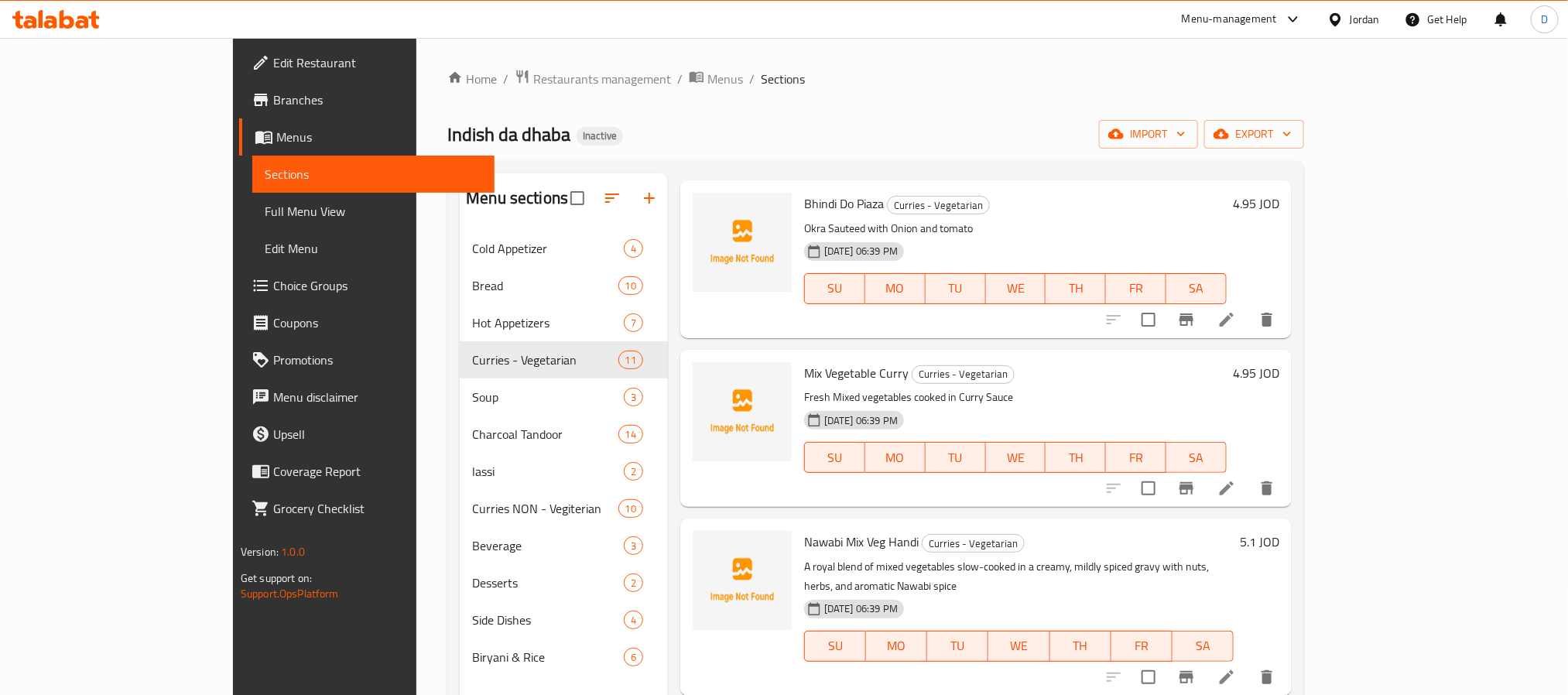
scroll to position [686, 0]
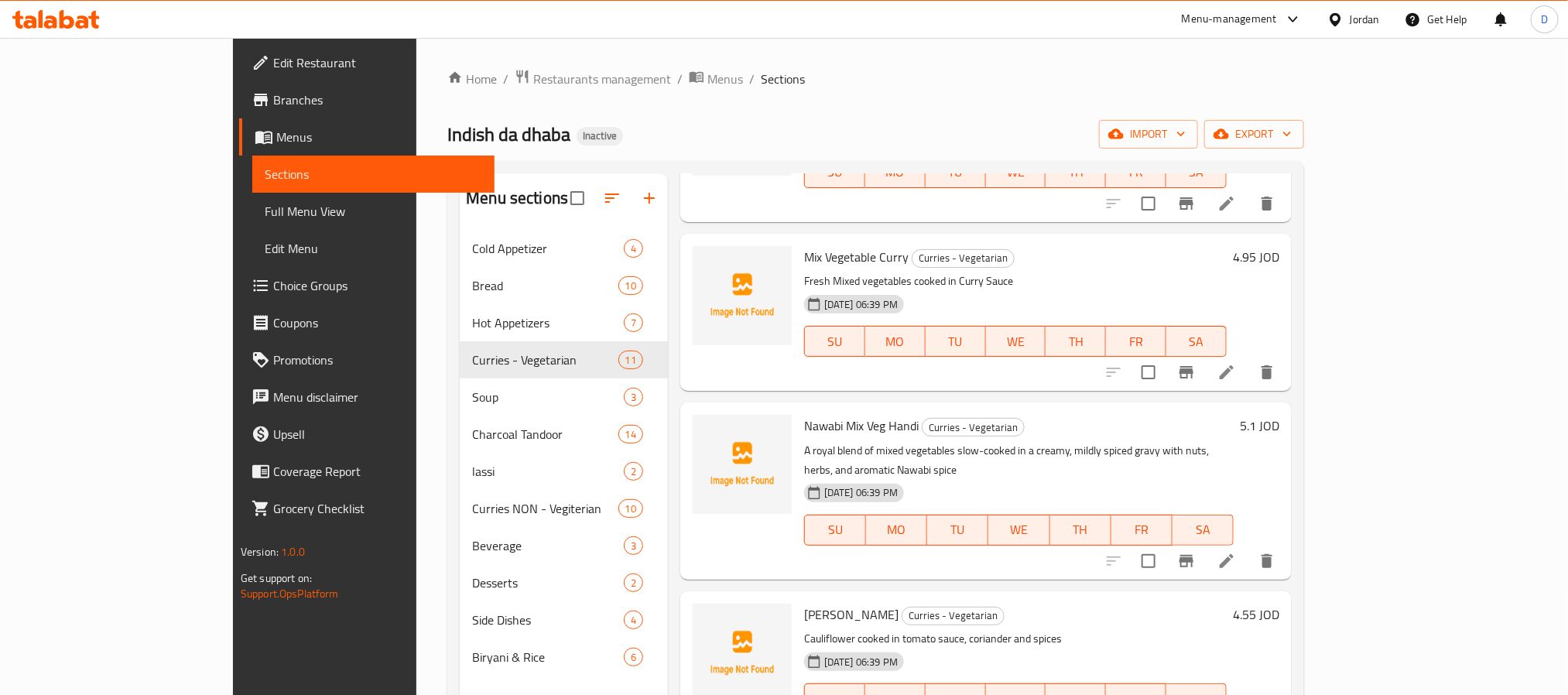
click at [1248, 548] on li at bounding box center [1227, 562] width 43 height 28
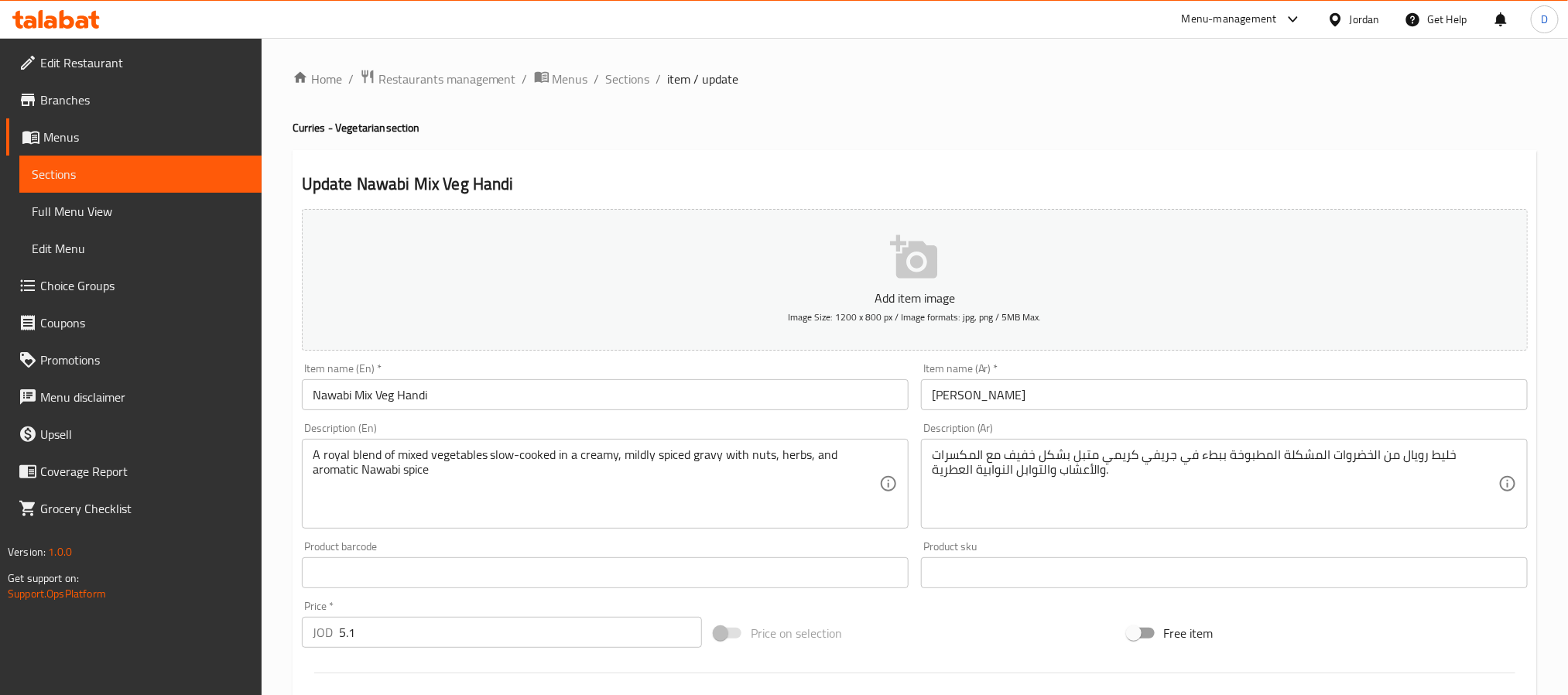
click at [964, 400] on input "هاندي خضروات نوابي" at bounding box center [1224, 394] width 607 height 31
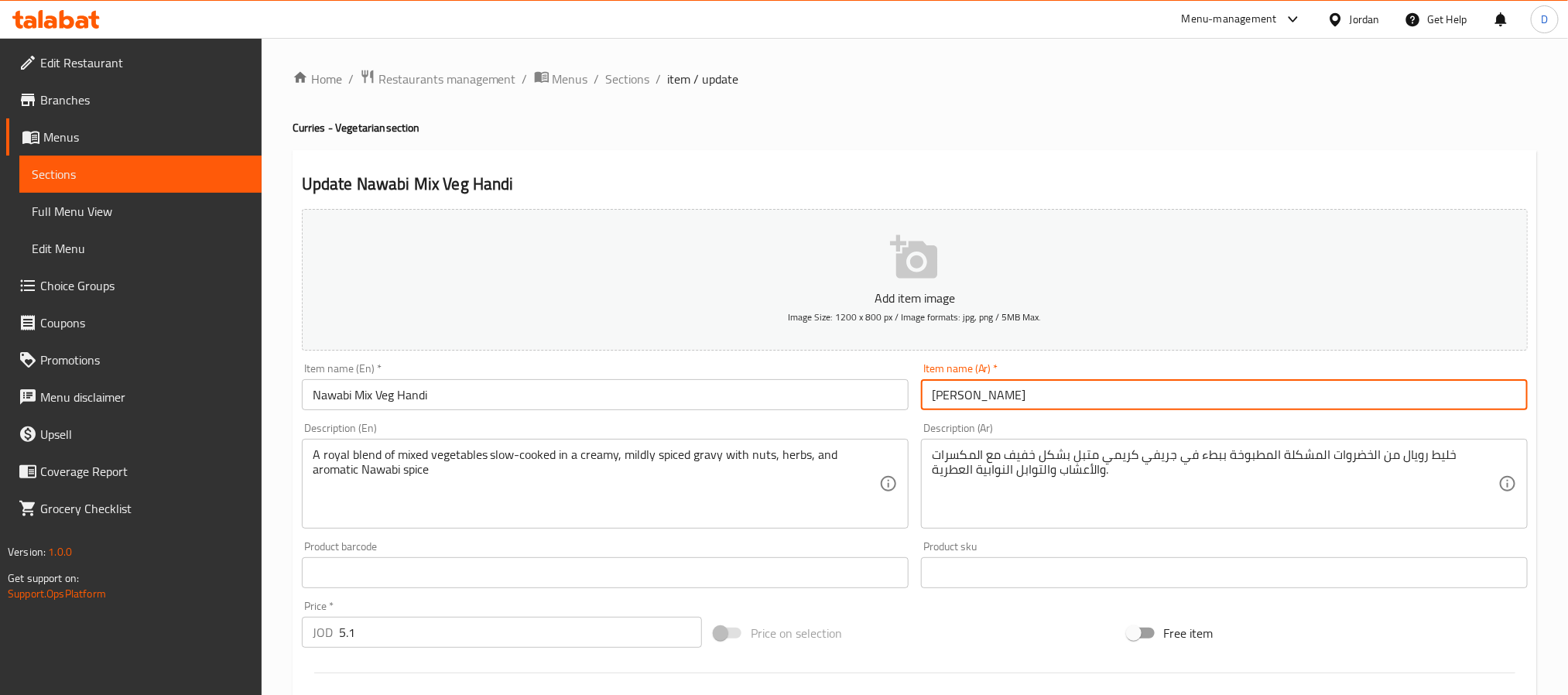
type input "هاندي خضروات ميكس نوابي"
click at [630, 79] on span "Sections" at bounding box center [628, 79] width 44 height 19
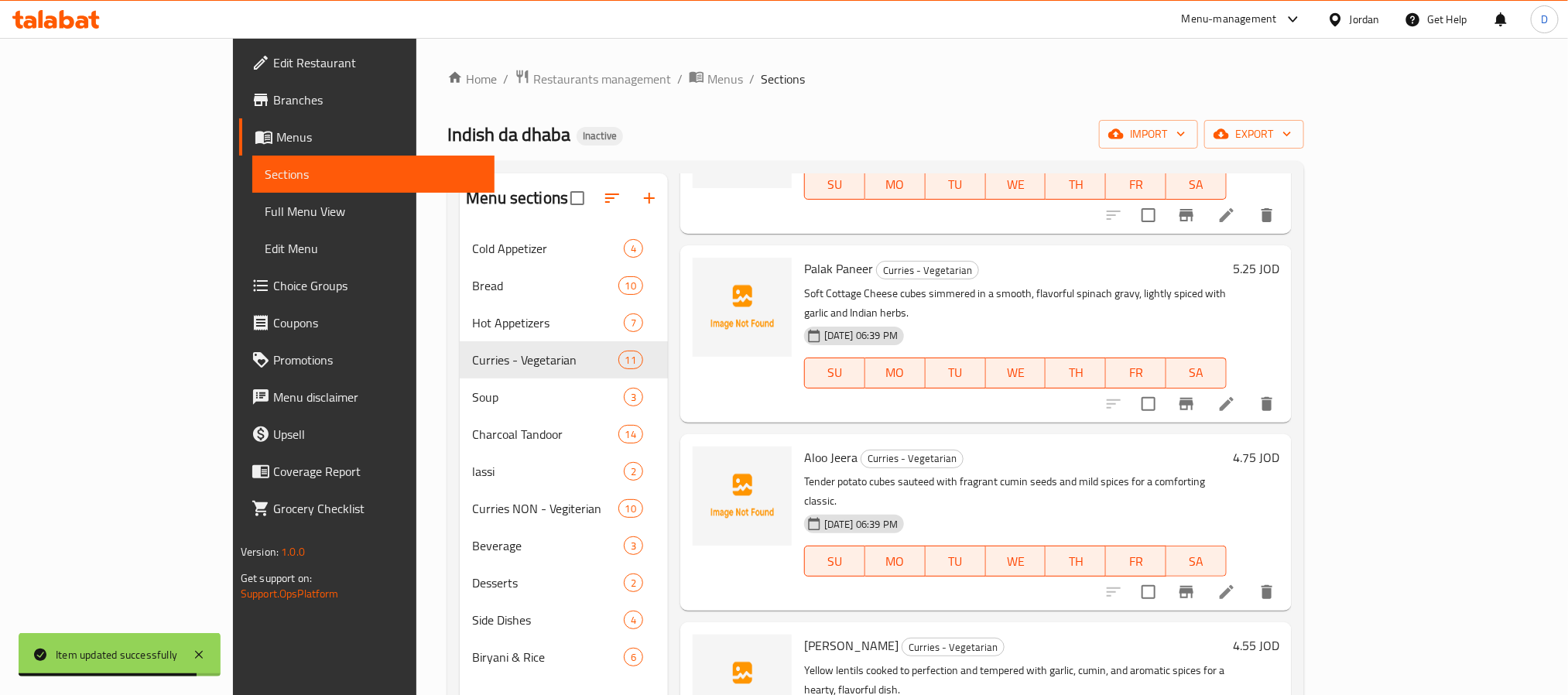
scroll to position [1203, 0]
click at [1236, 580] on icon at bounding box center [1227, 589] width 19 height 19
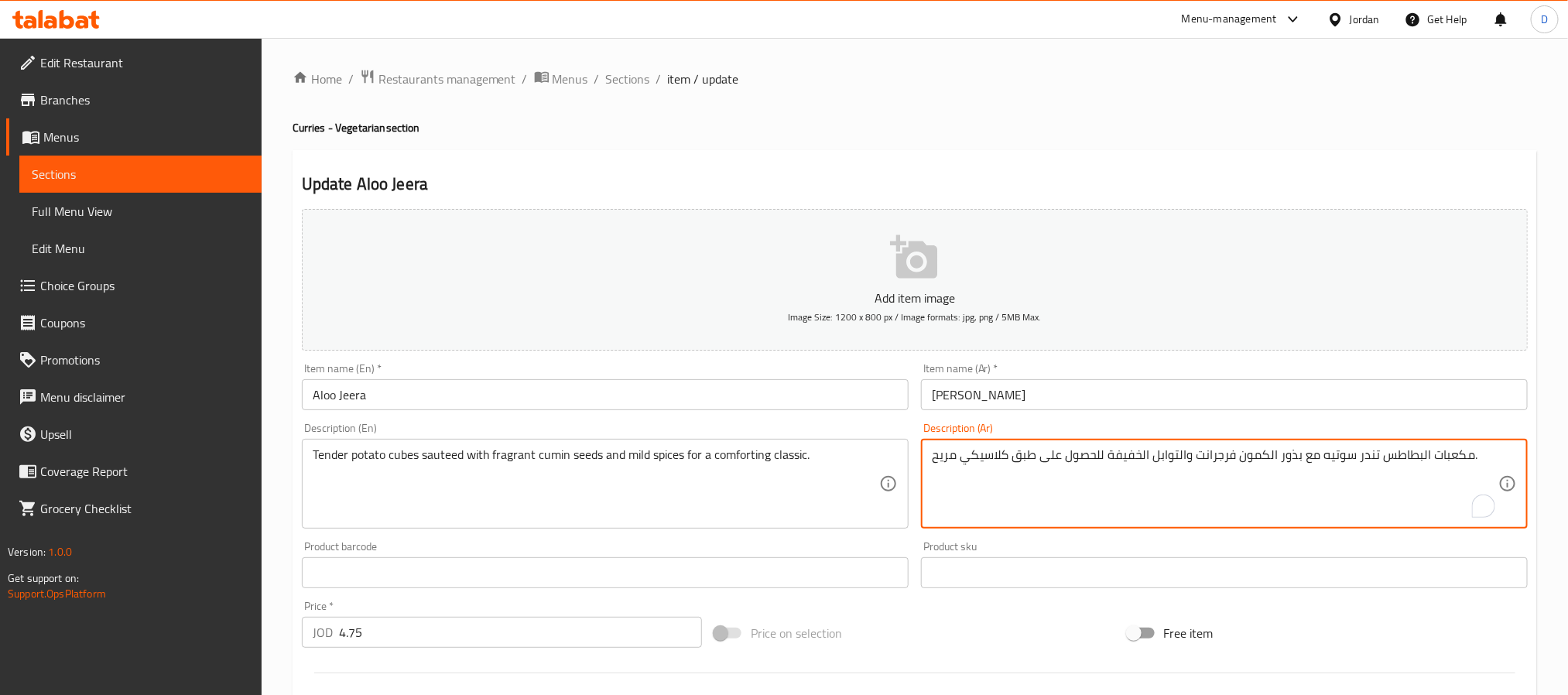
click at [1220, 460] on textarea "مكعبات البطاطس تندر سوتيه مع بذور الكمون فرجرانت والتوابل الخفيفة للحصول على طب…" at bounding box center [1215, 484] width 566 height 74
type textarea "مكعبات البطاطس تندر سوتيه مع بذور الكمون عطرية والتوابل الخفيفة للحصول على طبق …"
click at [762, 386] on input "Aloo Jeera" at bounding box center [605, 394] width 607 height 31
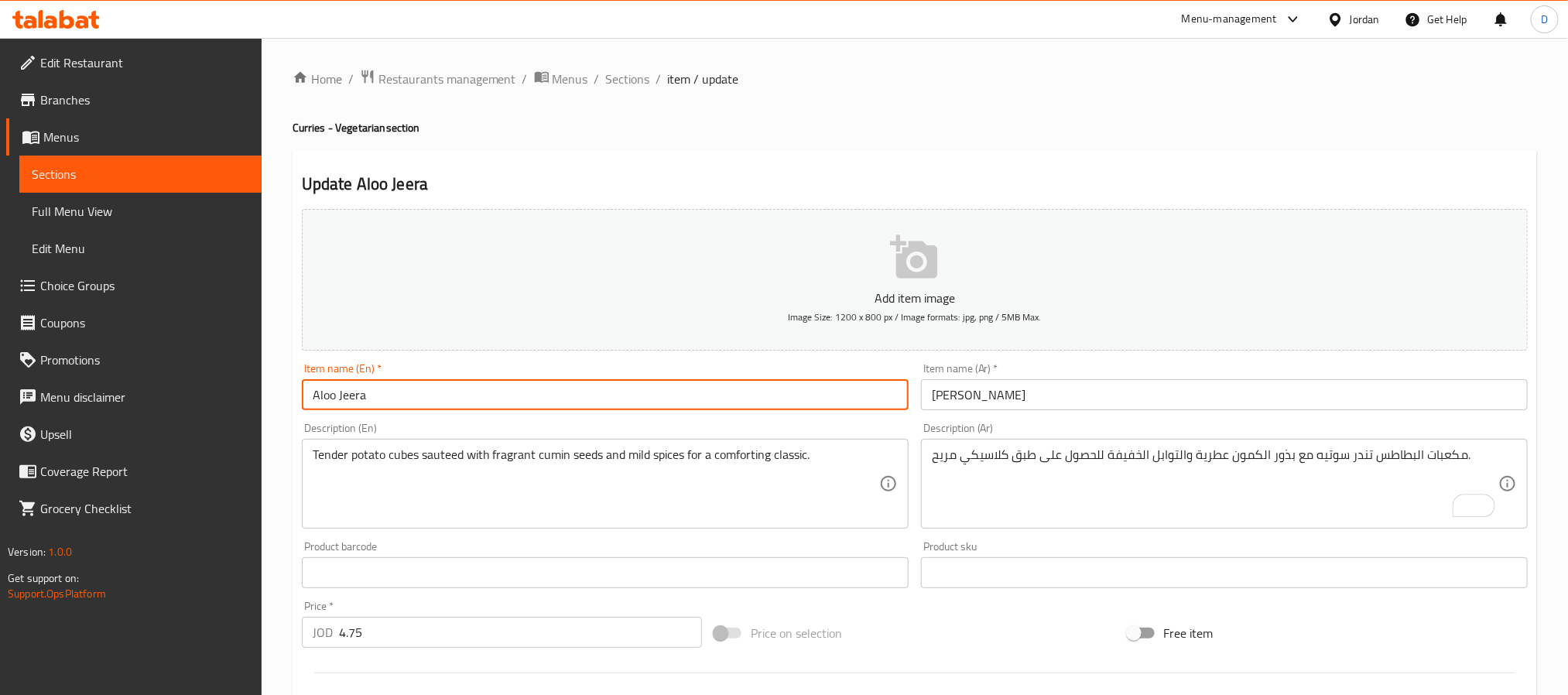
click at [618, 70] on span "Sections" at bounding box center [628, 79] width 44 height 19
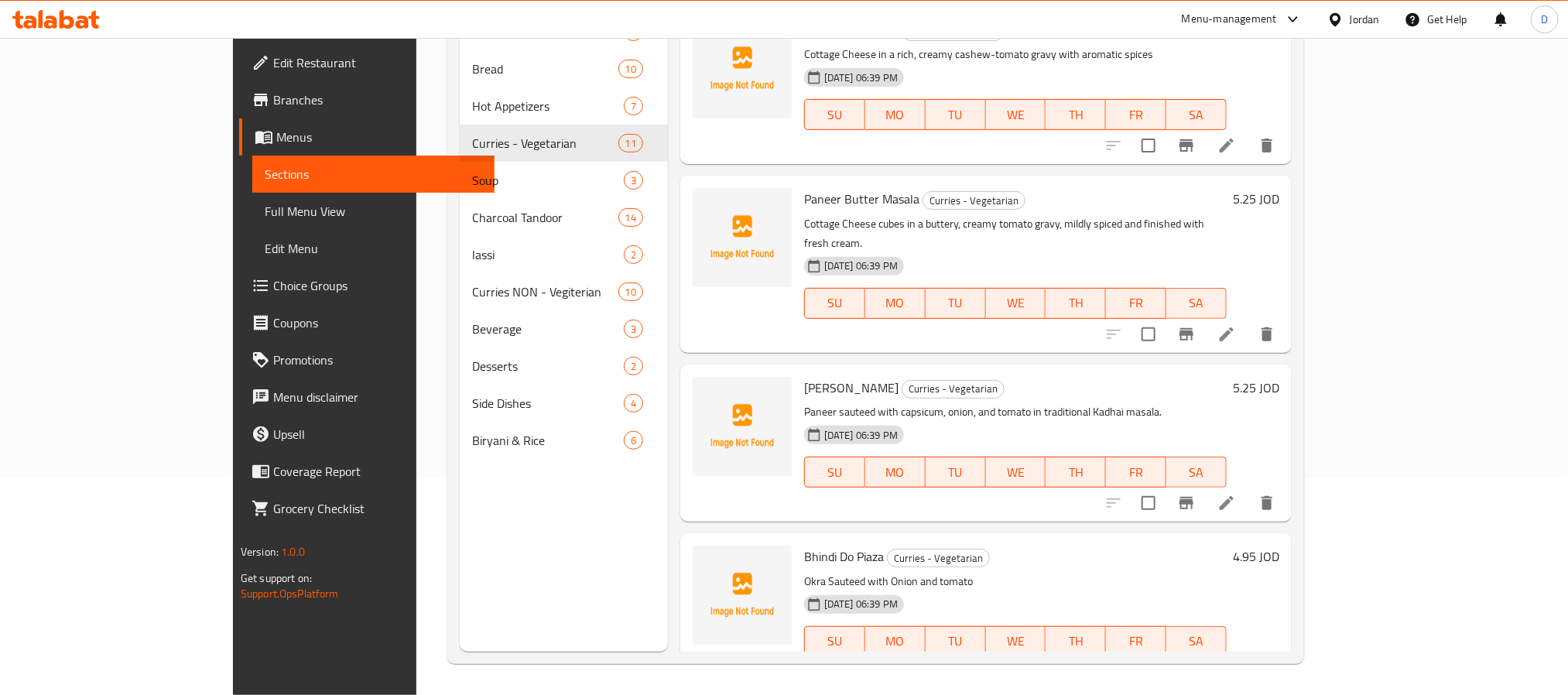
scroll to position [101, 0]
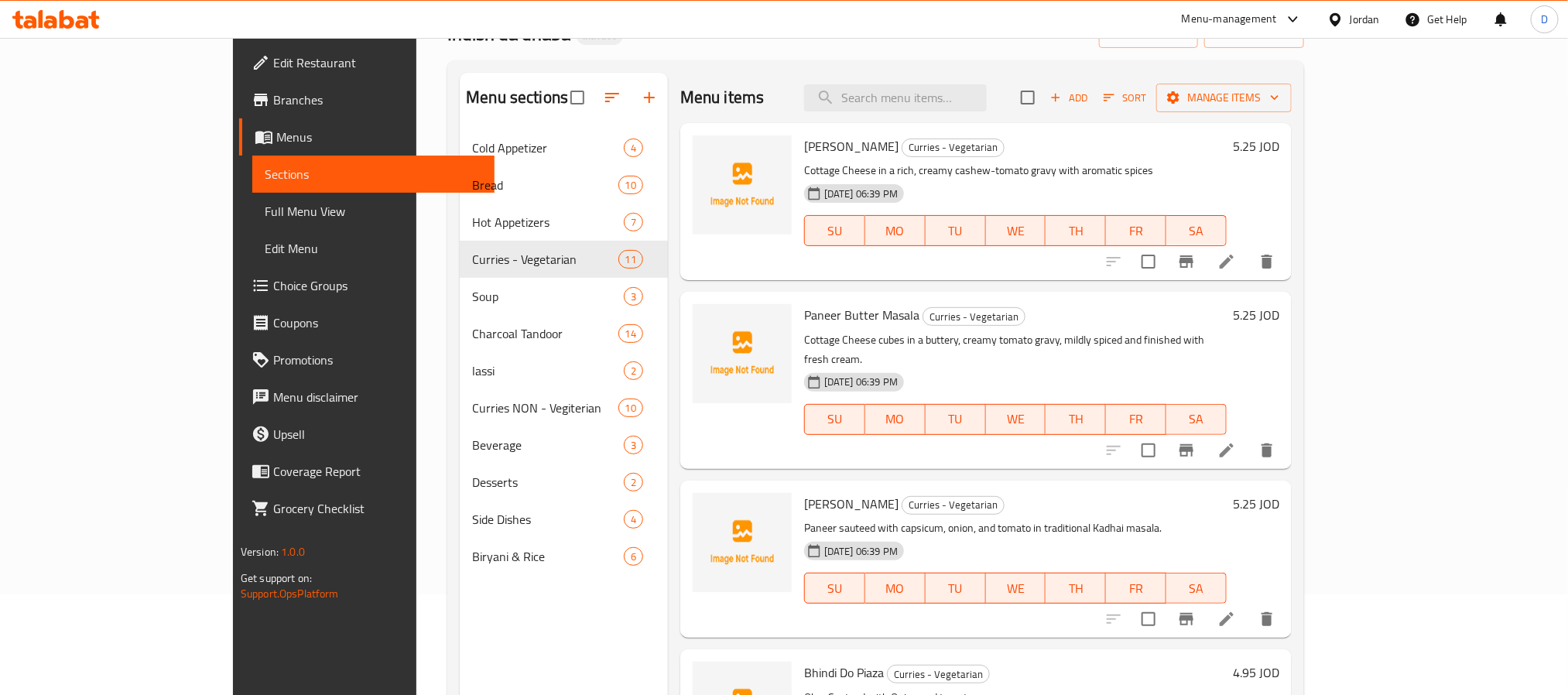
click at [907, 369] on div "[DATE] 06:39 PM" at bounding box center [853, 382] width 110 height 31
drag, startPoint x: 964, startPoint y: 472, endPoint x: 870, endPoint y: 470, distance: 94.0
click at [964, 487] on div "Kadhai Paneer Curries - Vegetarian Paneer sauteed with capsicum, onion, and tom…" at bounding box center [1015, 559] width 435 height 145
click at [863, 536] on div "[DATE] 06:39 PM" at bounding box center [853, 551] width 110 height 31
click at [870, 536] on div "[DATE] 06:39 PM" at bounding box center [853, 551] width 110 height 31
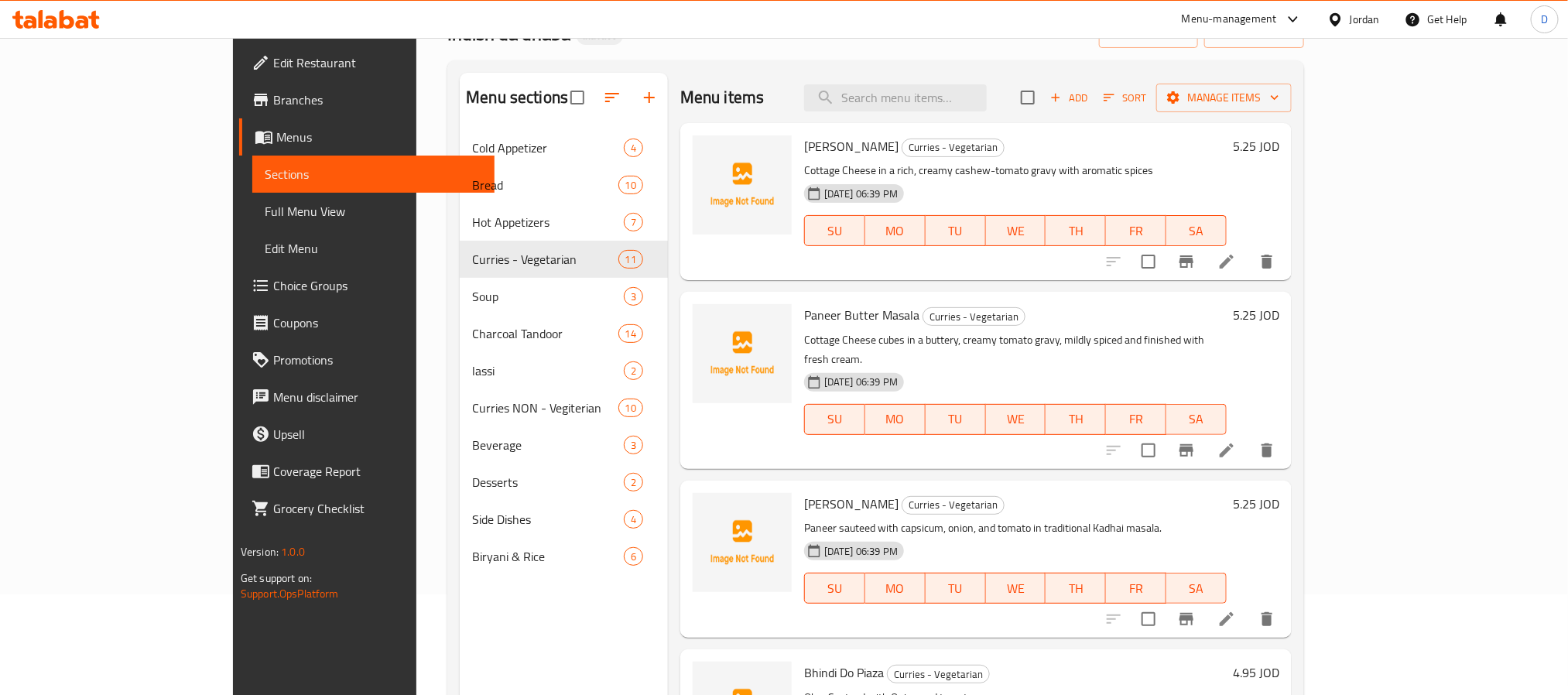
click at [861, 544] on span "[DATE] 06:39 PM" at bounding box center [860, 551] width 86 height 15
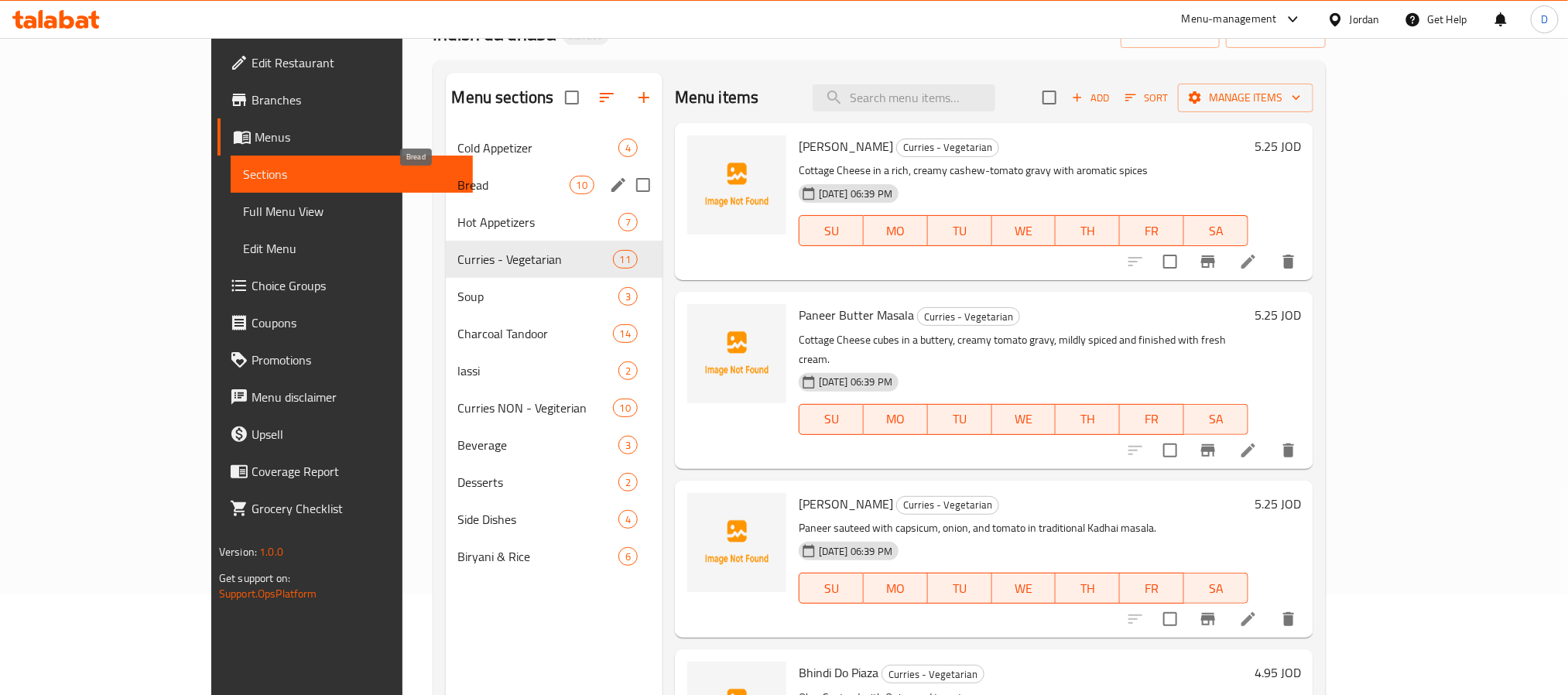
click at [458, 189] on span "Bread" at bounding box center [513, 185] width 112 height 19
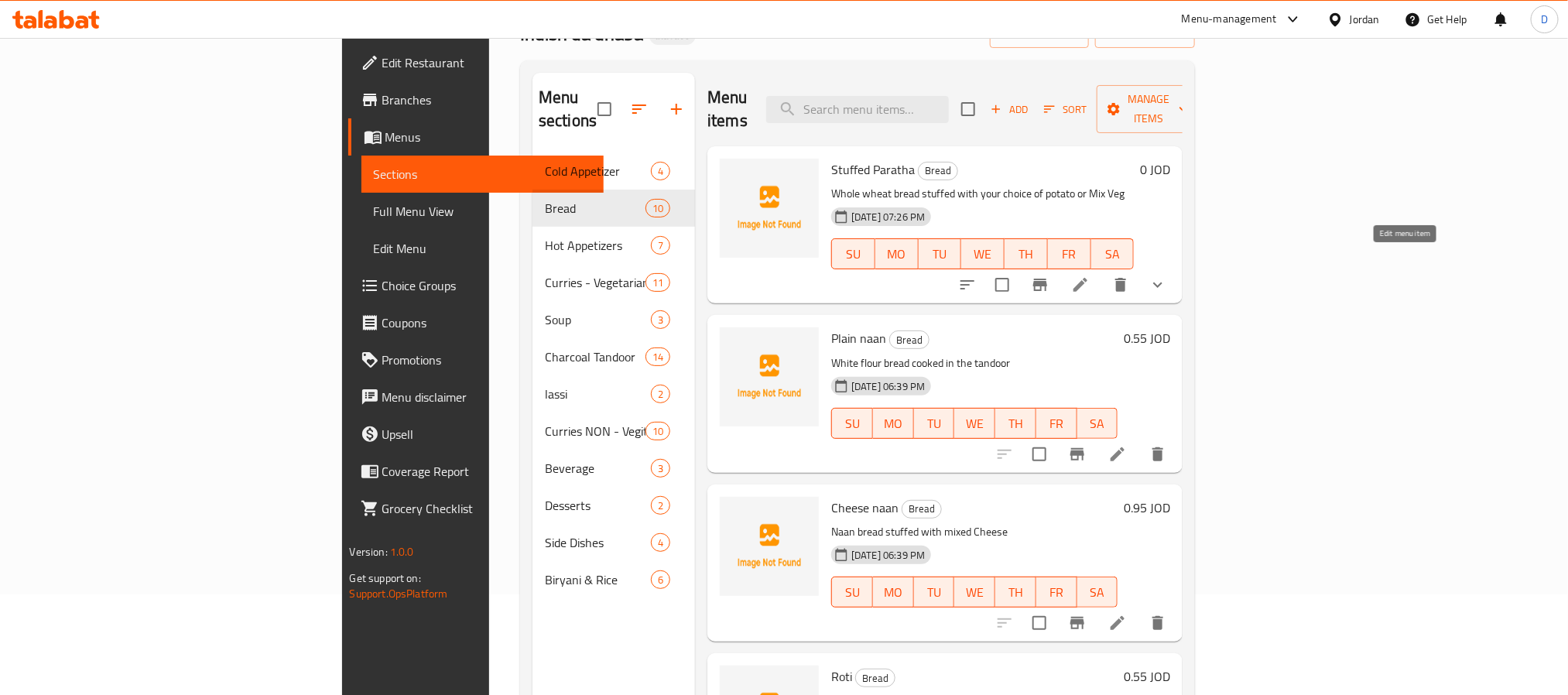
click at [1089, 275] on icon at bounding box center [1081, 284] width 19 height 19
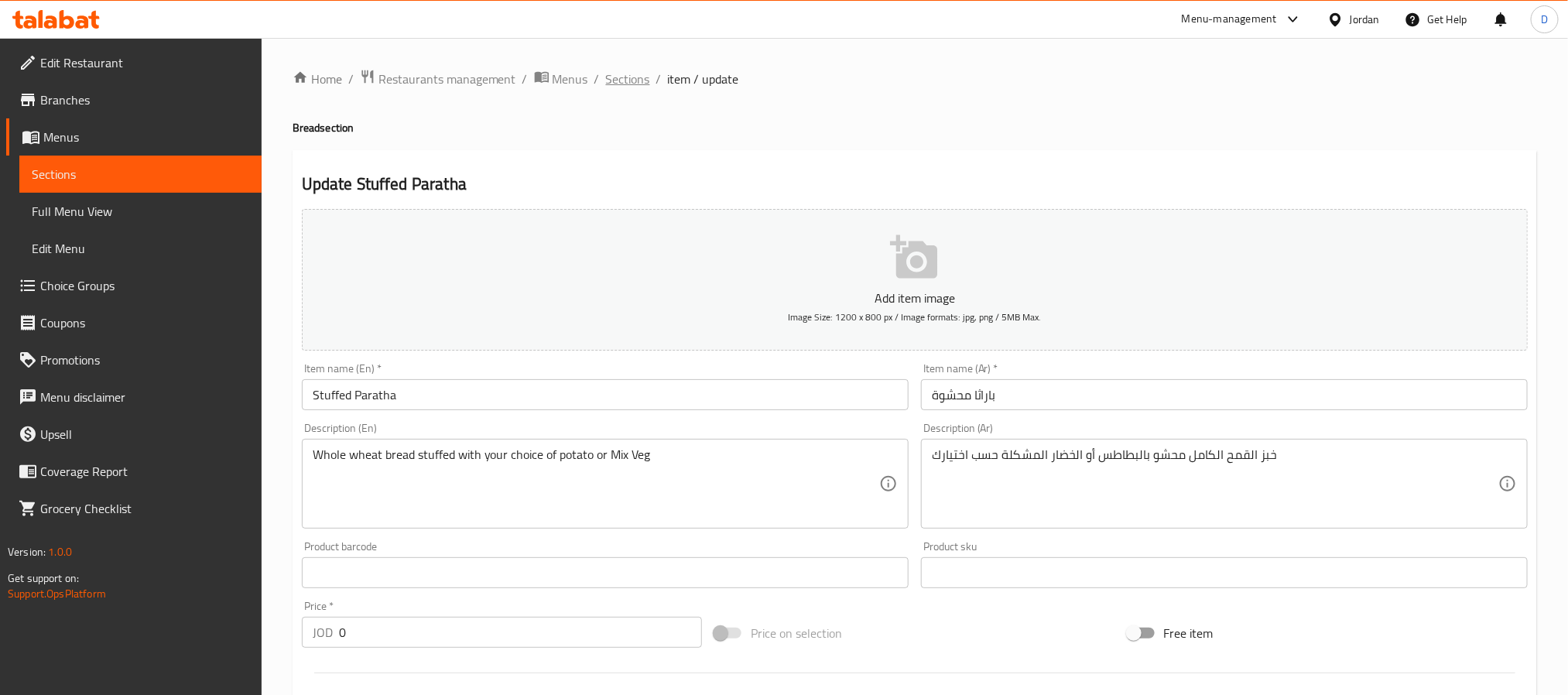
click at [630, 84] on span "Sections" at bounding box center [628, 79] width 44 height 19
